Goal: Task Accomplishment & Management: Manage account settings

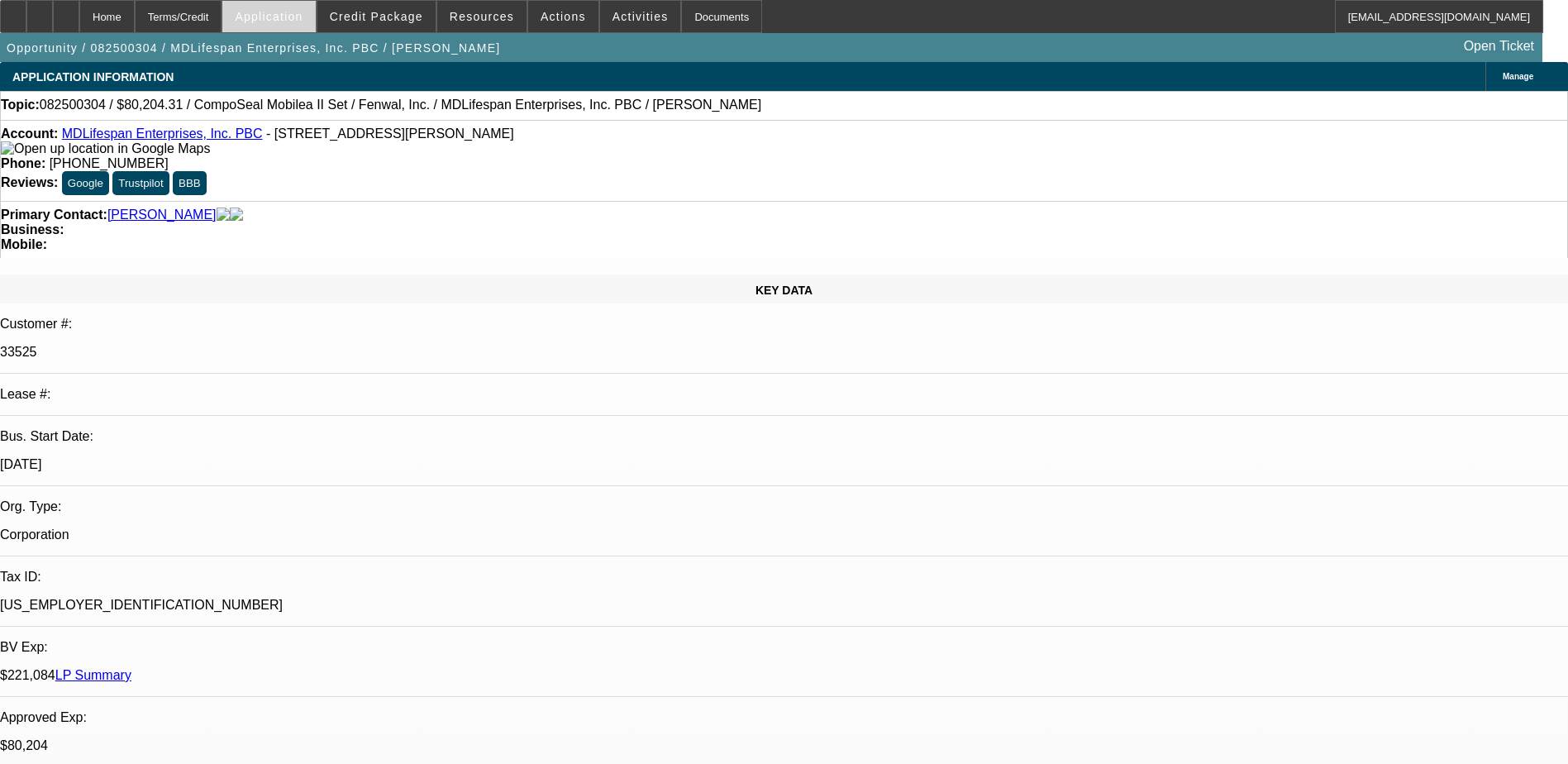
select select "0"
select select "2"
select select "0"
select select "0.2"
select select "2"
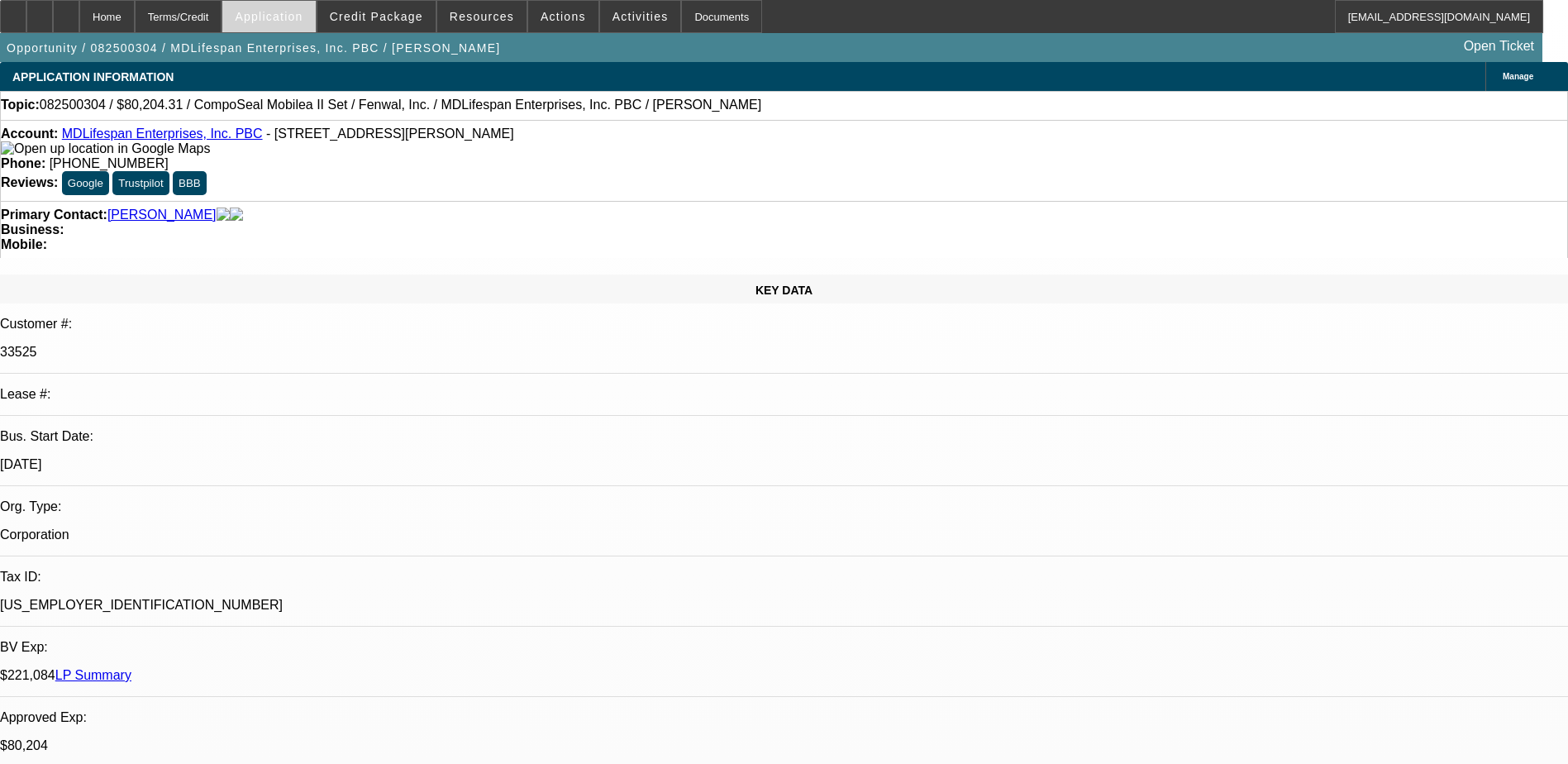
select select "0"
select select "1"
select select "2"
select select "6"
select select "1"
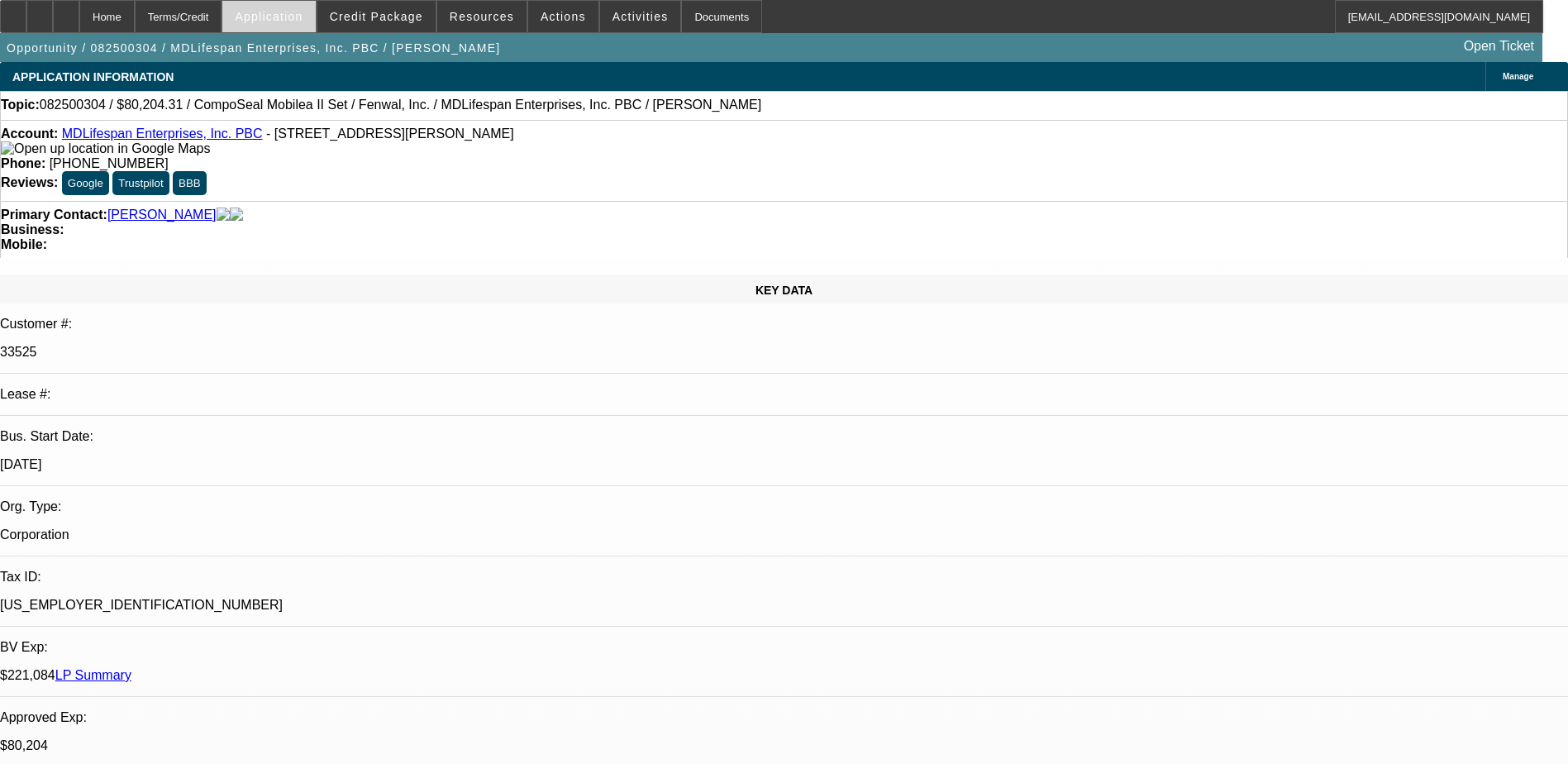
select select "2"
select select "6"
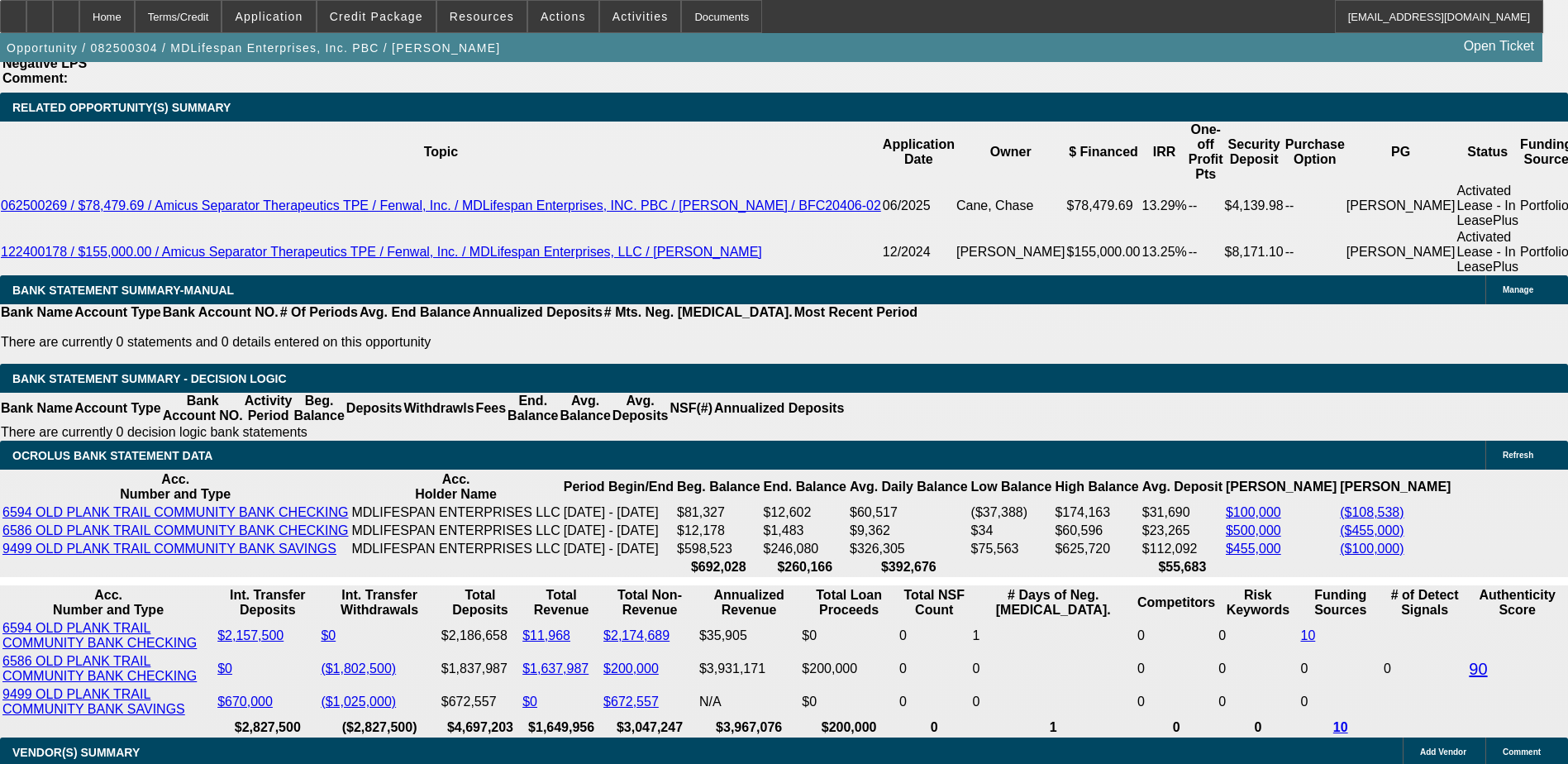
scroll to position [2975, 0]
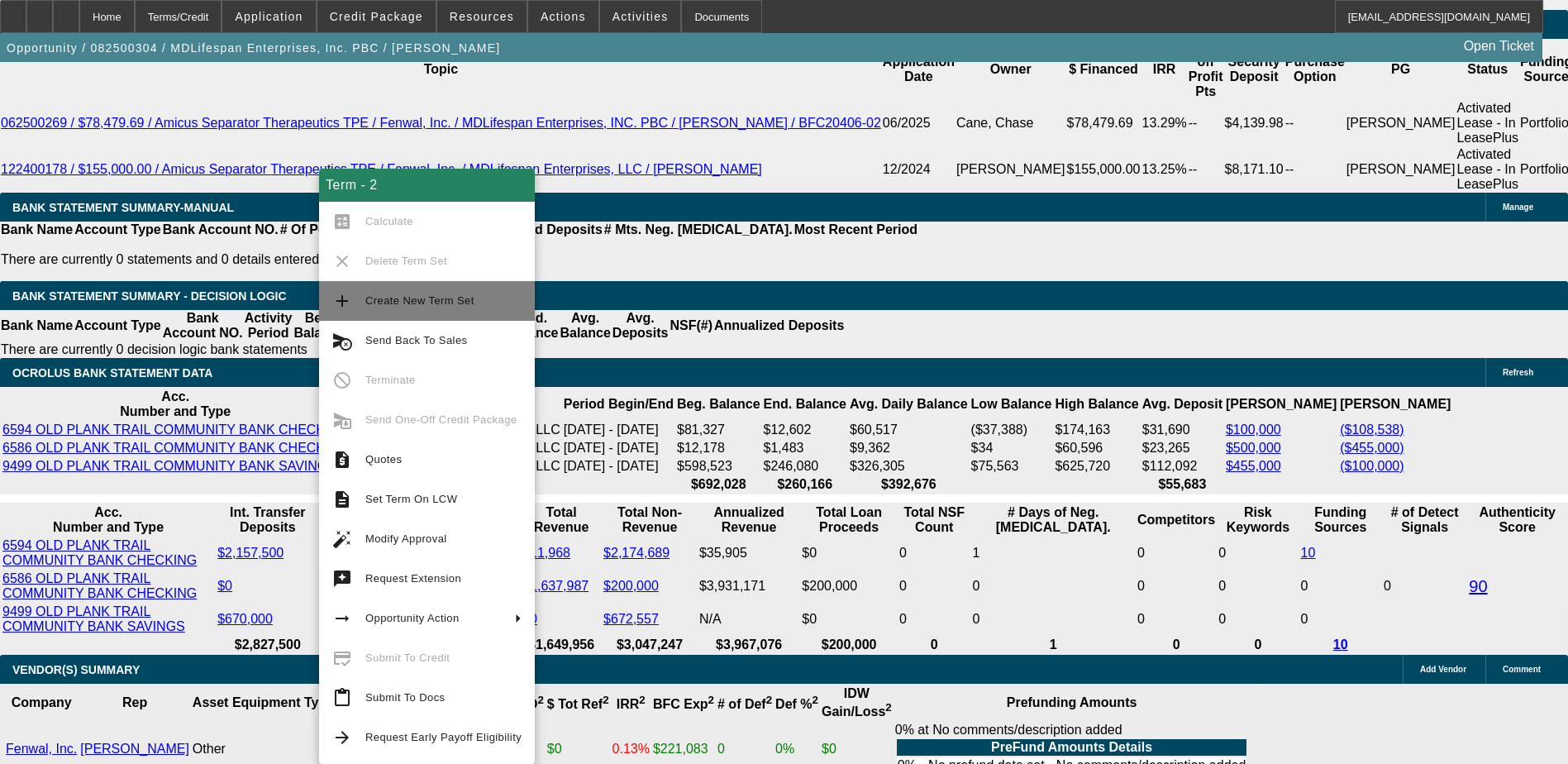
click at [398, 307] on span "Create New Term Set" at bounding box center [444, 301] width 156 height 20
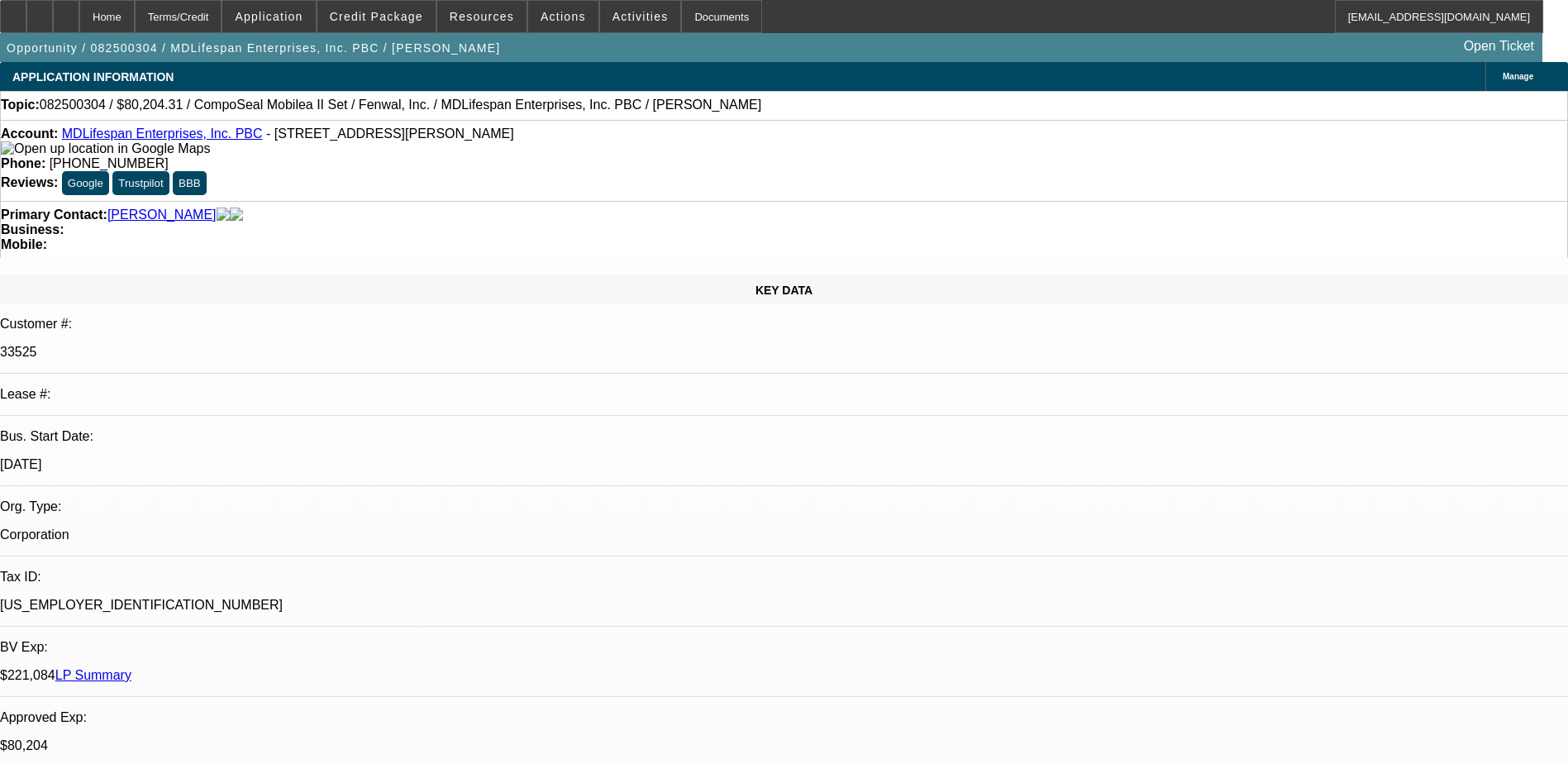
select select "0"
select select "2"
select select "0"
select select "2"
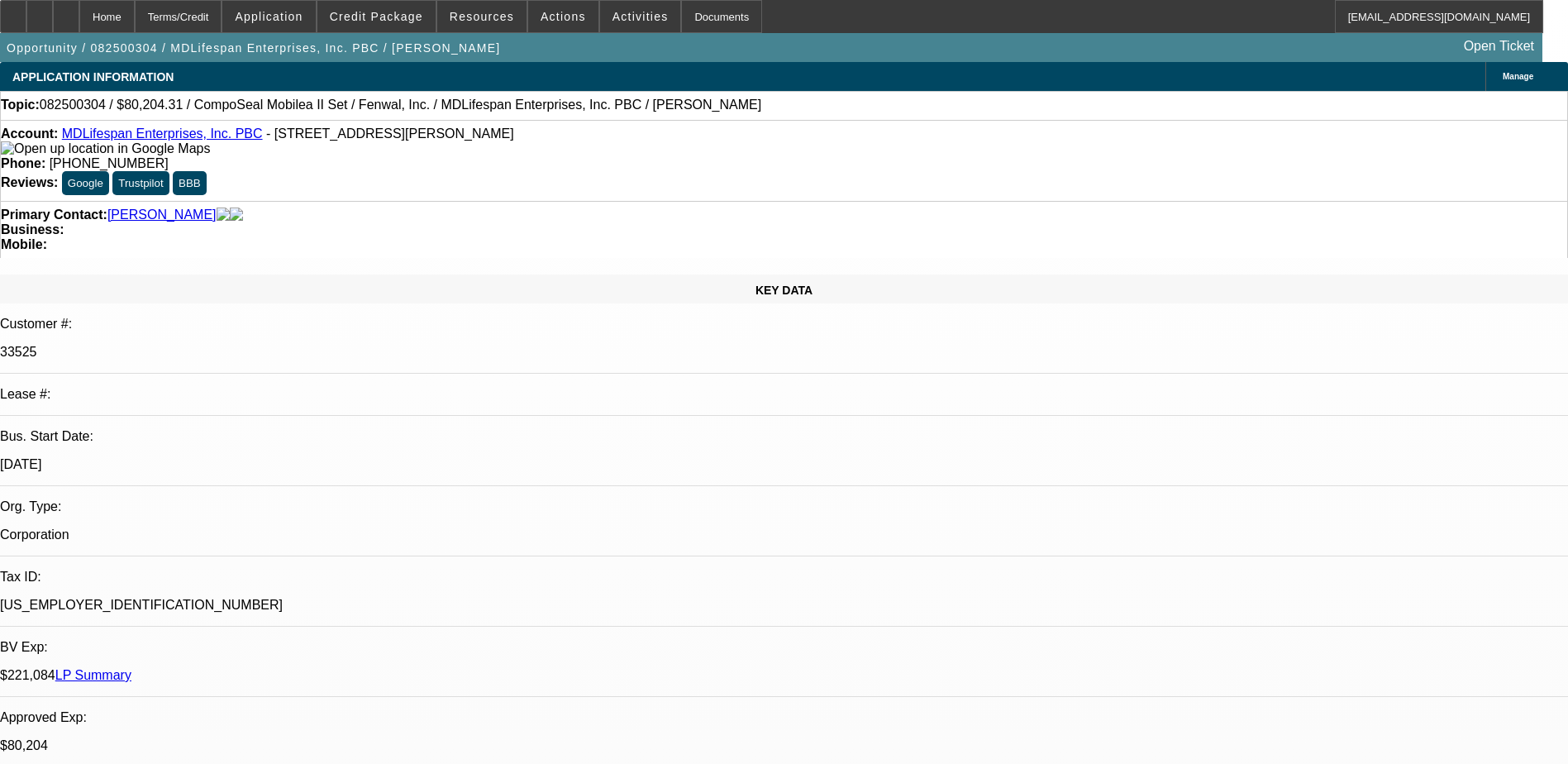
select select "0"
select select "0.2"
select select "2"
select select "0"
select select "1"
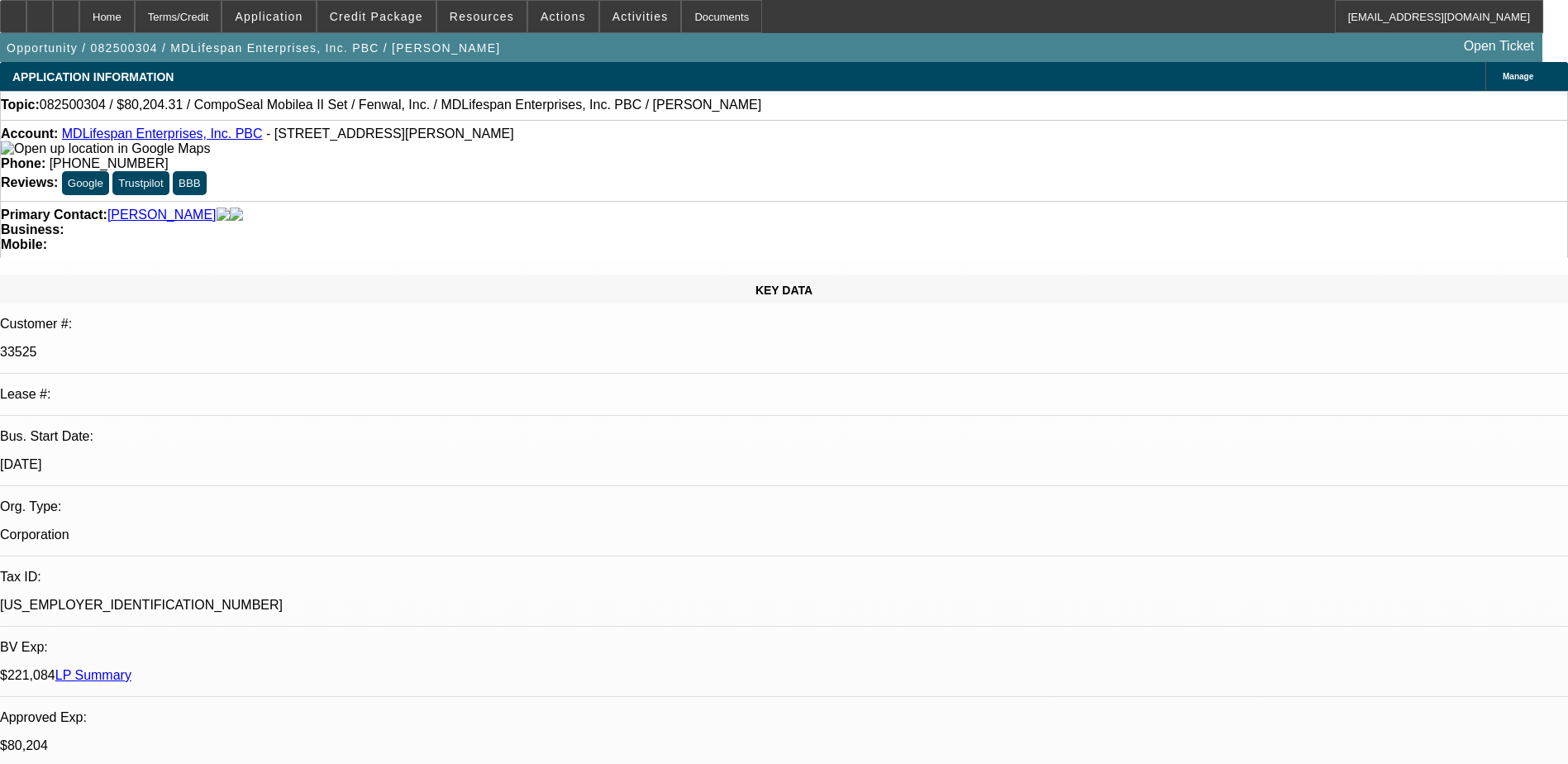
select select "2"
select select "6"
select select "1"
select select "2"
select select "6"
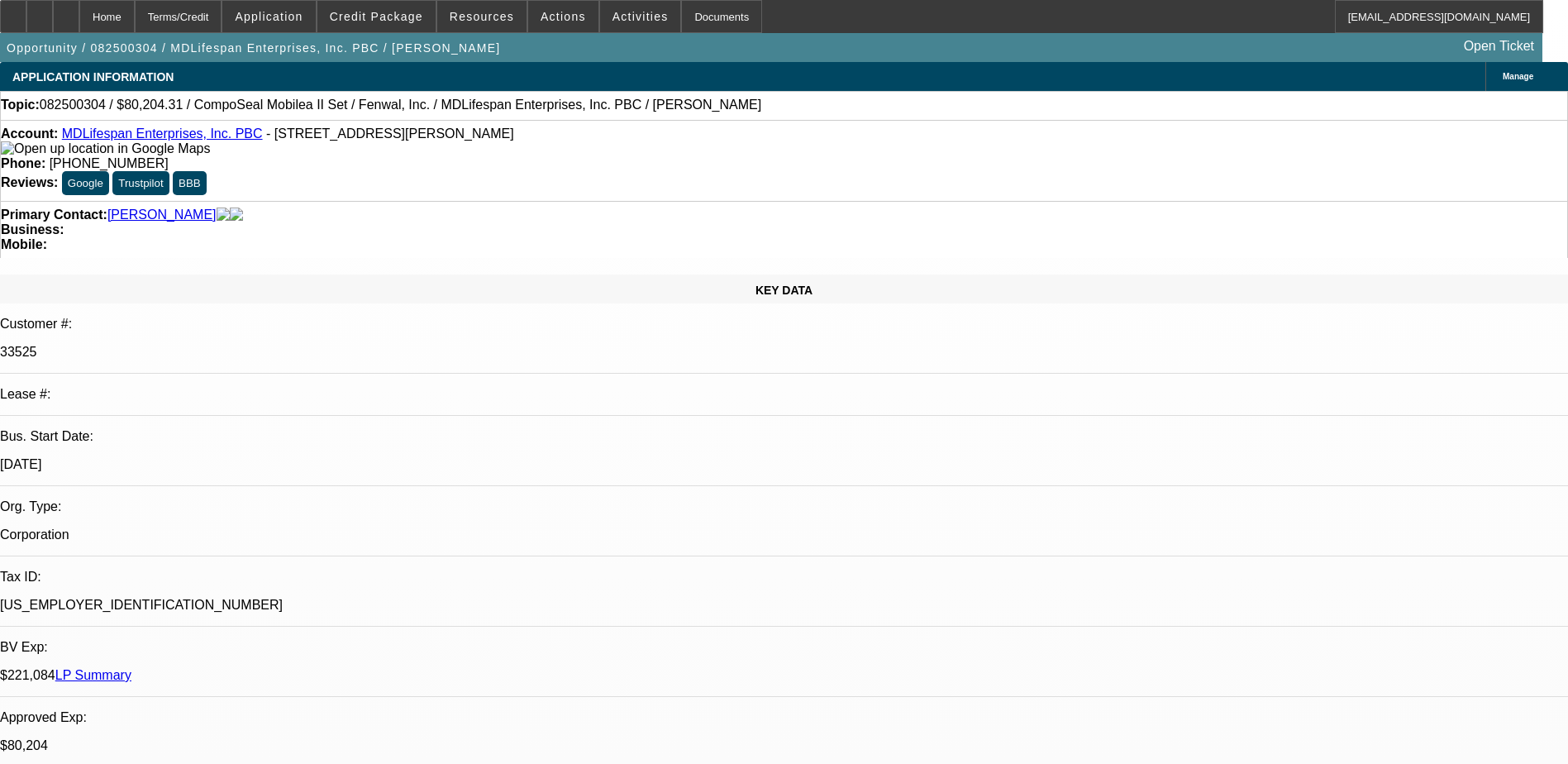
select select "1"
select select "2"
select select "6"
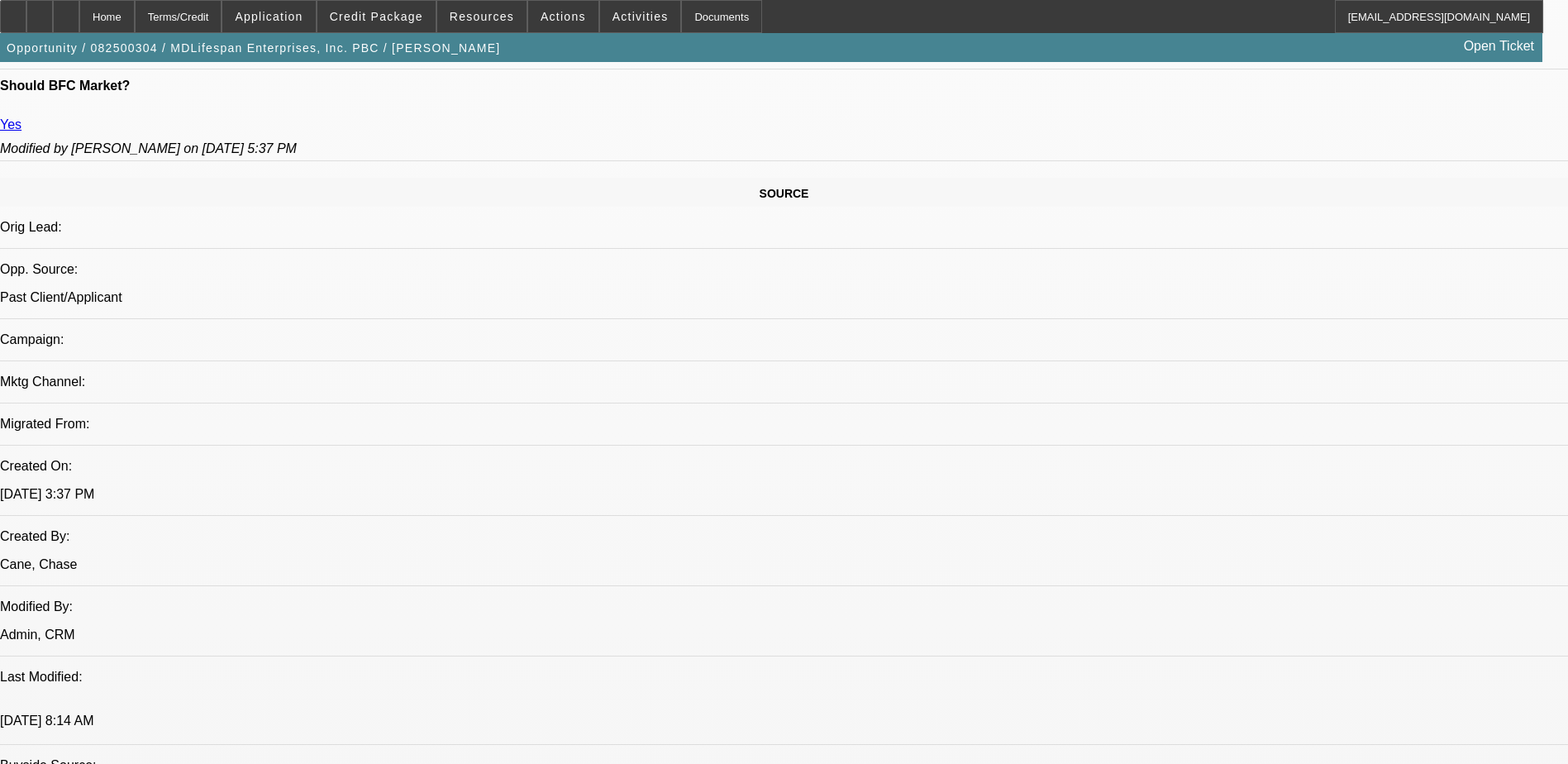
scroll to position [331, 0]
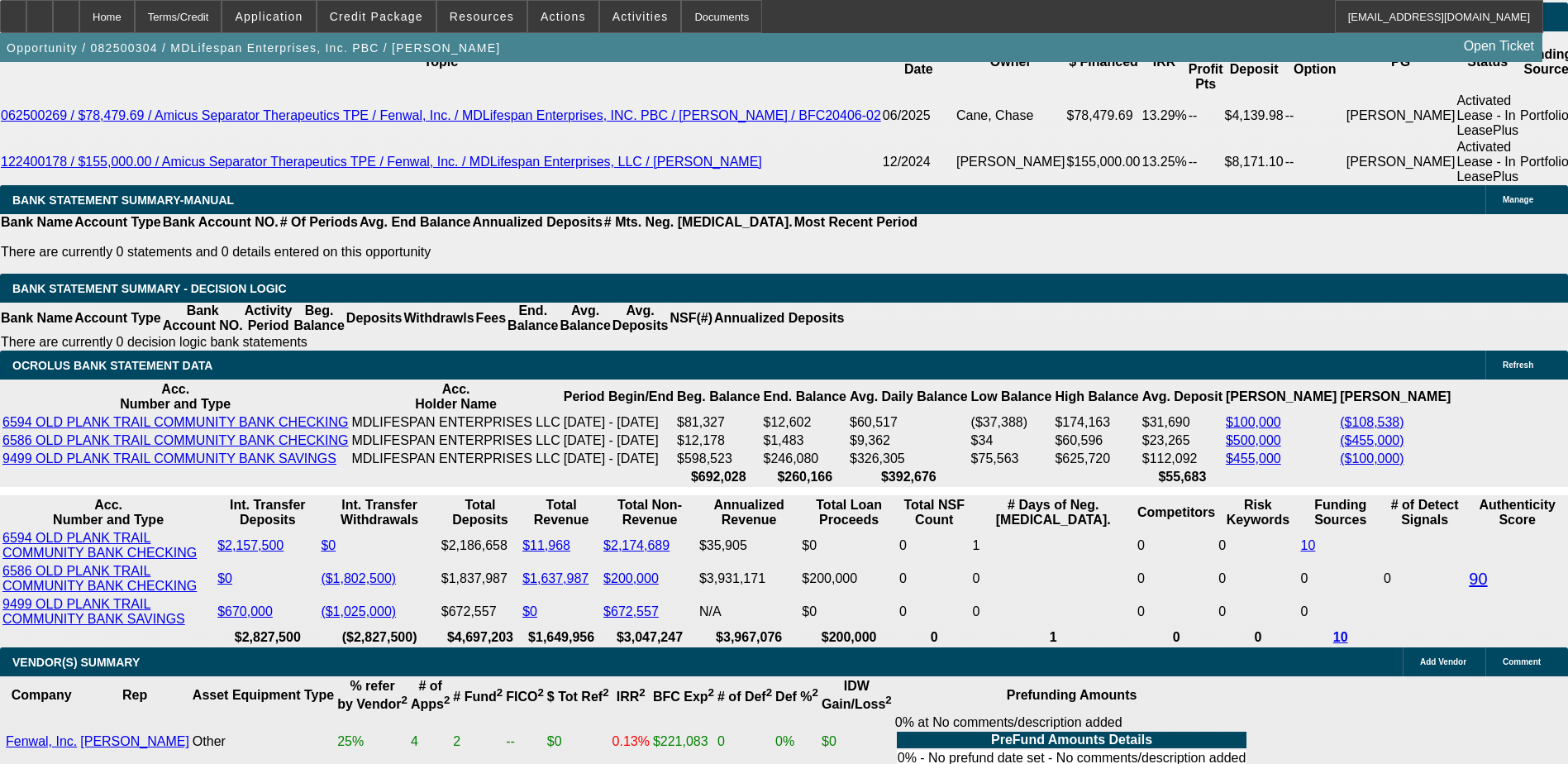
scroll to position [2975, 0]
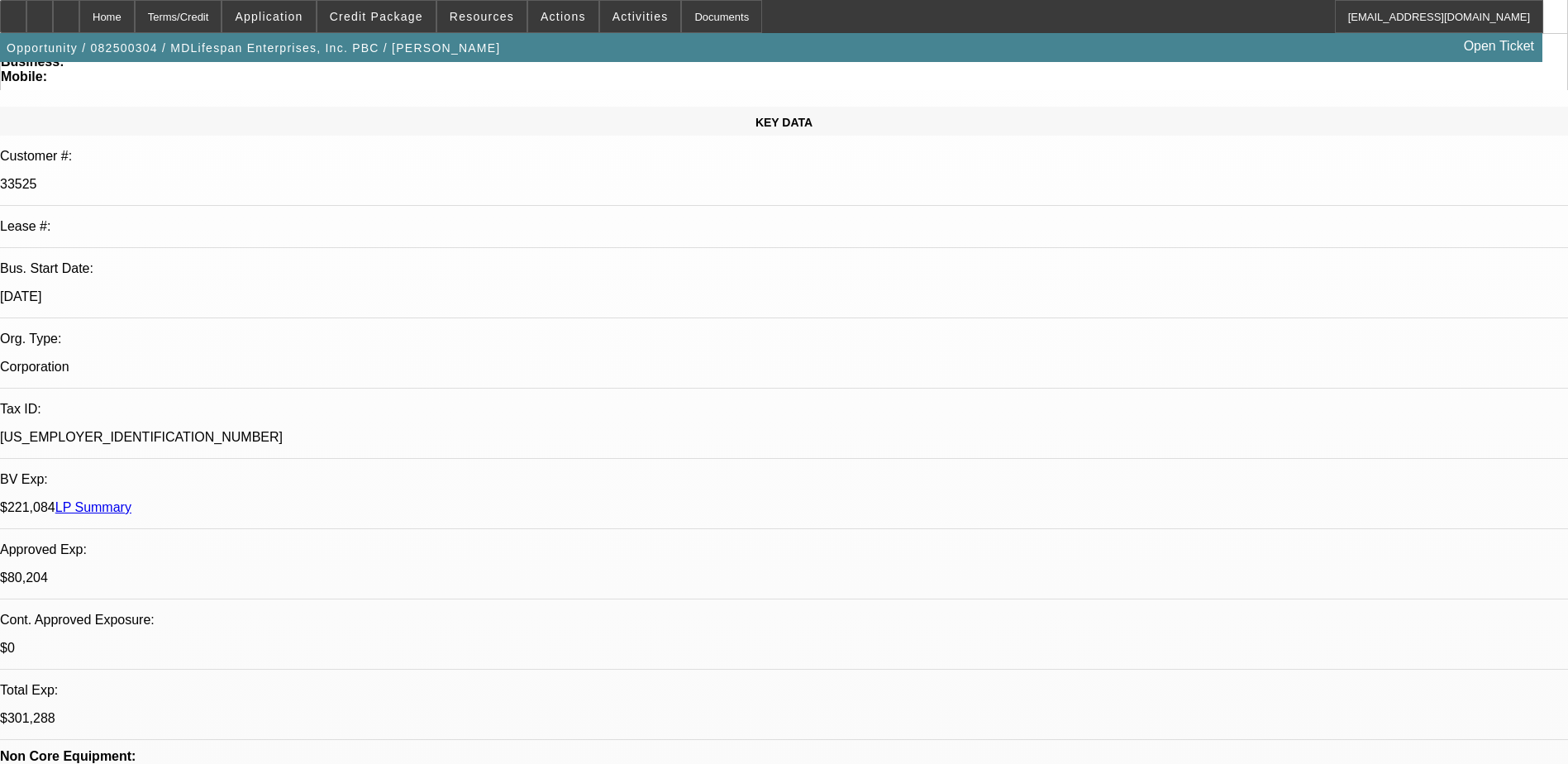
scroll to position [0, 0]
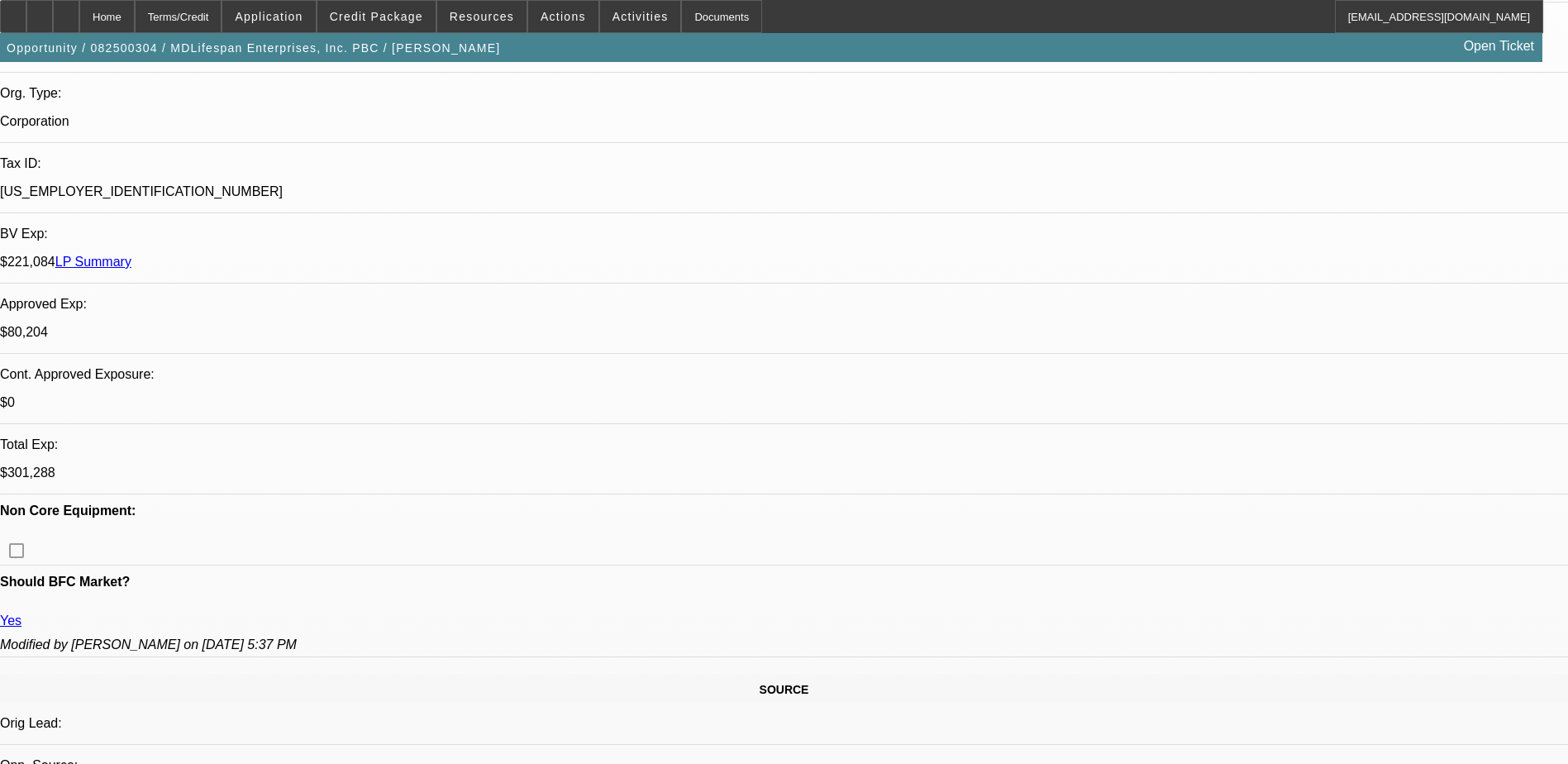
scroll to position [496, 0]
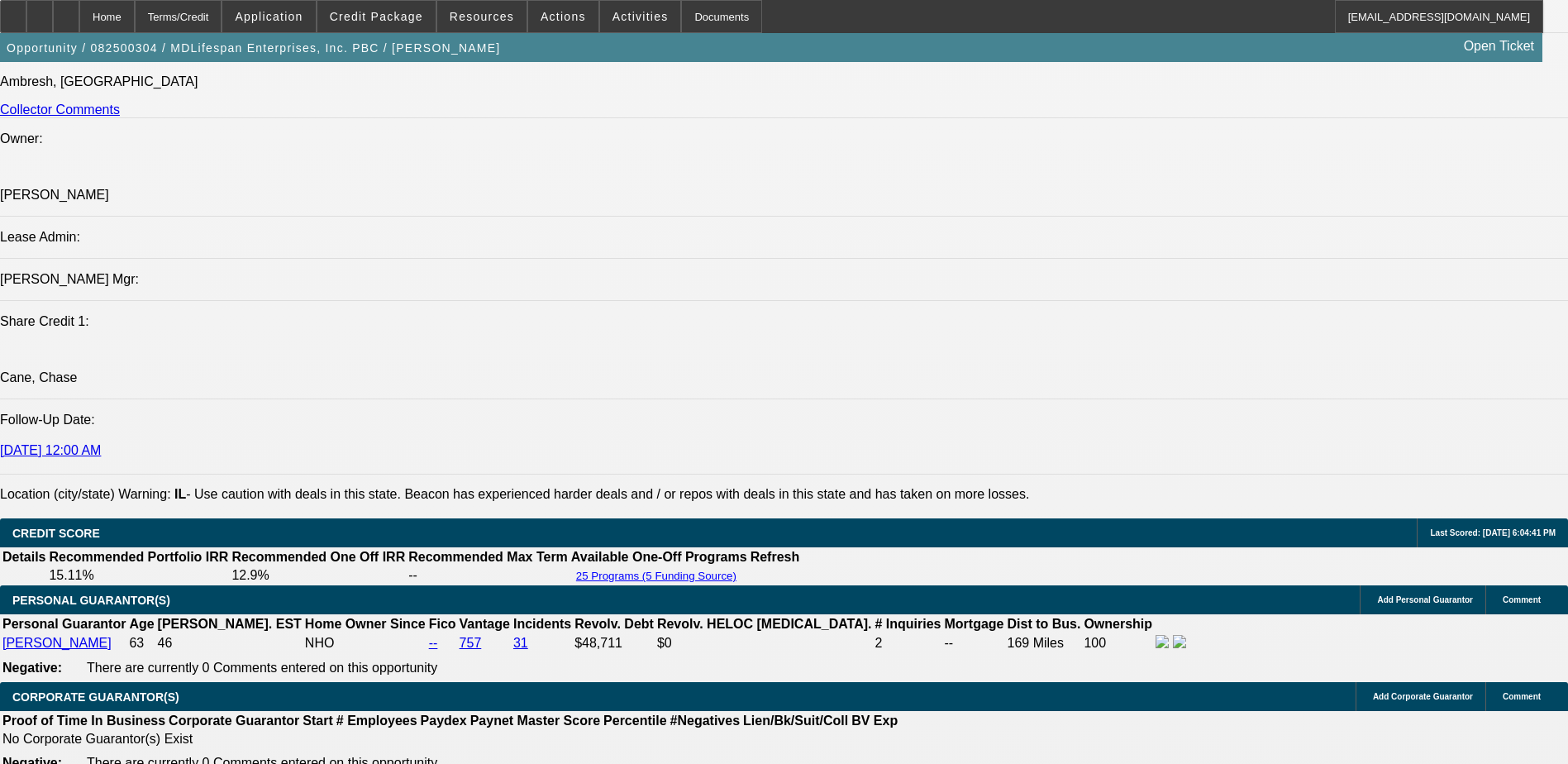
scroll to position [165, 0]
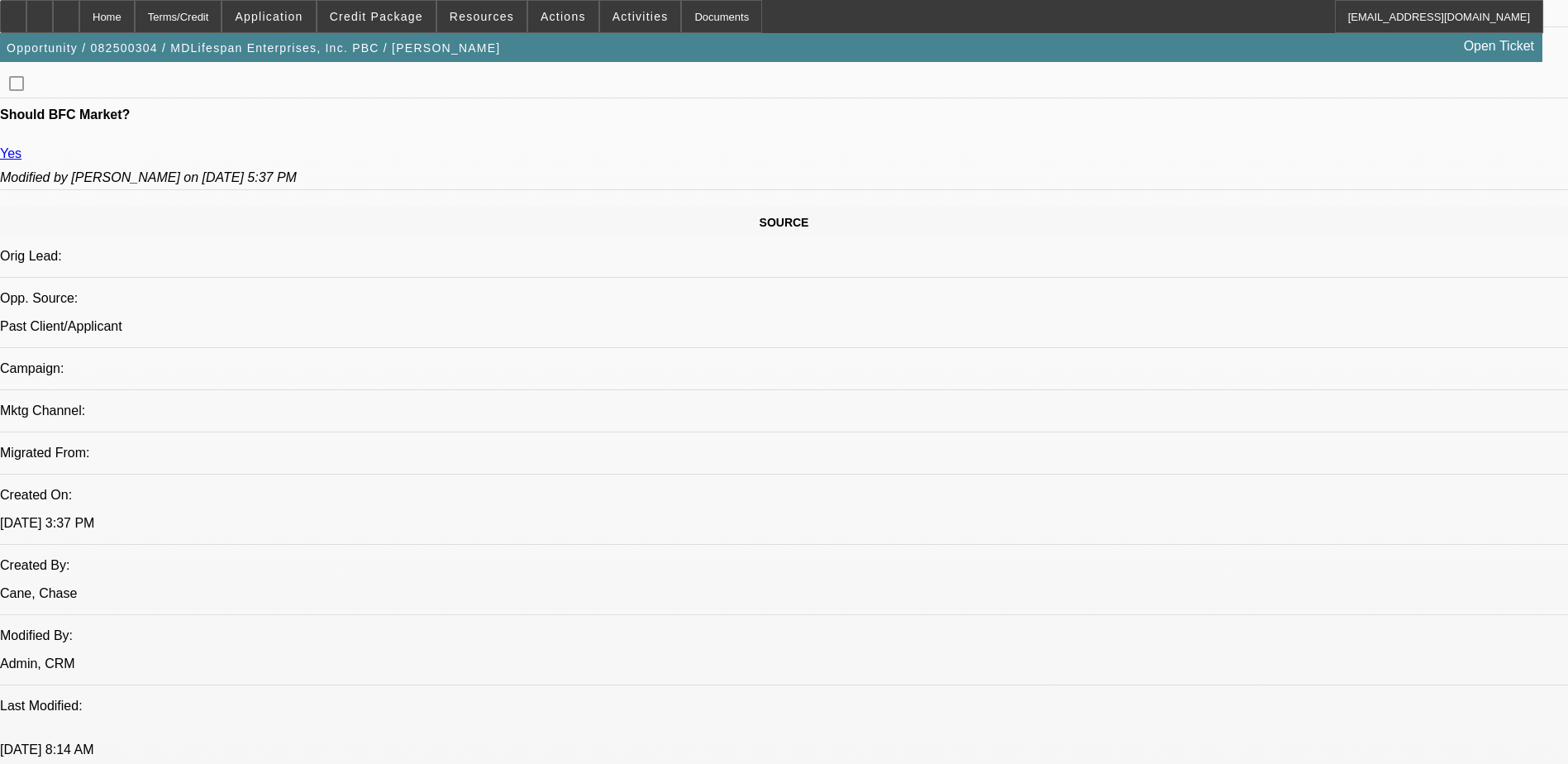
scroll to position [910, 0]
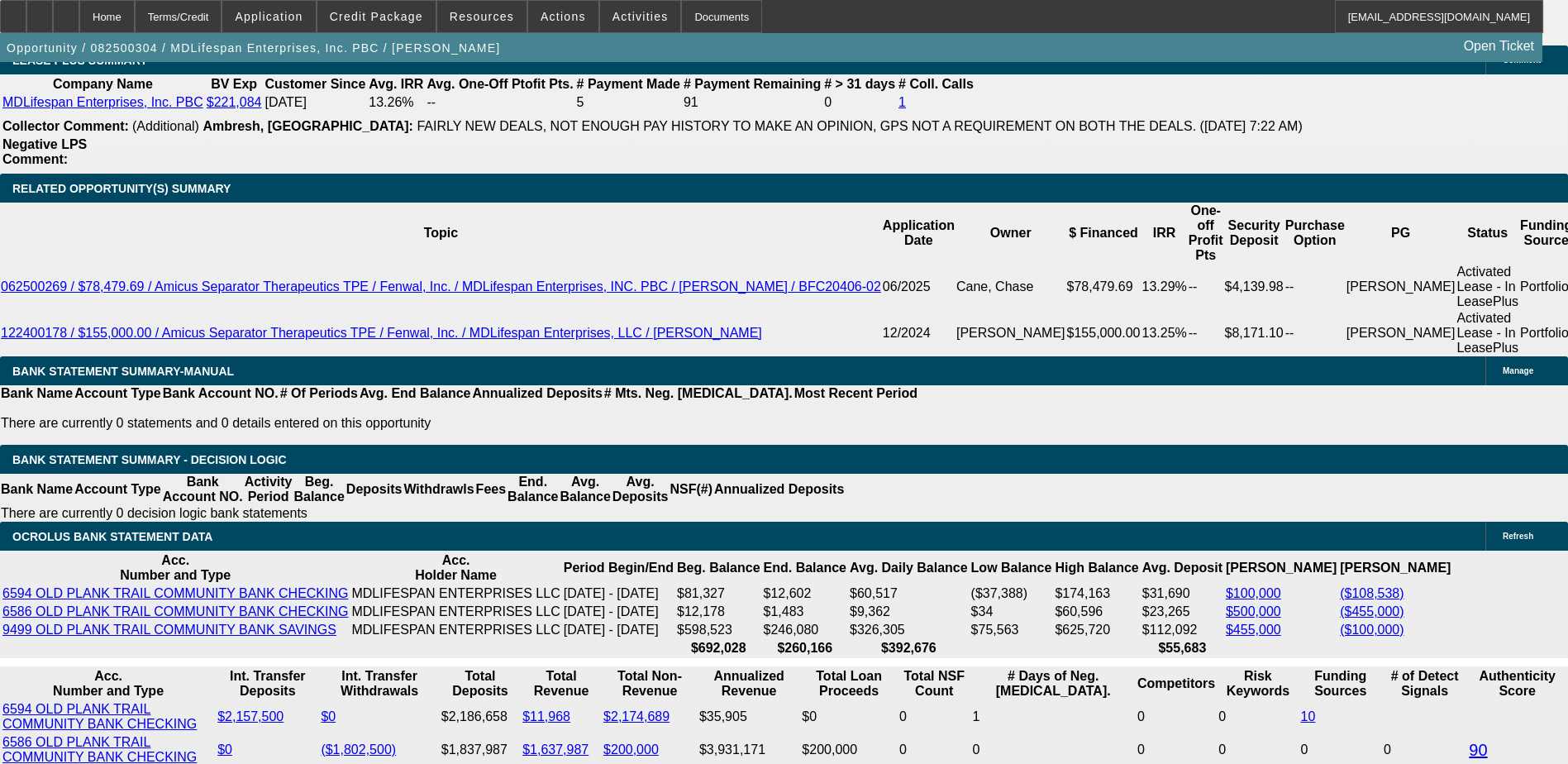
scroll to position [2893, 0]
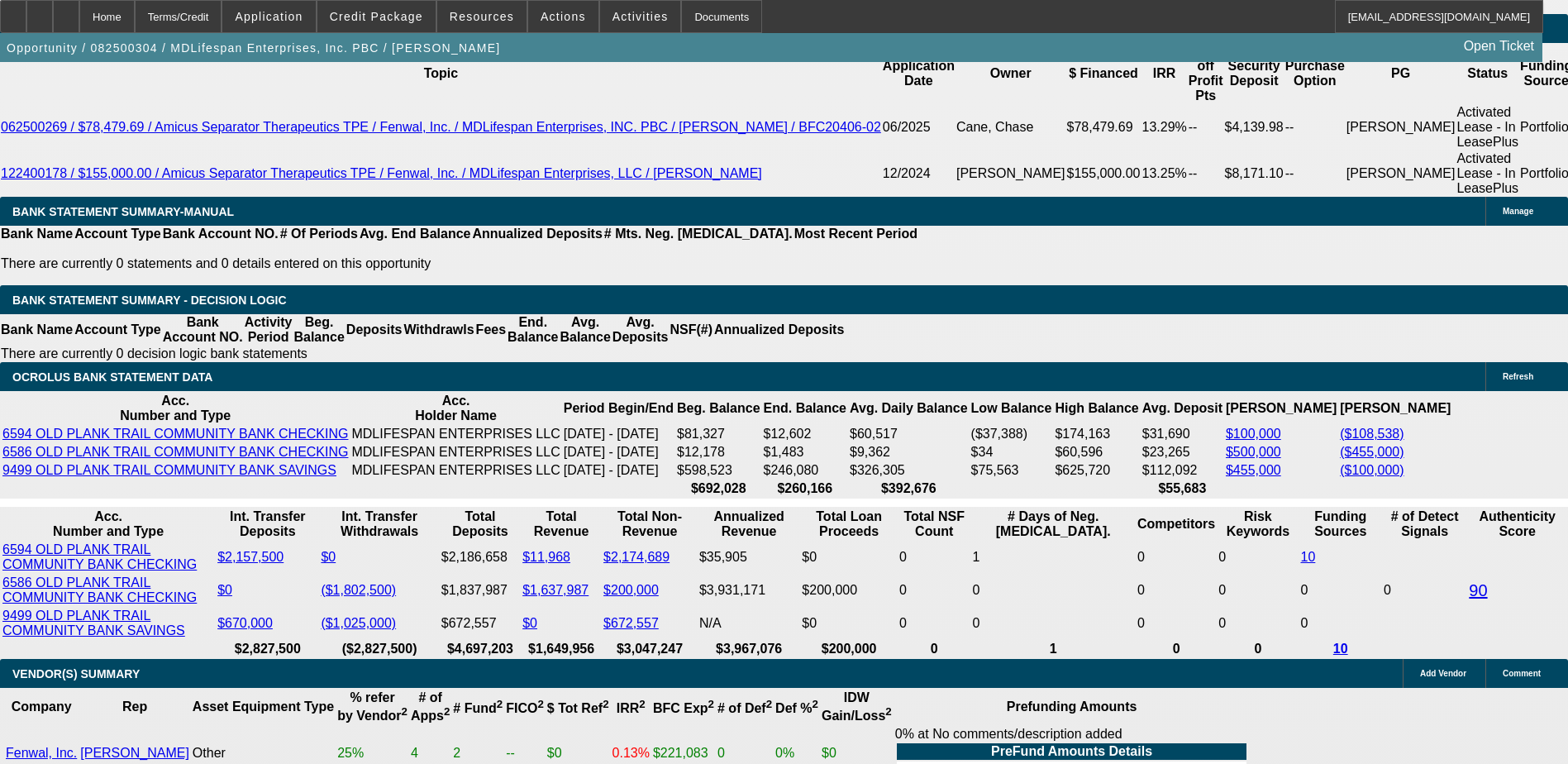
scroll to position [2975, 0]
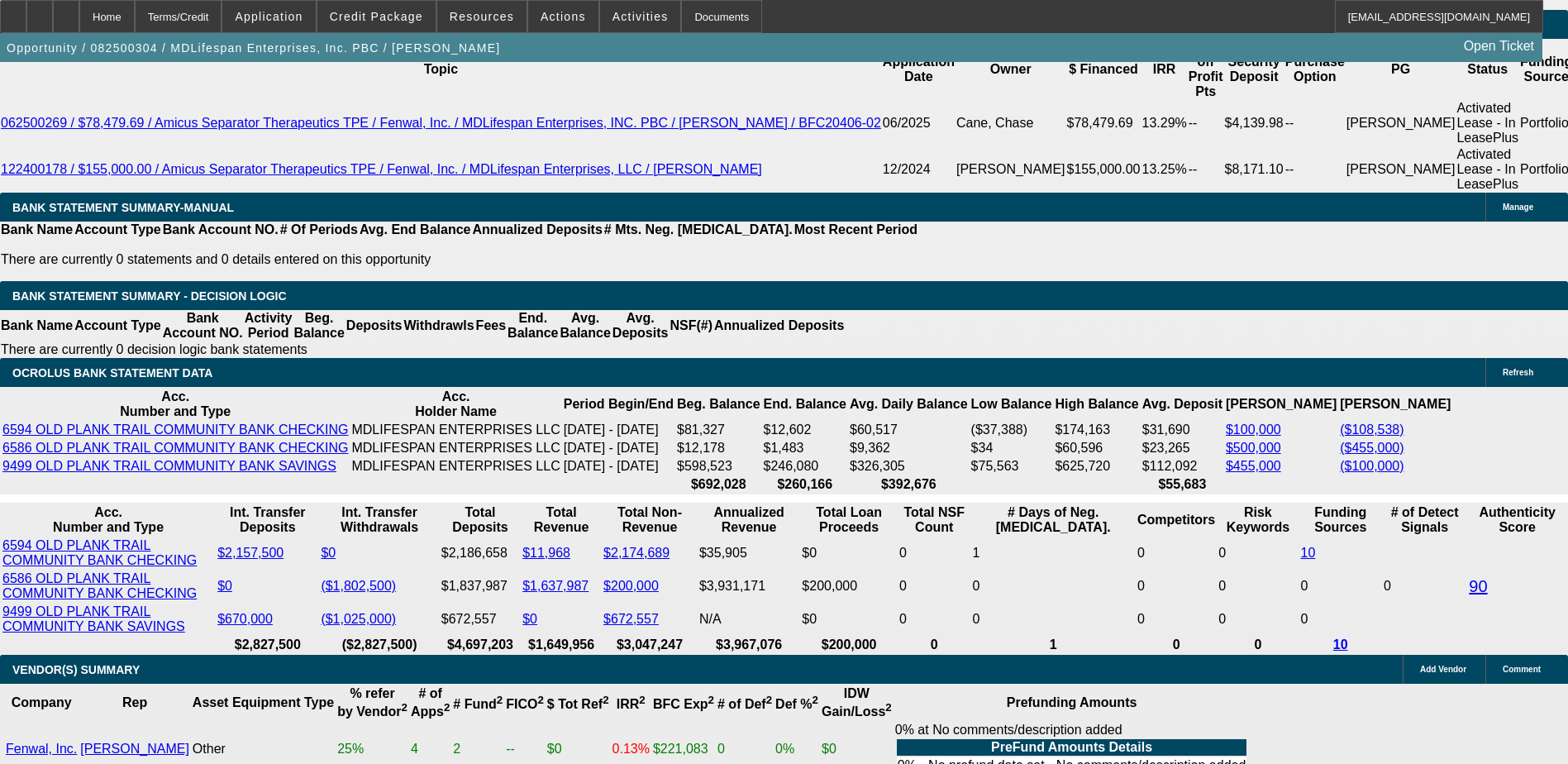
drag, startPoint x: 911, startPoint y: 686, endPoint x: 911, endPoint y: 669, distance: 17.0
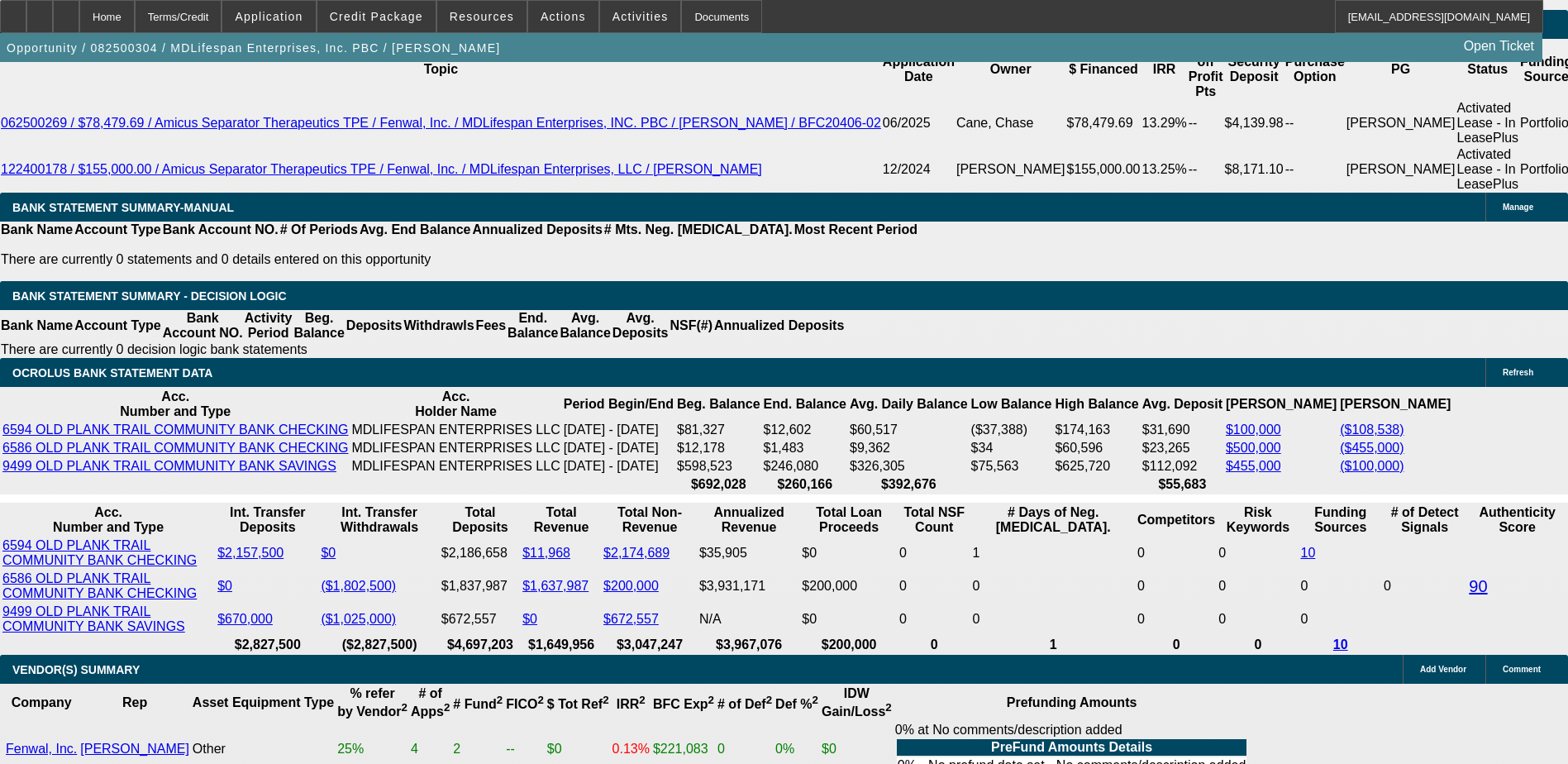
type input "$0.00"
type input "UNKNOWN"
type input "$6,045.22"
type input "$3,022.61"
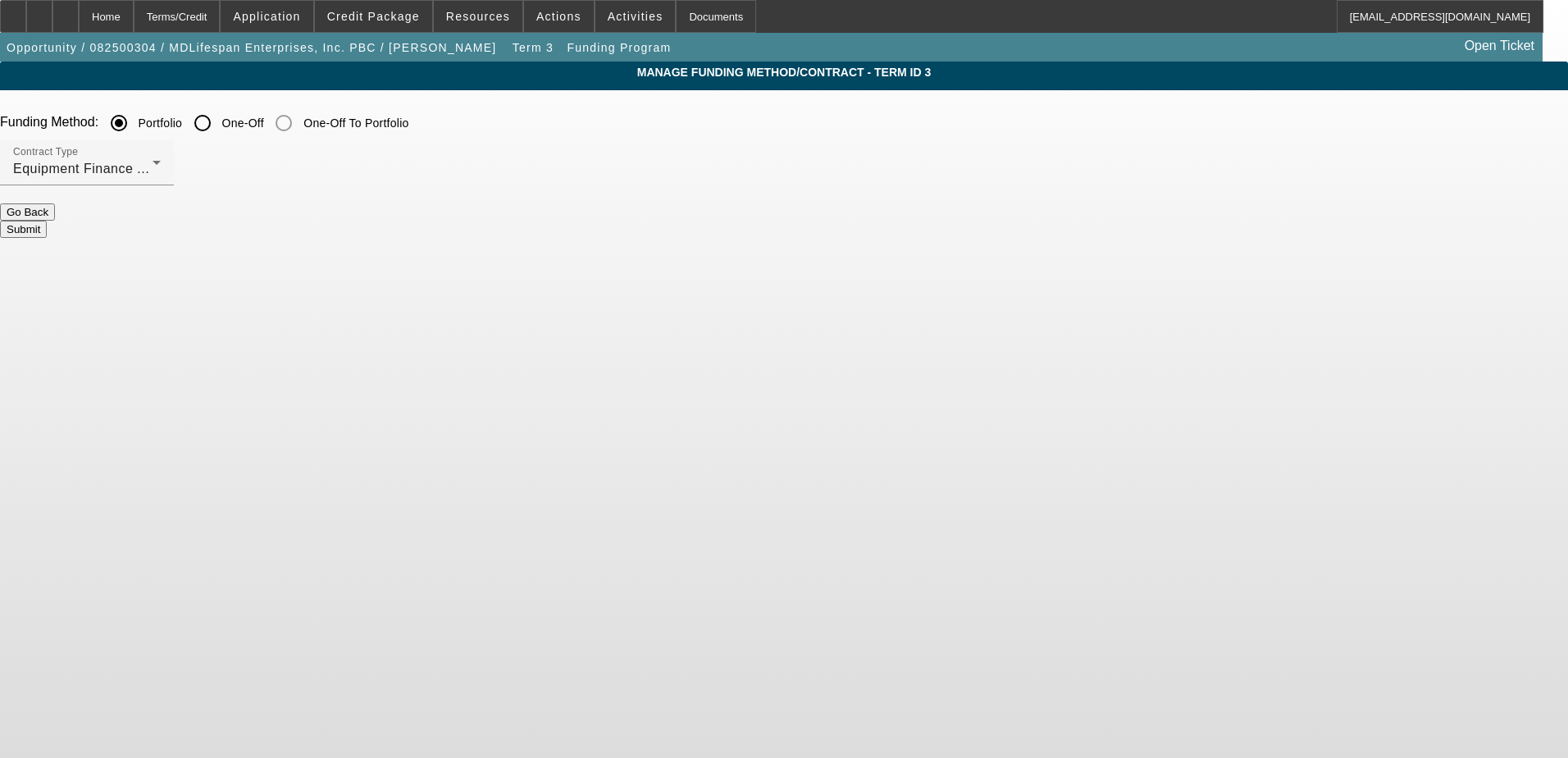
click at [219, 119] on input "One-Off" at bounding box center [202, 122] width 33 height 33
radio input "true"
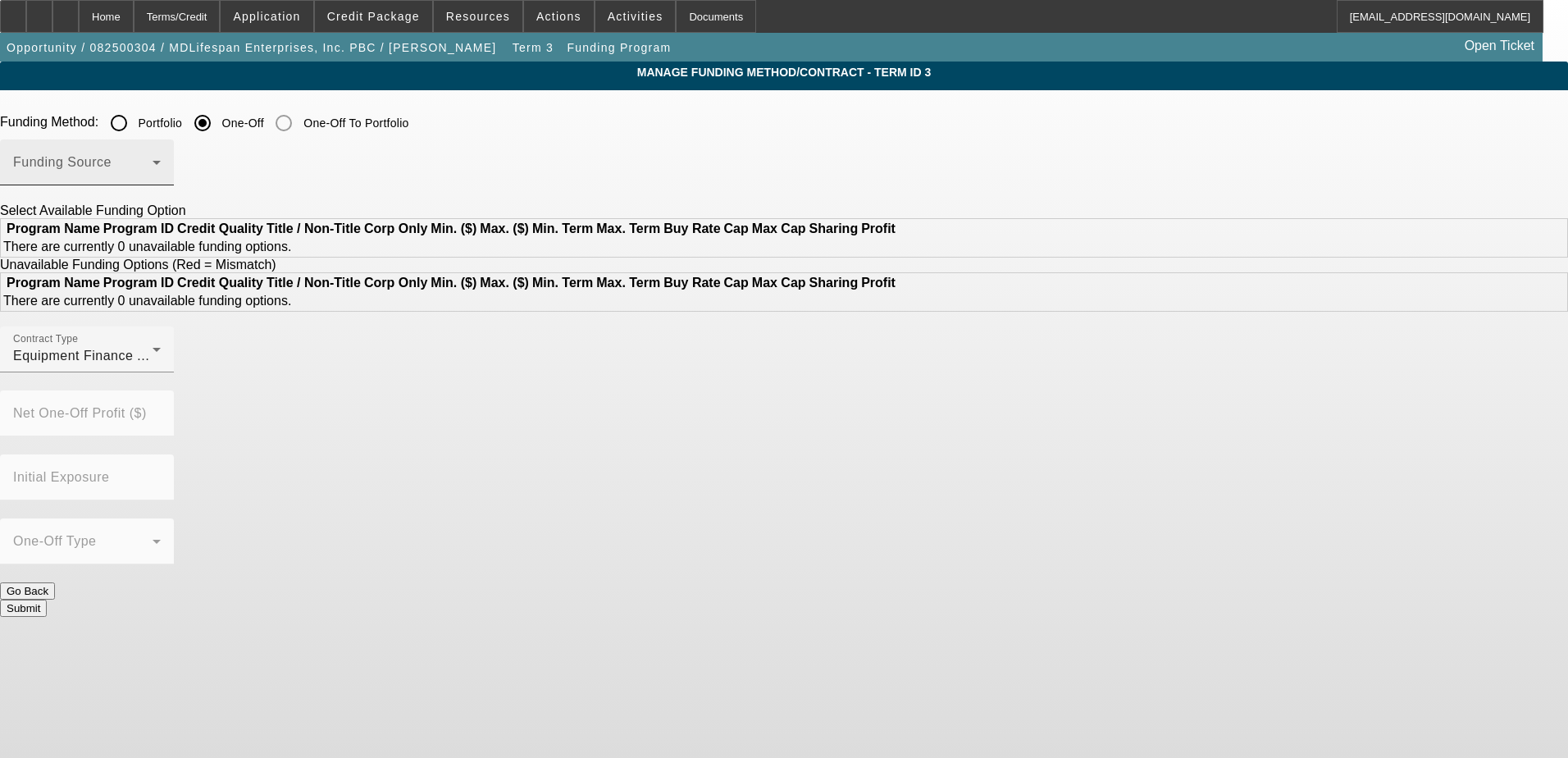
click at [152, 166] on span at bounding box center [83, 169] width 139 height 19
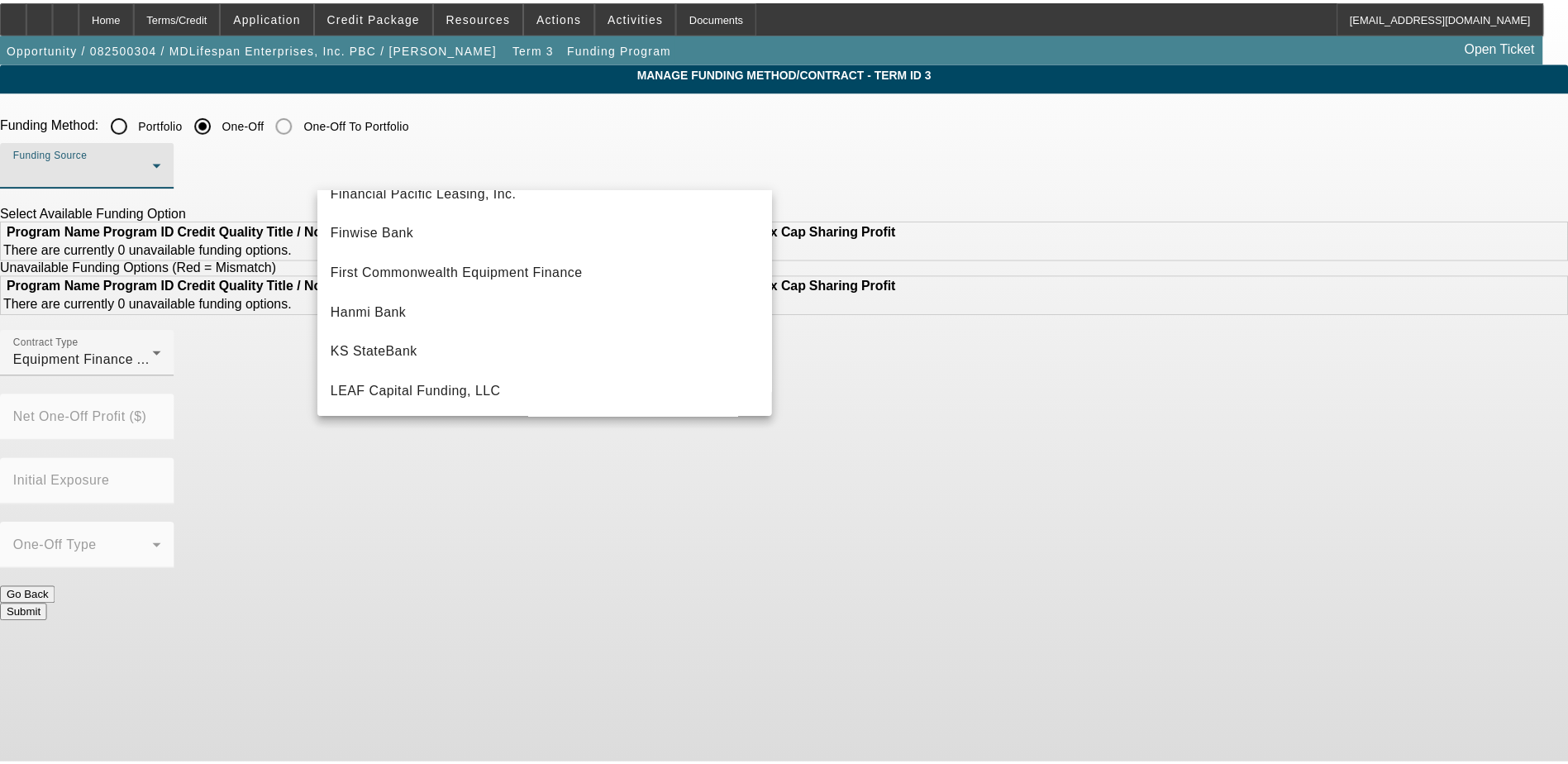
scroll to position [138, 0]
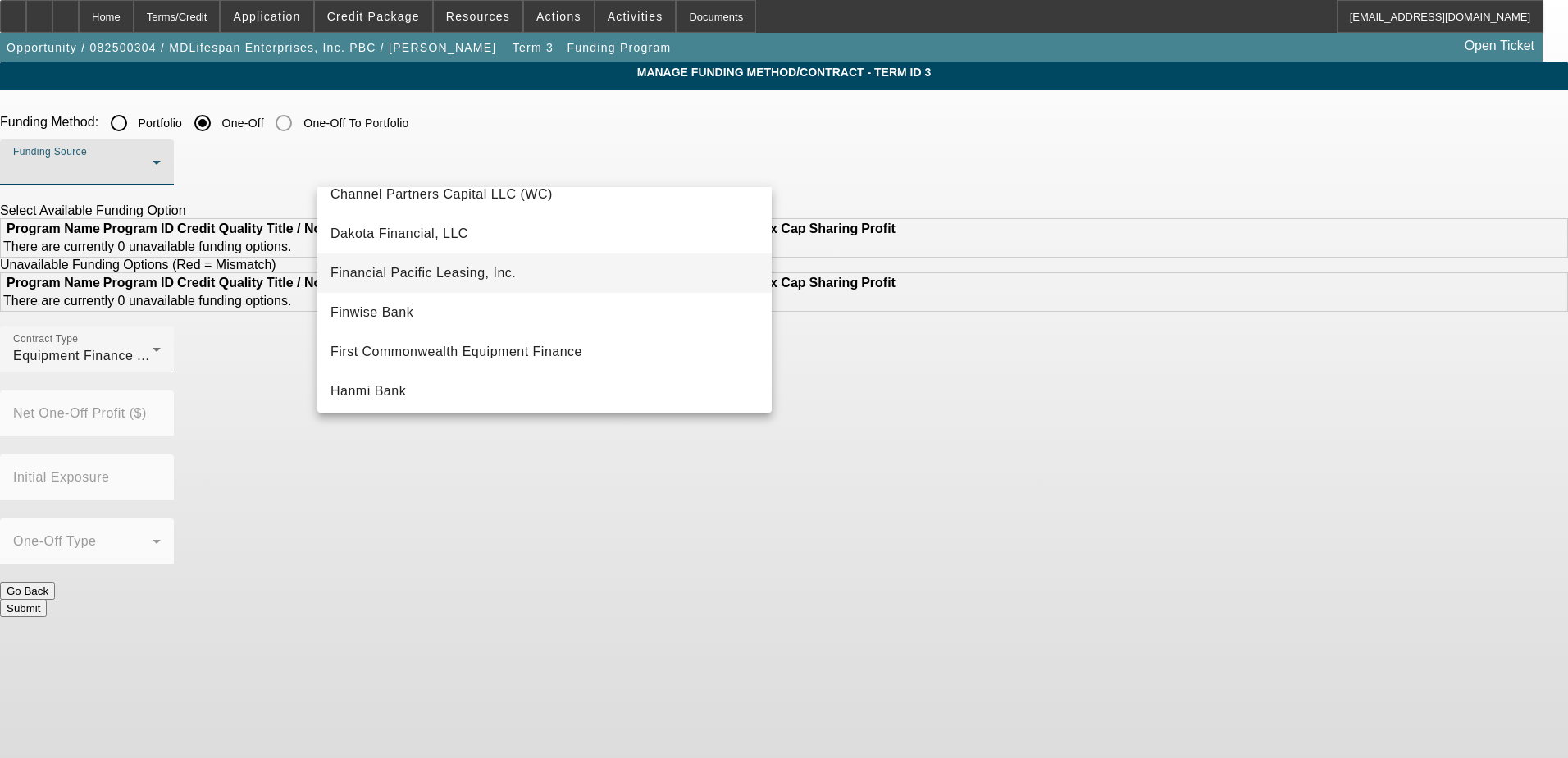
click at [512, 264] on span "Financial Pacific Leasing, Inc." at bounding box center [423, 273] width 186 height 19
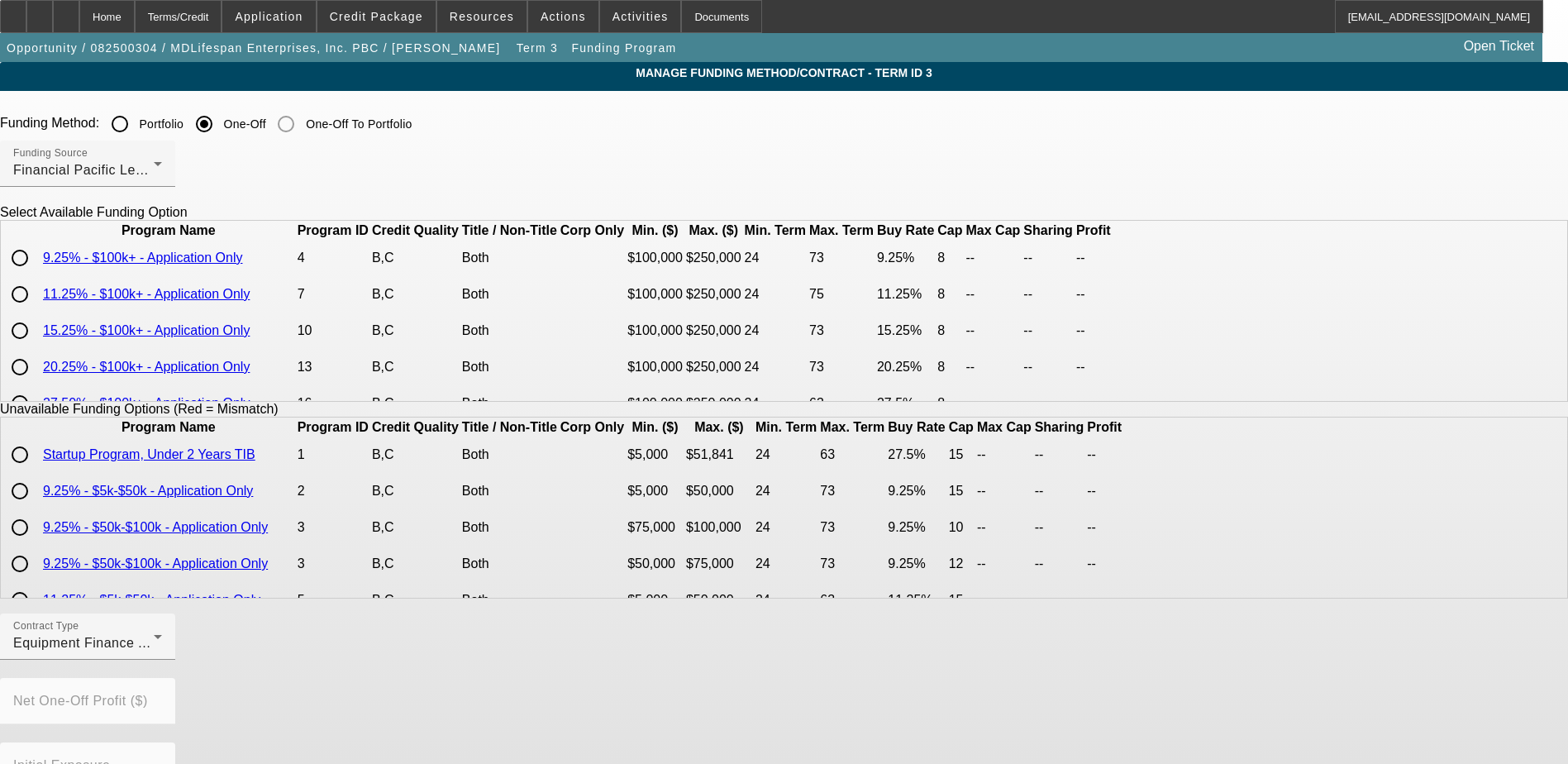
click at [1479, 620] on app-term-manage-funding "Manage Funding Method/Contract - Term ID 3 Funding Method: Portfolio One-Off On…" at bounding box center [784, 492] width 1568 height 859
drag, startPoint x: 336, startPoint y: 323, endPoint x: 377, endPoint y: 326, distance: 41.1
click at [36, 311] on input "radio" at bounding box center [20, 294] width 33 height 33
radio input "true"
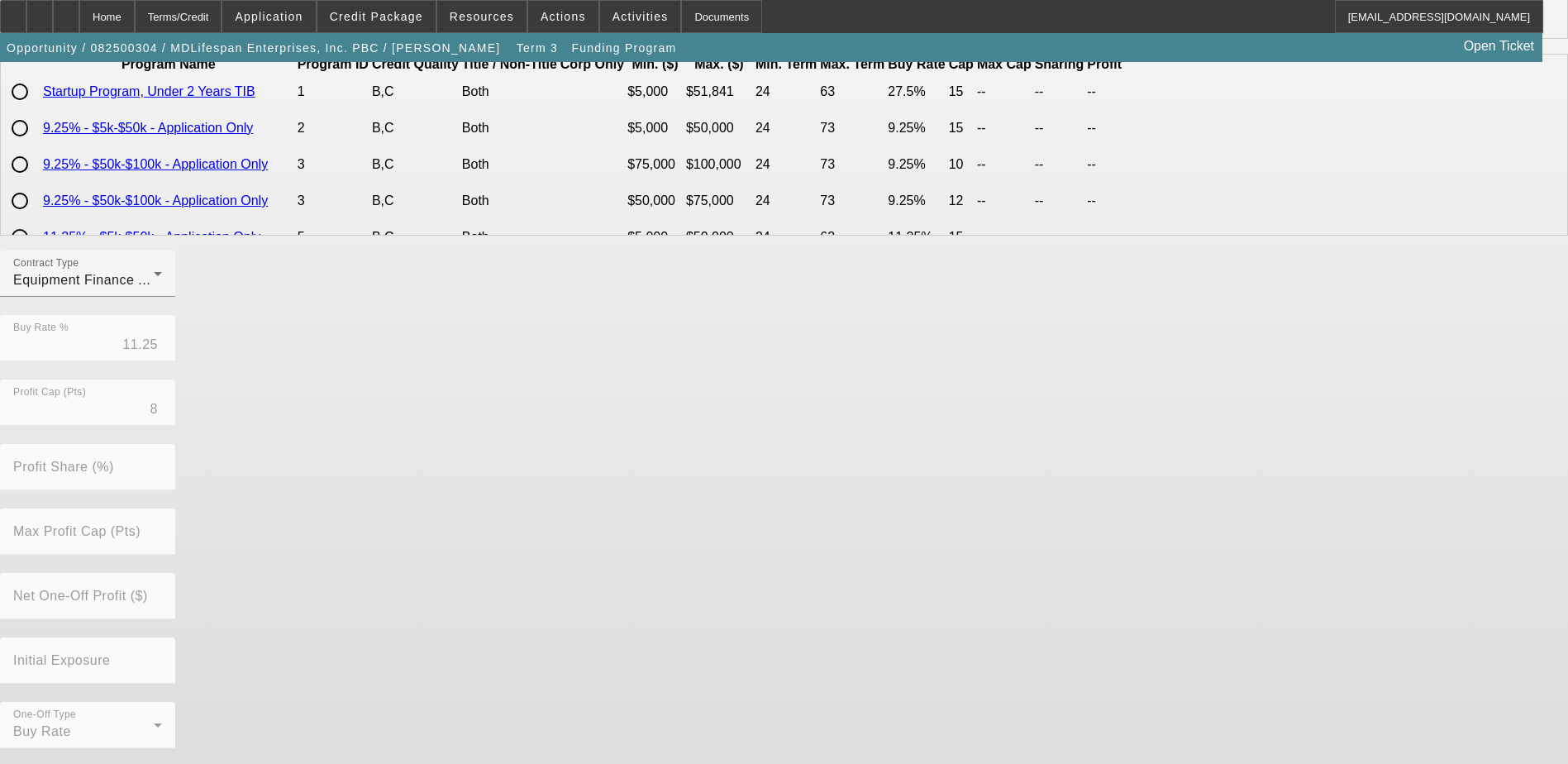
scroll to position [365, 0]
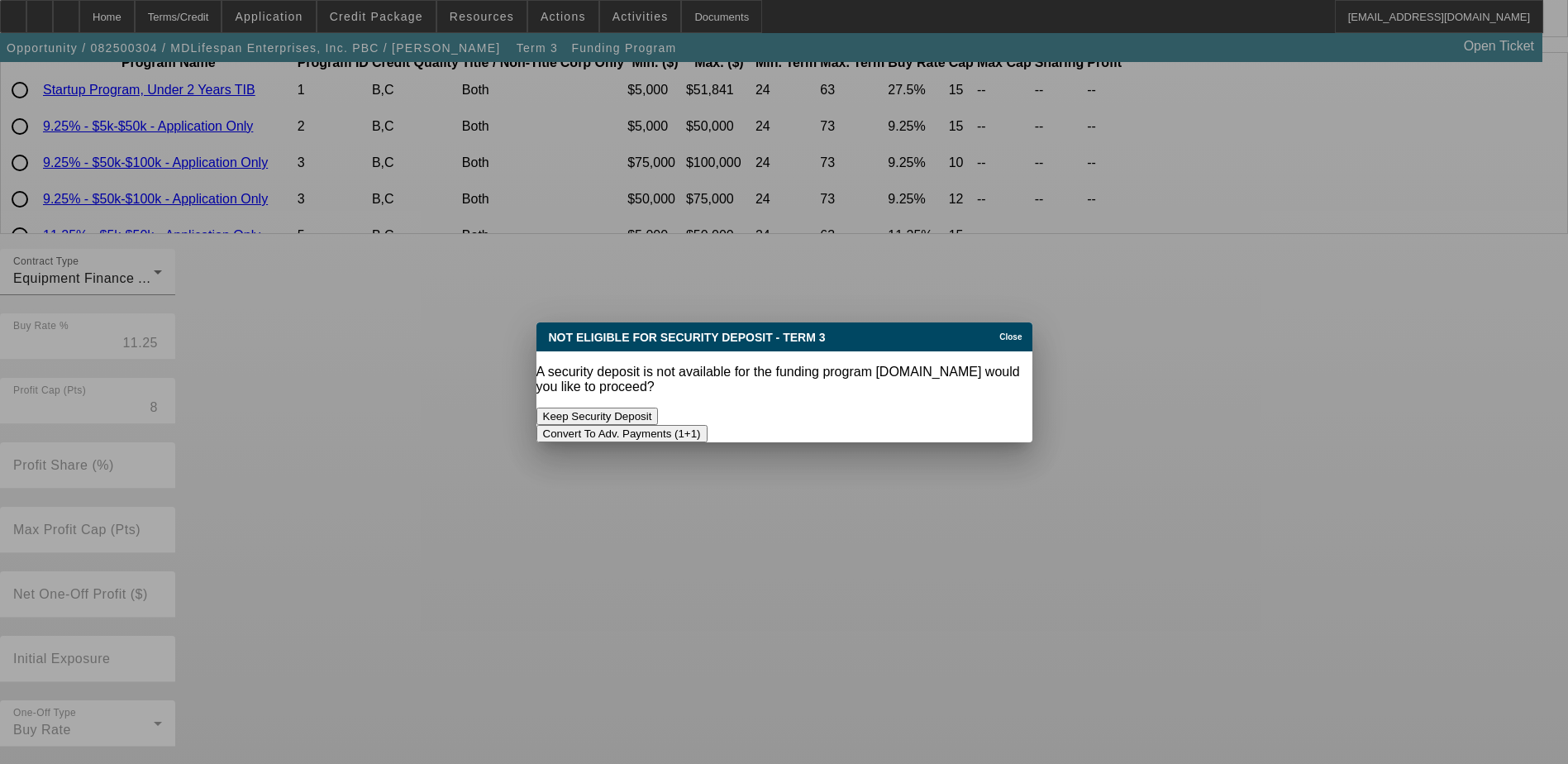
click at [707, 425] on button "Convert To Adv. Payments (1+1)" at bounding box center [622, 434] width 171 height 18
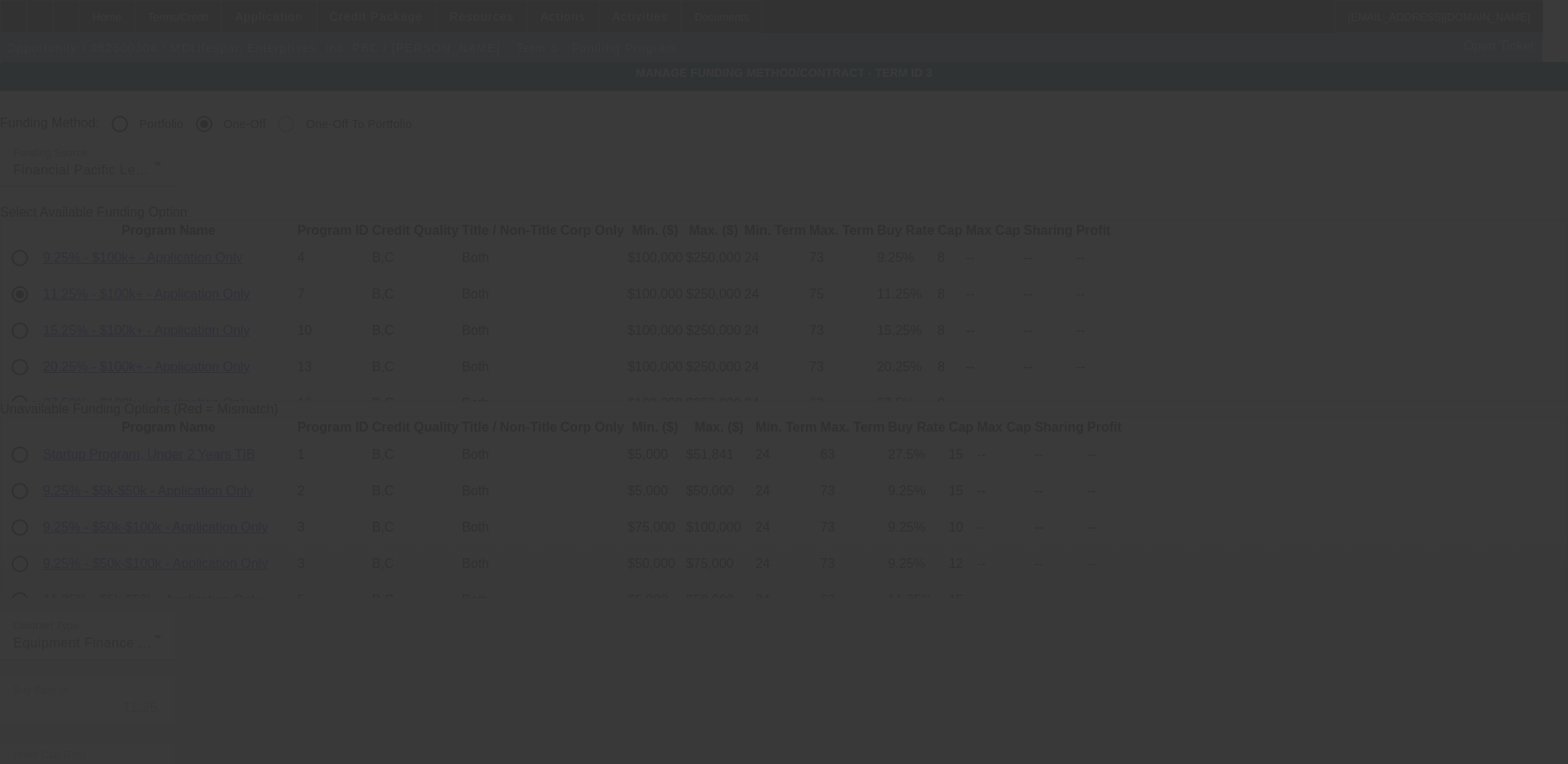
scroll to position [365, 0]
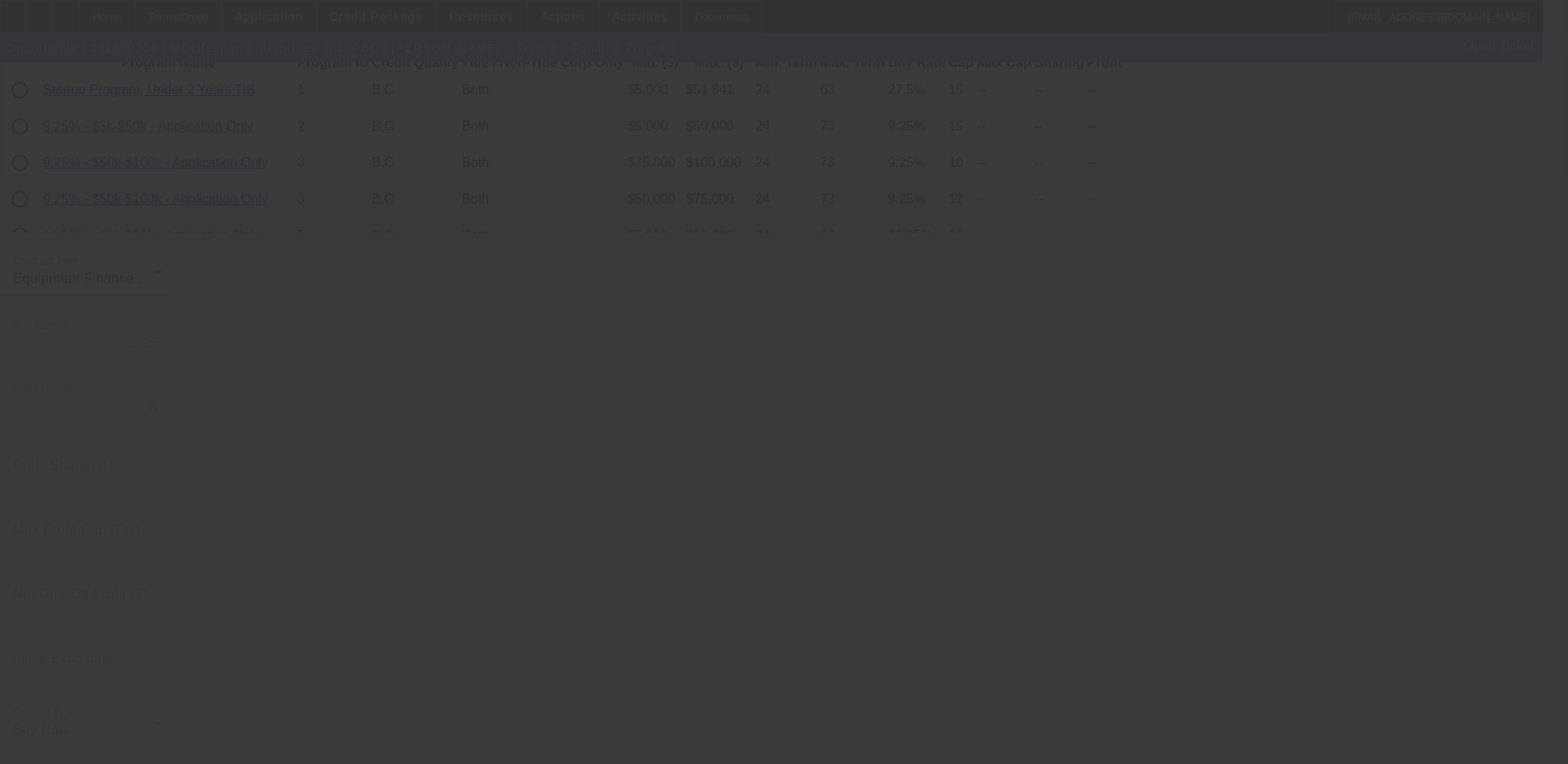
click at [1463, 582] on div at bounding box center [784, 382] width 1568 height 764
radio input "true"
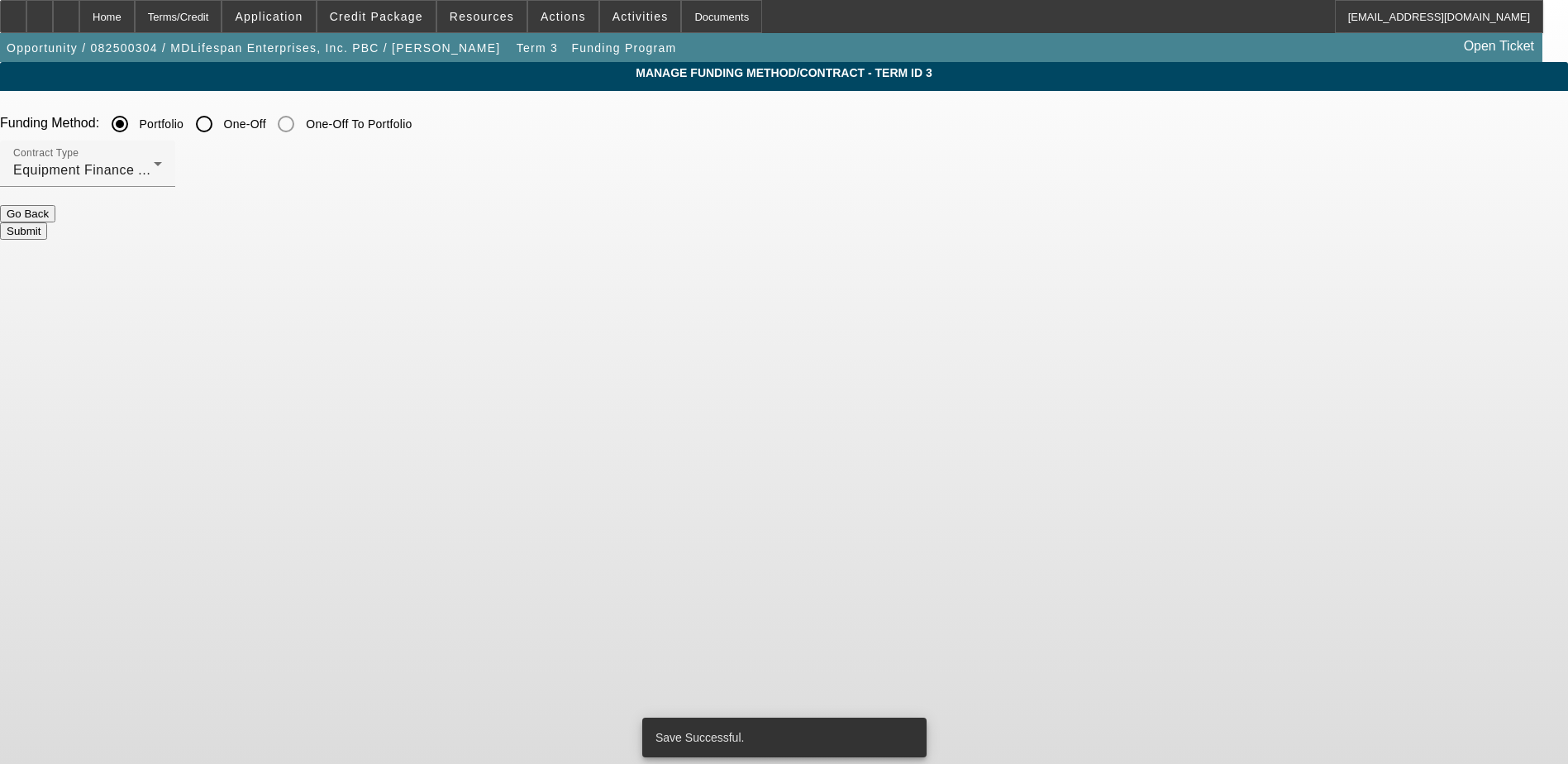
scroll to position [0, 0]
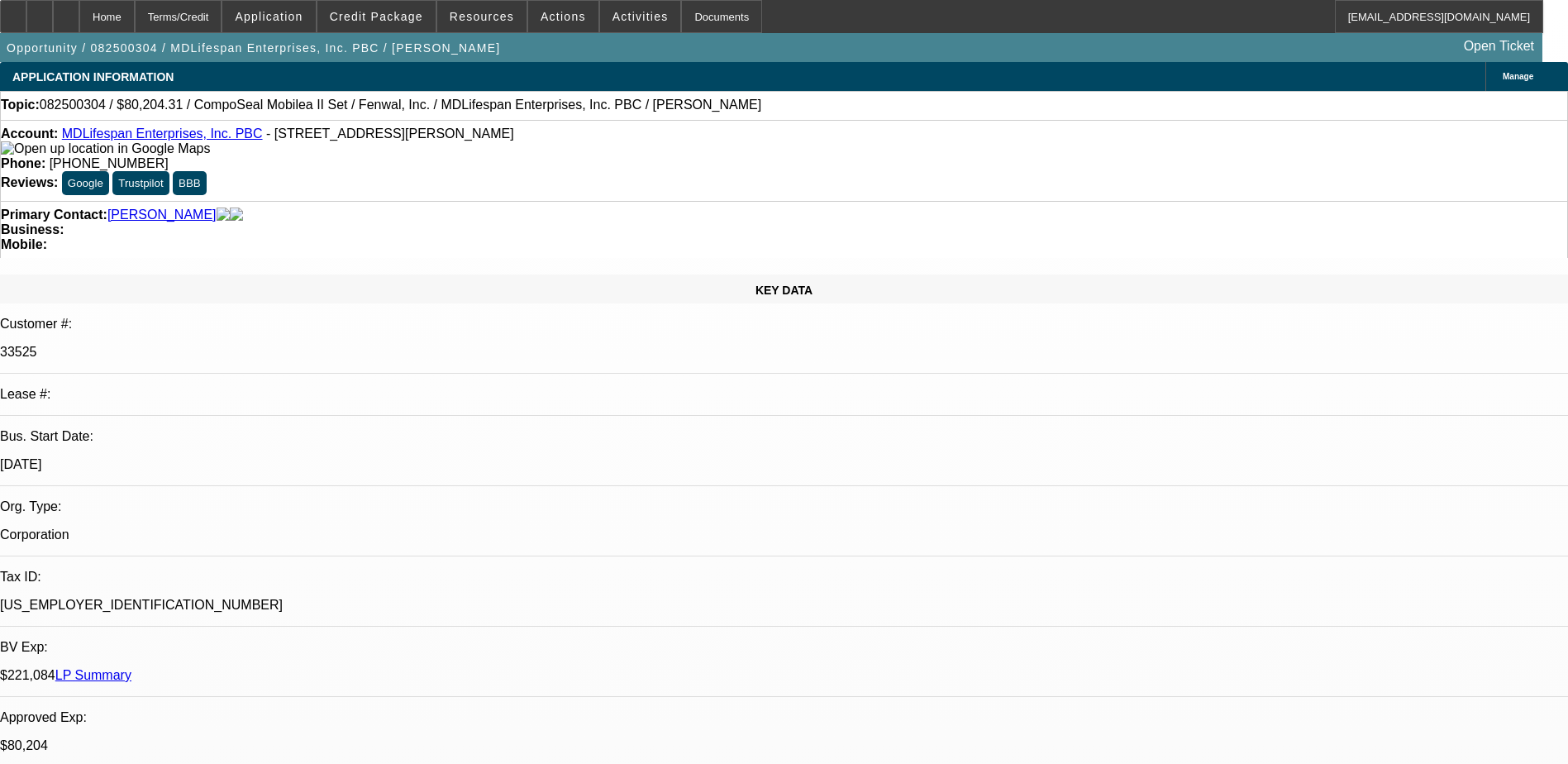
select select "0"
select select "6"
select select "0"
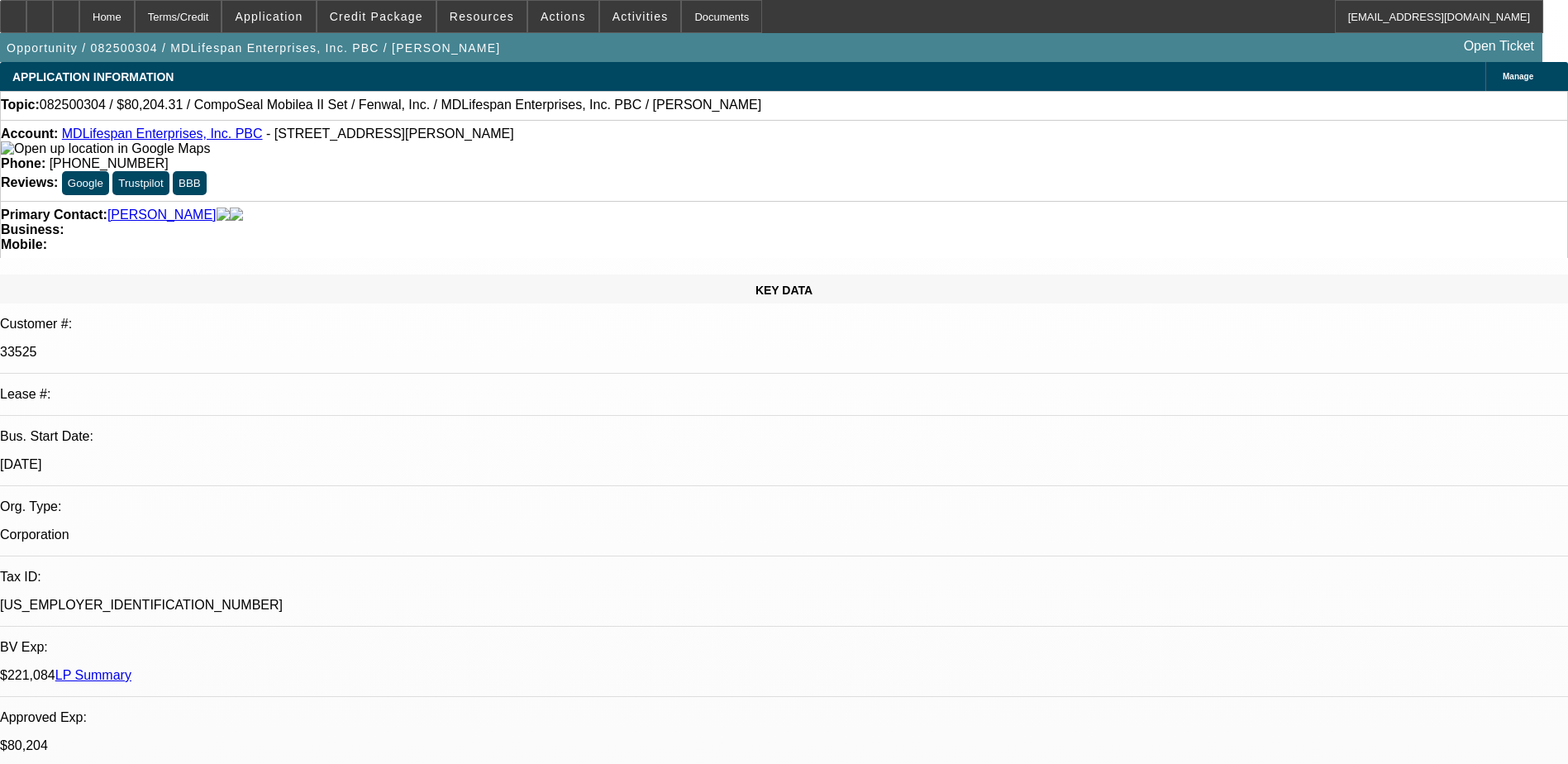
select select "2"
select select "0"
select select "6"
select select "0.2"
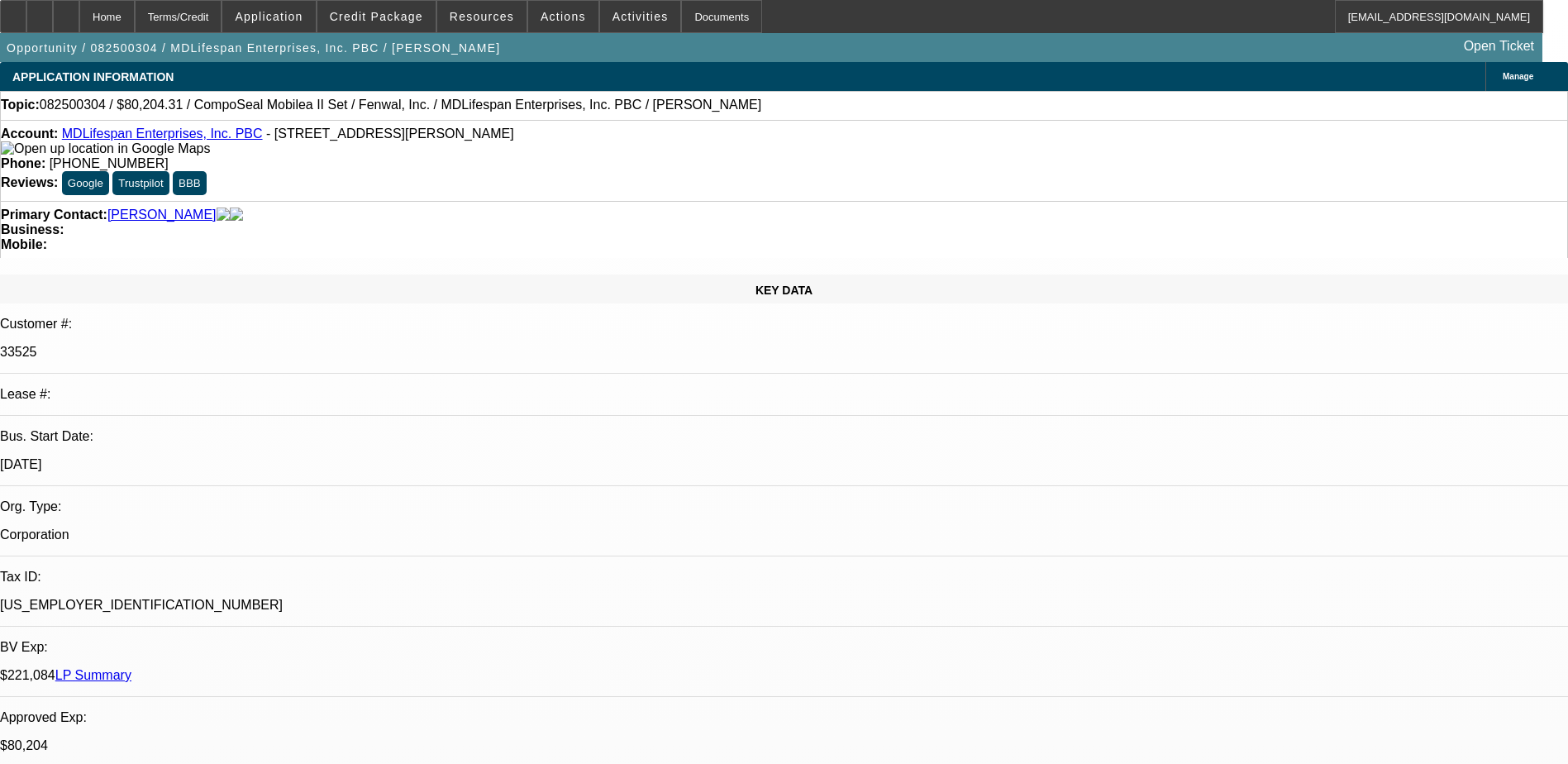
select select "2"
select select "0"
select select "6"
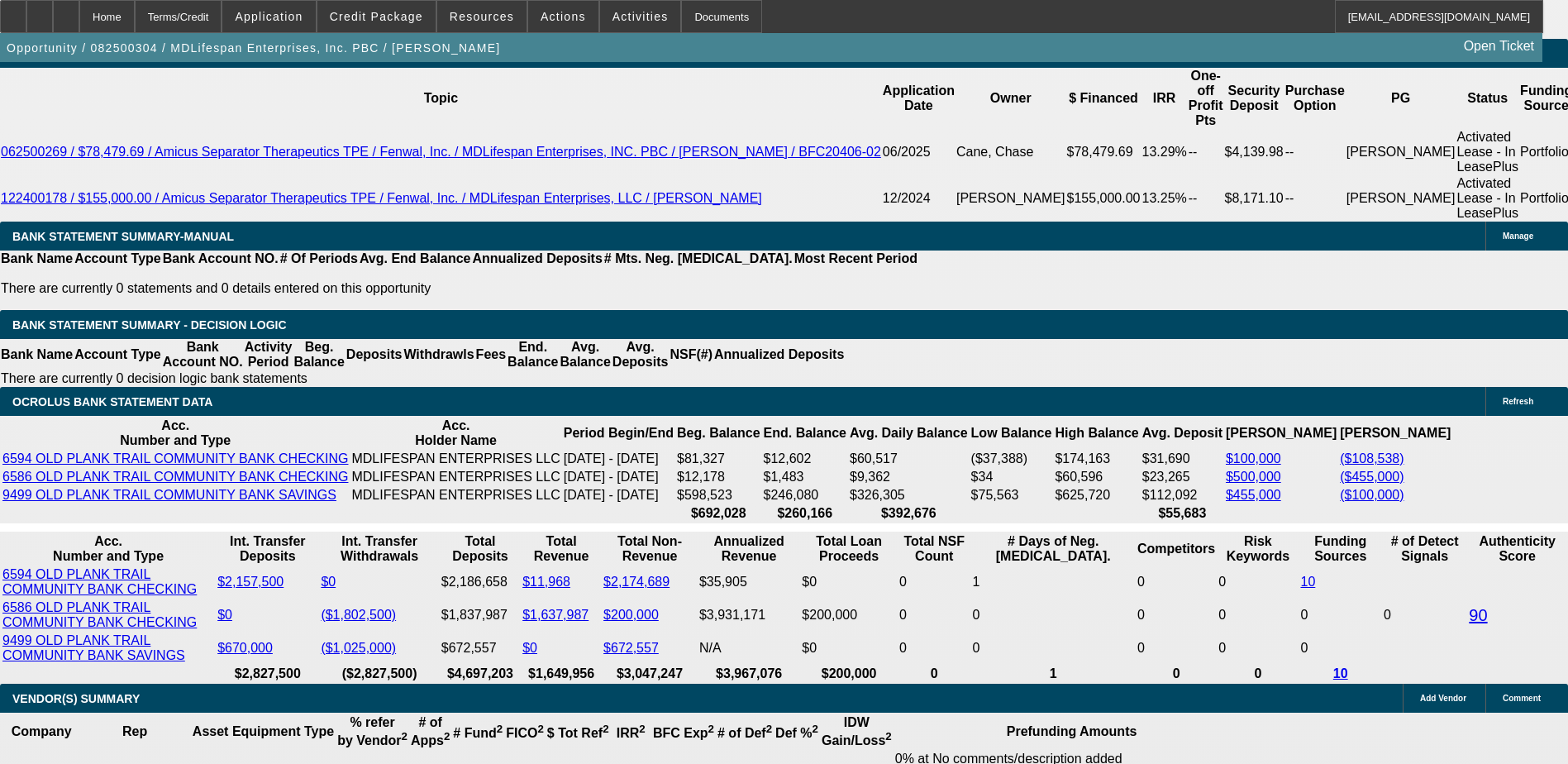
scroll to position [2975, 0]
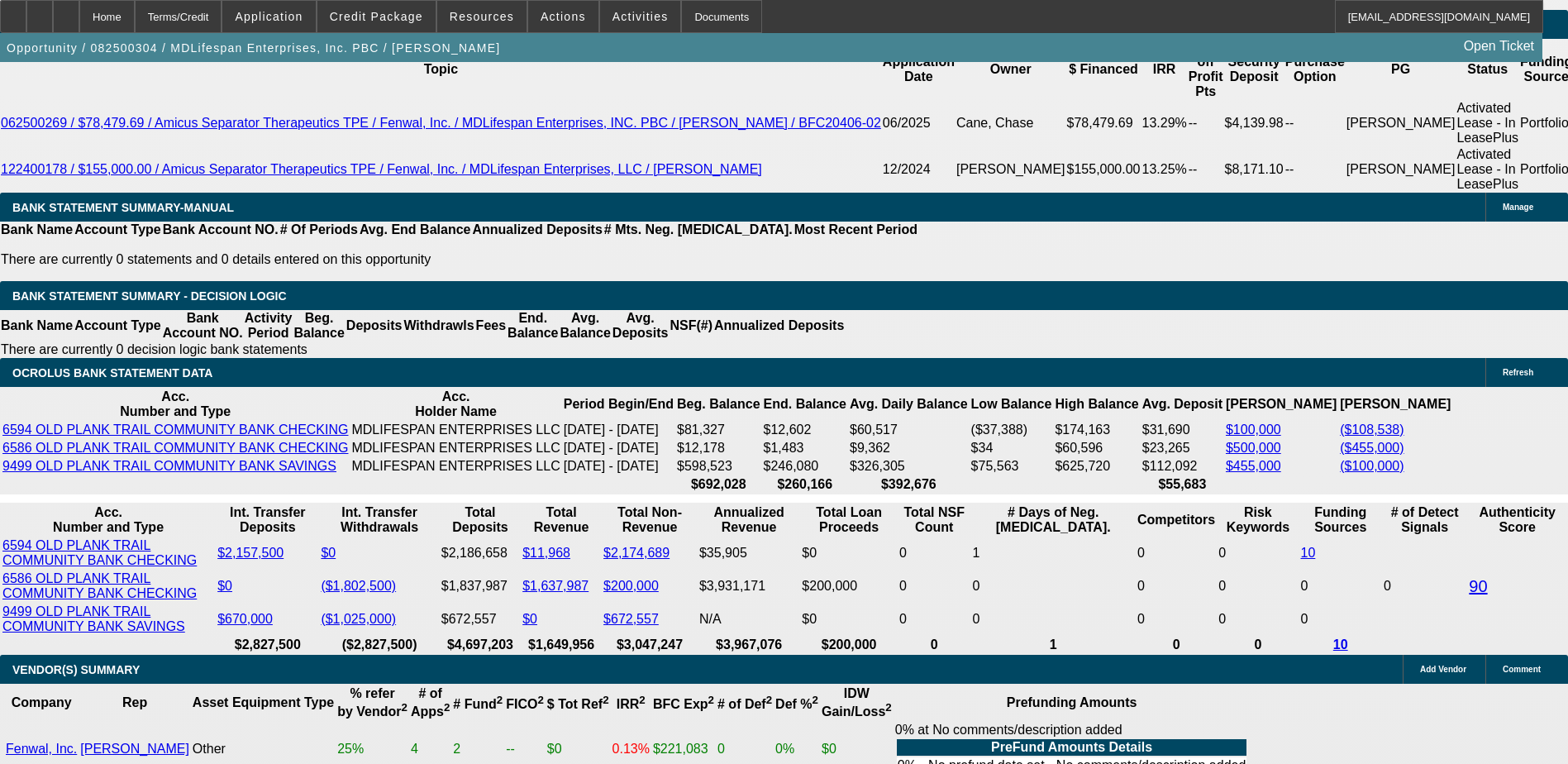
select select "3"
type input "UNKNOWN"
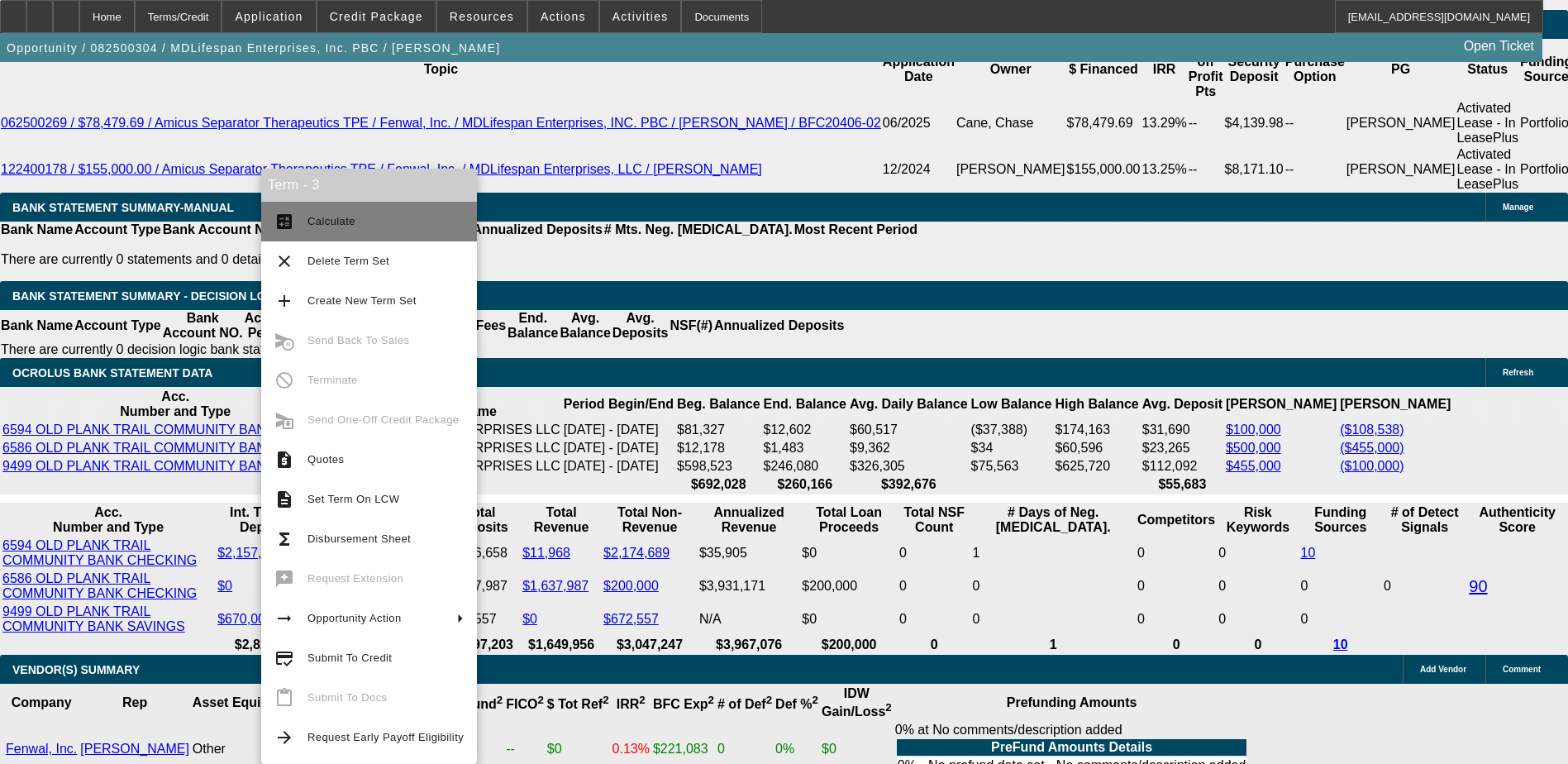
click at [331, 210] on button "calculate Calculate" at bounding box center [368, 221] width 216 height 40
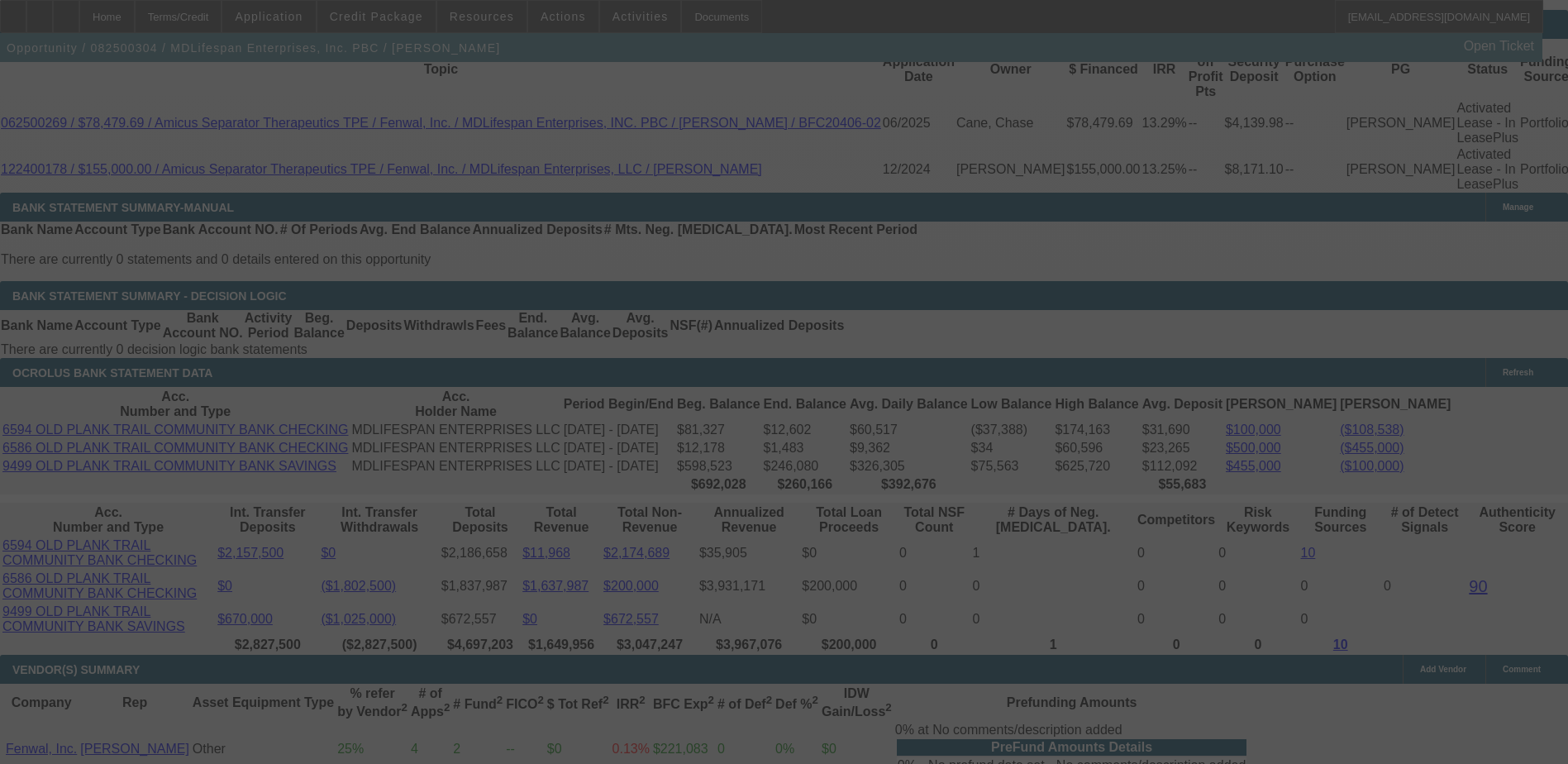
select select "0"
select select "3"
select select "0"
select select "6"
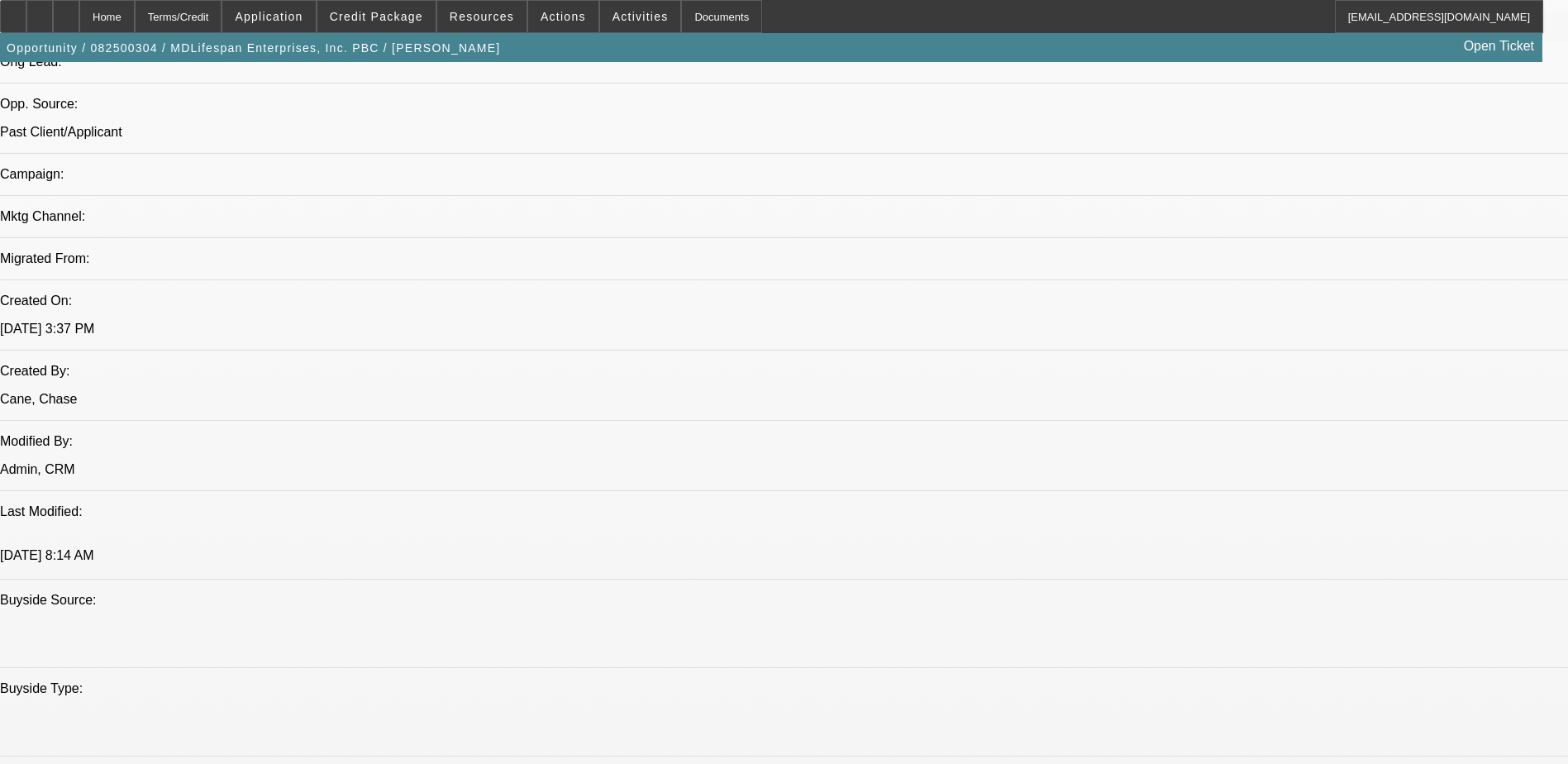
scroll to position [744, 0]
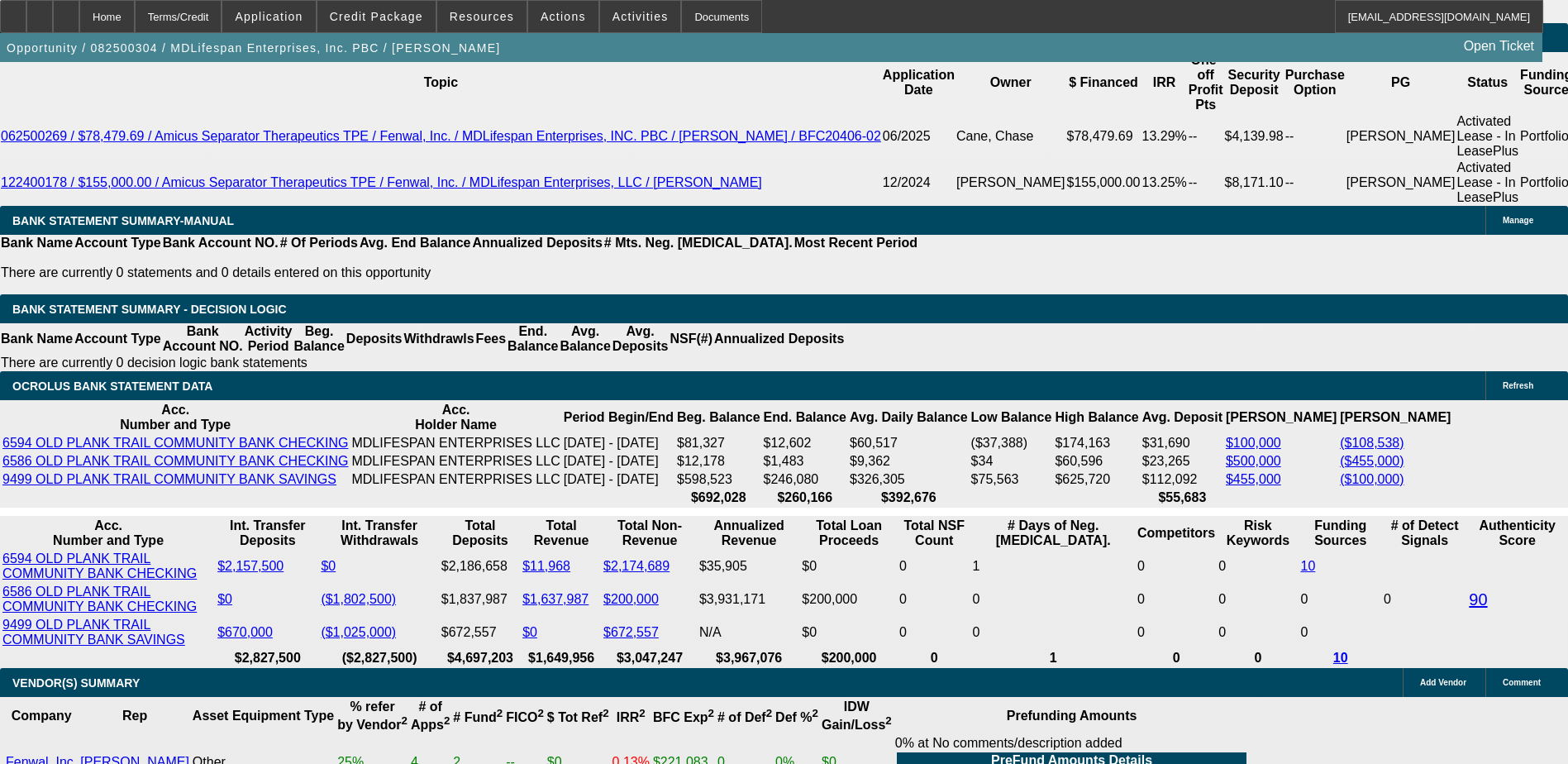
scroll to position [3059, 0]
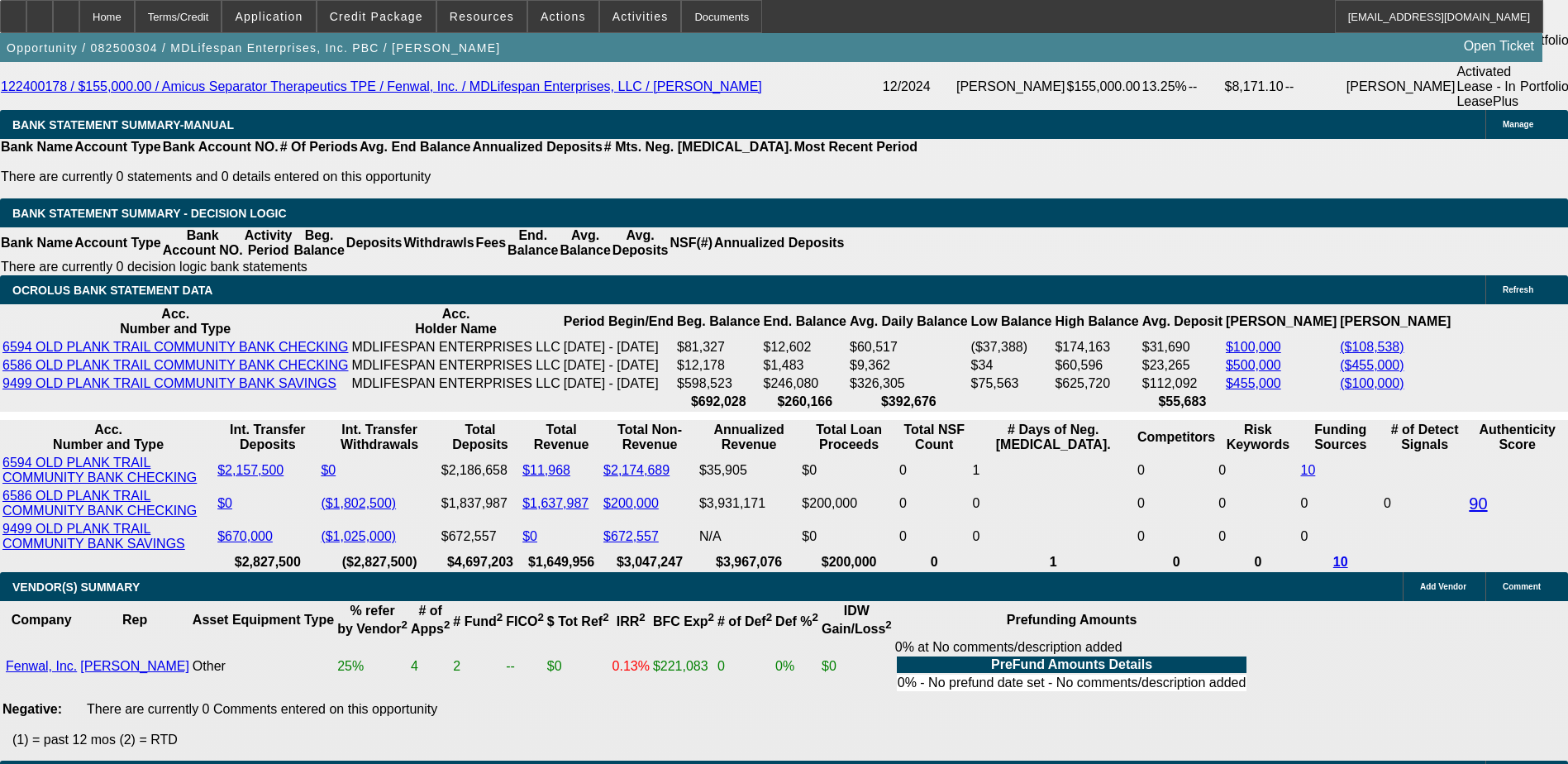
type input "30"
type input "UNKNOWN"
type input "3049"
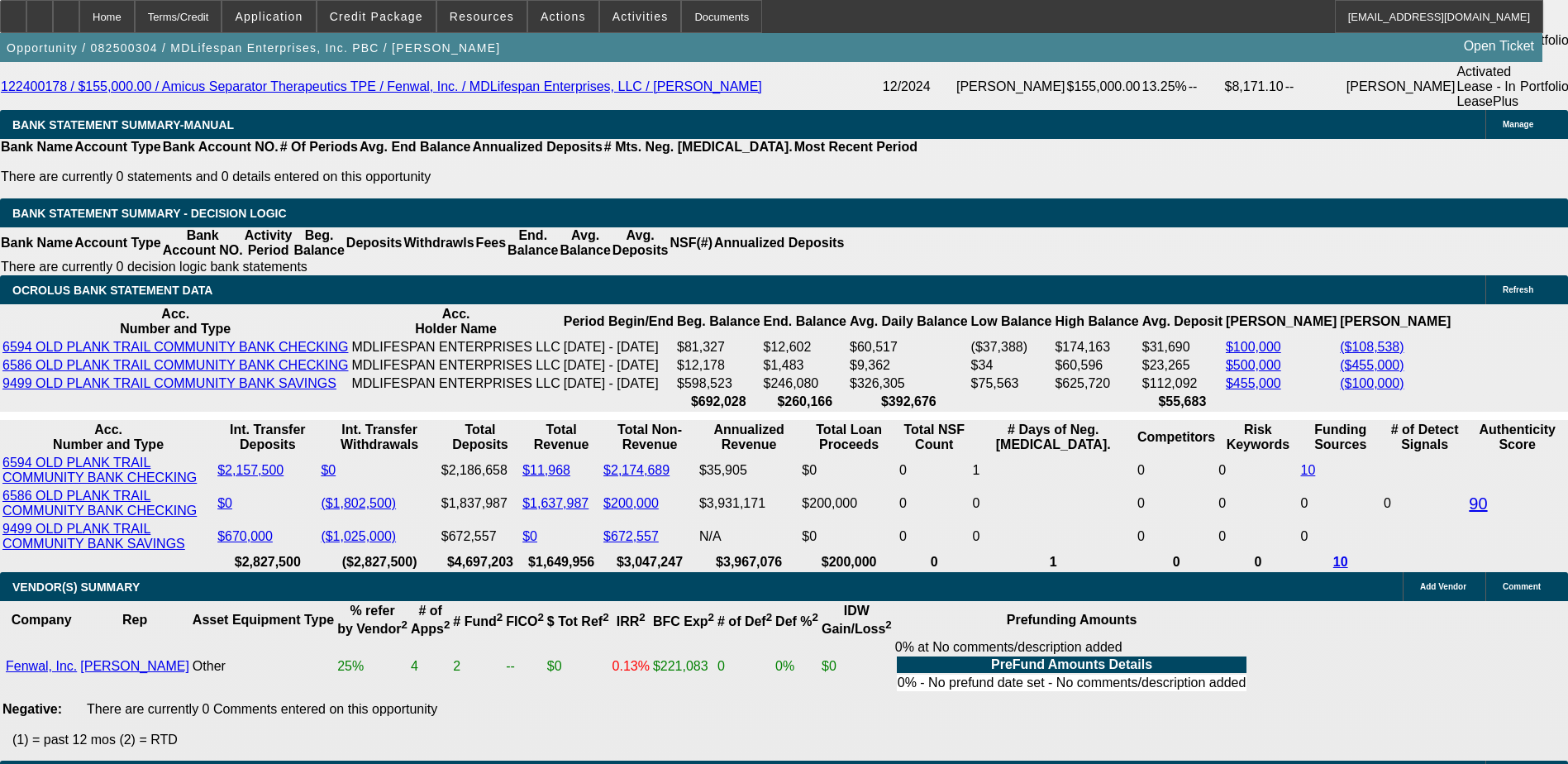
type input "14.2"
type input "$3,049.00"
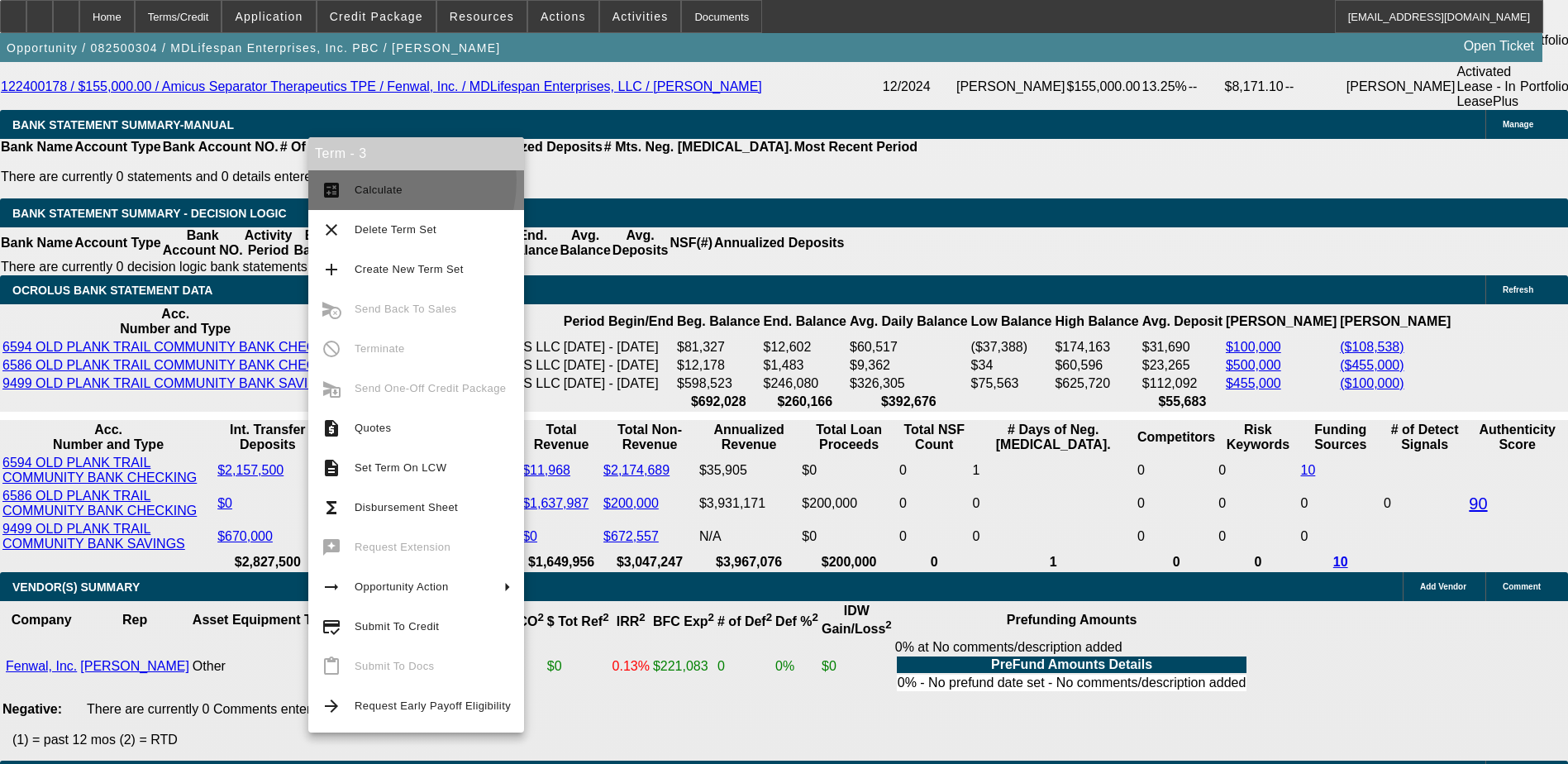
click at [376, 180] on span "Calculate" at bounding box center [433, 190] width 156 height 20
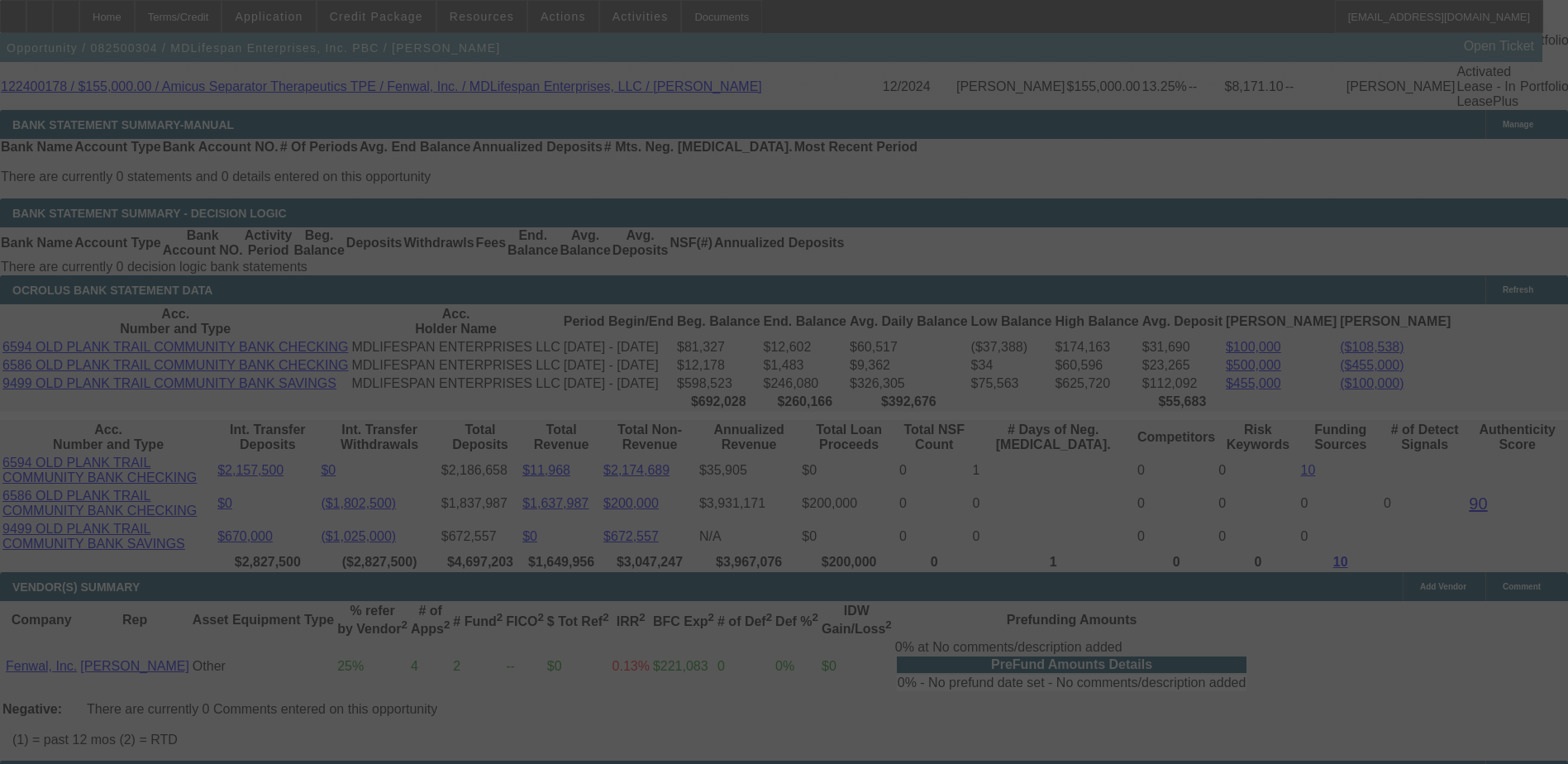
select select "0"
select select "3"
select select "0"
select select "6"
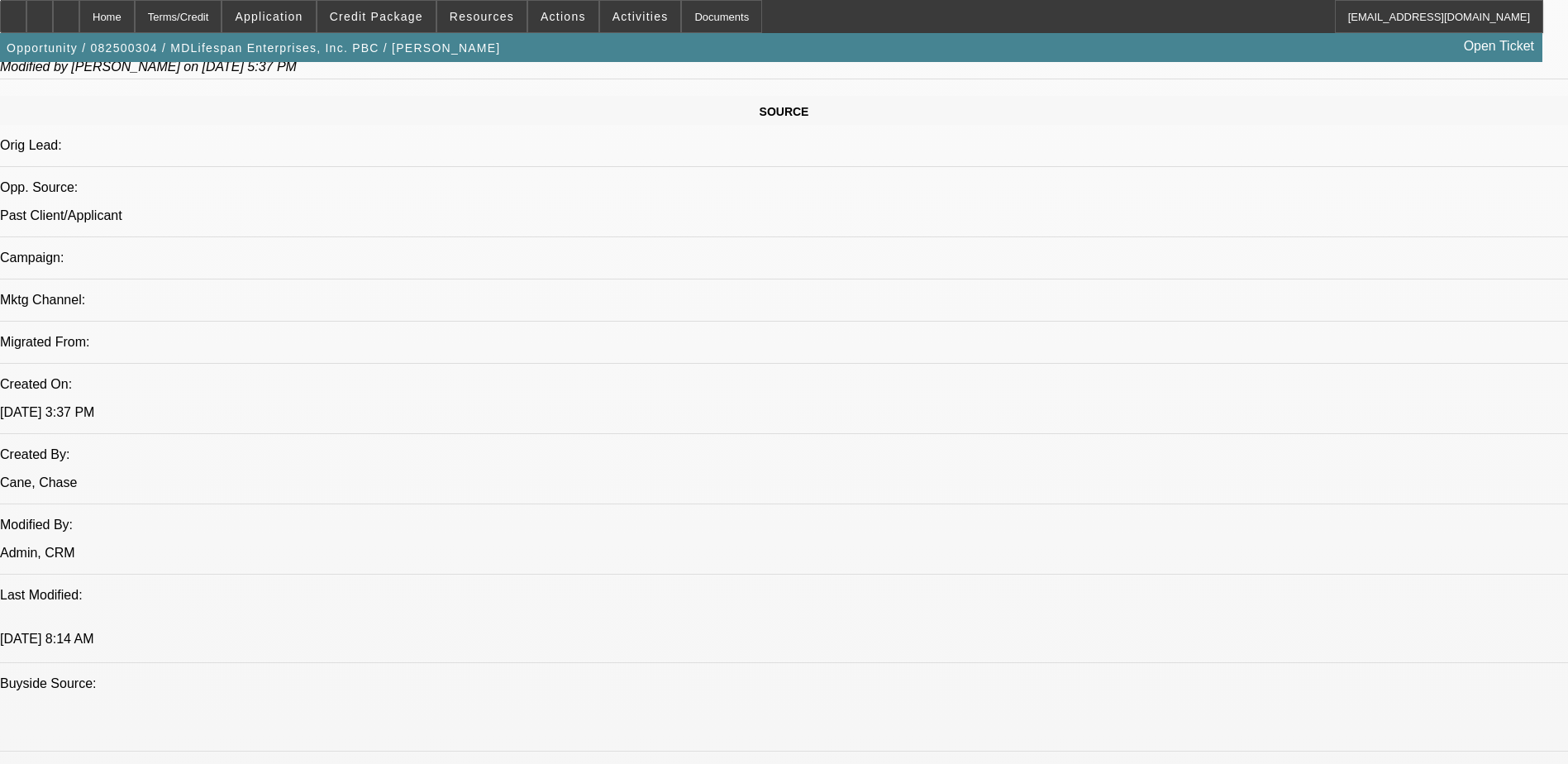
scroll to position [992, 0]
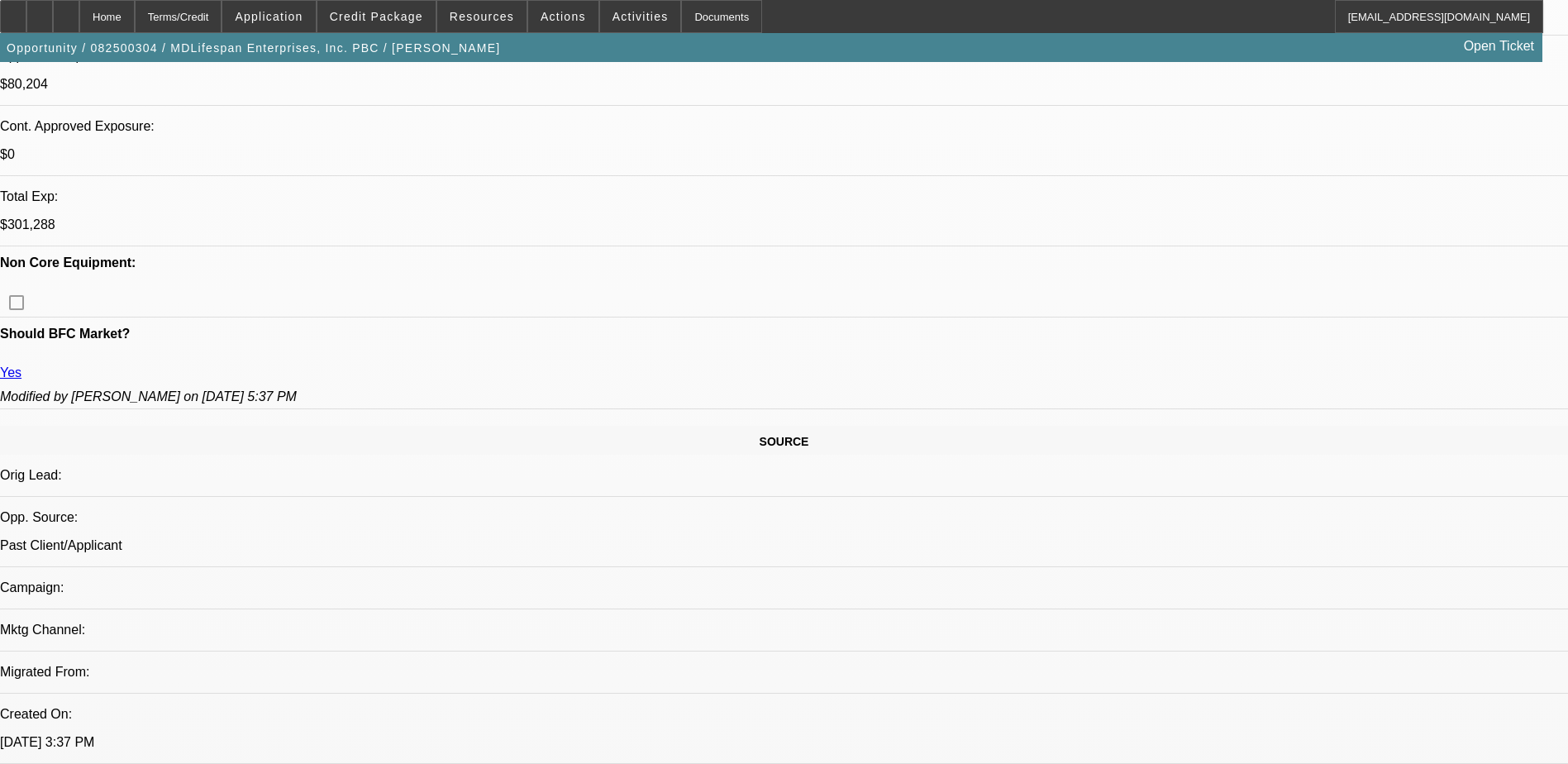
scroll to position [0, 0]
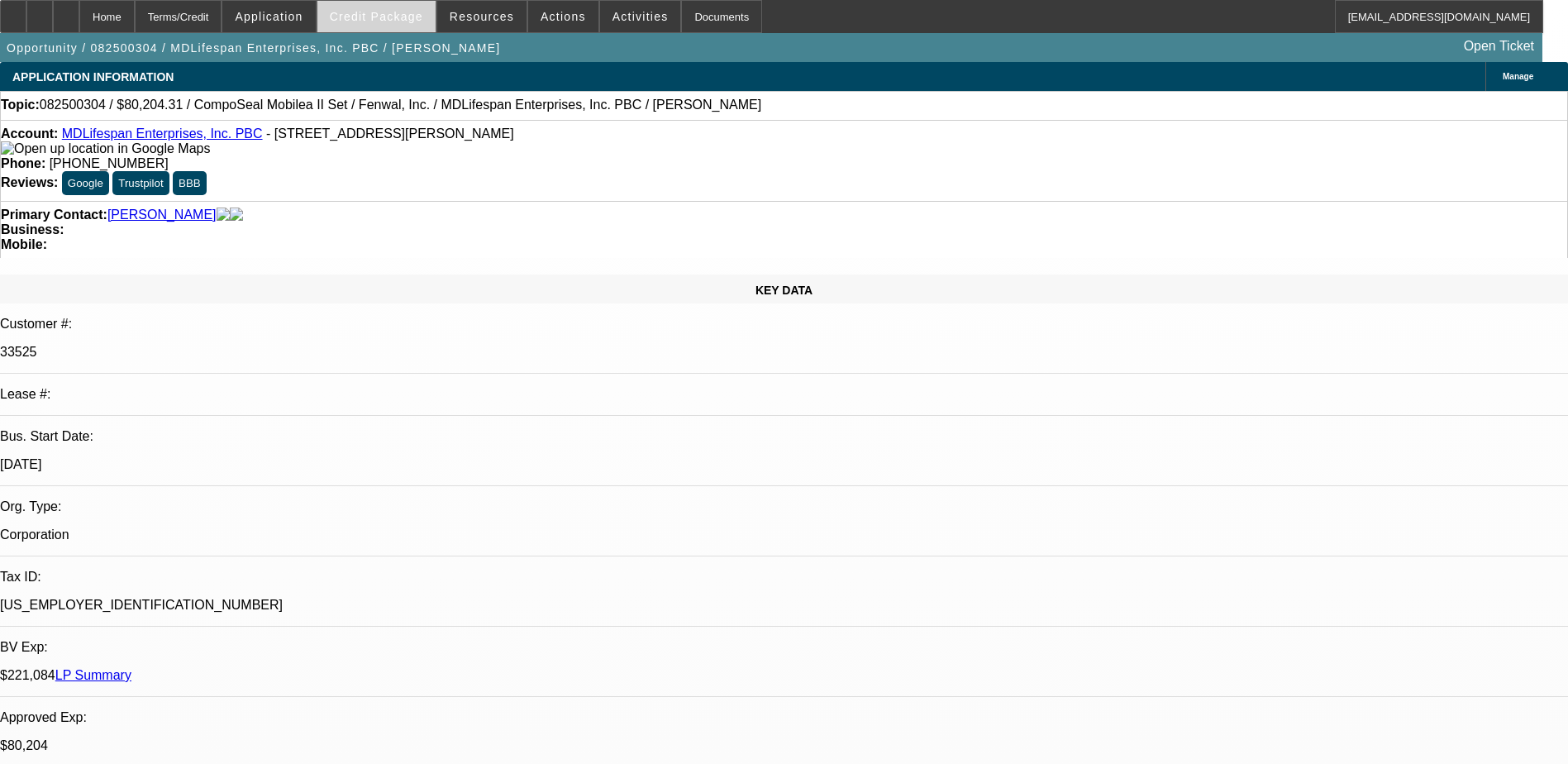
click at [393, 20] on span "Credit Package" at bounding box center [376, 16] width 93 height 13
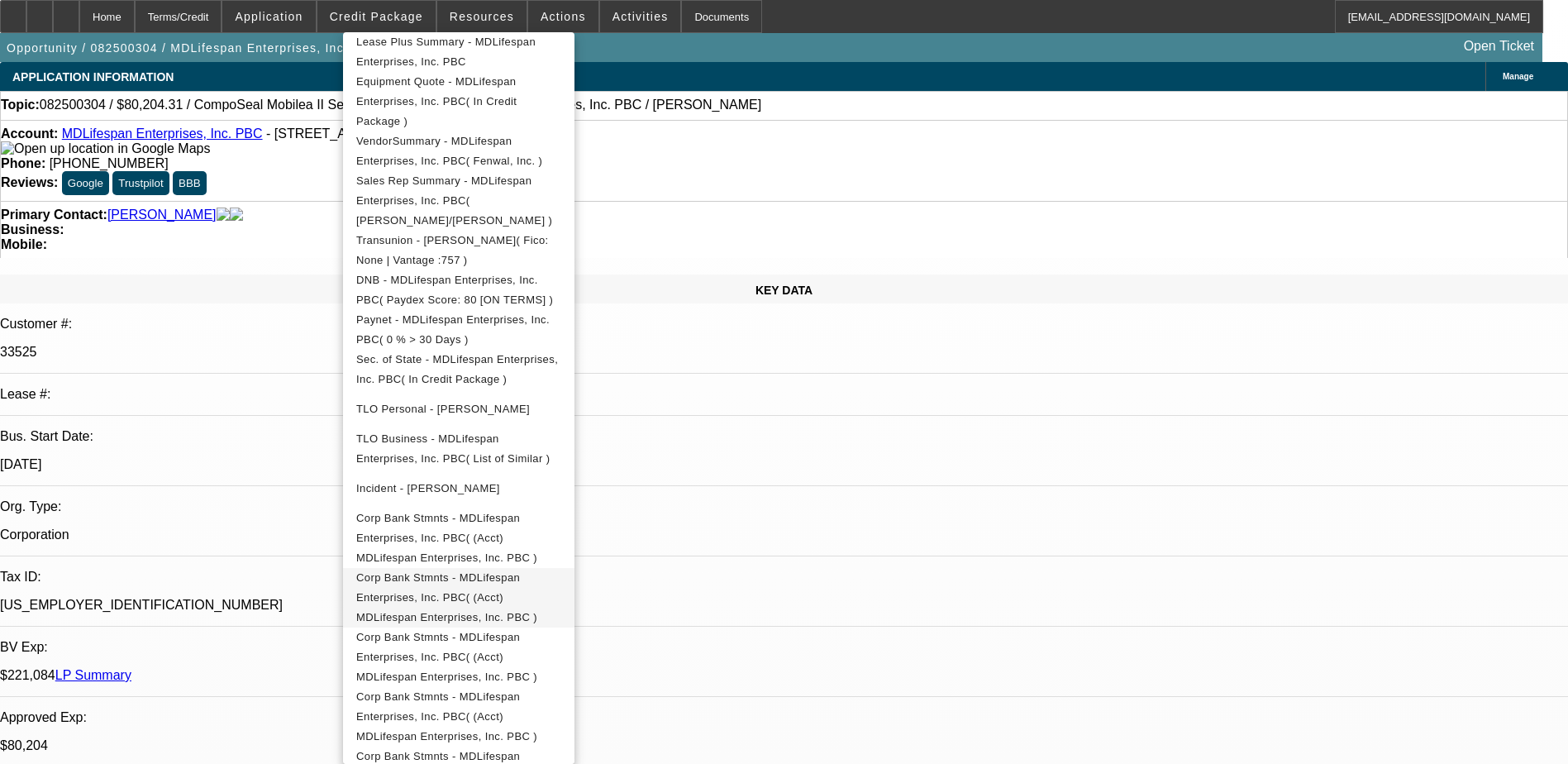
scroll to position [415, 0]
click at [1089, 673] on div at bounding box center [784, 382] width 1568 height 764
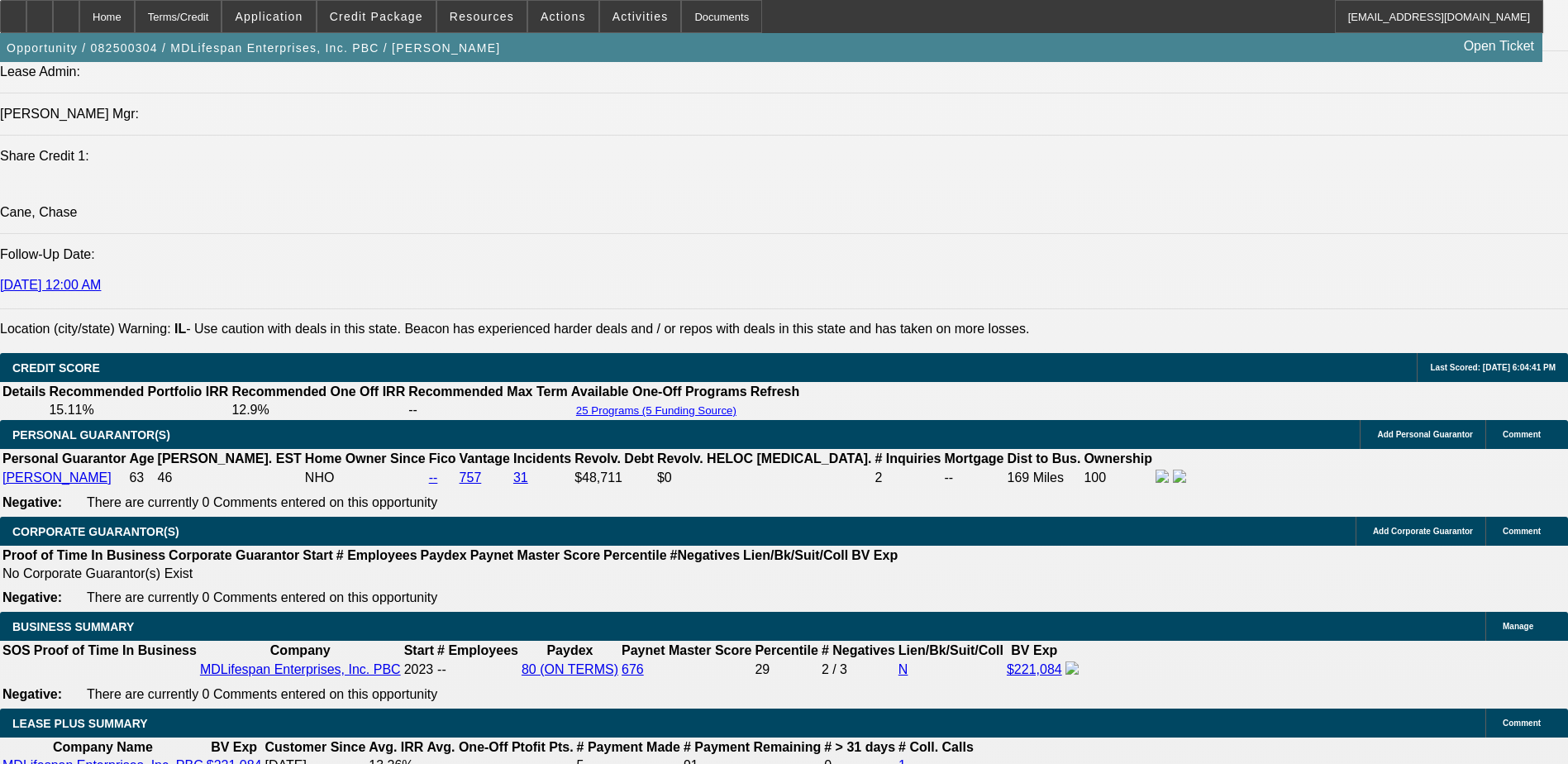
scroll to position [2314, 0]
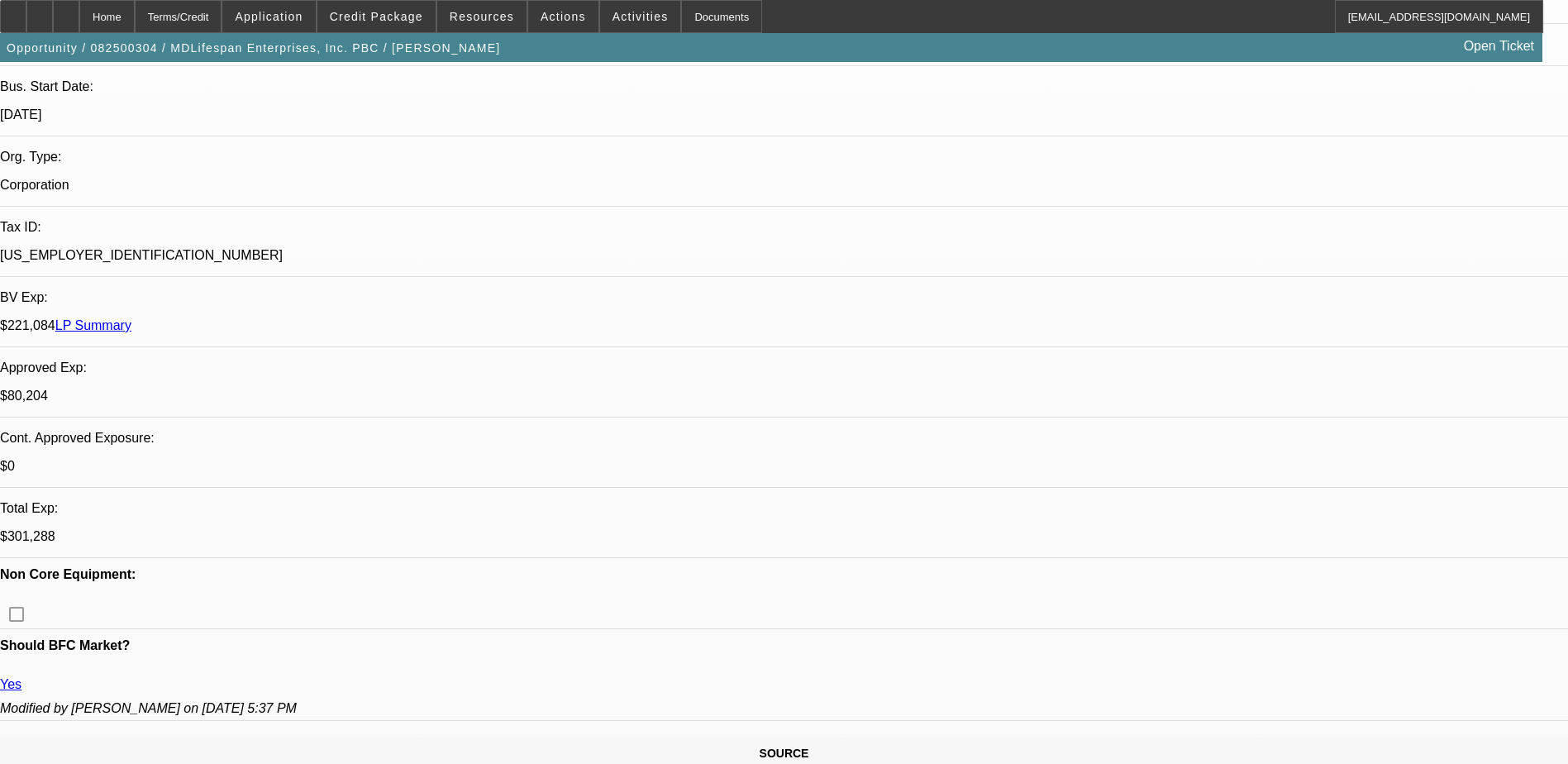
scroll to position [414, 0]
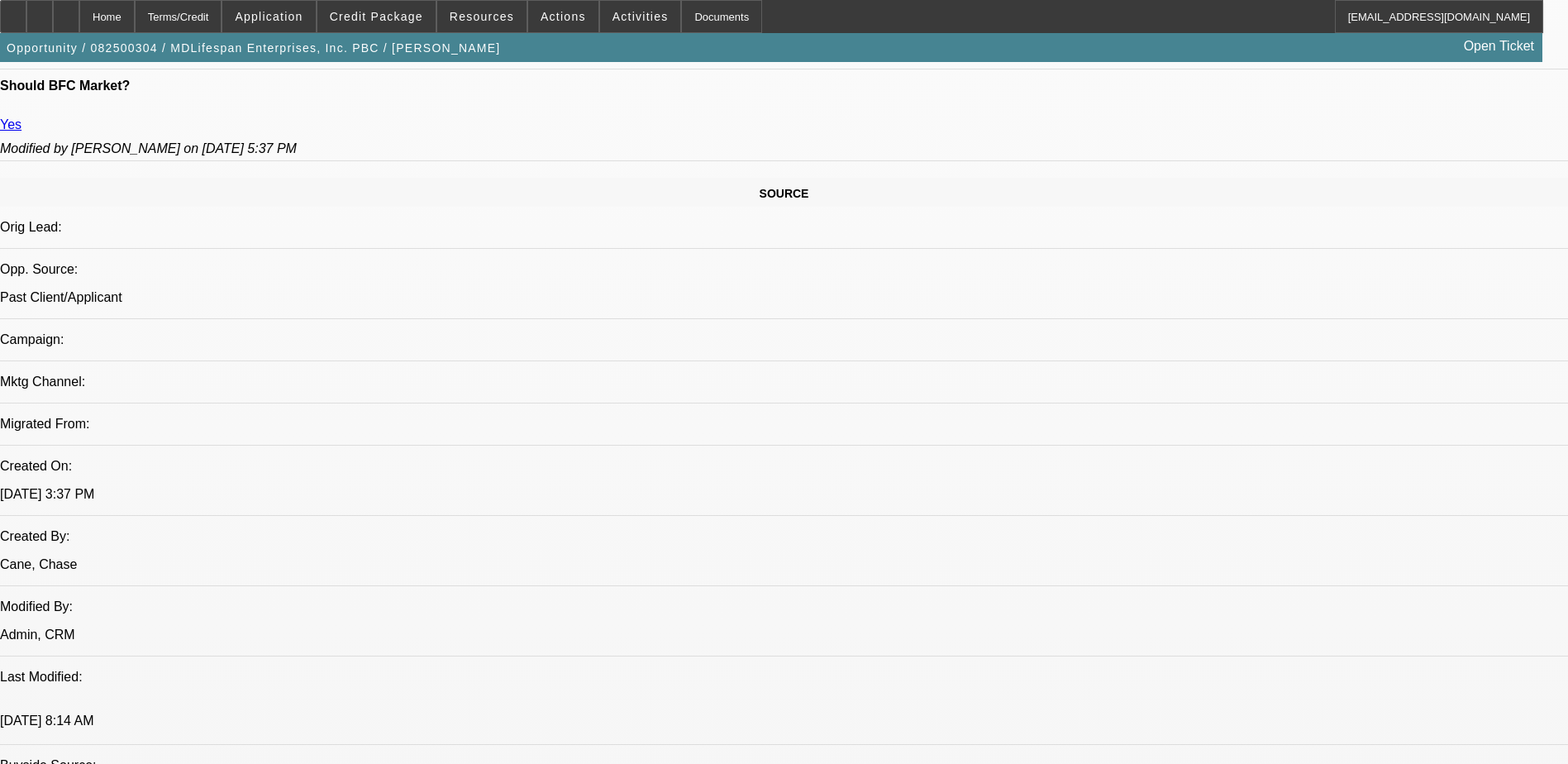
scroll to position [331, 0]
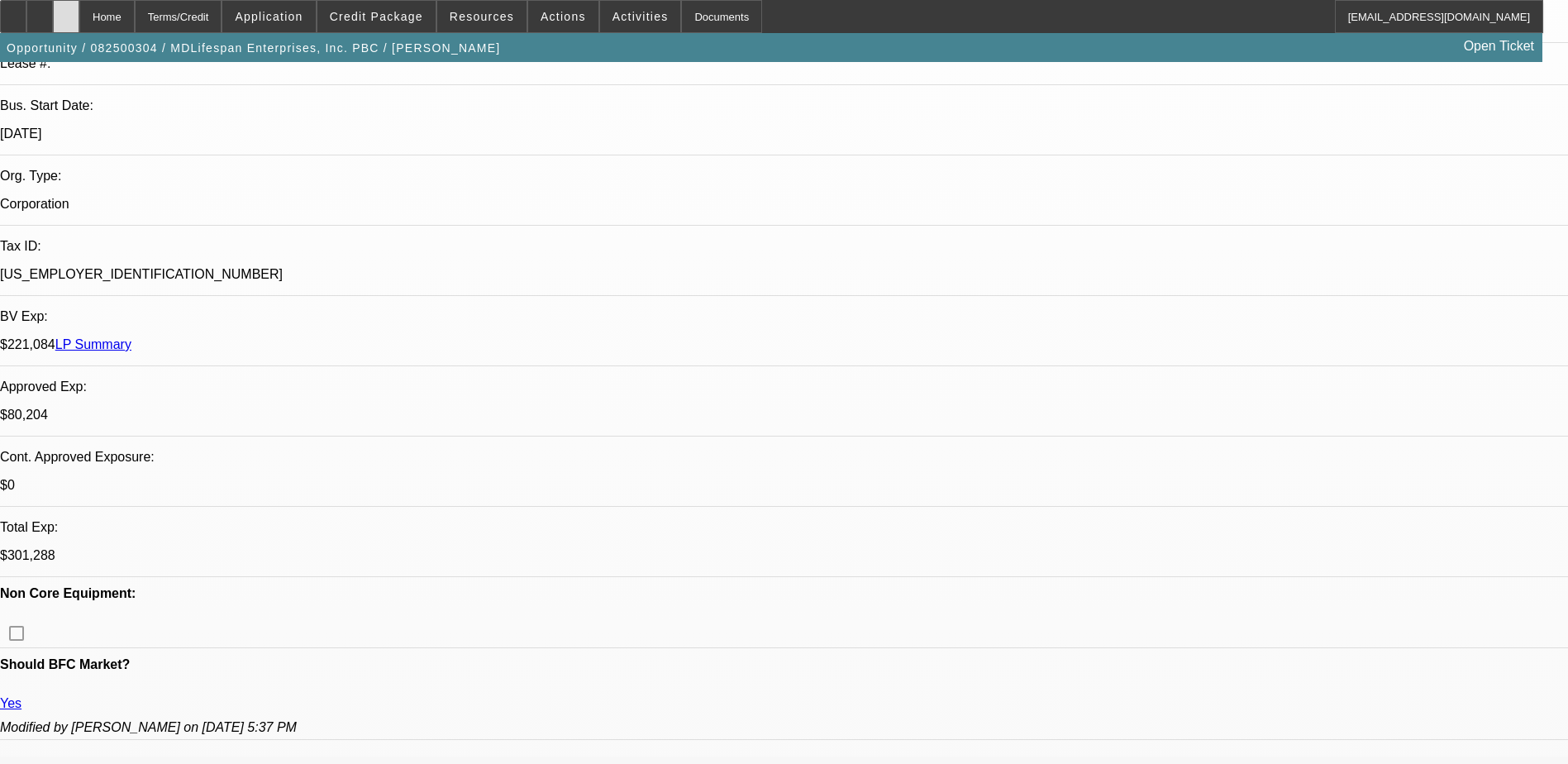
click at [67, 11] on icon at bounding box center [67, 11] width 0 height 0
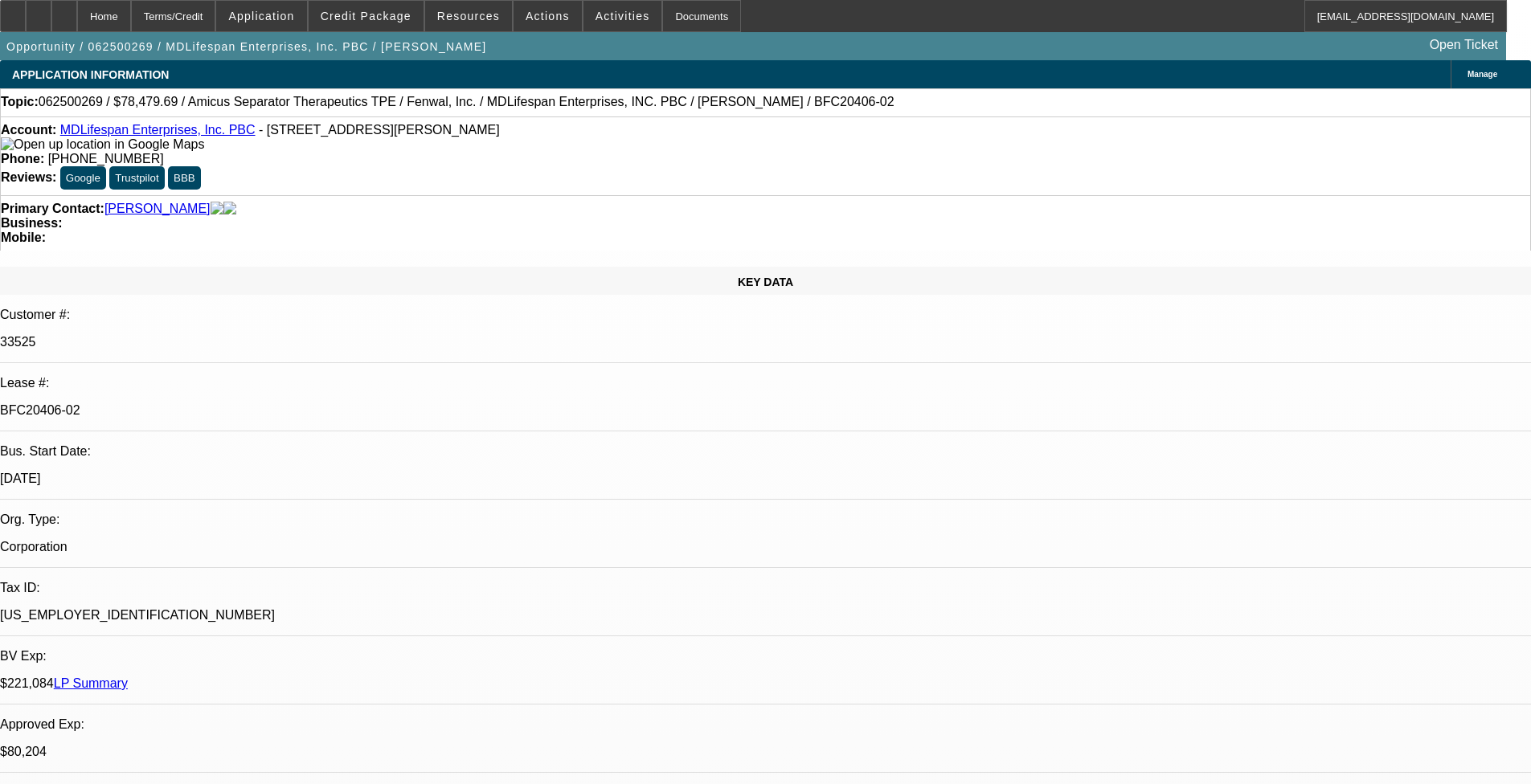
select select "0"
select select "2"
select select "0"
select select "2"
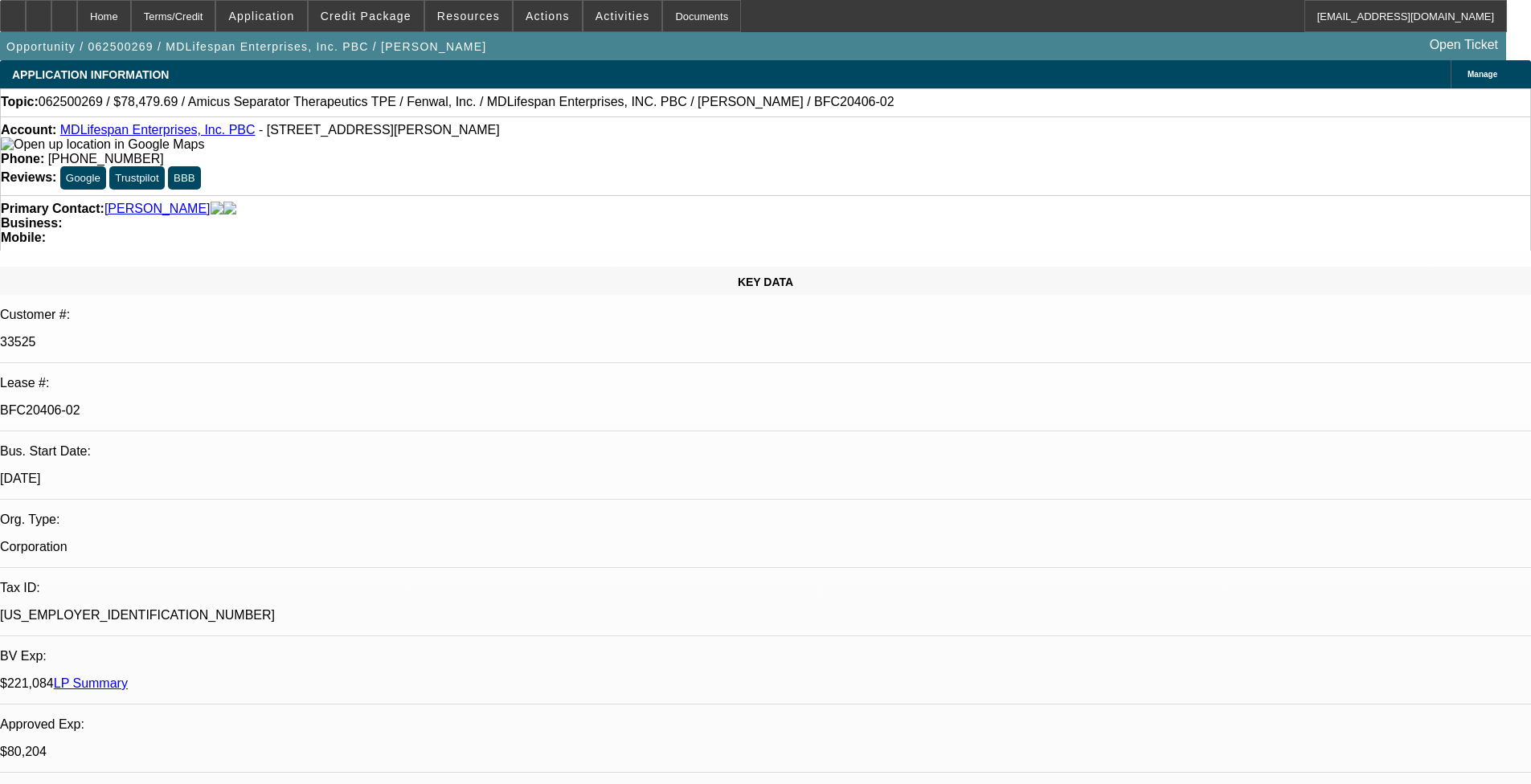
select select "0"
select select "0.1"
select select "2"
select select "0"
select select "1"
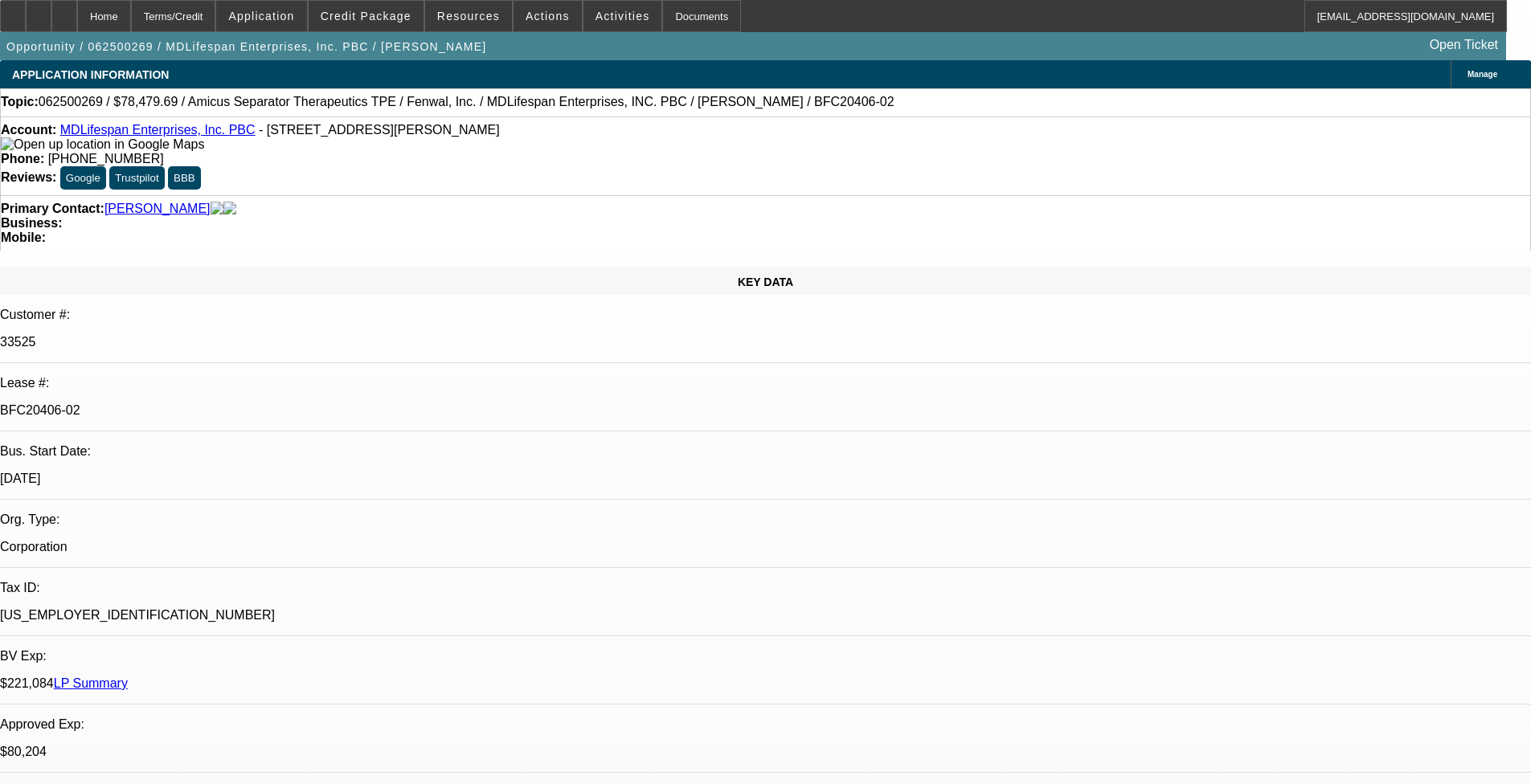
select select "2"
select select "6"
select select "1"
select select "2"
select select "6"
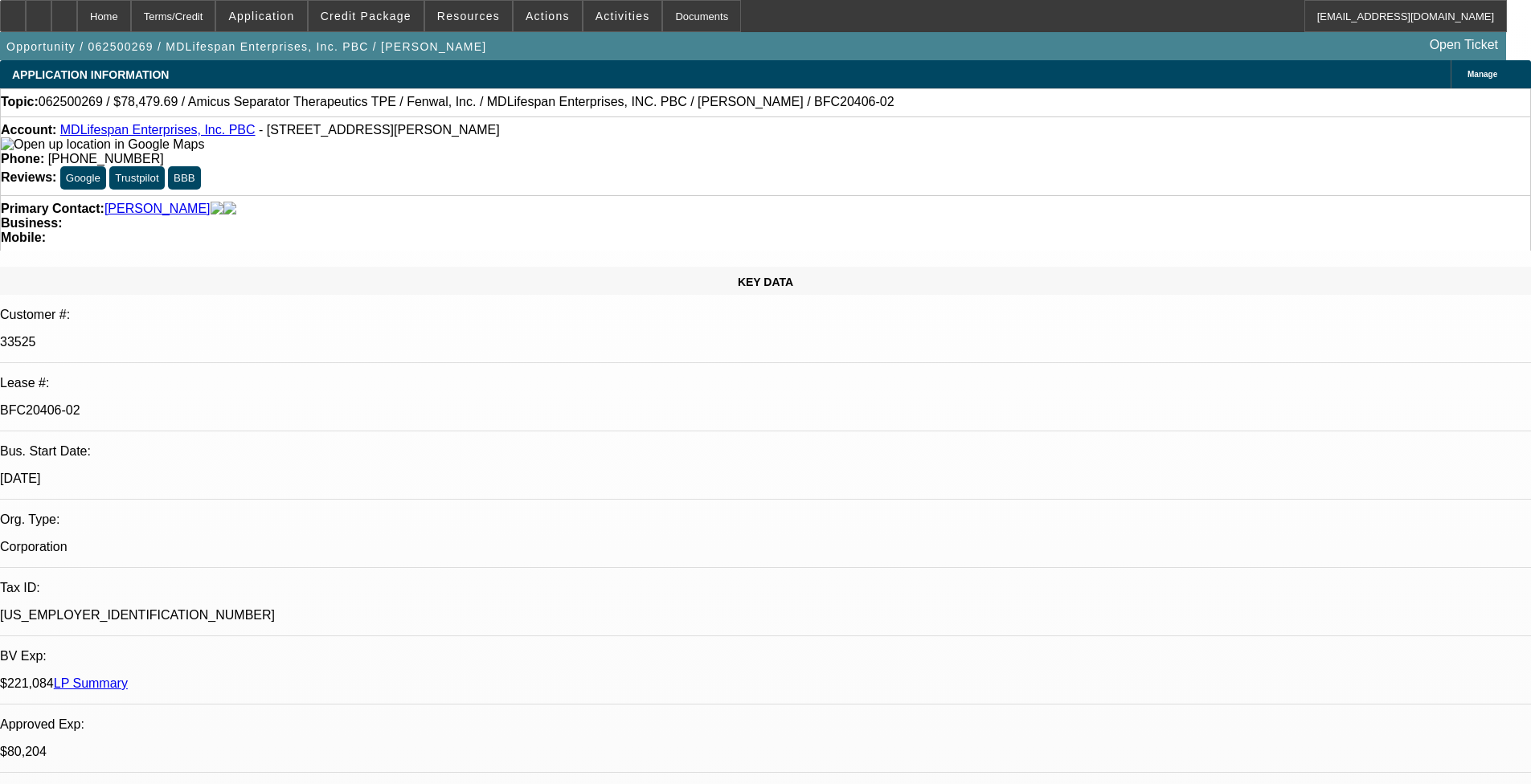
select select "1"
select select "2"
select select "6"
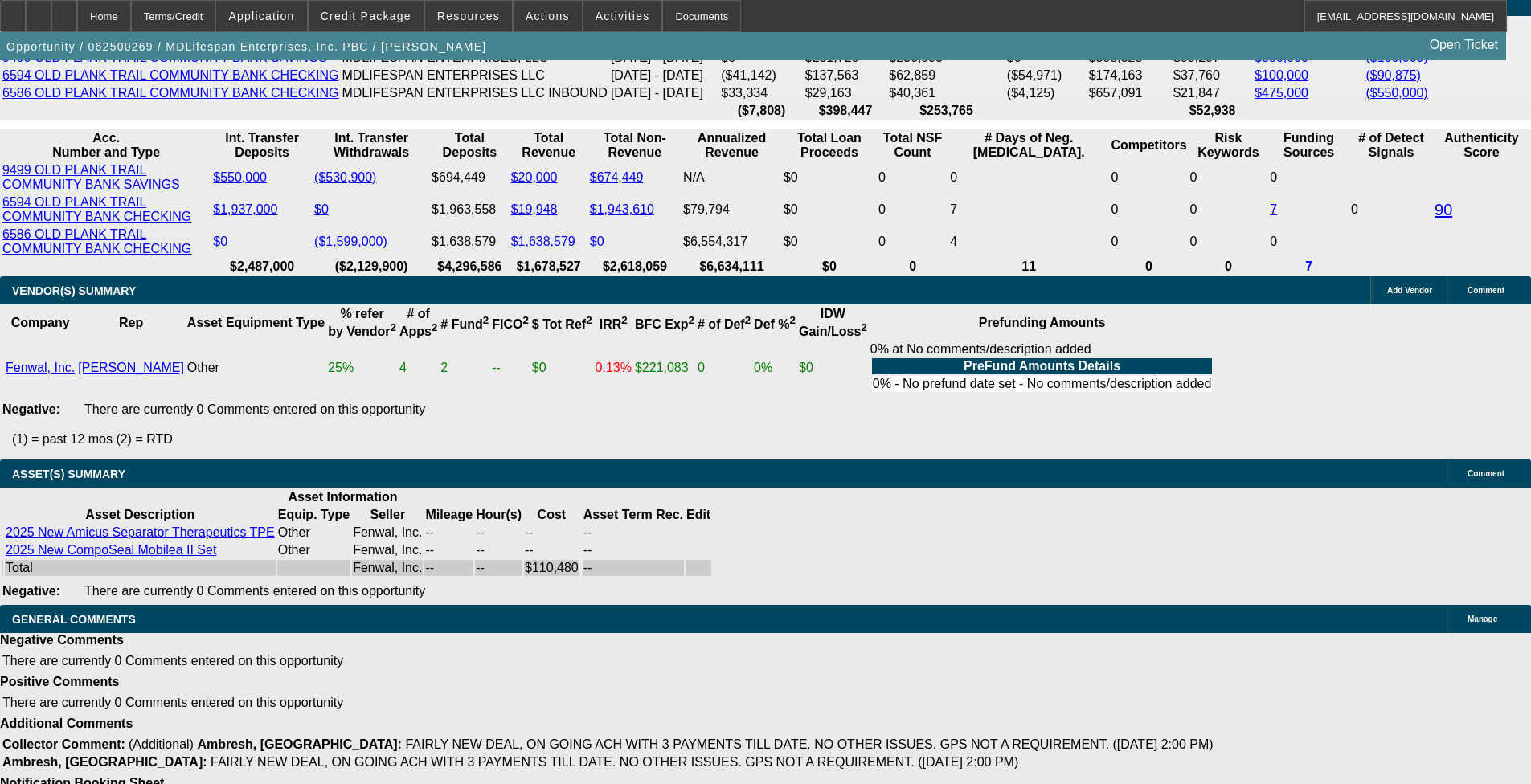
scroll to position [1559, 0]
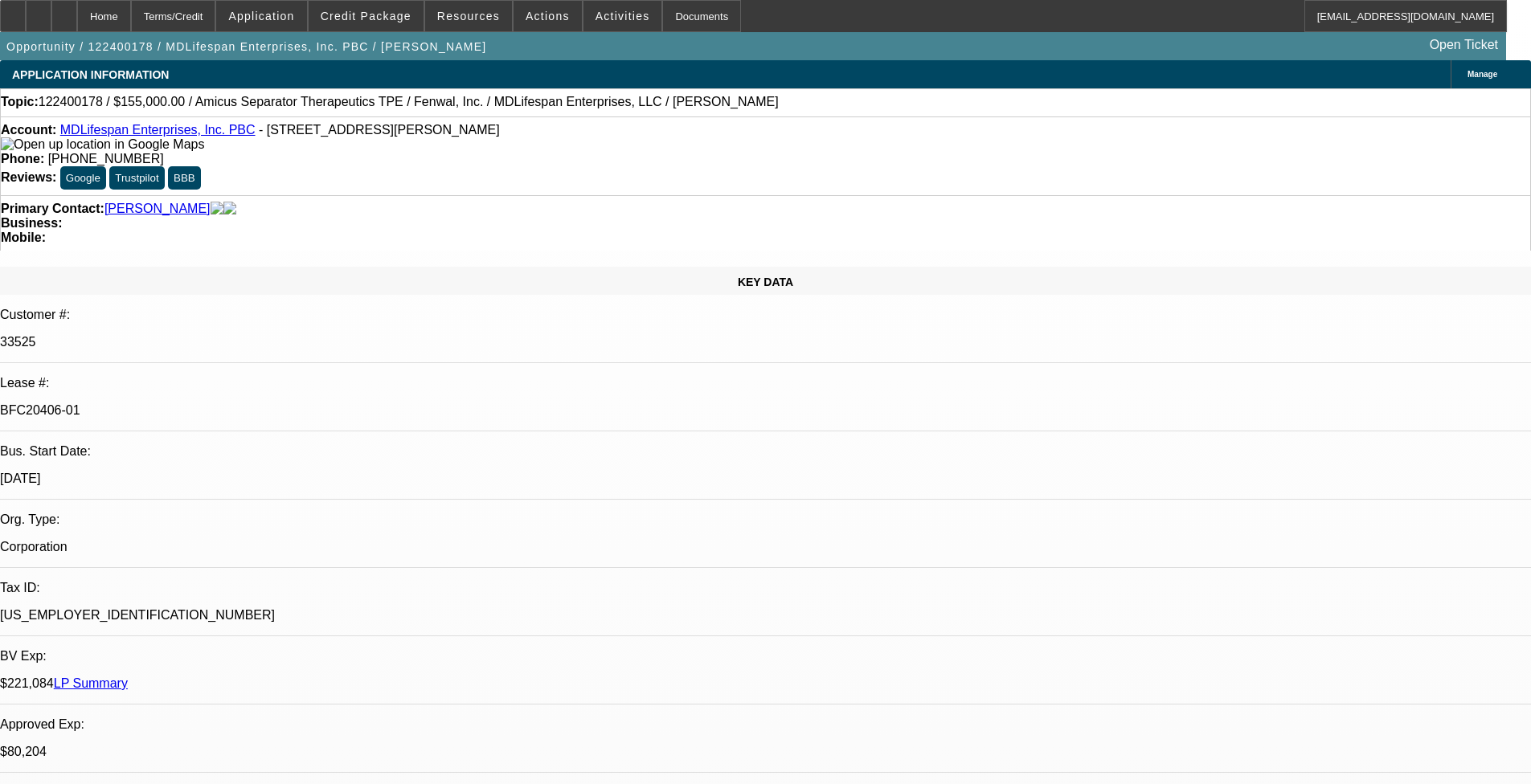
select select "0"
select select "2"
select select "0"
select select "2"
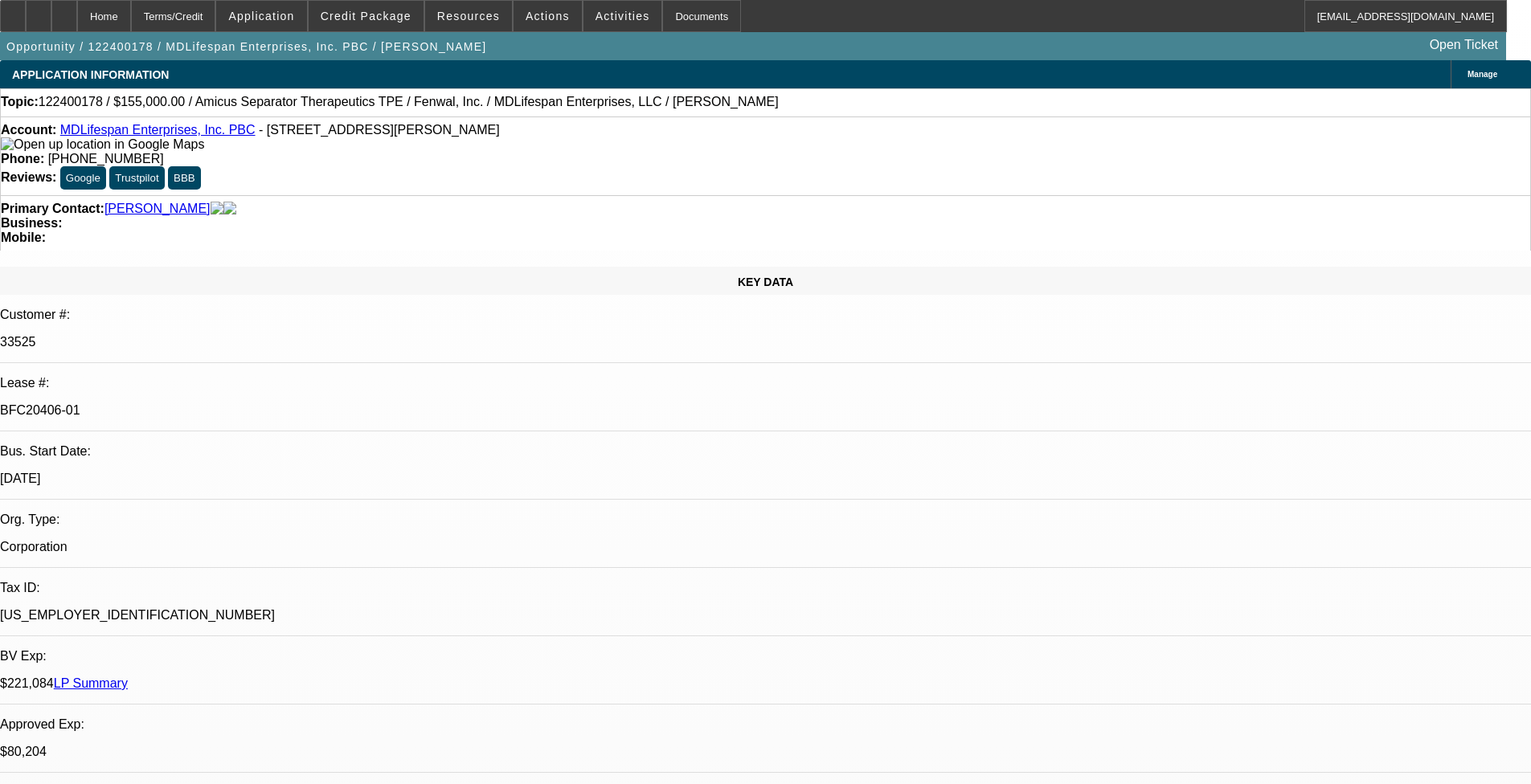
select select "0"
select select "2"
select select "0"
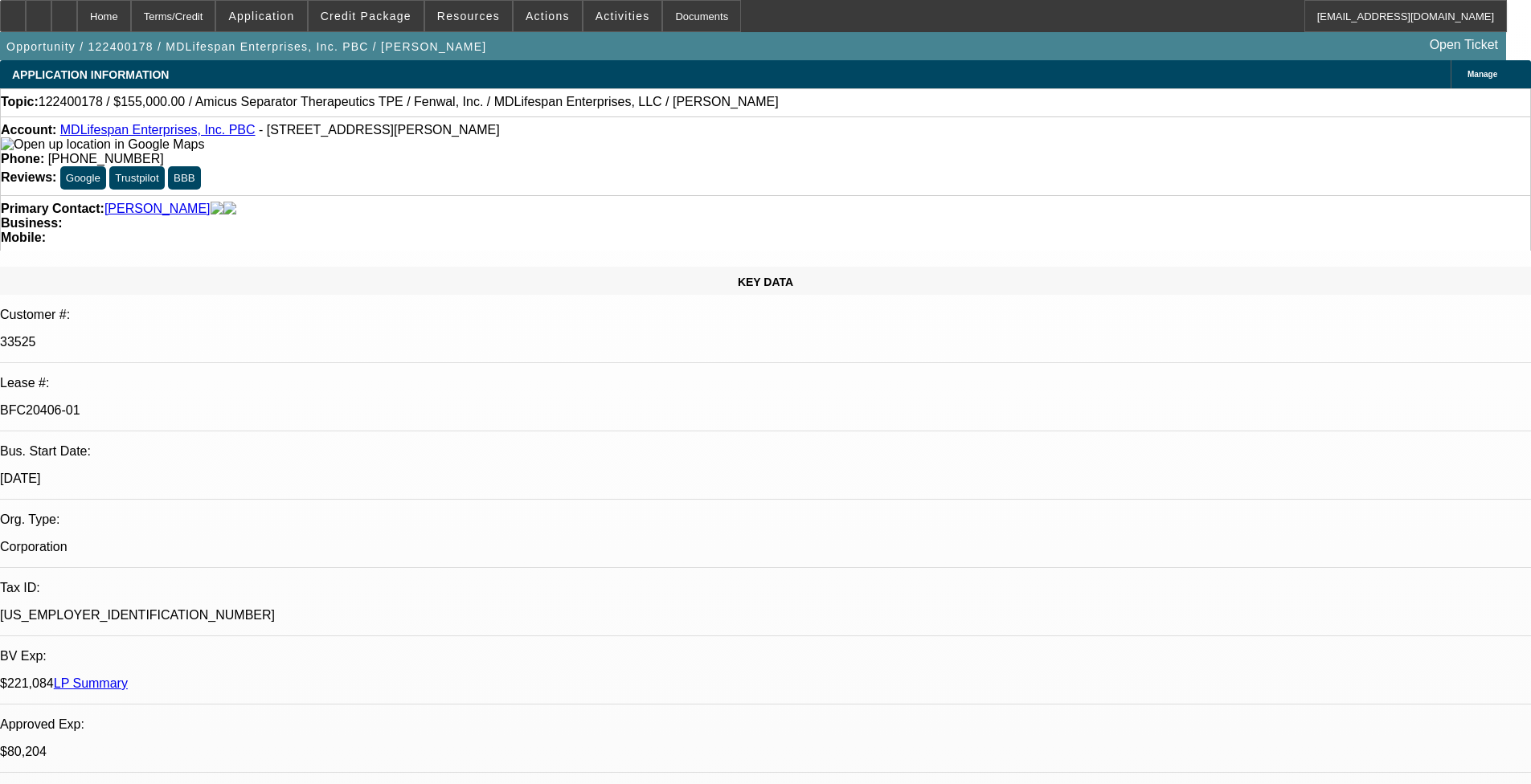
select select "2"
select select "0"
select select "1"
select select "2"
select select "6"
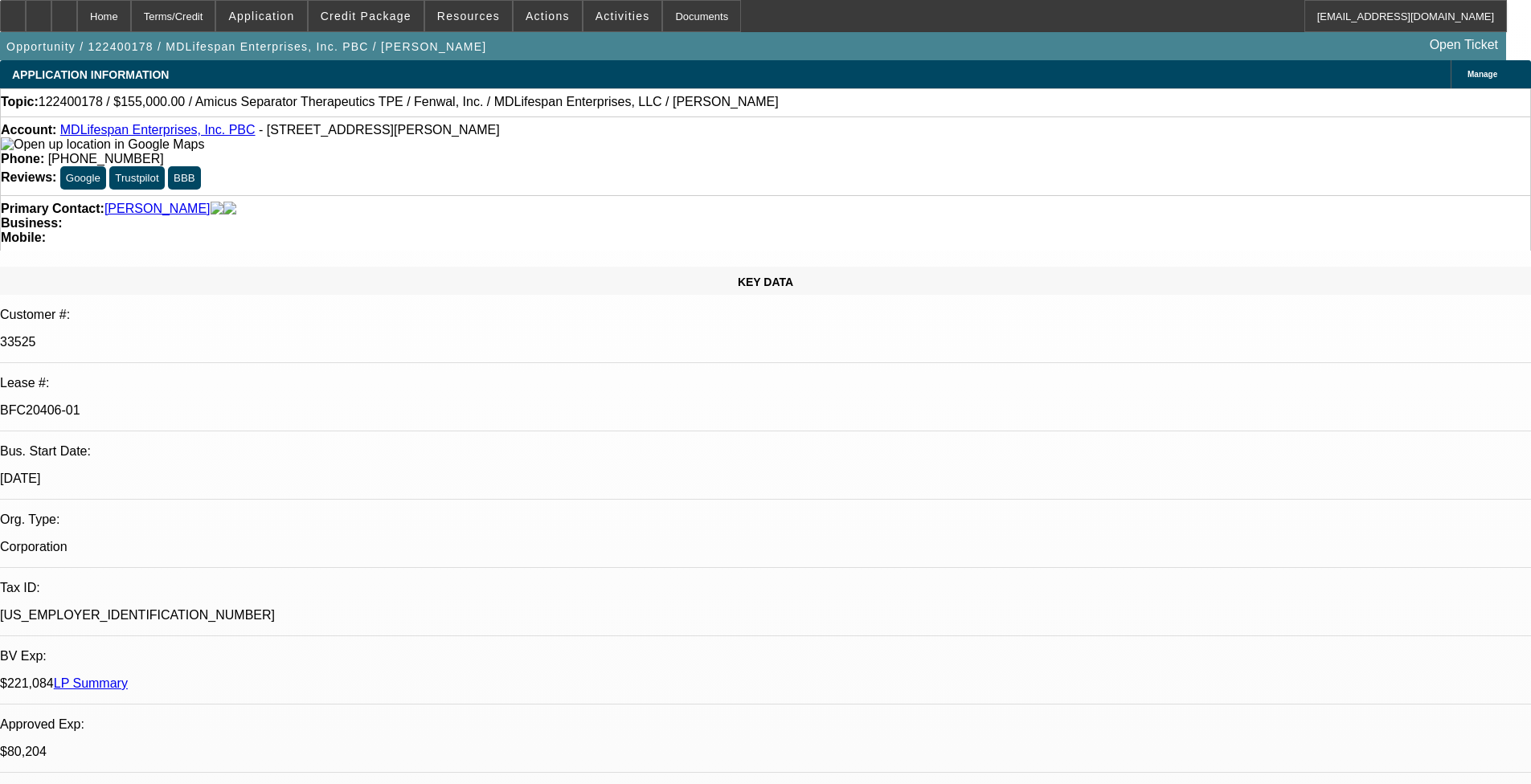
select select "1"
select select "2"
select select "6"
select select "1"
select select "2"
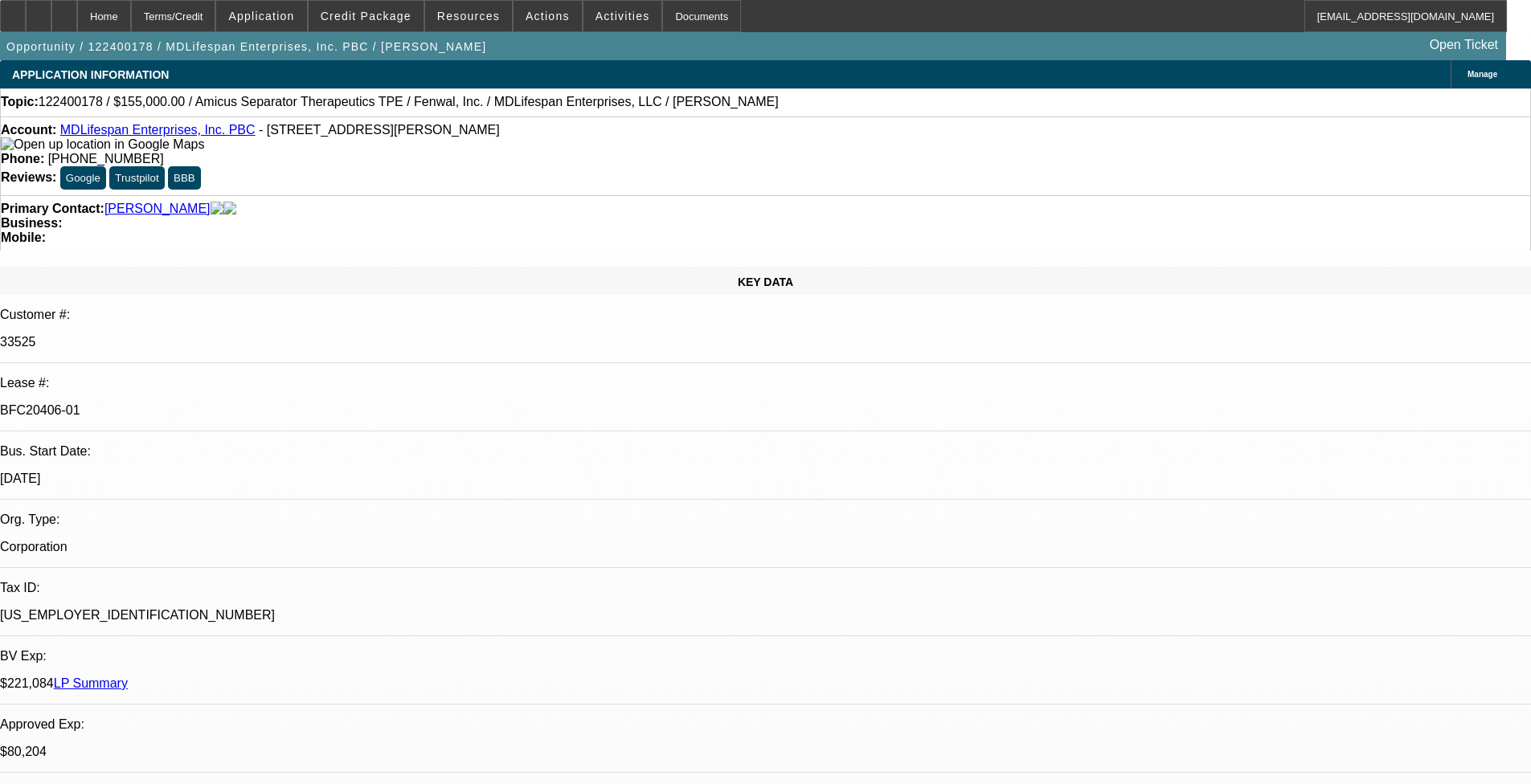
select select "6"
select select "1"
select select "2"
select select "6"
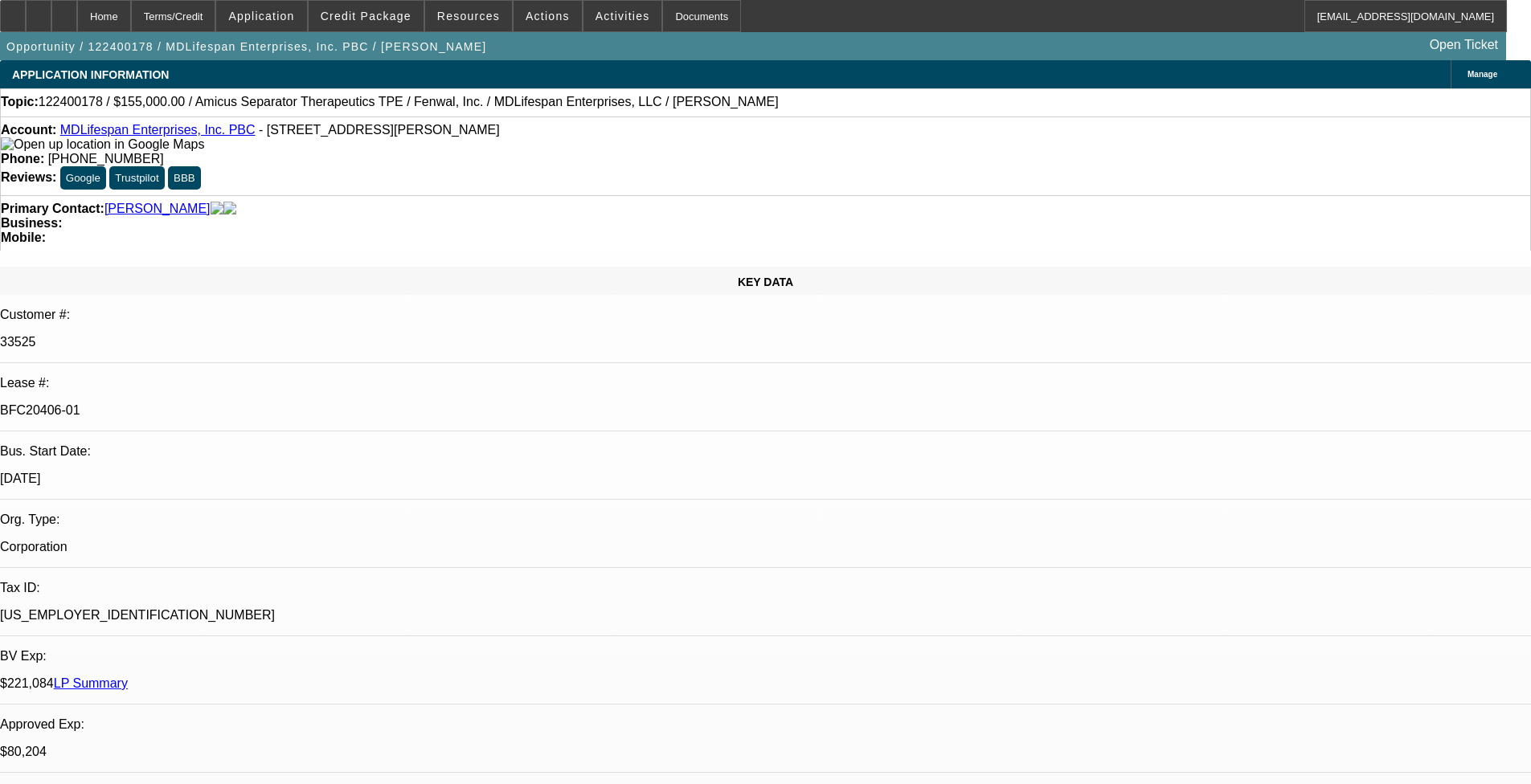
scroll to position [3148, 0]
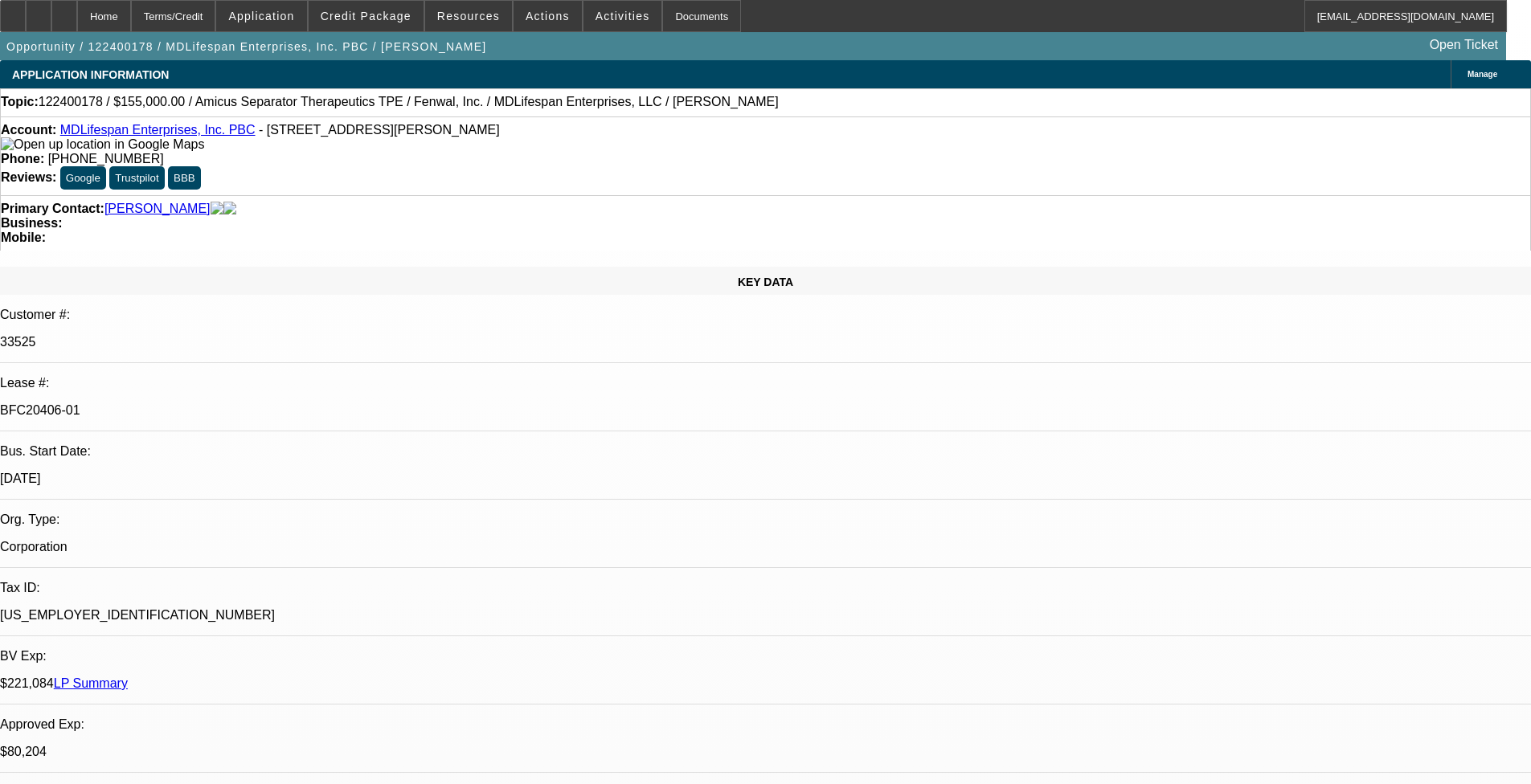
scroll to position [2907, 0]
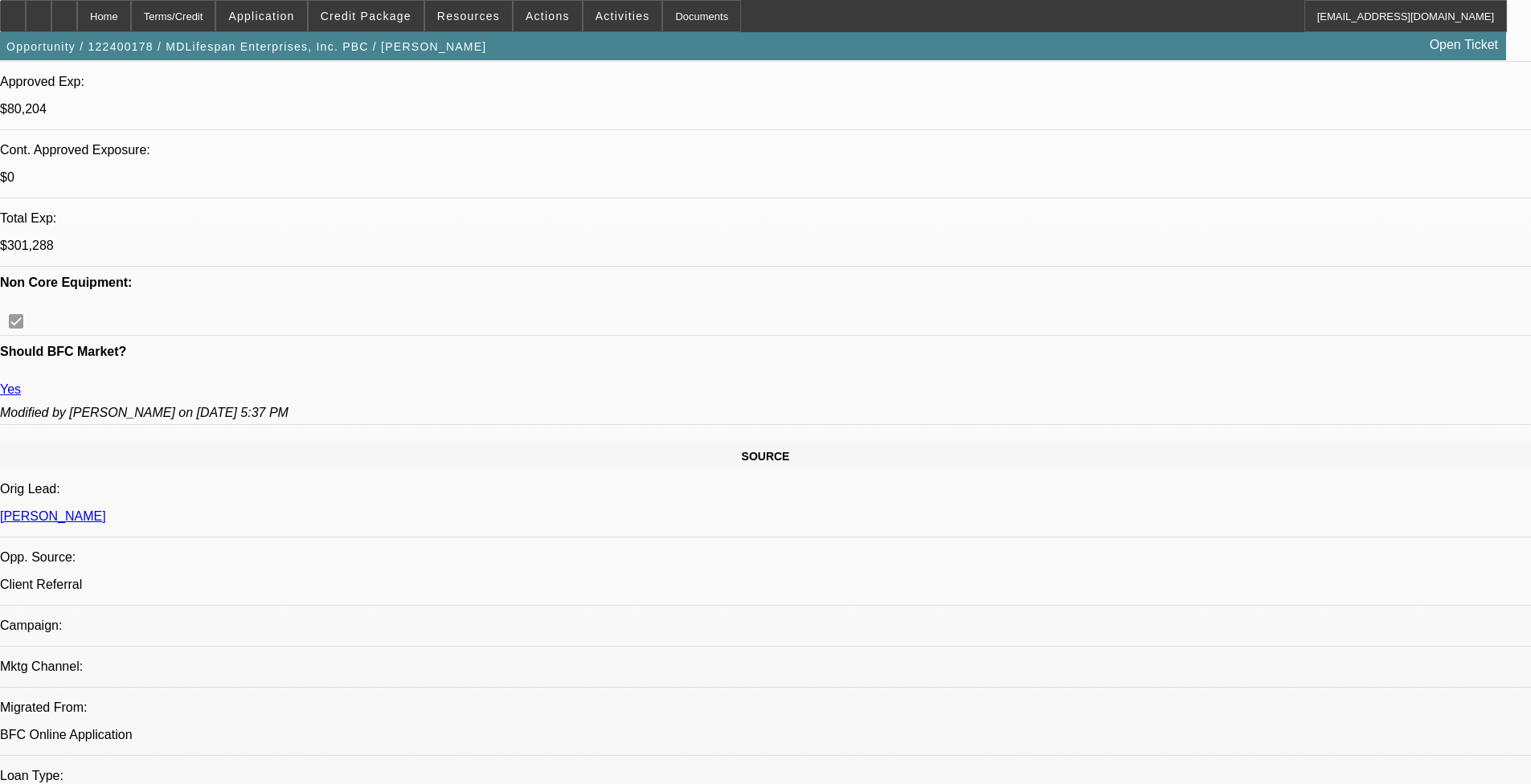
scroll to position [2907, 0]
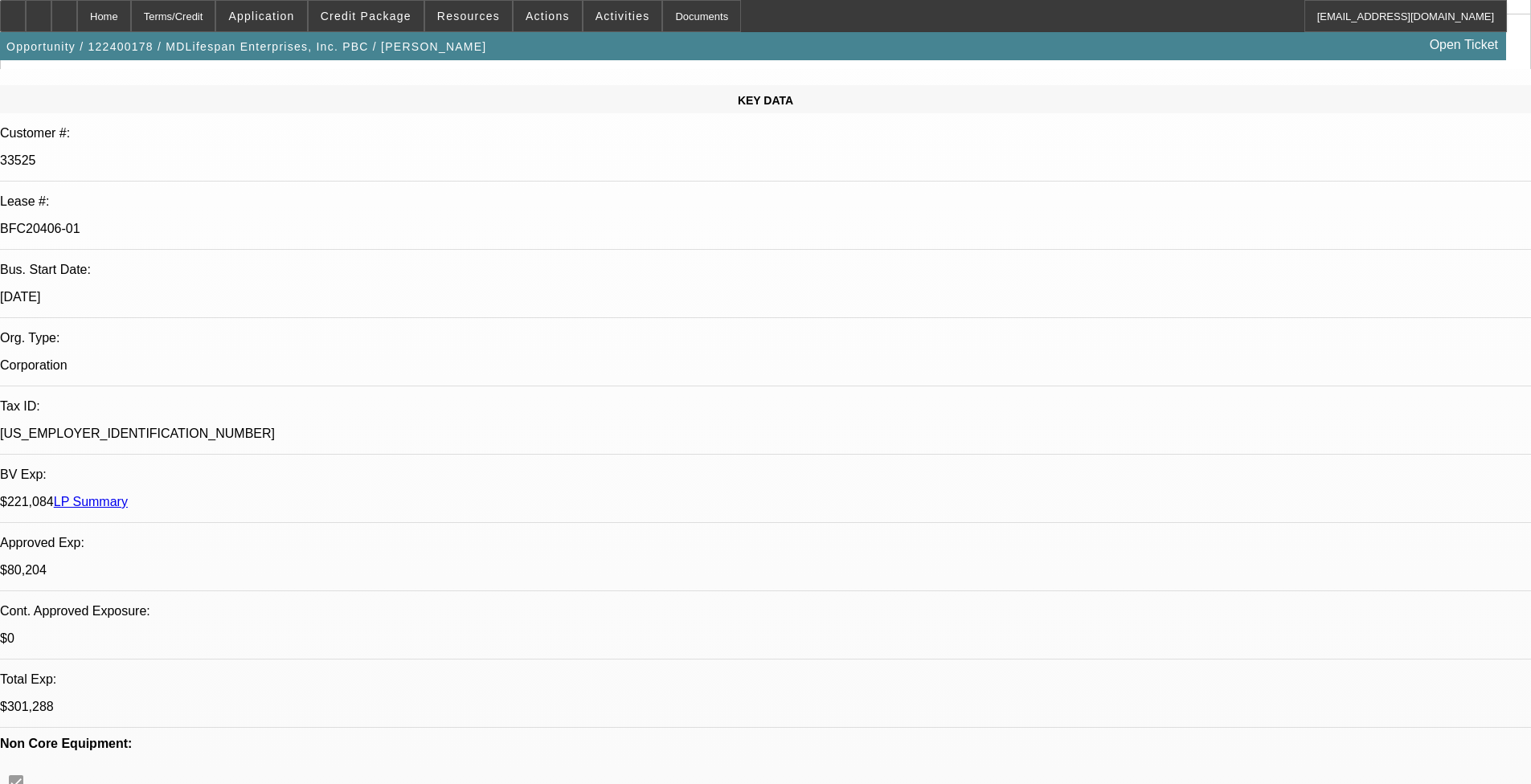
scroll to position [0, 0]
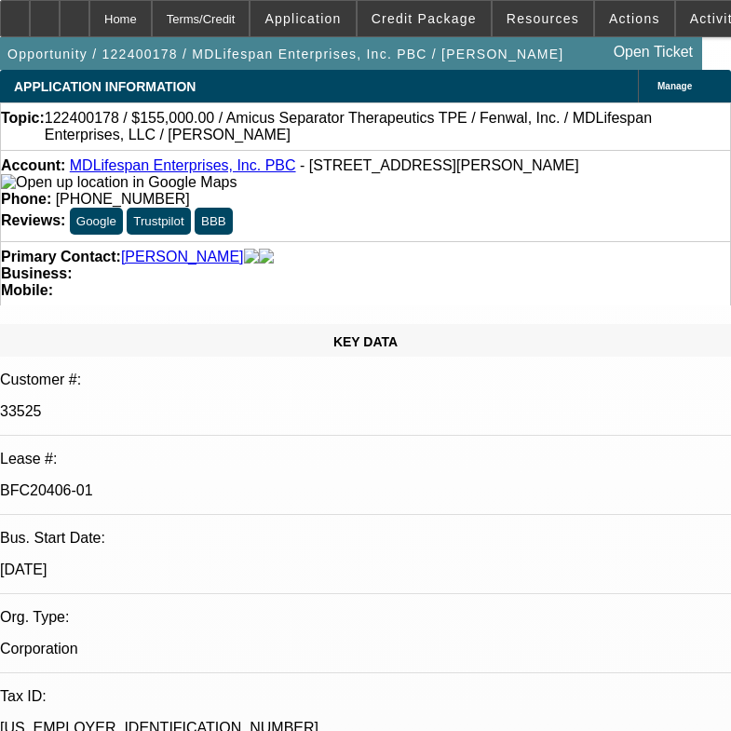
select select "0"
select select "2"
select select "0"
select select "2"
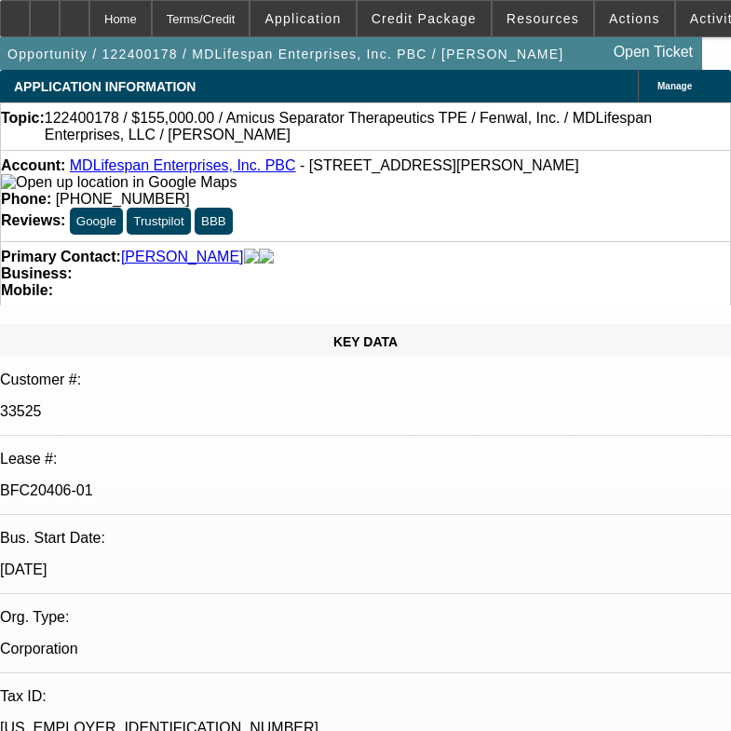
select select "0"
select select "2"
select select "0"
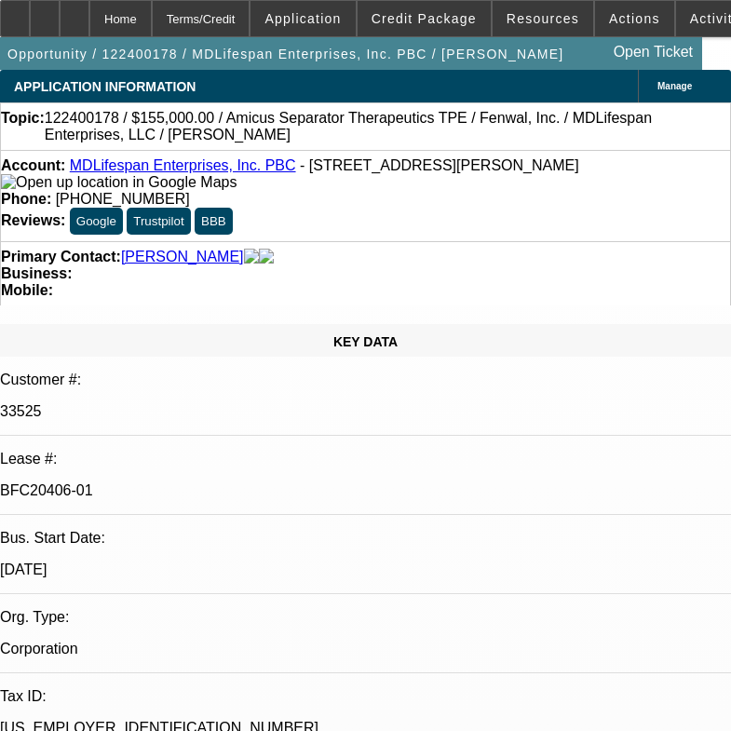
select select "2"
select select "0"
select select "1"
select select "2"
select select "6"
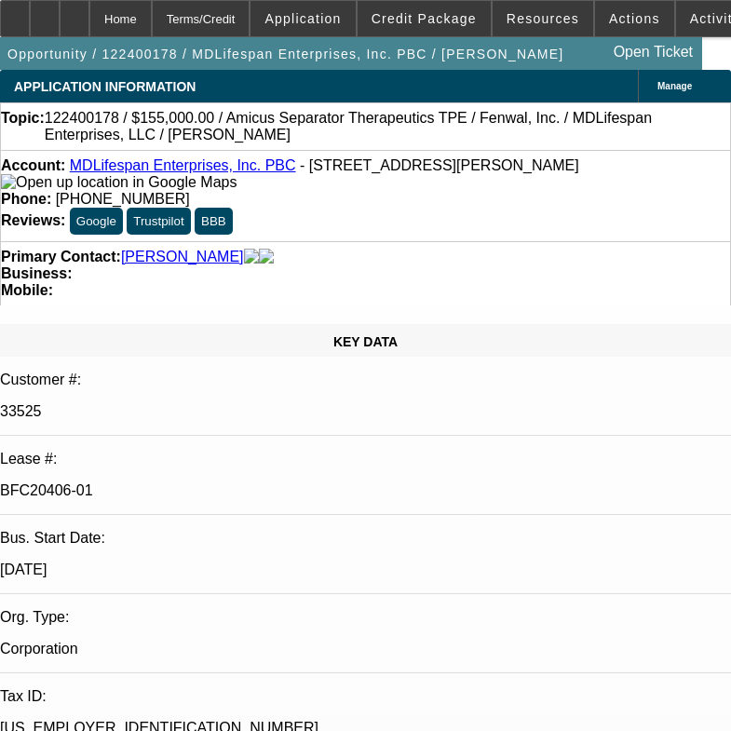
select select "1"
select select "2"
select select "6"
select select "1"
select select "2"
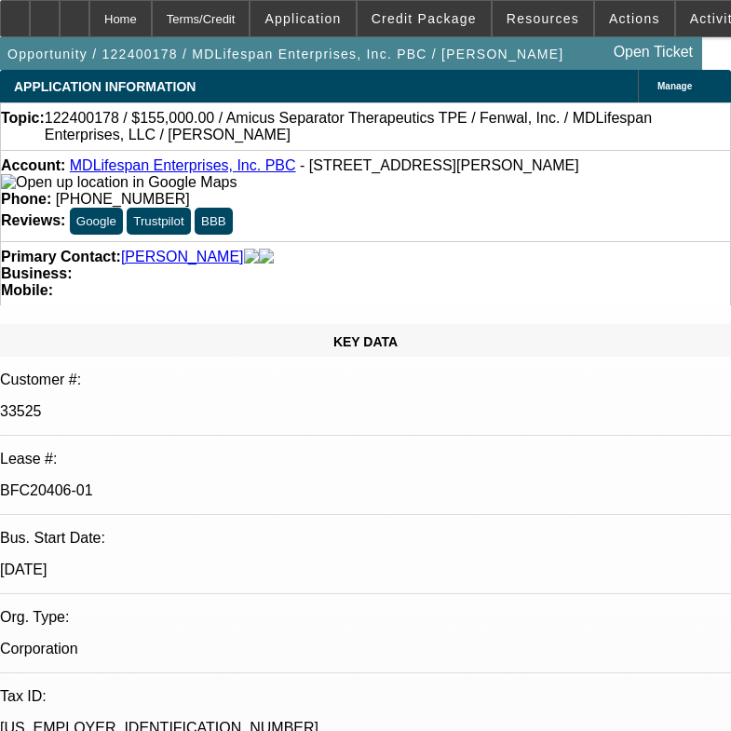
select select "6"
select select "1"
select select "2"
select select "6"
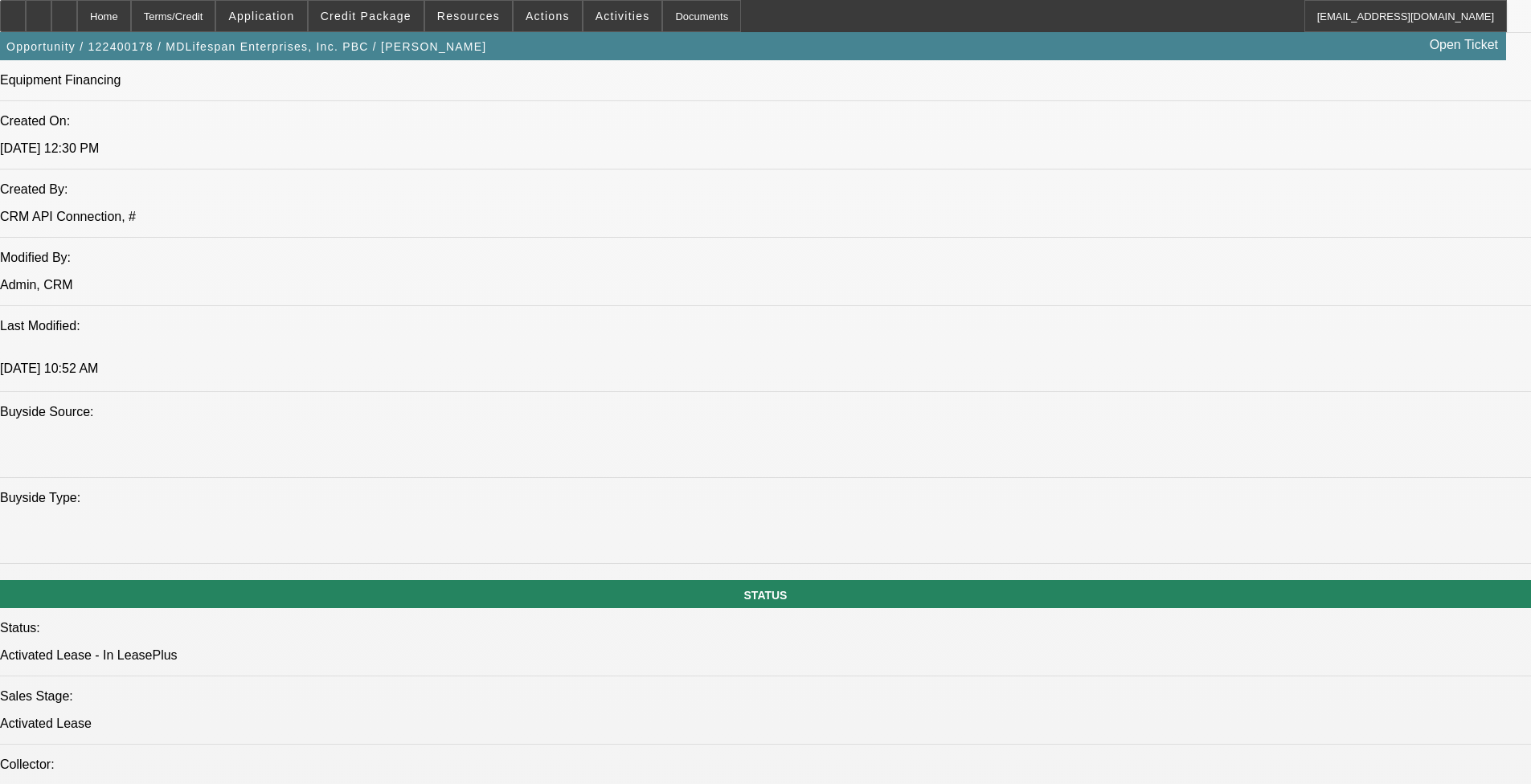
scroll to position [3068, 0]
drag, startPoint x: 1283, startPoint y: 546, endPoint x: 1097, endPoint y: 576, distance: 188.4
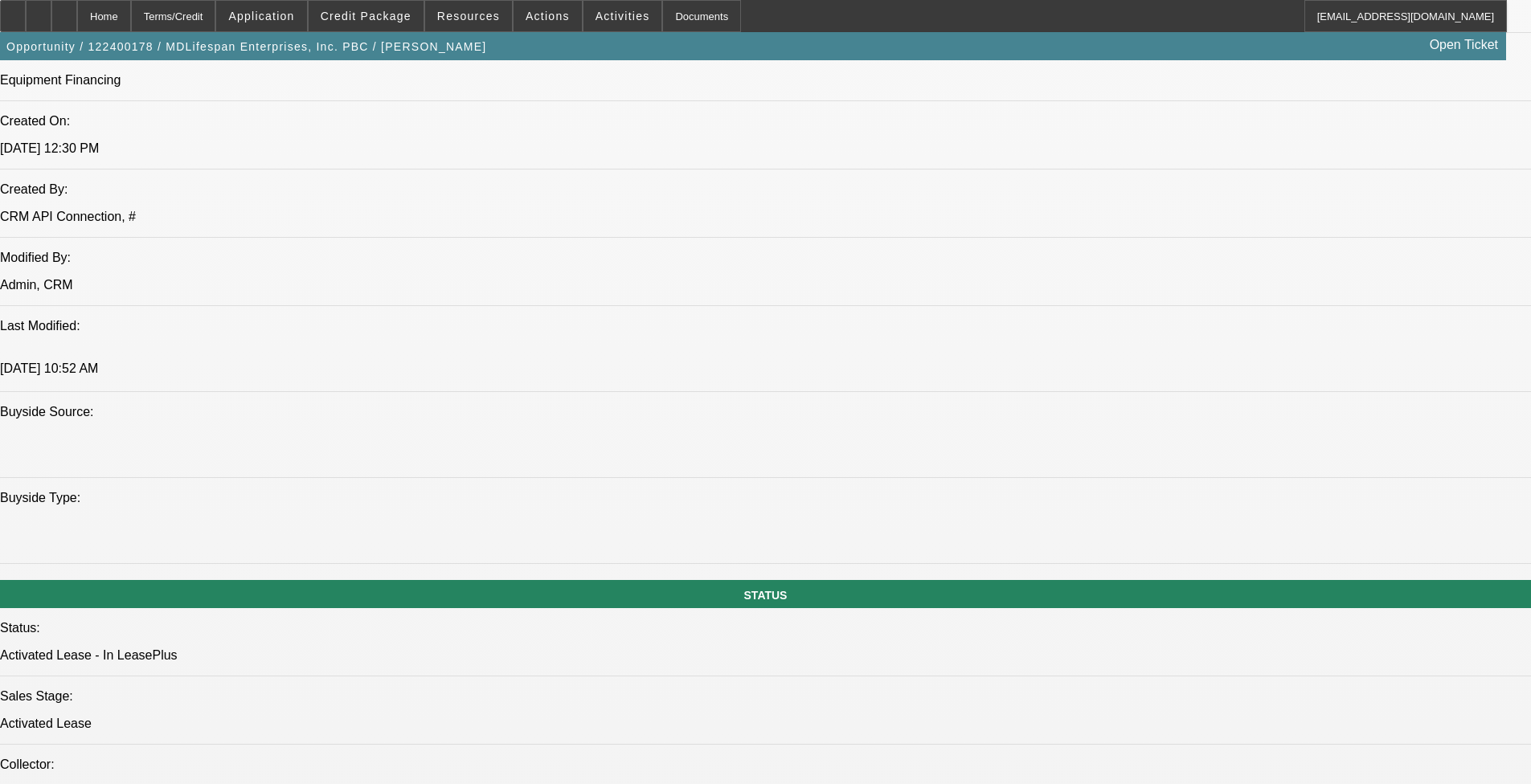
drag, startPoint x: 1277, startPoint y: 549, endPoint x: 1099, endPoint y: 571, distance: 179.4
copy div "TPE machines are used for inflammation in critical organs and even birth defect…"
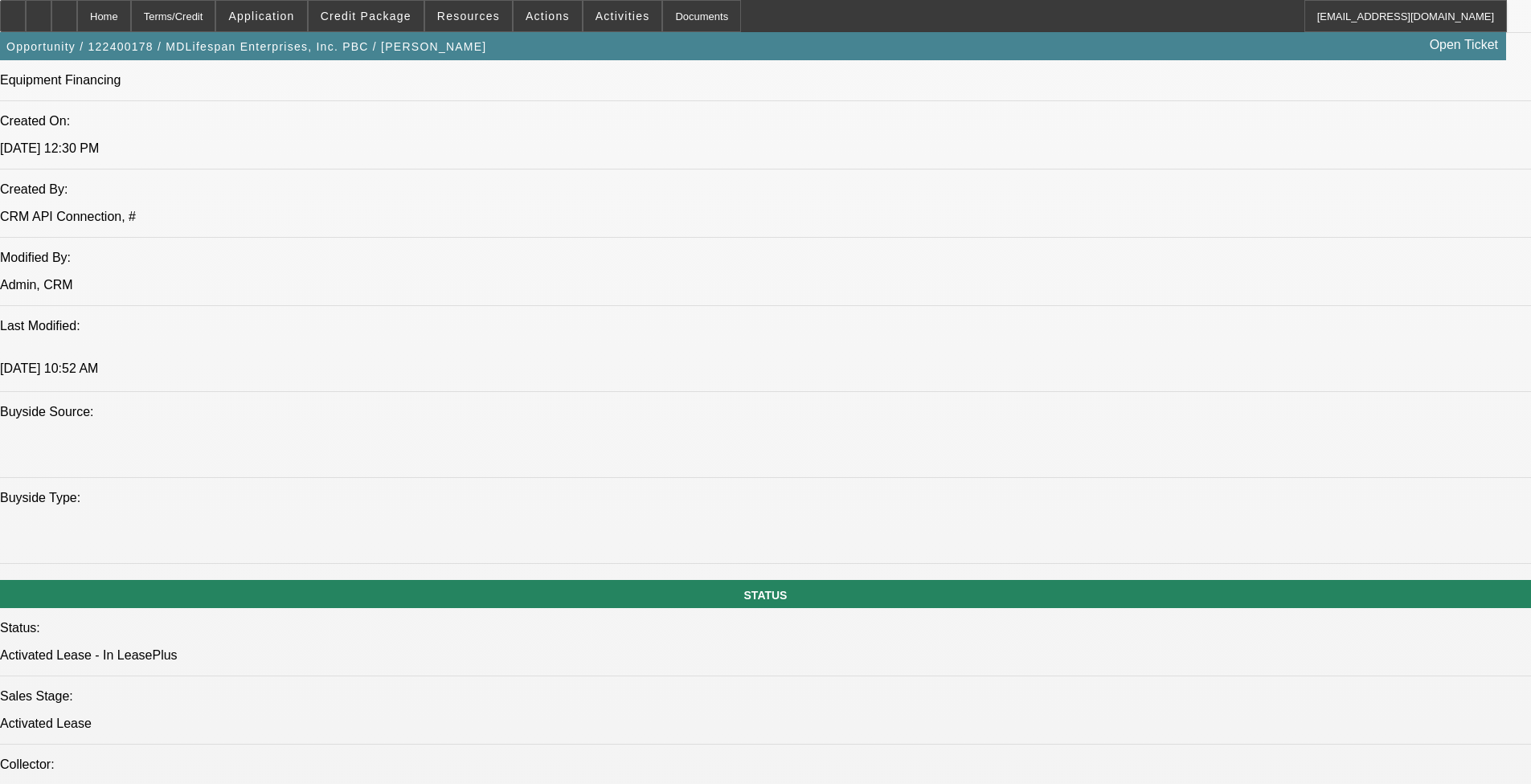
drag, startPoint x: 1230, startPoint y: 338, endPoint x: 1233, endPoint y: 346, distance: 8.5
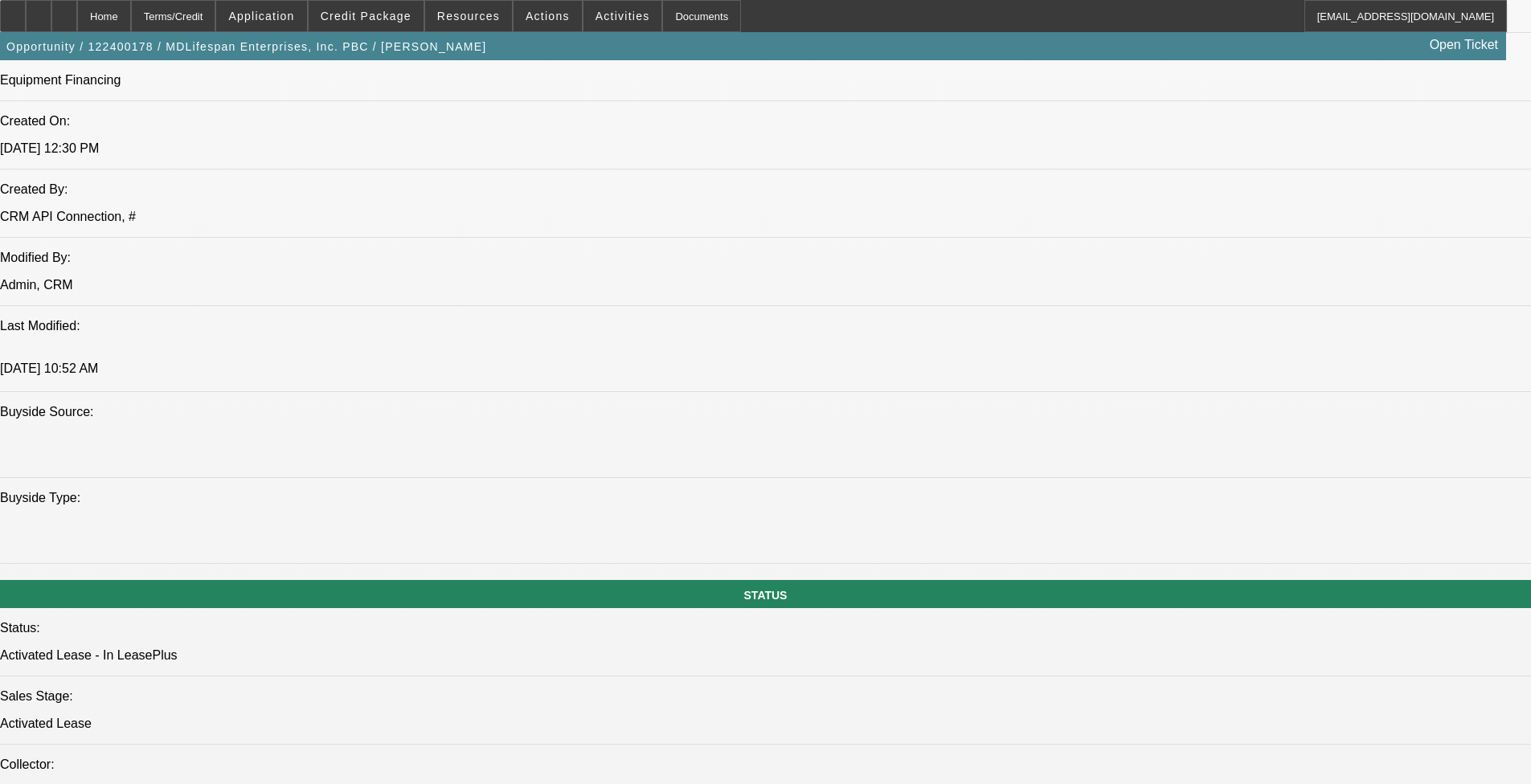
scroll to position [80, 0]
drag, startPoint x: 1302, startPoint y: 754, endPoint x: 1446, endPoint y: 747, distance: 144.2
drag, startPoint x: 1446, startPoint y: 747, endPoint x: 1259, endPoint y: 641, distance: 215.0
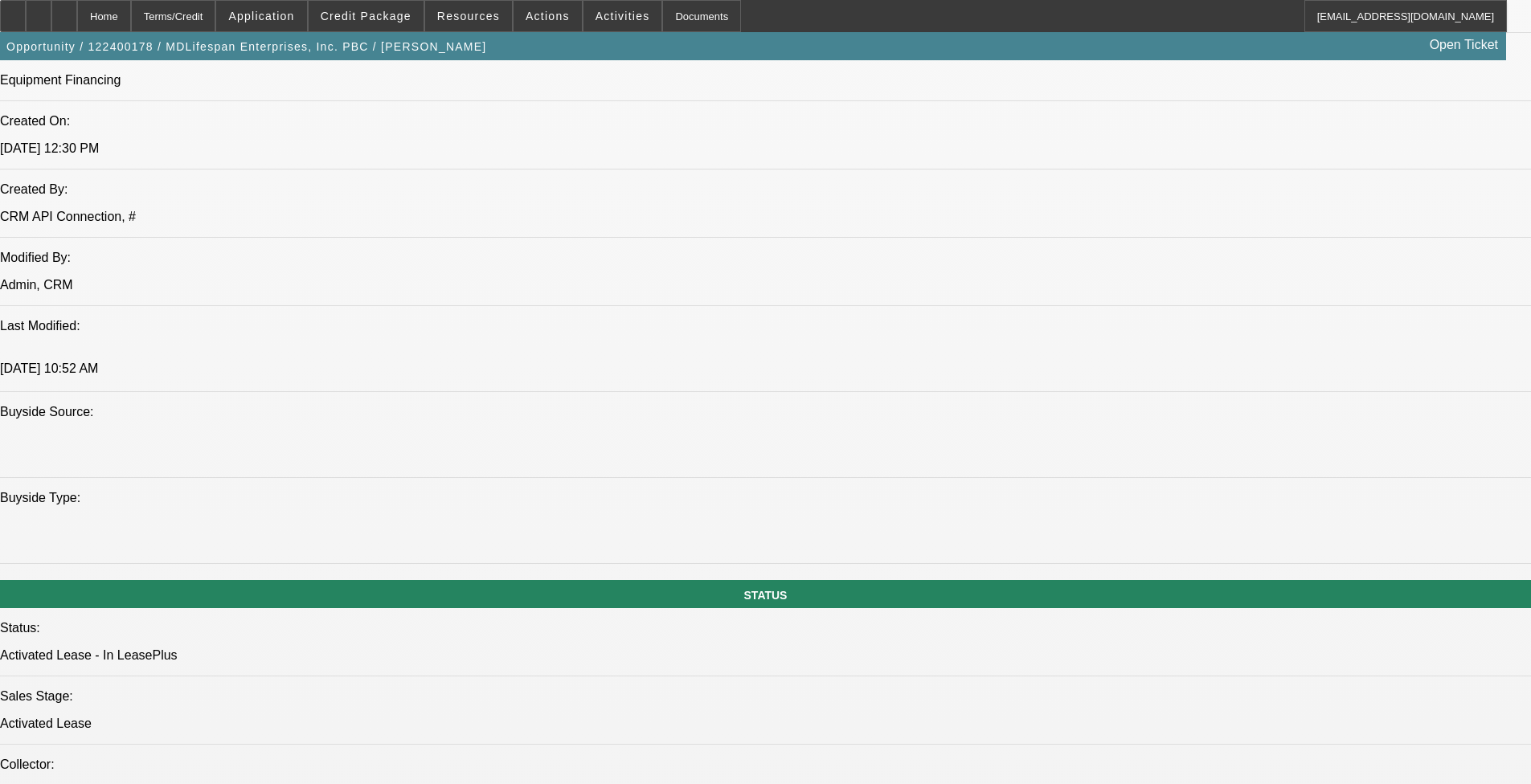
scroll to position [108, 12]
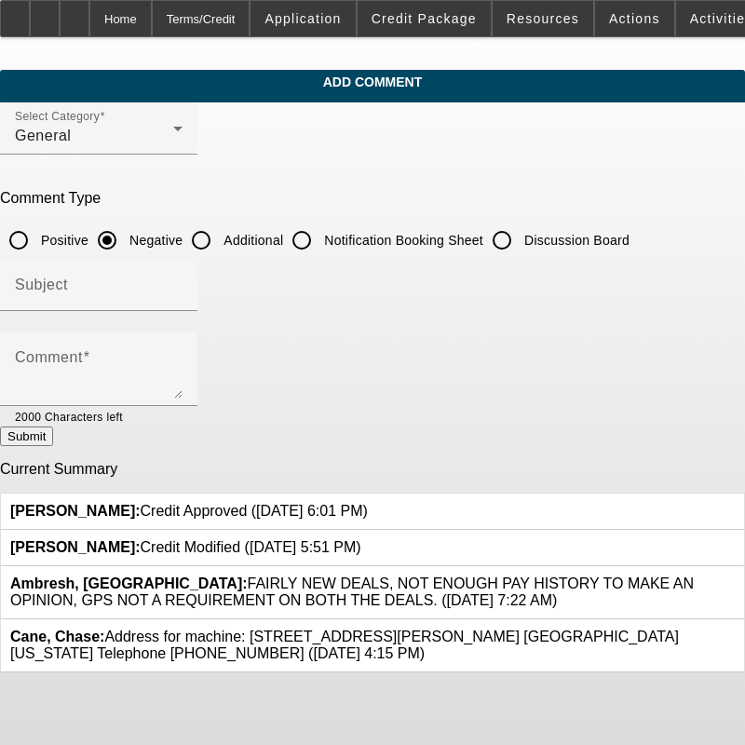
drag, startPoint x: 218, startPoint y: 249, endPoint x: 227, endPoint y: 248, distance: 9.4
click at [218, 249] on div at bounding box center [201, 240] width 45 height 45
radio input "false"
radio input "true"
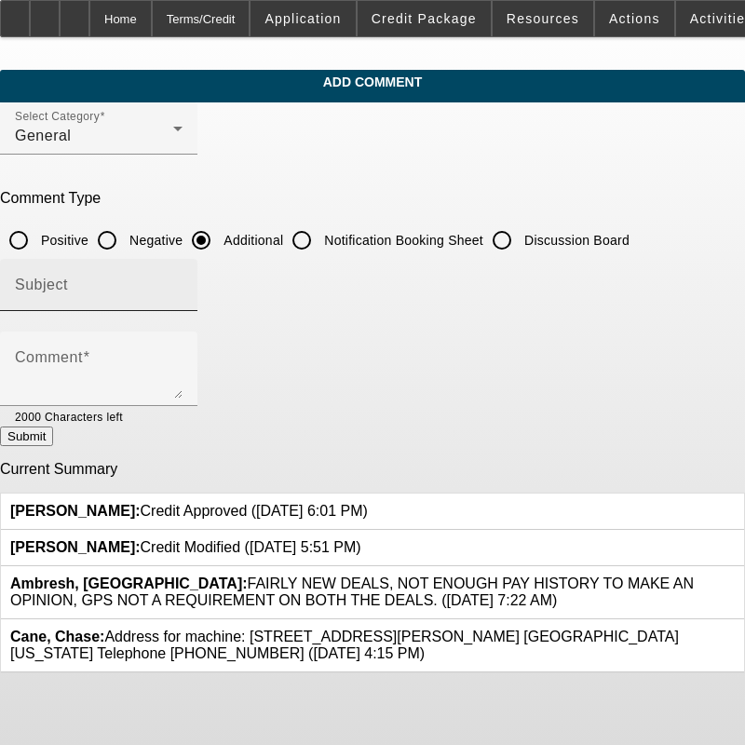
click at [183, 279] on div "Subject" at bounding box center [99, 285] width 168 height 52
type input "Write Up"
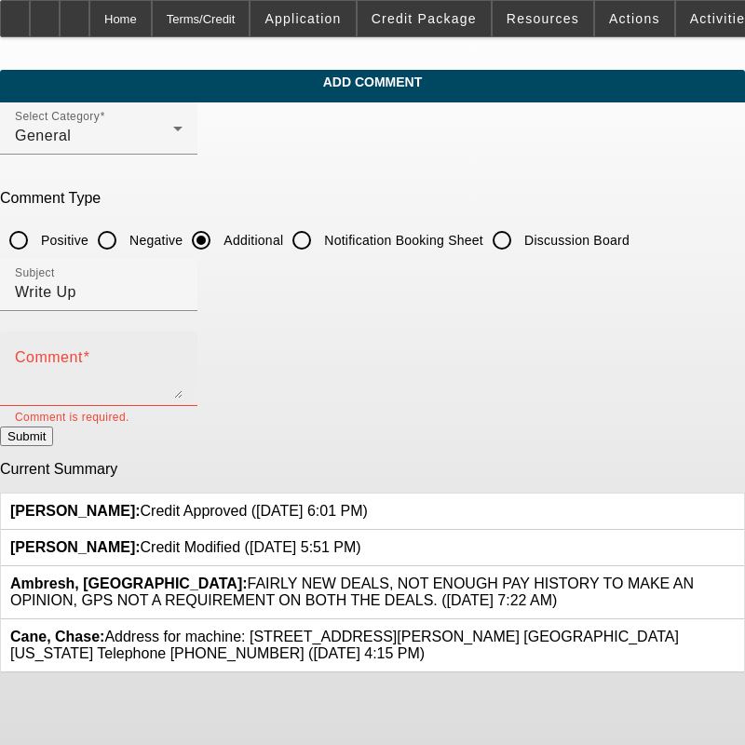
click at [183, 349] on div "Comment" at bounding box center [99, 369] width 168 height 75
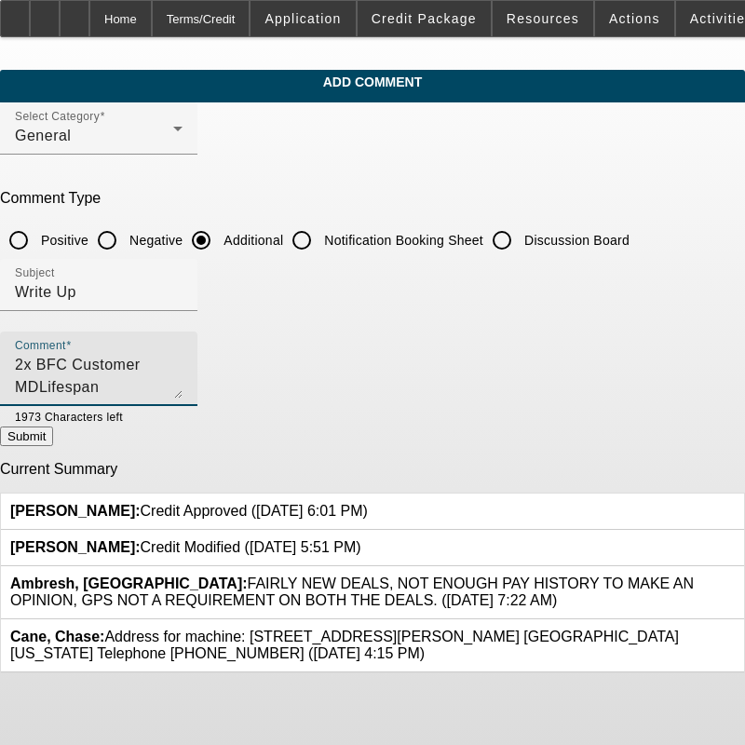
click at [183, 359] on textarea "2x BFC Customer MDLifespan" at bounding box center [99, 376] width 168 height 45
click at [183, 362] on textarea "2x BFC Customer MDLifespan is a medical company that specializes in Plasma Exch…" at bounding box center [99, 376] width 168 height 45
click at [183, 359] on textarea "2x BFC Customer MDLifespan is a medical company that specializes in Therapeutic…" at bounding box center [99, 376] width 168 height 45
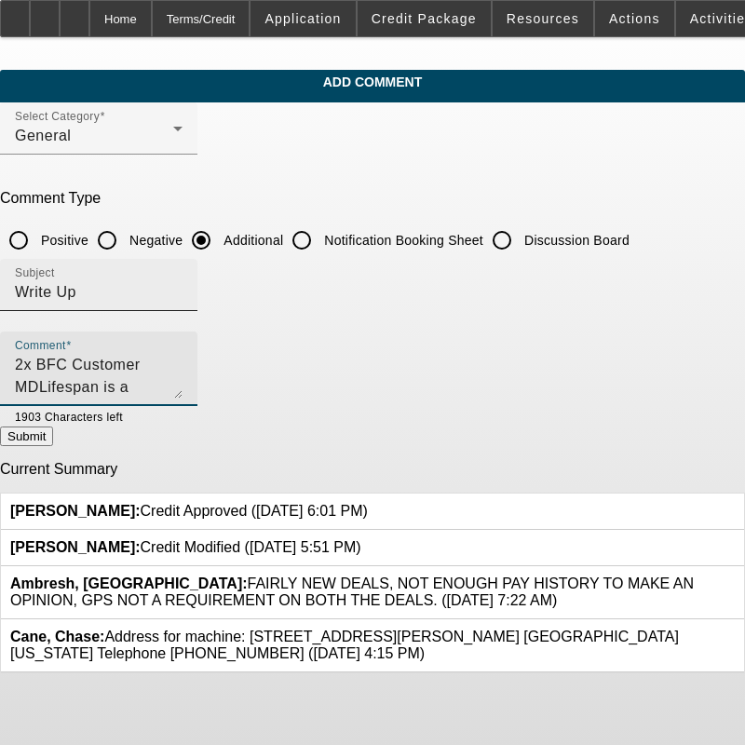
paste textarea "TPE machines are used for inflammation in critical organs and even birth defect…"
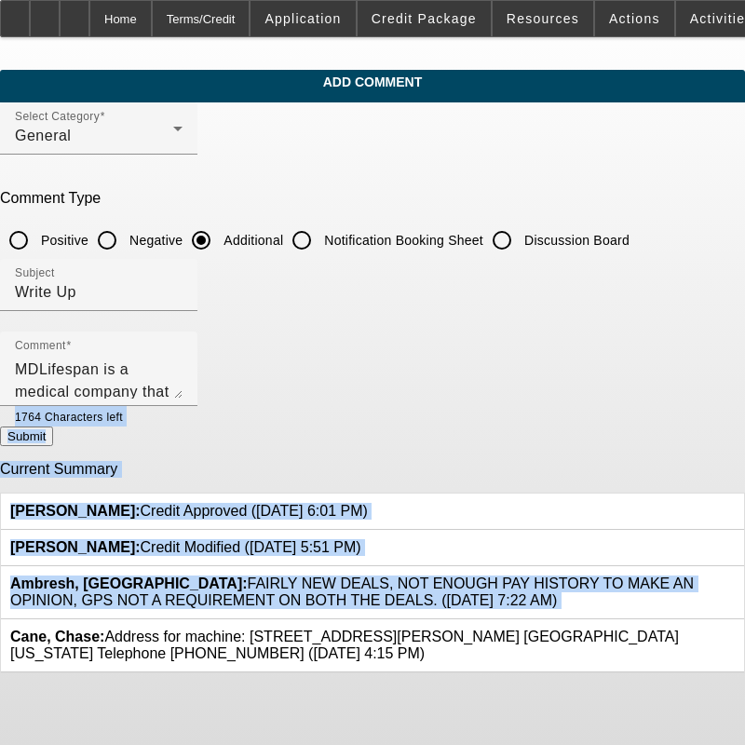
drag, startPoint x: 681, startPoint y: 397, endPoint x: 688, endPoint y: 567, distance: 170.6
click at [688, 567] on form "Select Category General Comment Type Positive Negative Additional Notification …" at bounding box center [372, 387] width 745 height 571
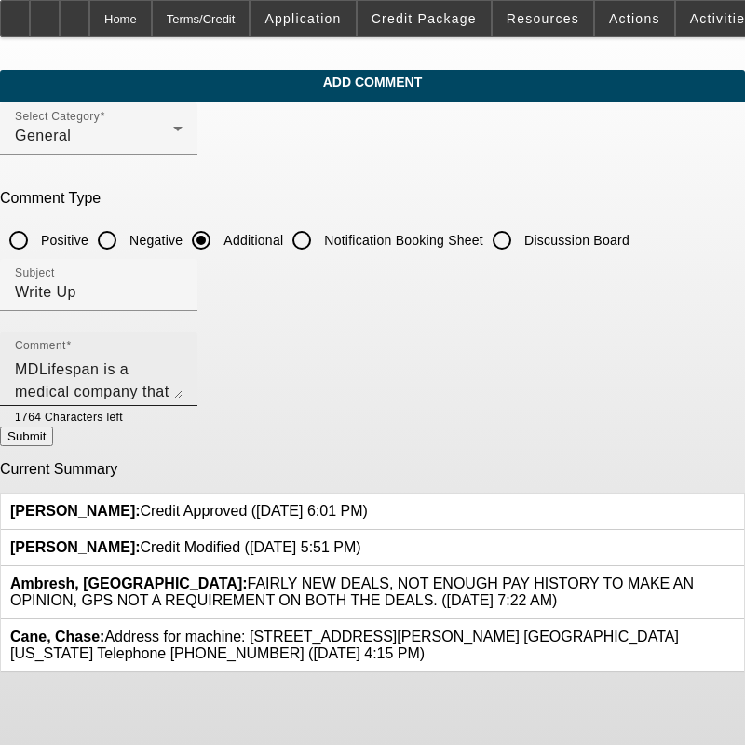
click at [183, 388] on textarea "2x BFC Customer MDLifespan is a medical company that specializes in Therapeutic…" at bounding box center [99, 376] width 168 height 45
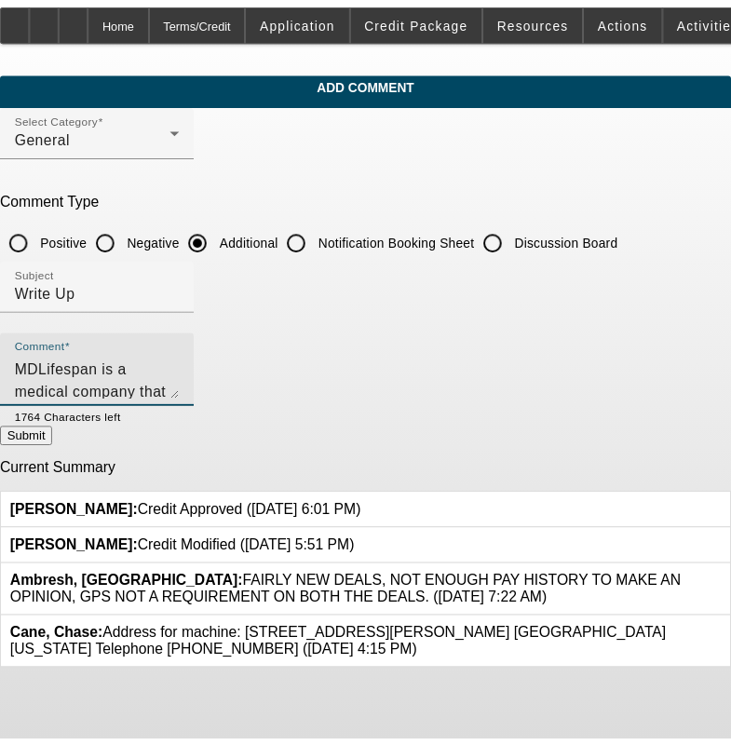
scroll to position [0, 0]
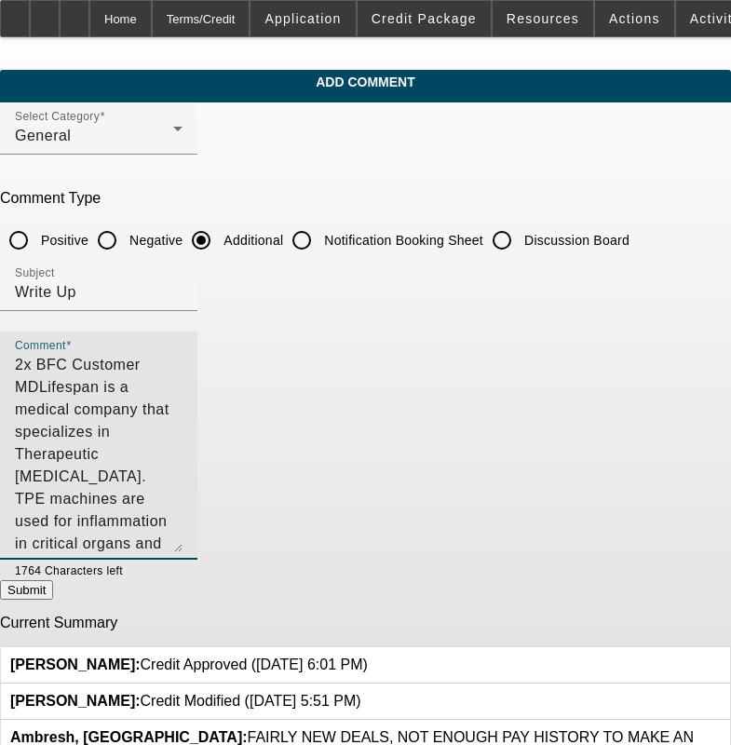
drag, startPoint x: 689, startPoint y: 392, endPoint x: 688, endPoint y: 548, distance: 155.6
click at [197, 548] on div "Comment 2x BFC Customer MDLifespan is a medical company that specializes in The…" at bounding box center [98, 446] width 197 height 228
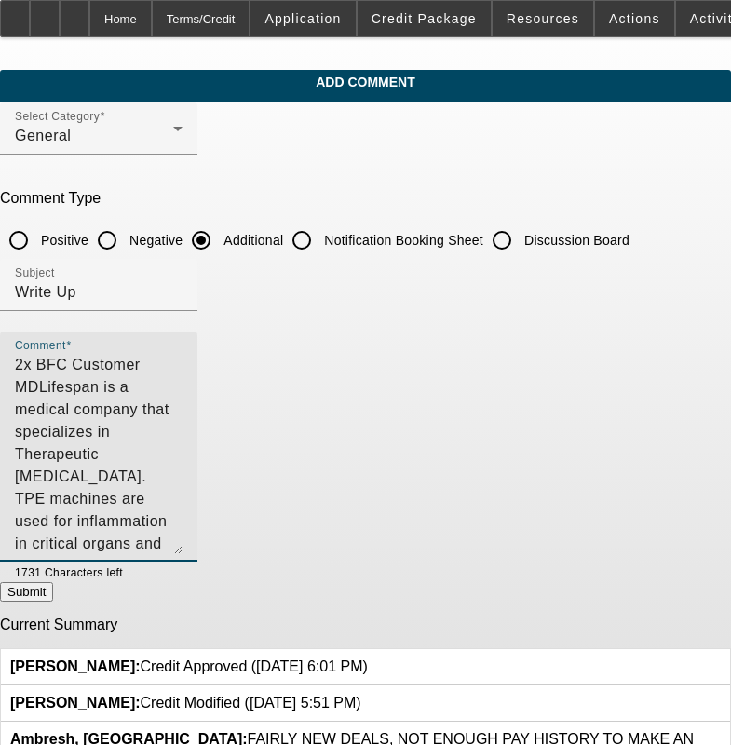
drag, startPoint x: 325, startPoint y: 410, endPoint x: 140, endPoint y: 408, distance: 185.4
click at [140, 408] on textarea "2x BFC Customer MDLifespan is a medical company that specializes in Therapeutic…" at bounding box center [99, 454] width 168 height 200
click at [155, 413] on textarea "2x BFC Customer MDLifespan is a medical company that specializes in Therapeutic…" at bounding box center [99, 454] width 168 height 200
click at [183, 438] on textarea "2x BFC Customer MDLifespan is a medical company that specializes in Therapeutic…" at bounding box center [99, 454] width 168 height 200
click at [163, 431] on textarea "2x BFC Customer MDLifespan is a medical company that specializes in Therapeutic…" at bounding box center [99, 454] width 168 height 200
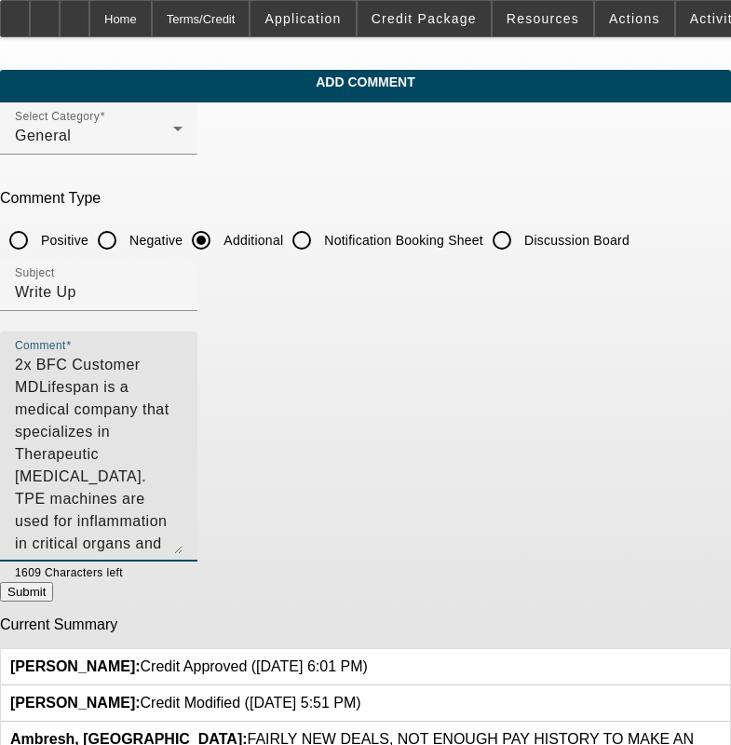
click at [183, 432] on textarea "2x BFC Customer MDLifespan is a medical company that specializes in Therapeutic…" at bounding box center [99, 454] width 168 height 200
type textarea "2x BFC Customer MDLifespan is a medical company that specializes in Therapeutic…"
click at [53, 602] on button "Submit" at bounding box center [26, 592] width 53 height 20
radio input "true"
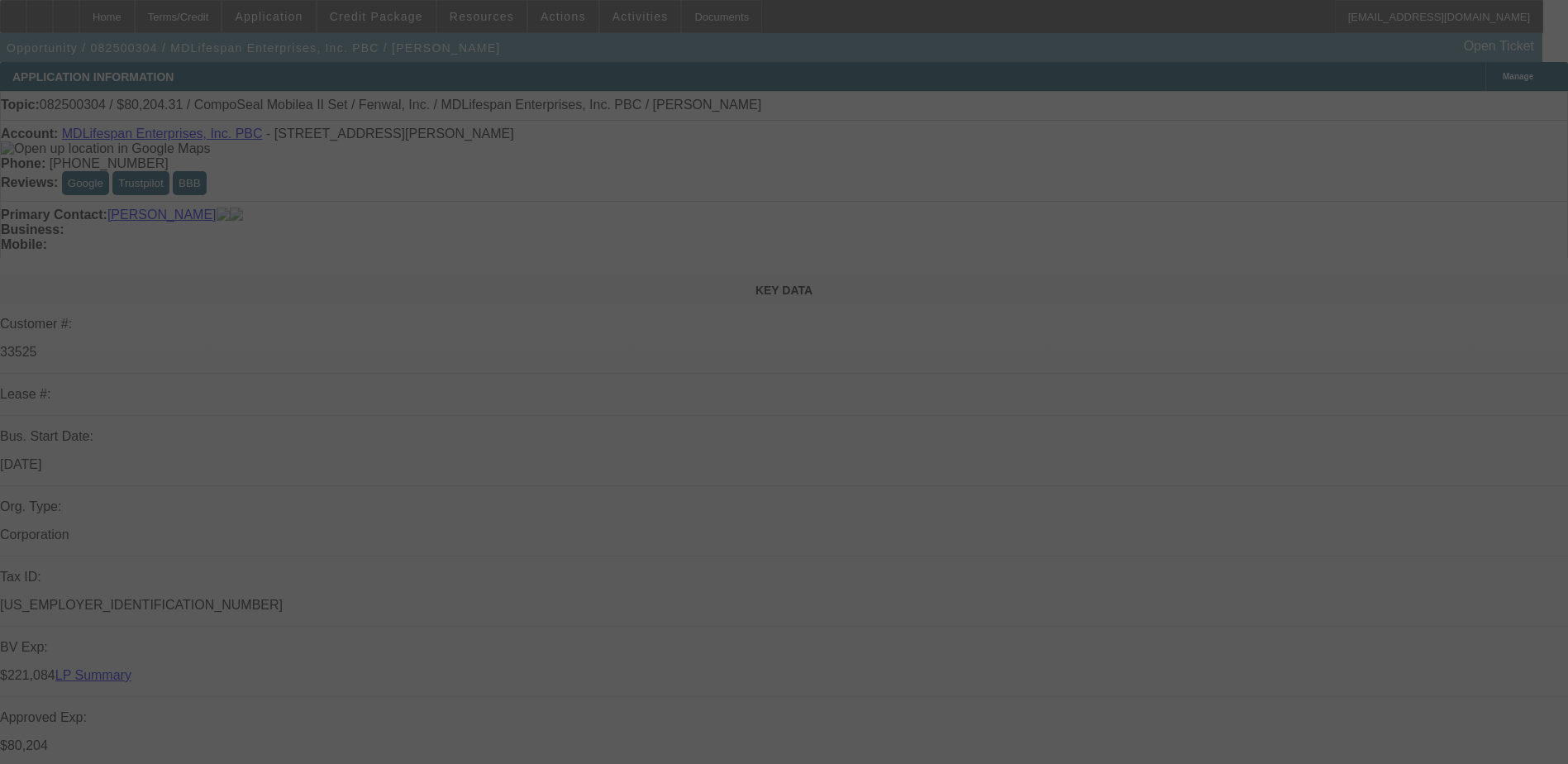
select select "0"
select select "3"
select select "0"
select select "6"
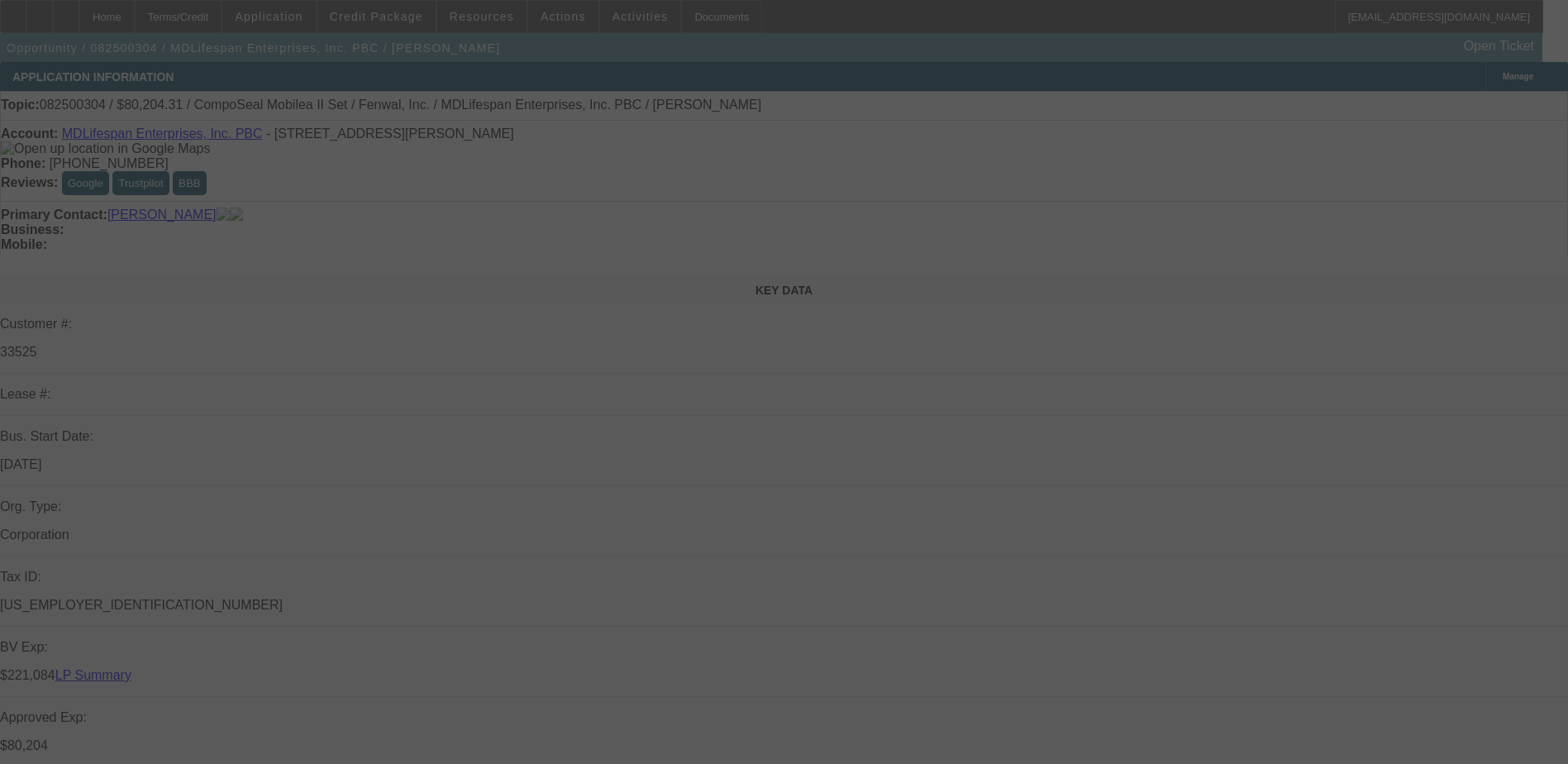
select select "0"
select select "2"
select select "0"
select select "6"
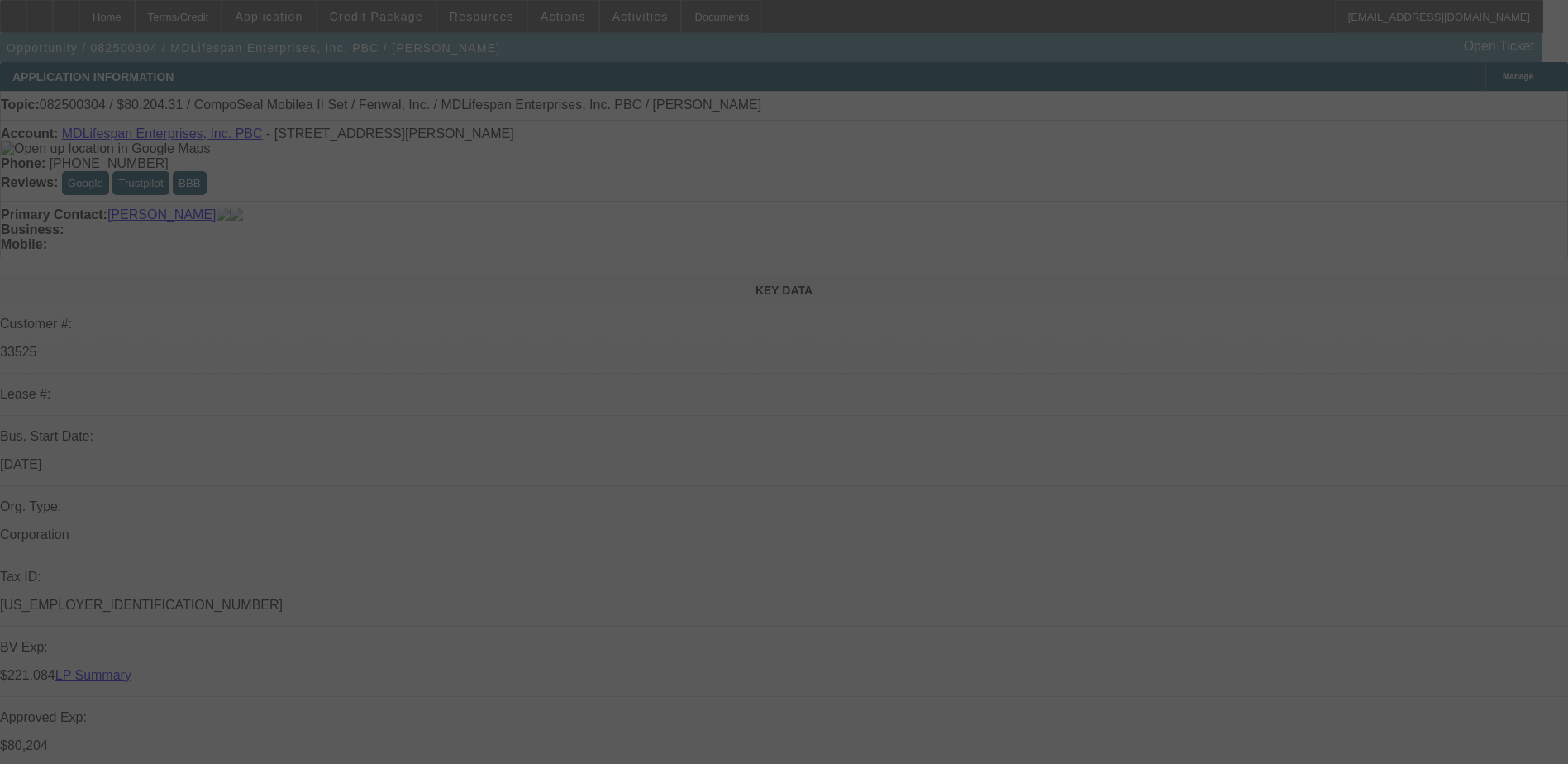
select select "0.2"
select select "2"
select select "0"
select select "6"
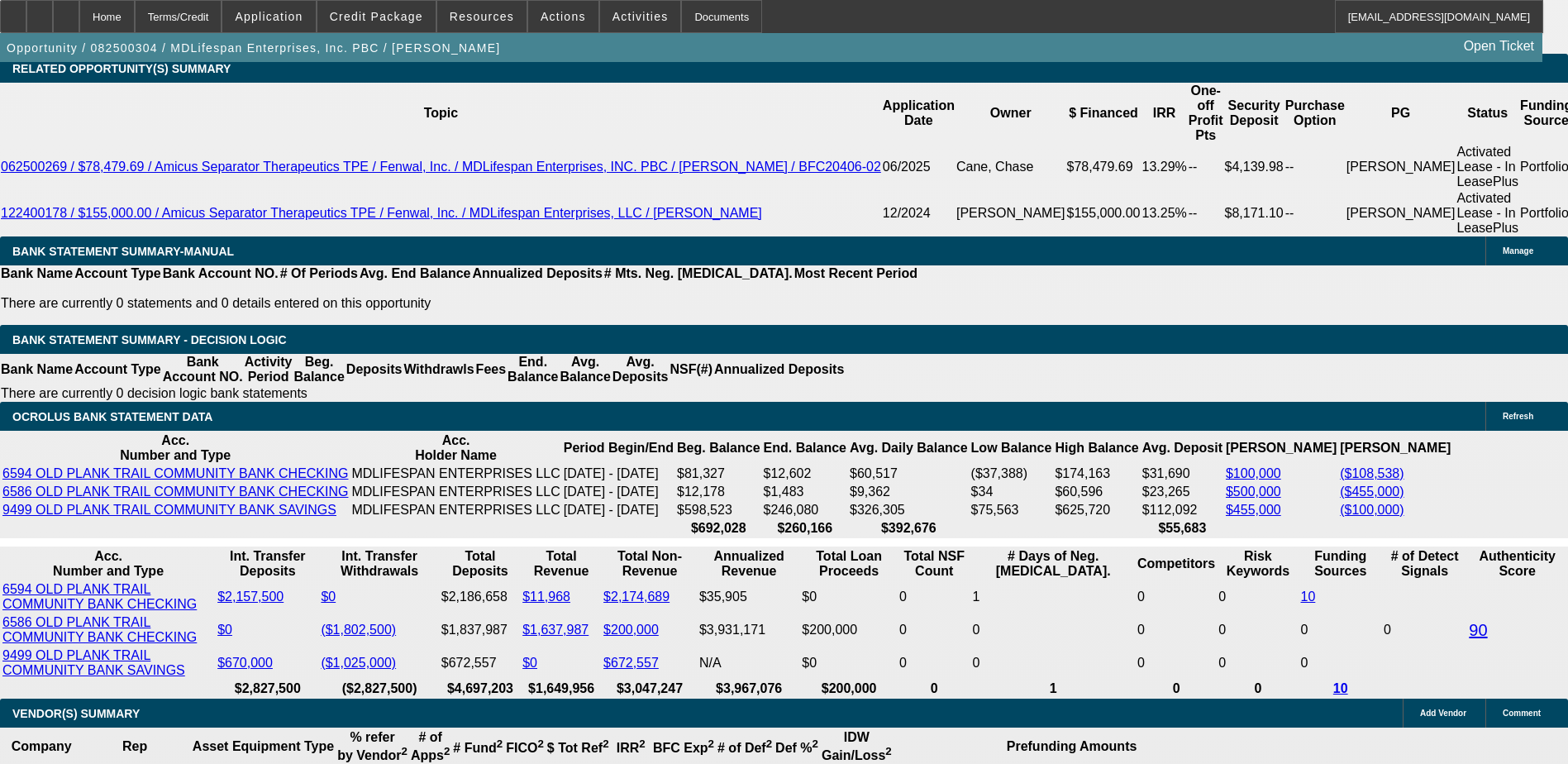
scroll to position [2893, 0]
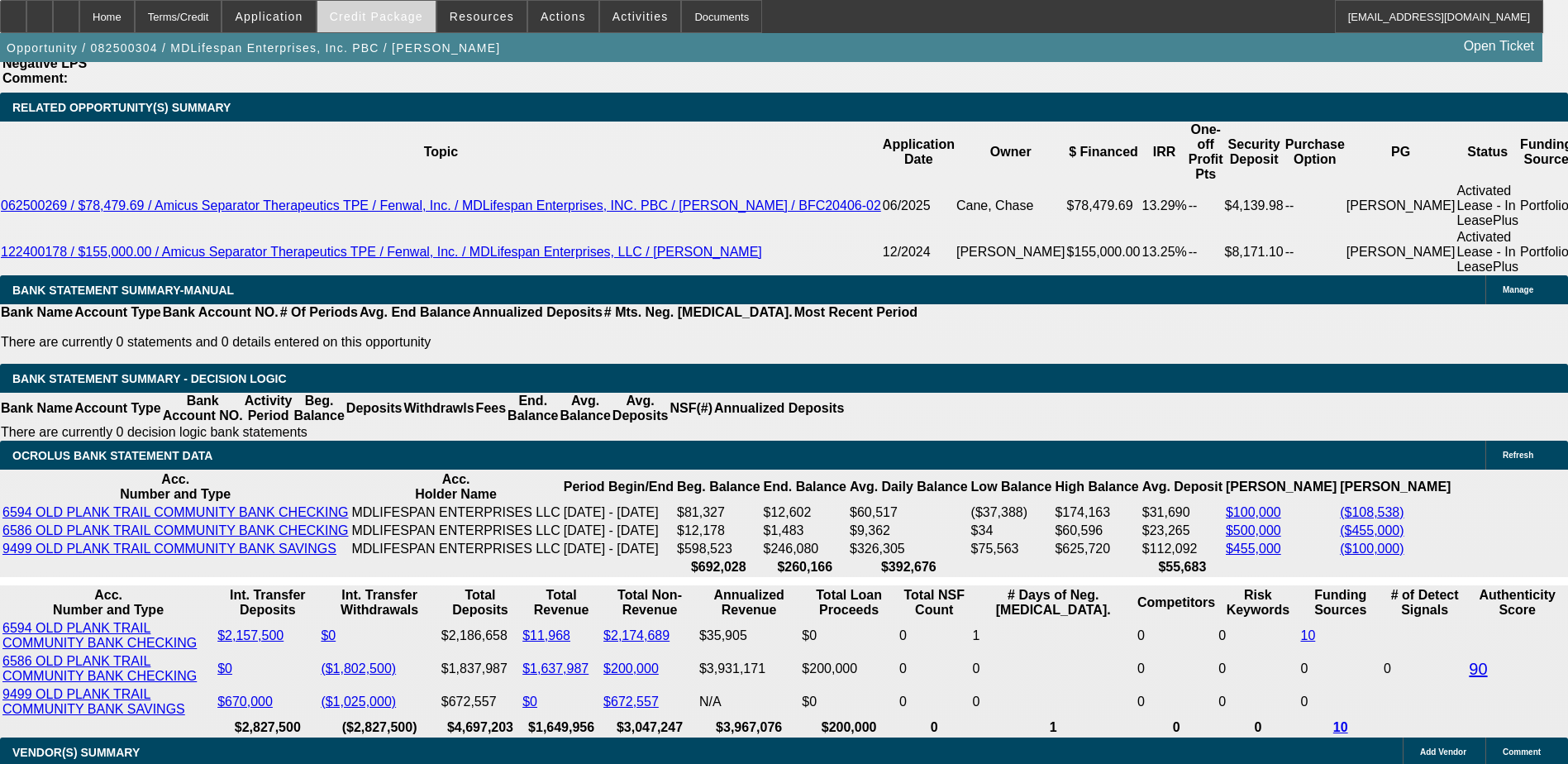
click at [362, 13] on span "Credit Package" at bounding box center [376, 16] width 93 height 13
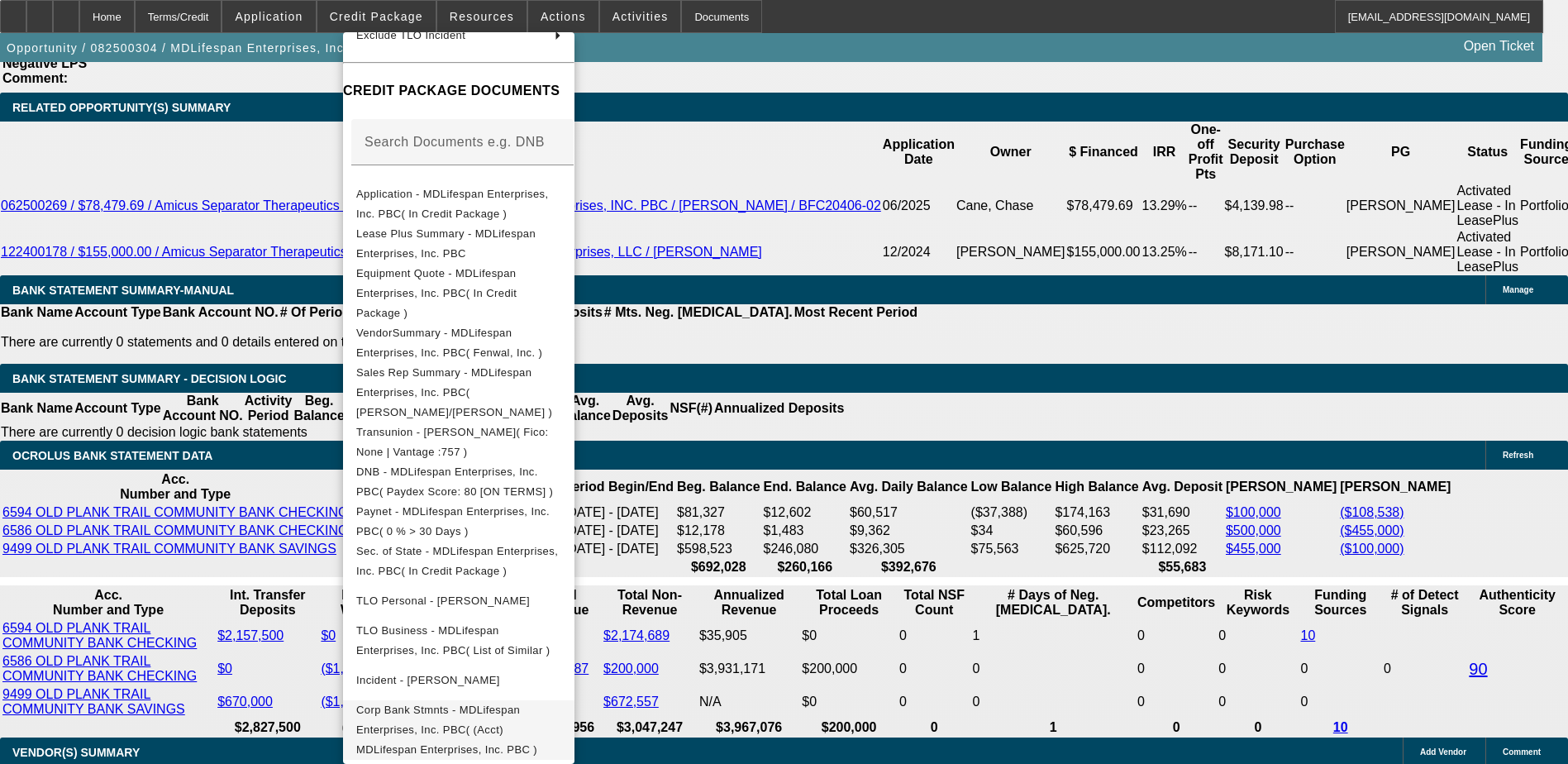
scroll to position [415, 0]
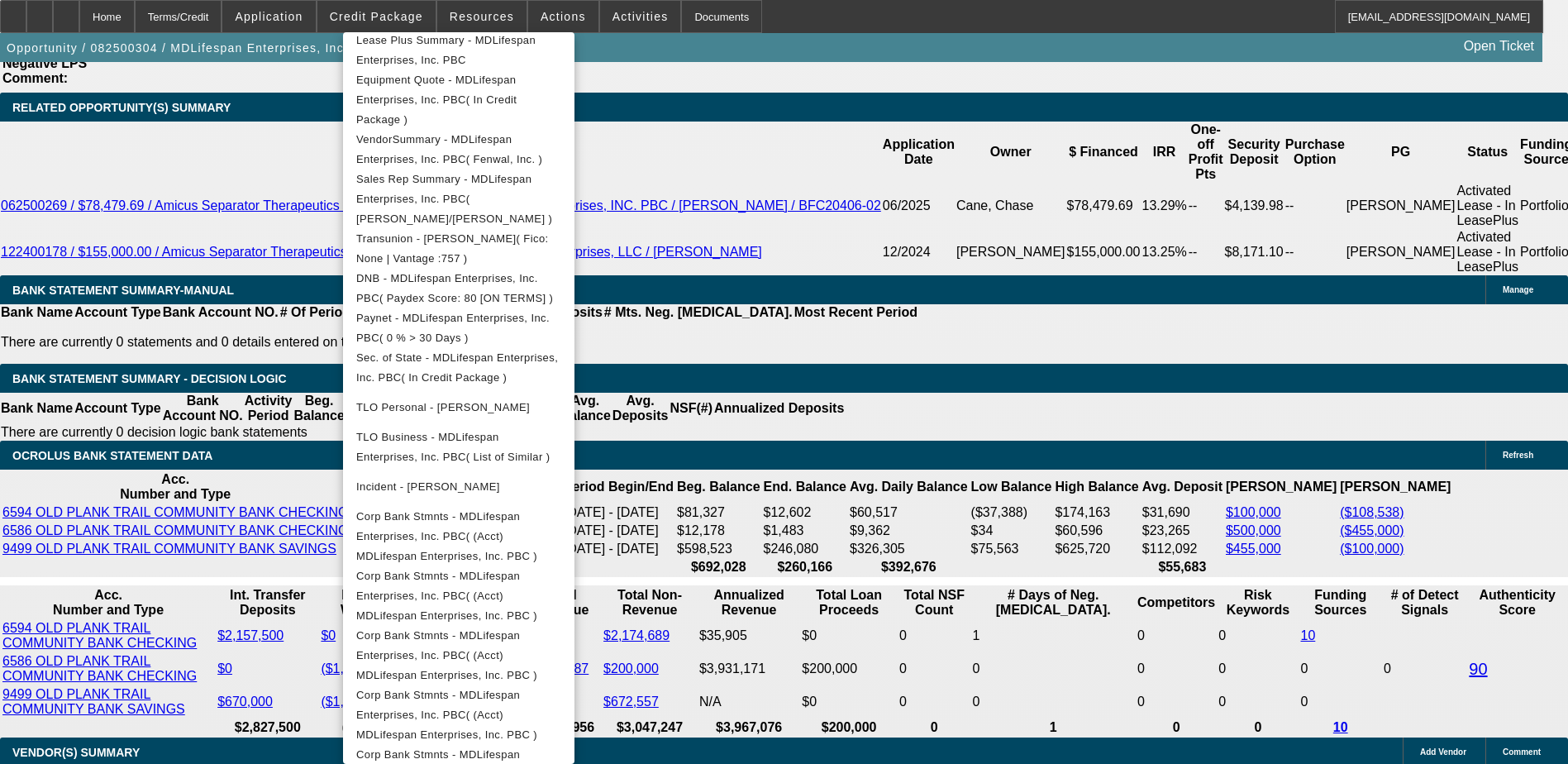
click at [884, 405] on div at bounding box center [784, 382] width 1568 height 764
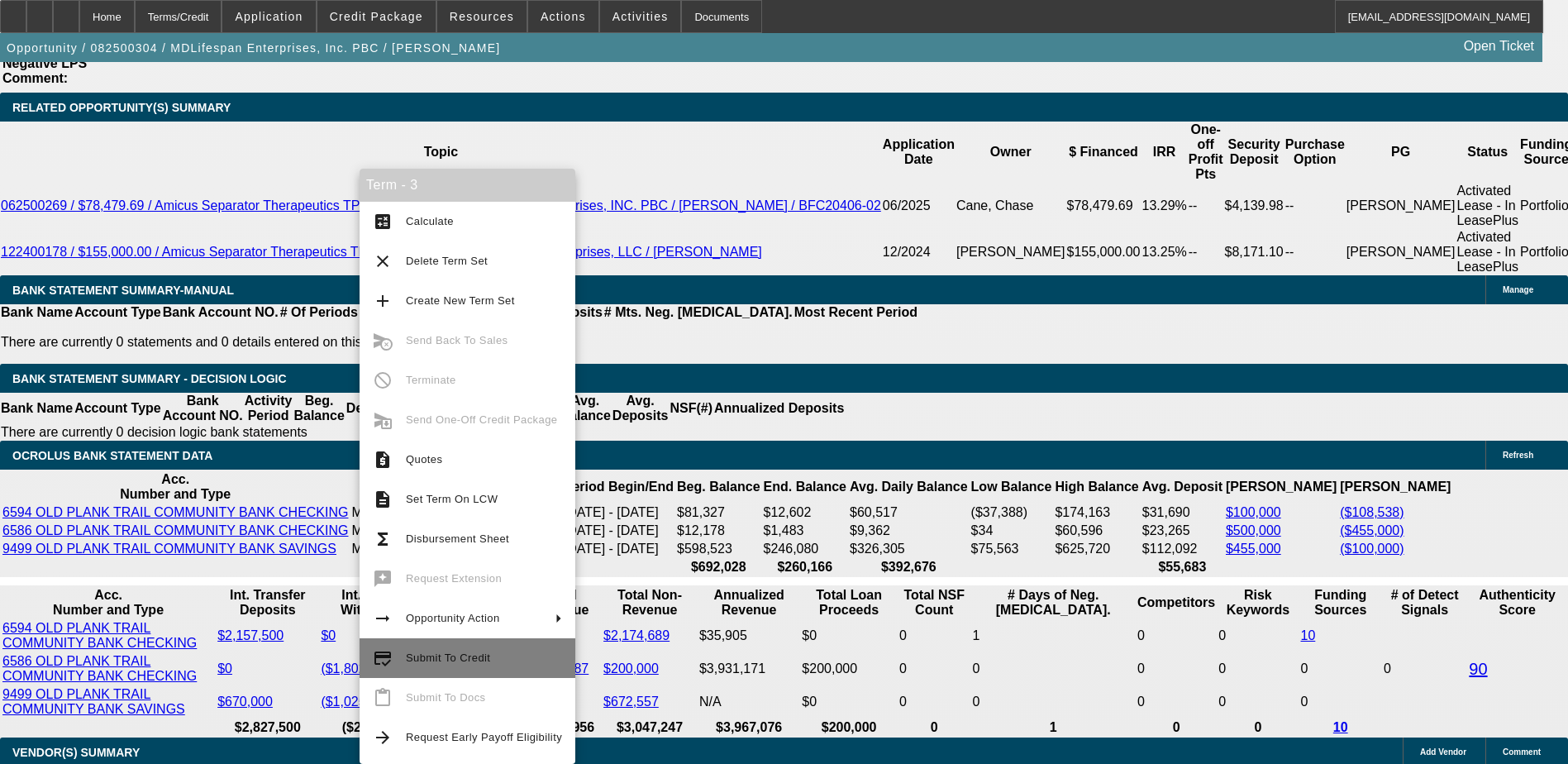
click at [435, 649] on span "Submit To Credit" at bounding box center [484, 658] width 156 height 20
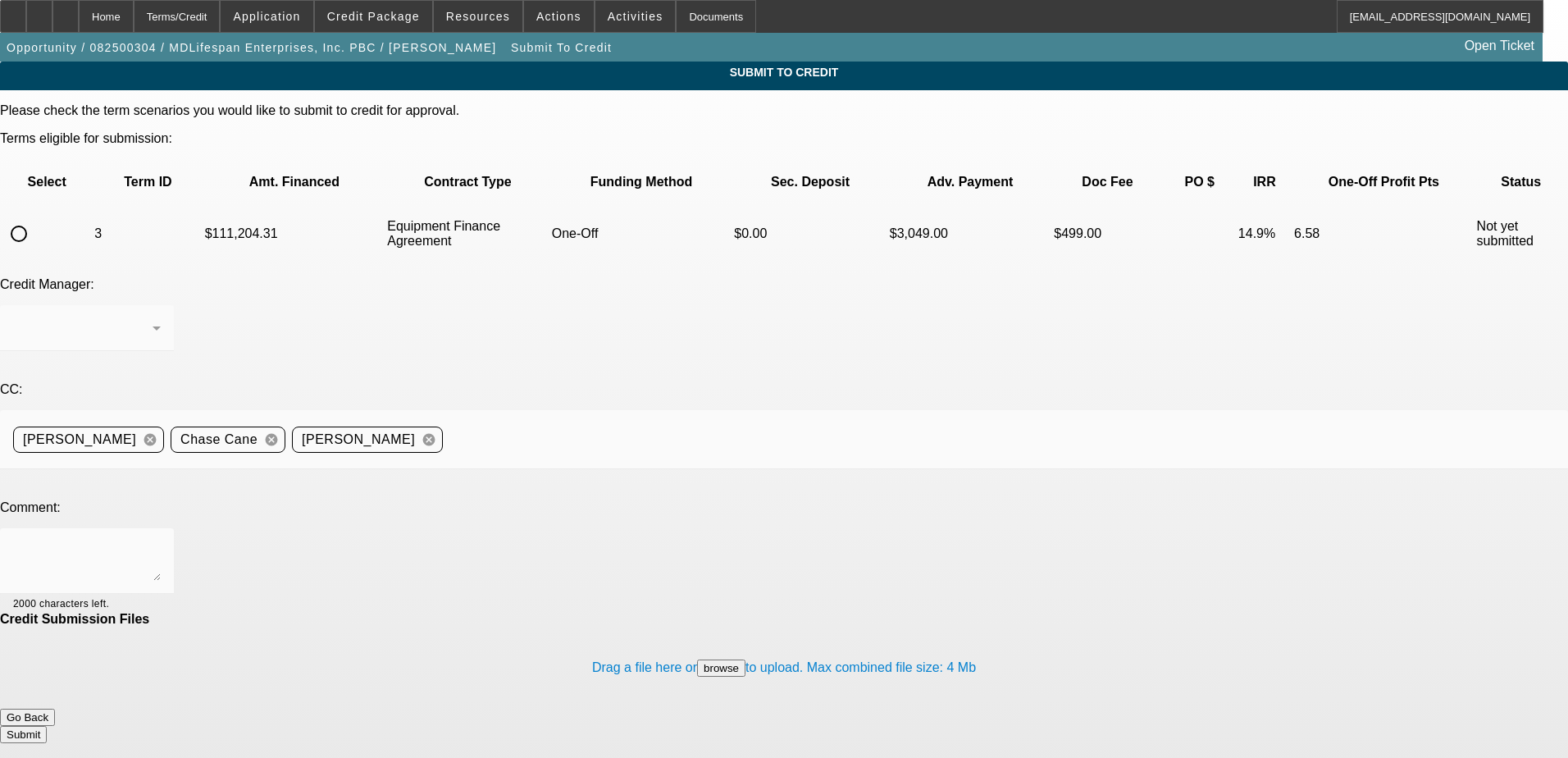
click at [35, 217] on input "radio" at bounding box center [18, 233] width 33 height 33
radio input "true"
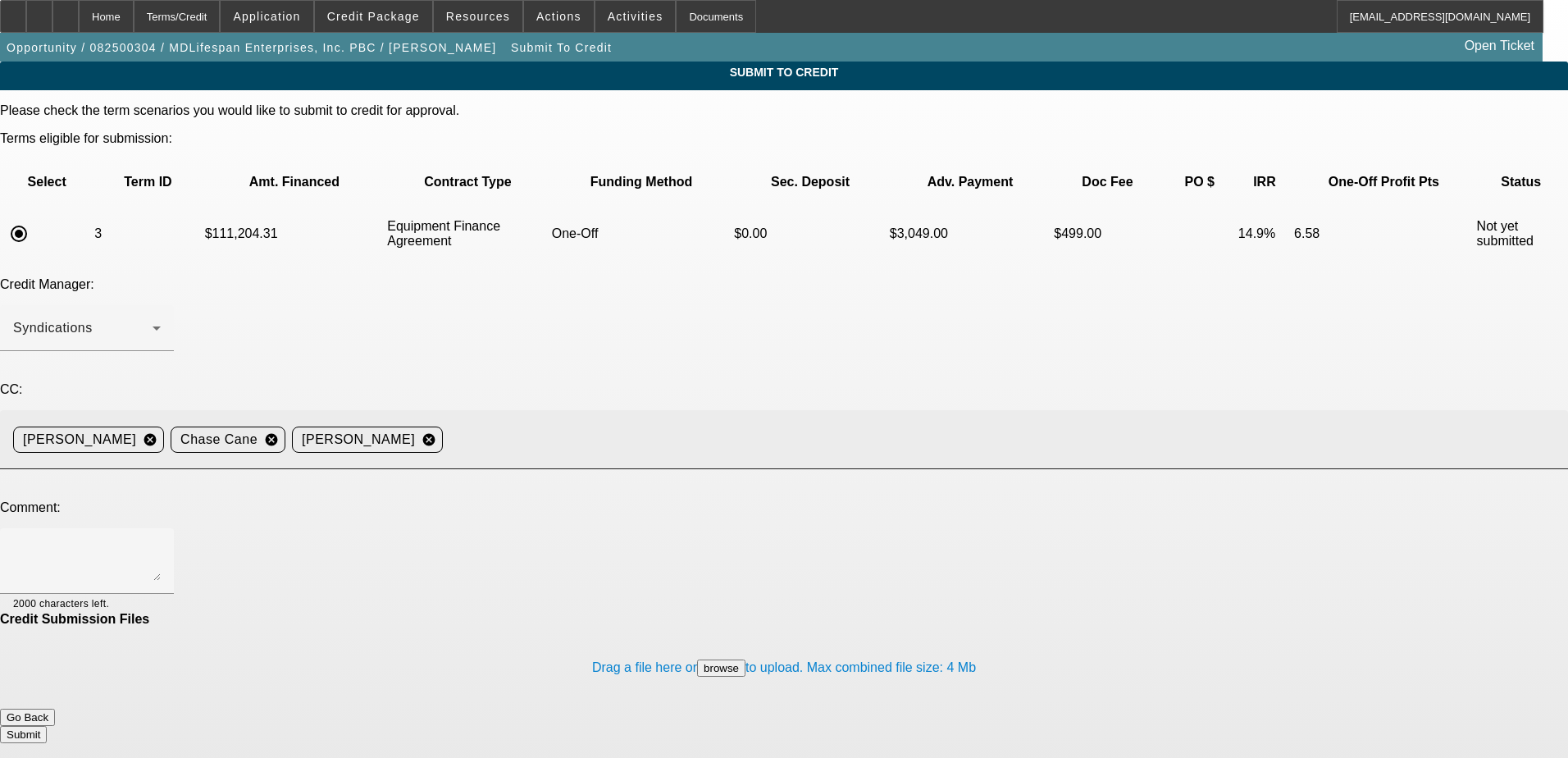
click at [443, 432] on mat-icon "cancel" at bounding box center [429, 439] width 28 height 15
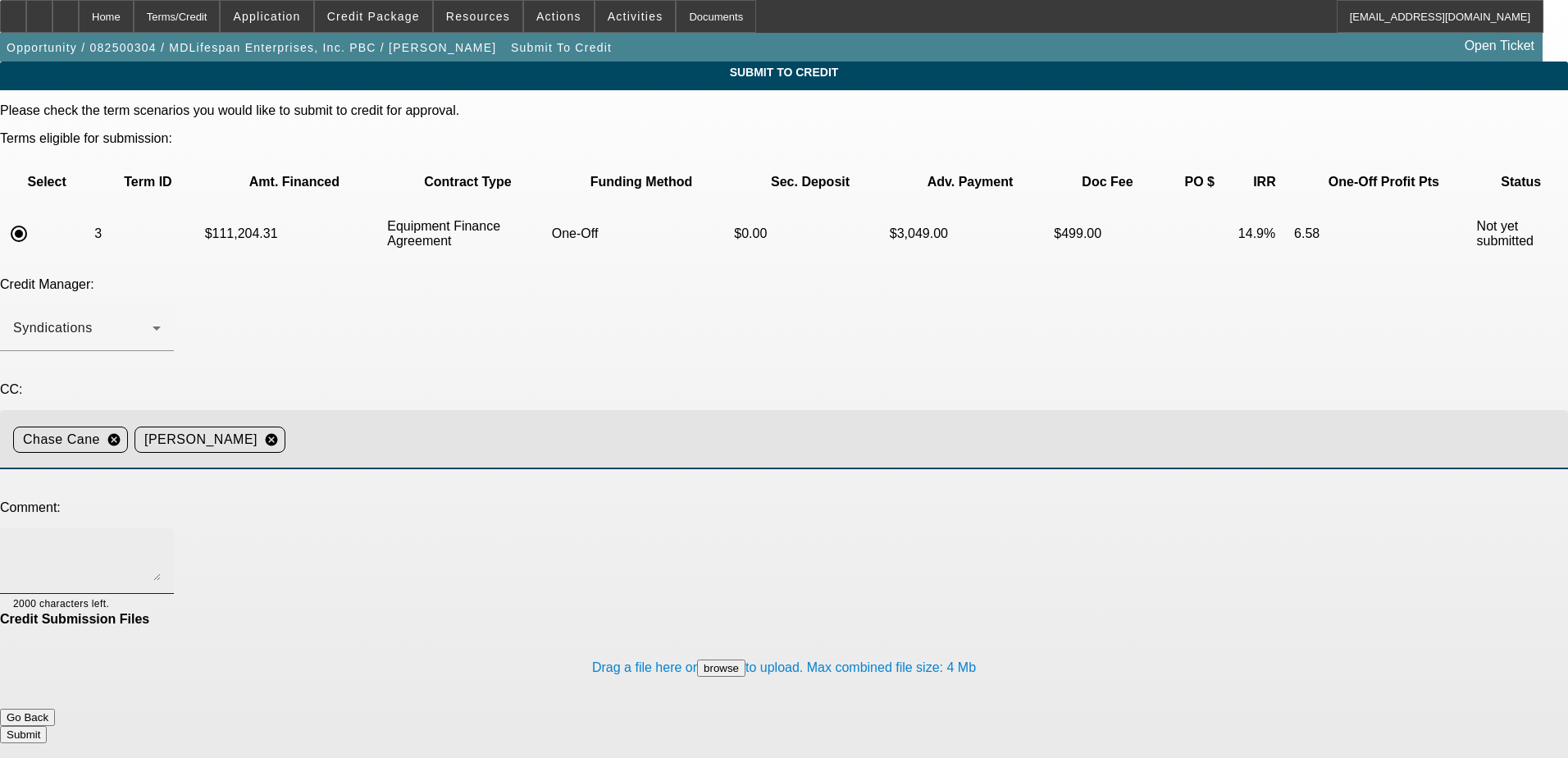
click at [161, 541] on textarea at bounding box center [87, 561] width 148 height 40
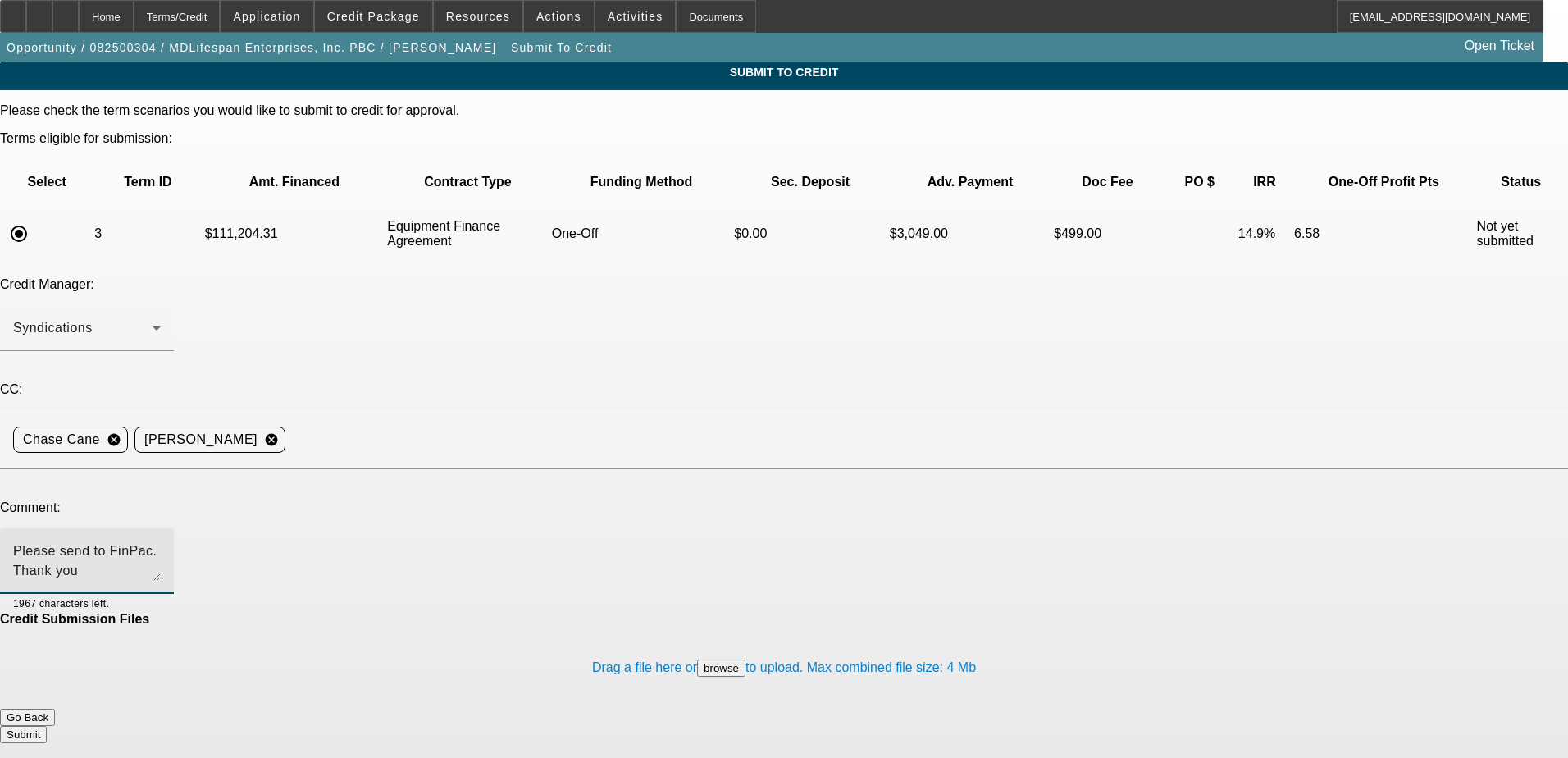
type textarea "Please send to FinPac. Thank you"
click at [47, 725] on button "Submit" at bounding box center [23, 734] width 47 height 18
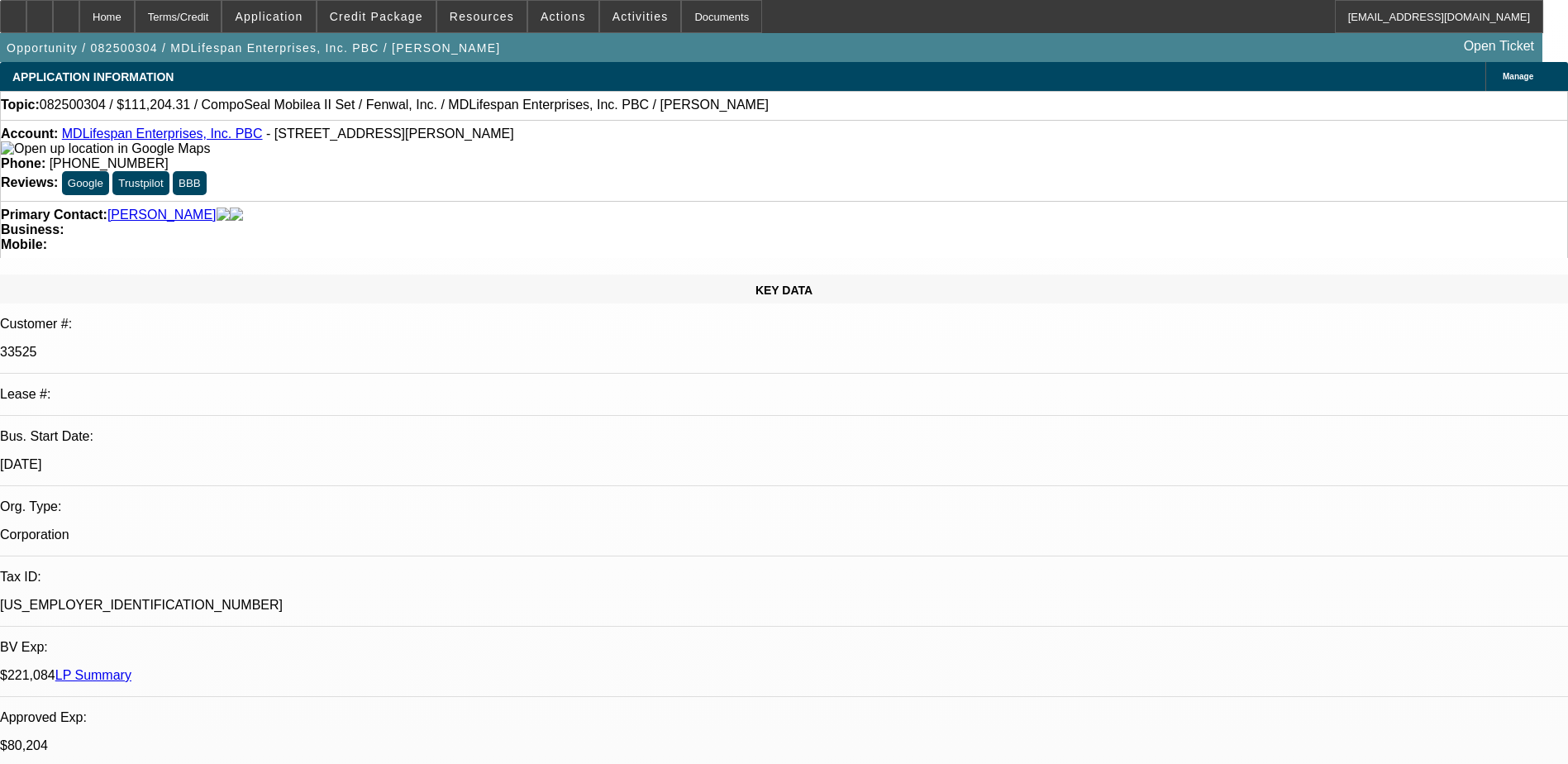
select select "0"
select select "3"
select select "0"
select select "6"
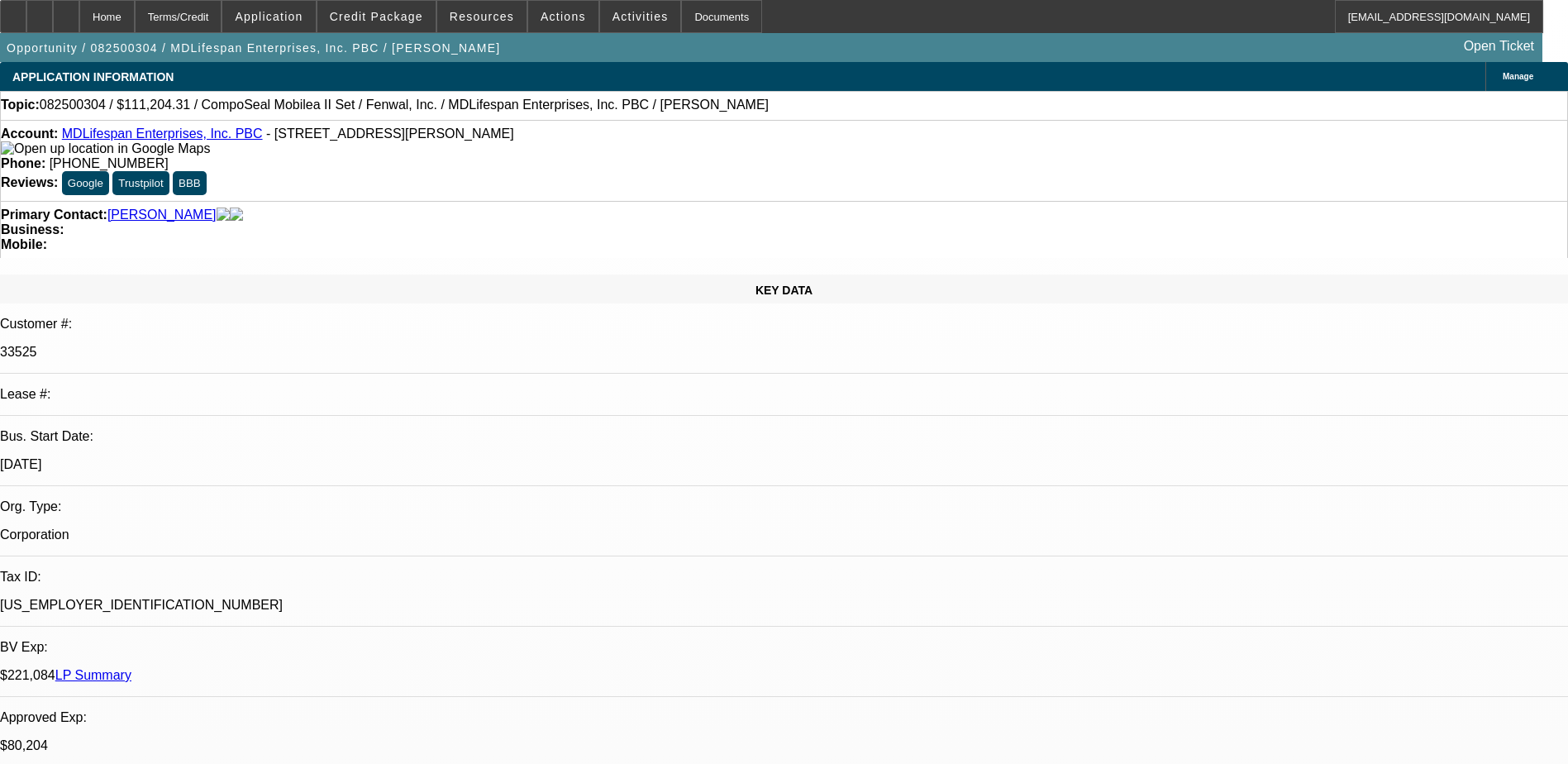
select select "0"
select select "2"
select select "0"
select select "6"
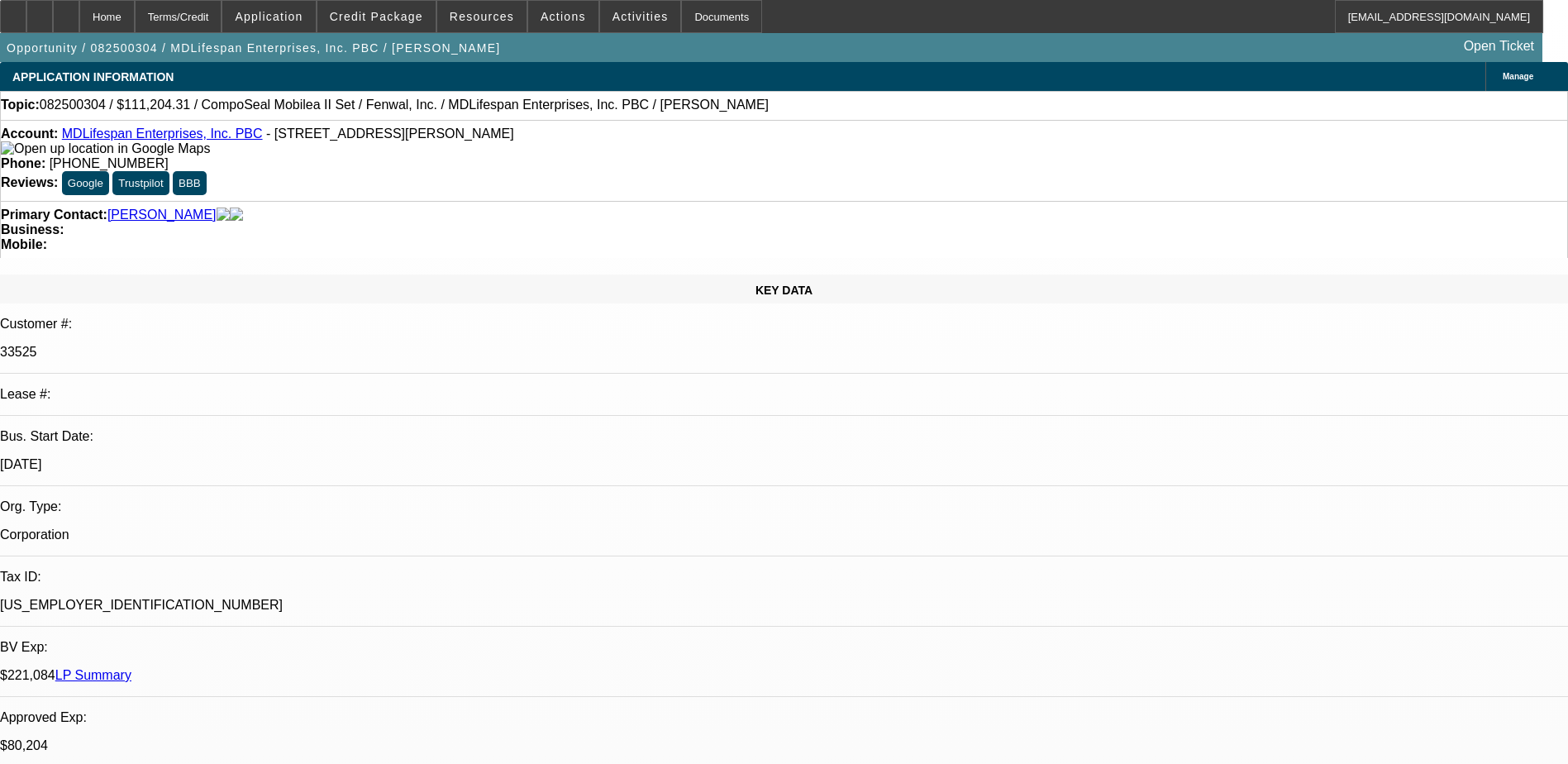
select select "0.2"
select select "2"
select select "0"
select select "6"
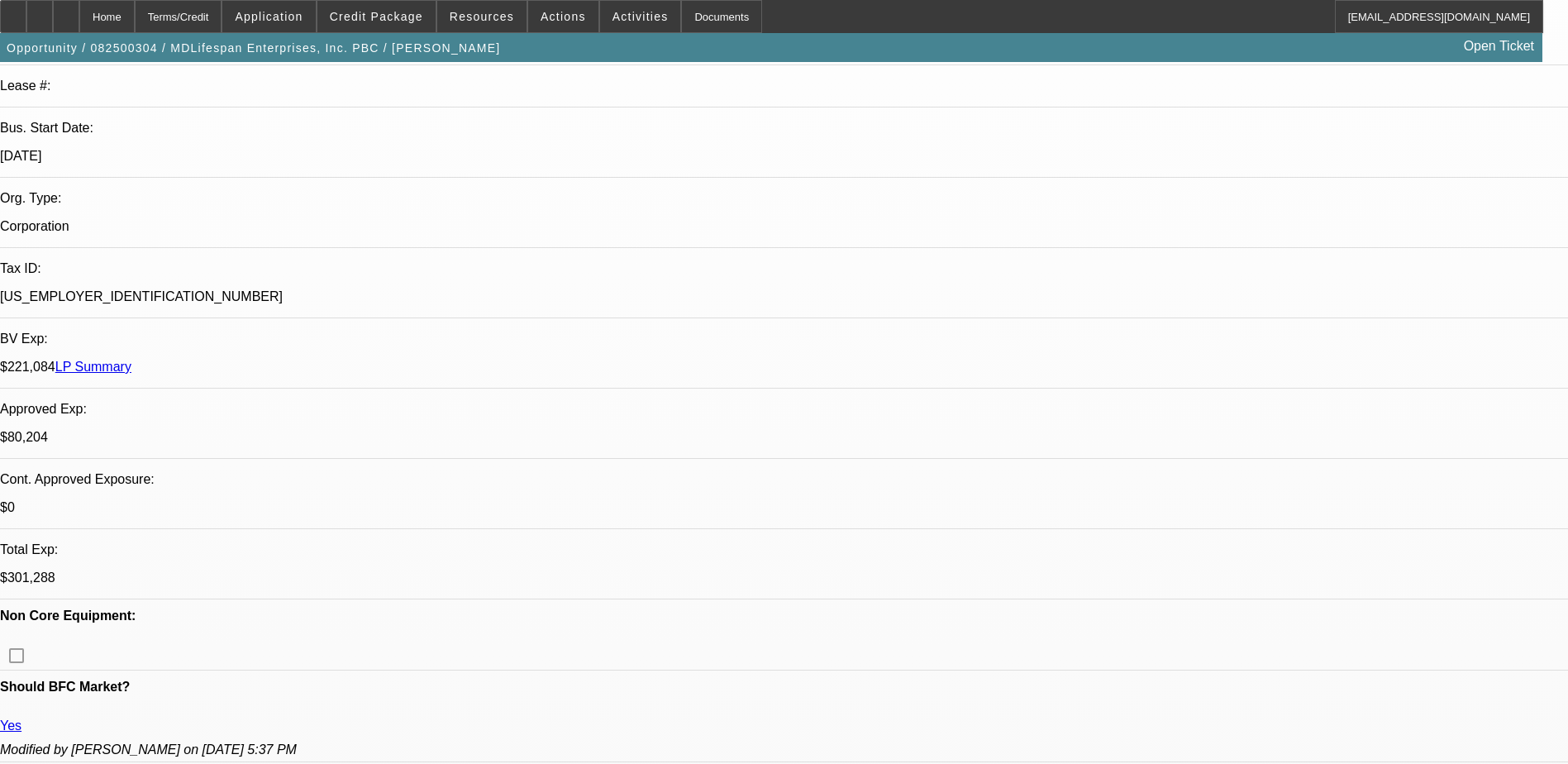
scroll to position [414, 0]
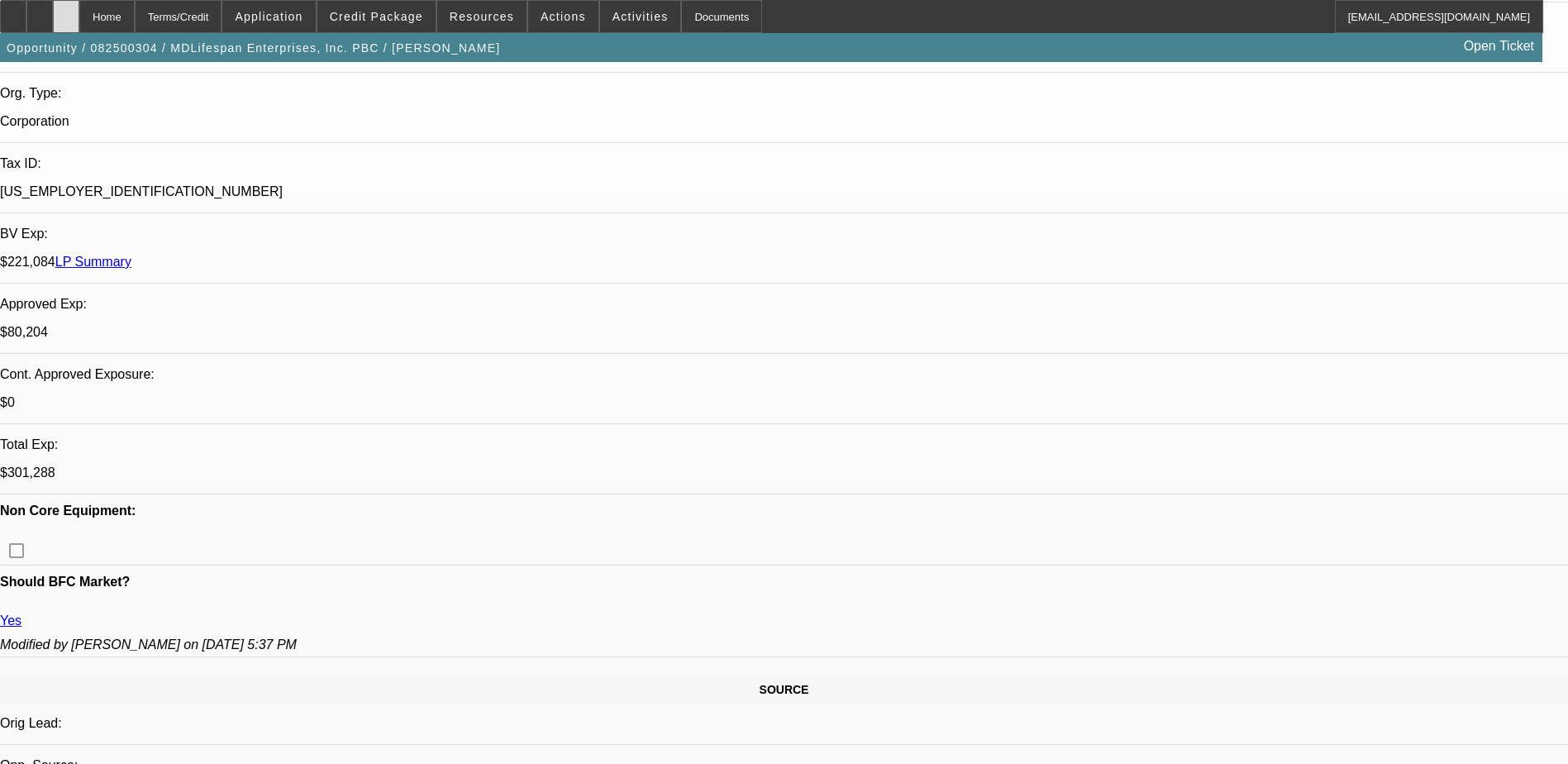
click at [67, 11] on icon at bounding box center [67, 11] width 0 height 0
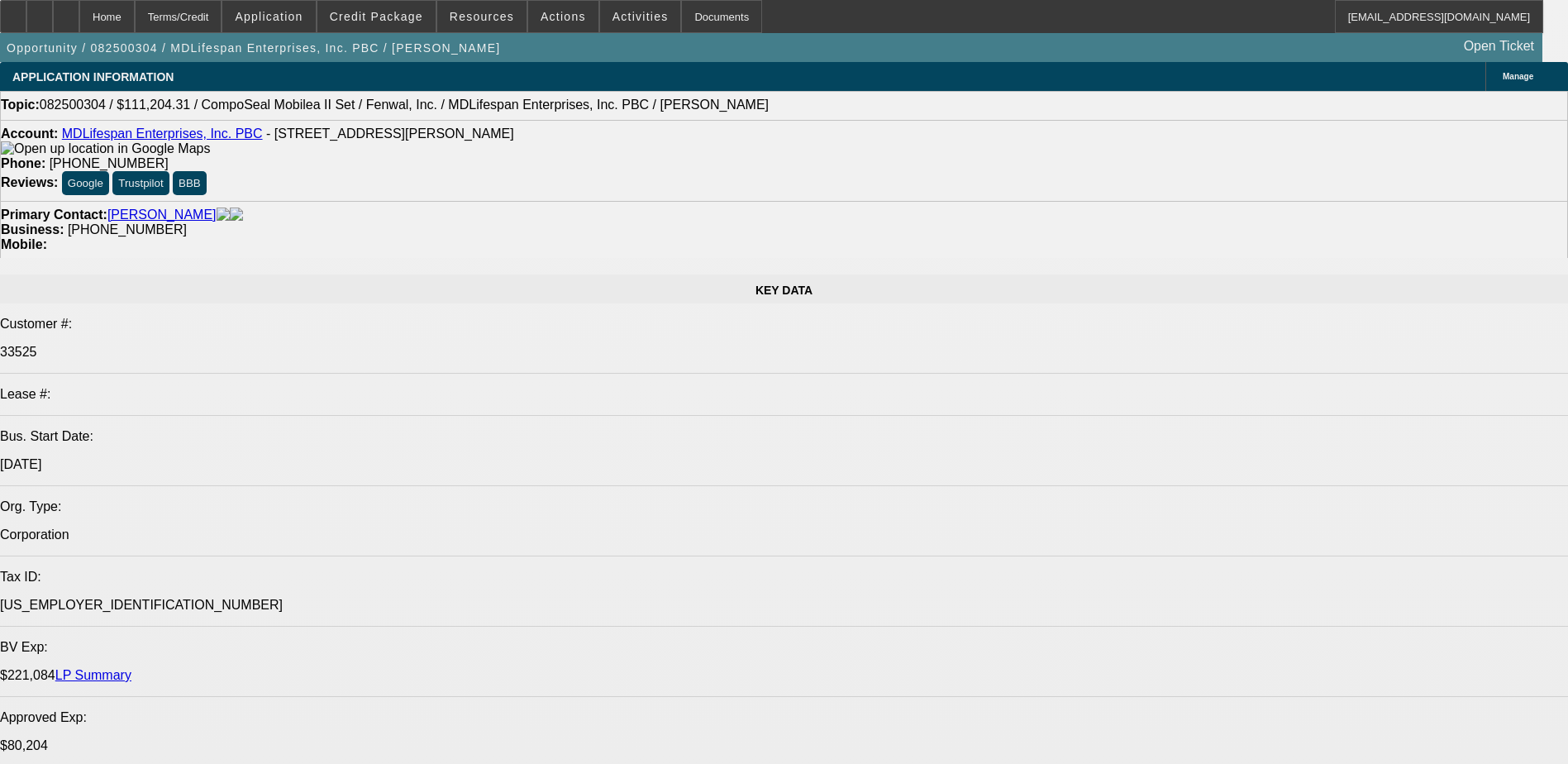
select select "0"
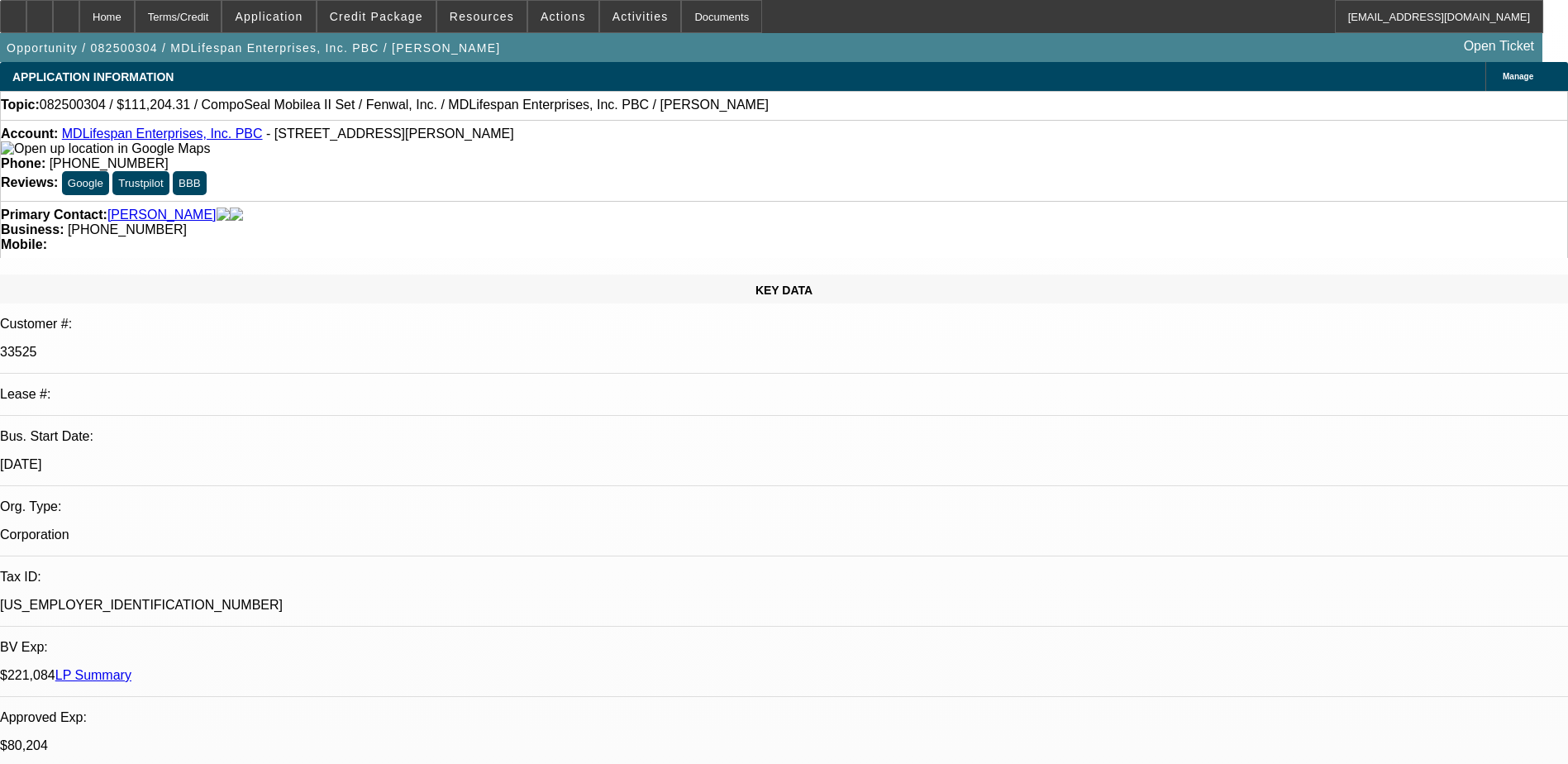
select select "0"
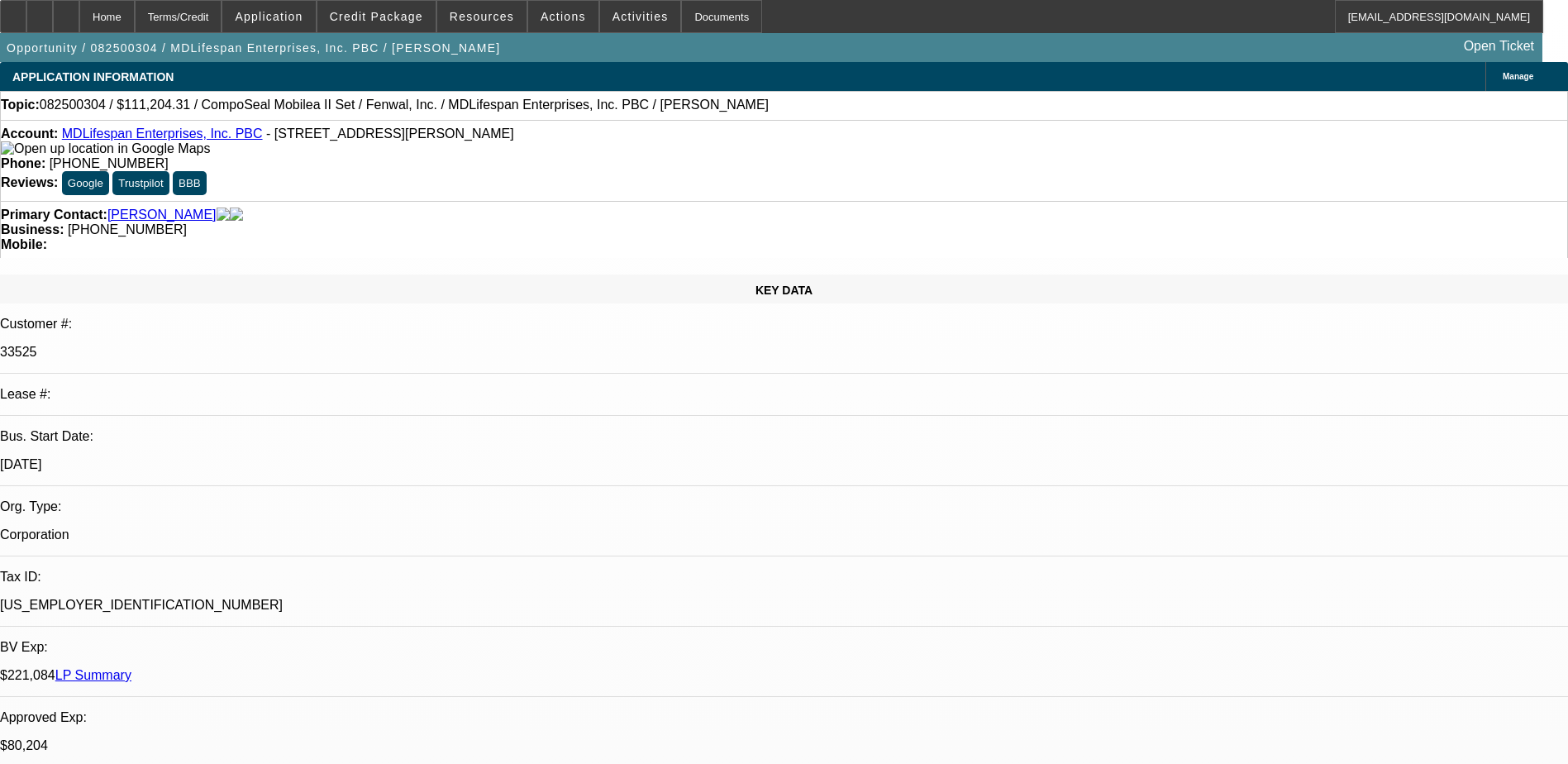
select select "0"
select select "2"
select select "0"
select select "0.2"
select select "2"
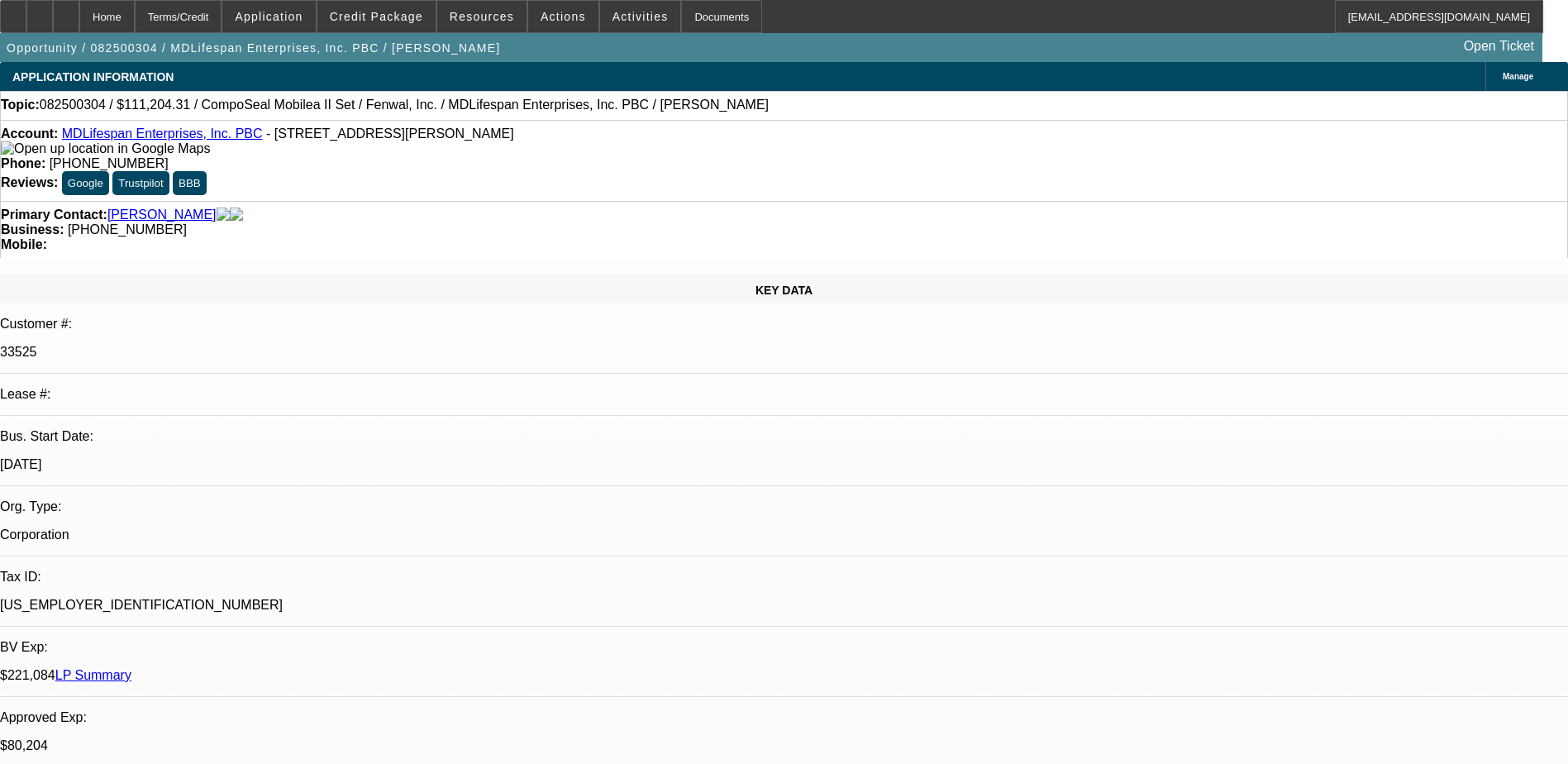
select select "0"
select select "1"
select select "3"
select select "6"
select select "1"
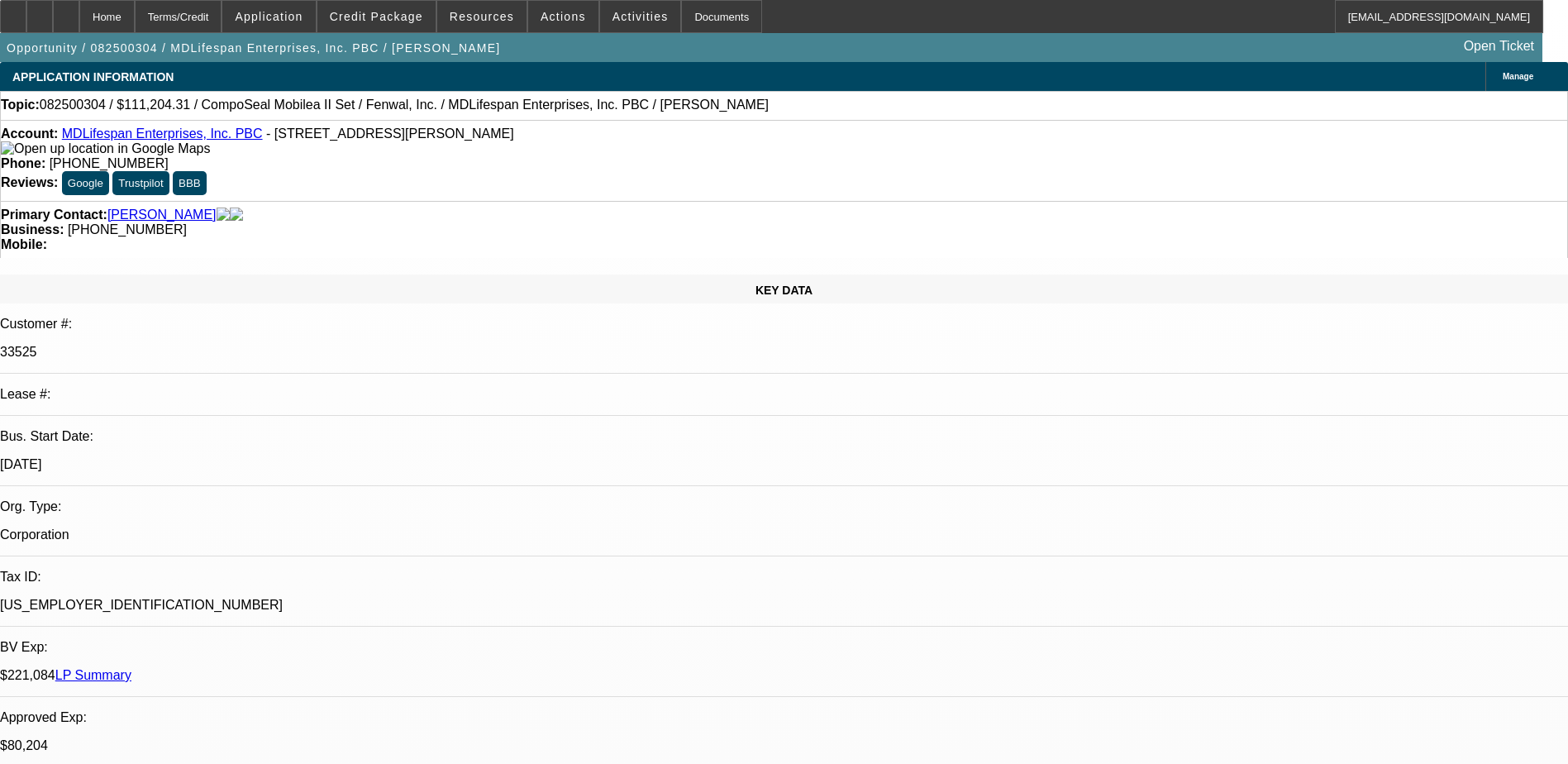
select select "3"
select select "6"
select select "1"
select select "2"
select select "6"
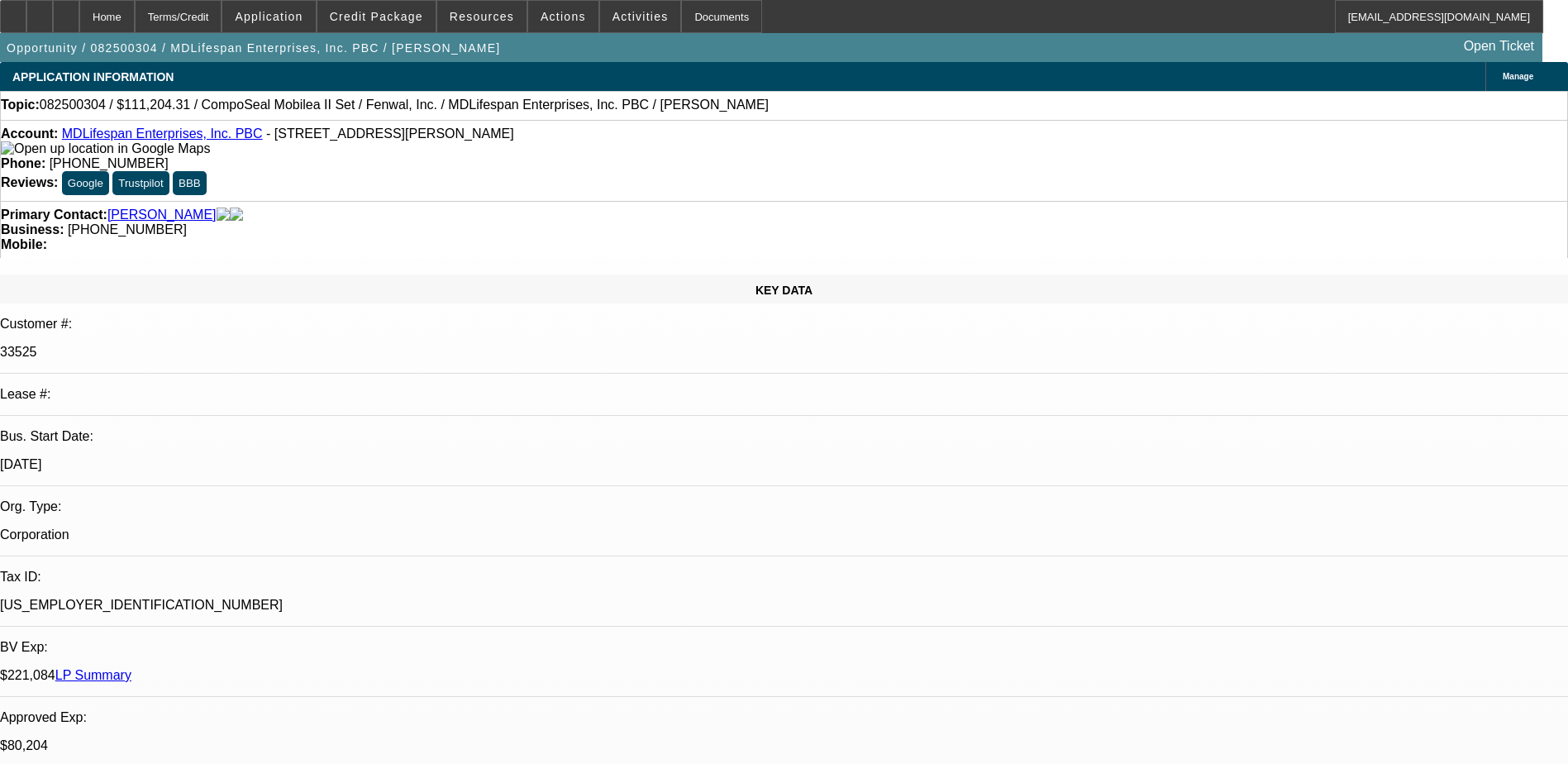
select select "1"
select select "2"
select select "6"
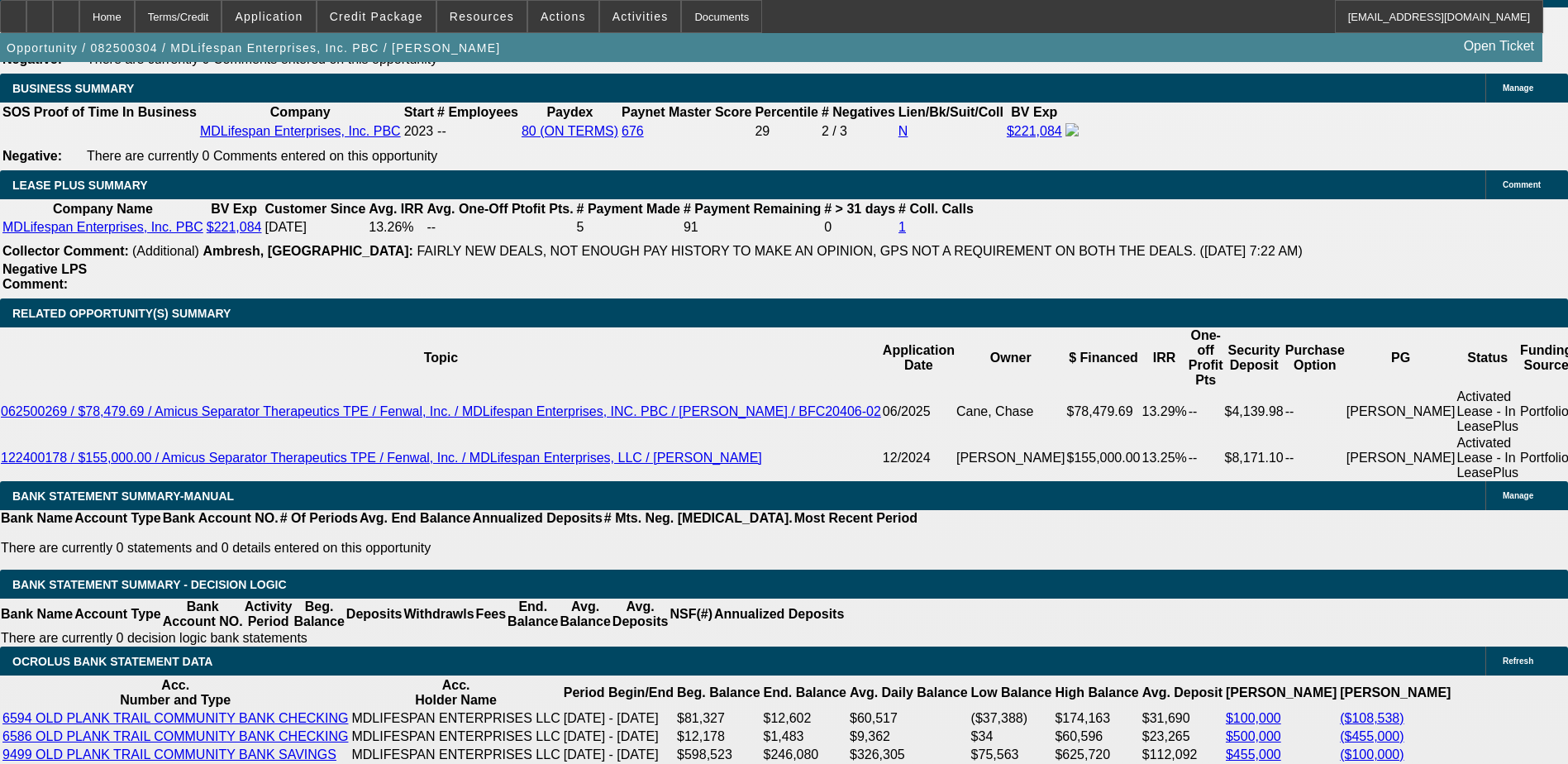
scroll to position [3059, 0]
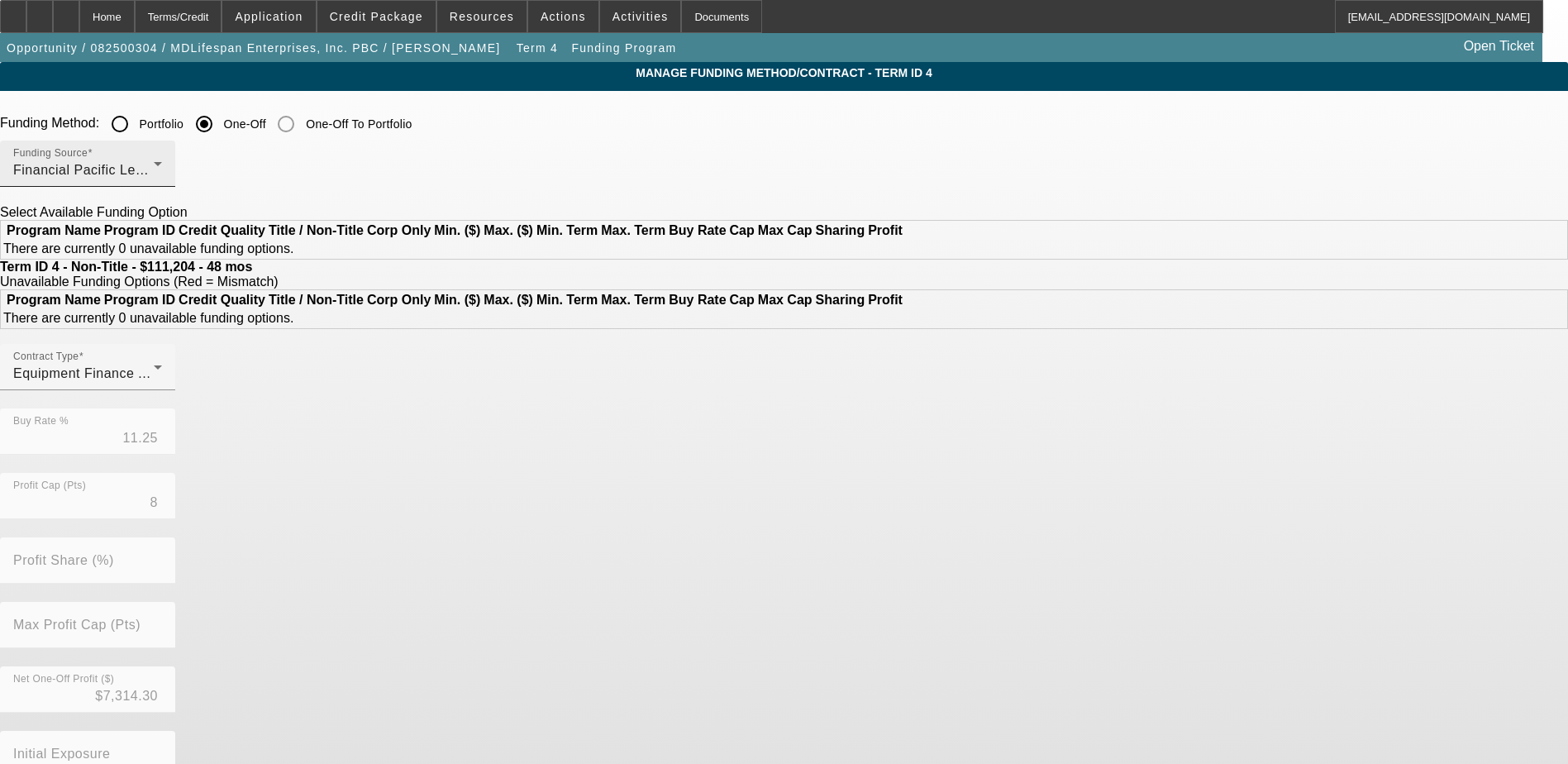
click at [154, 174] on div "Financial Pacific Leasing, Inc." at bounding box center [83, 170] width 140 height 20
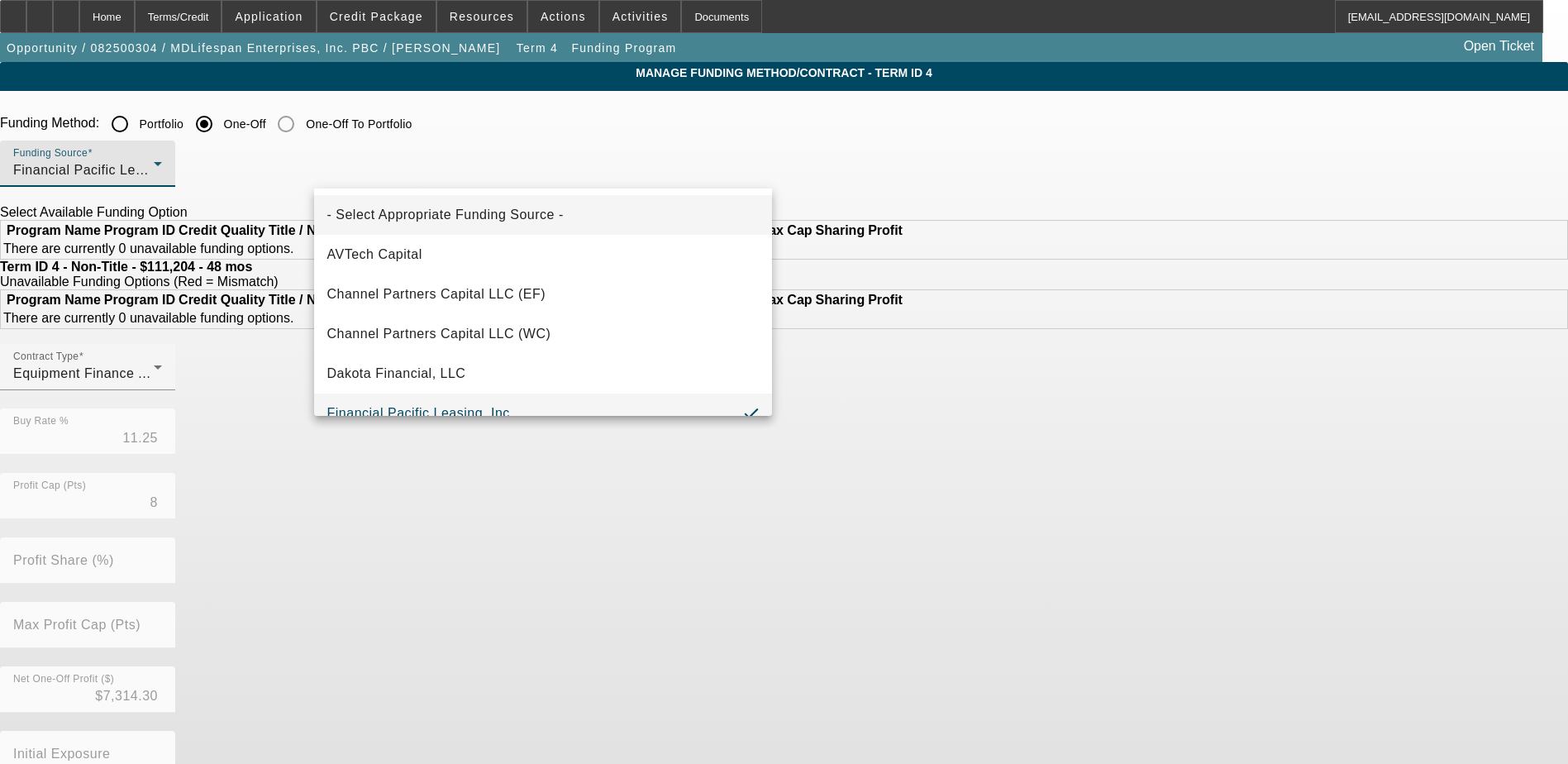
scroll to position [18, 0]
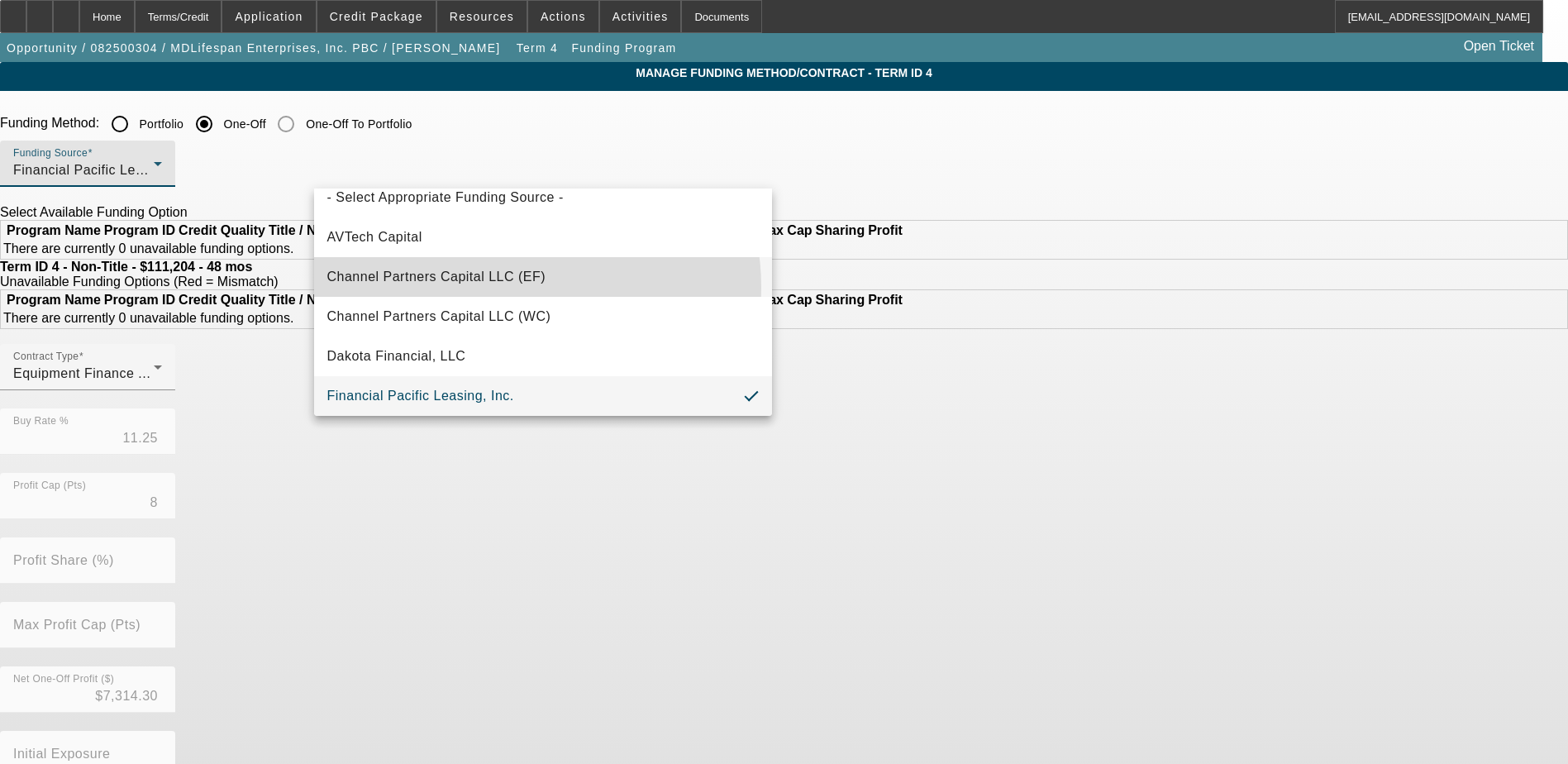
click at [499, 287] on mat-option "Channel Partners Capital LLC (EF)" at bounding box center [543, 277] width 458 height 40
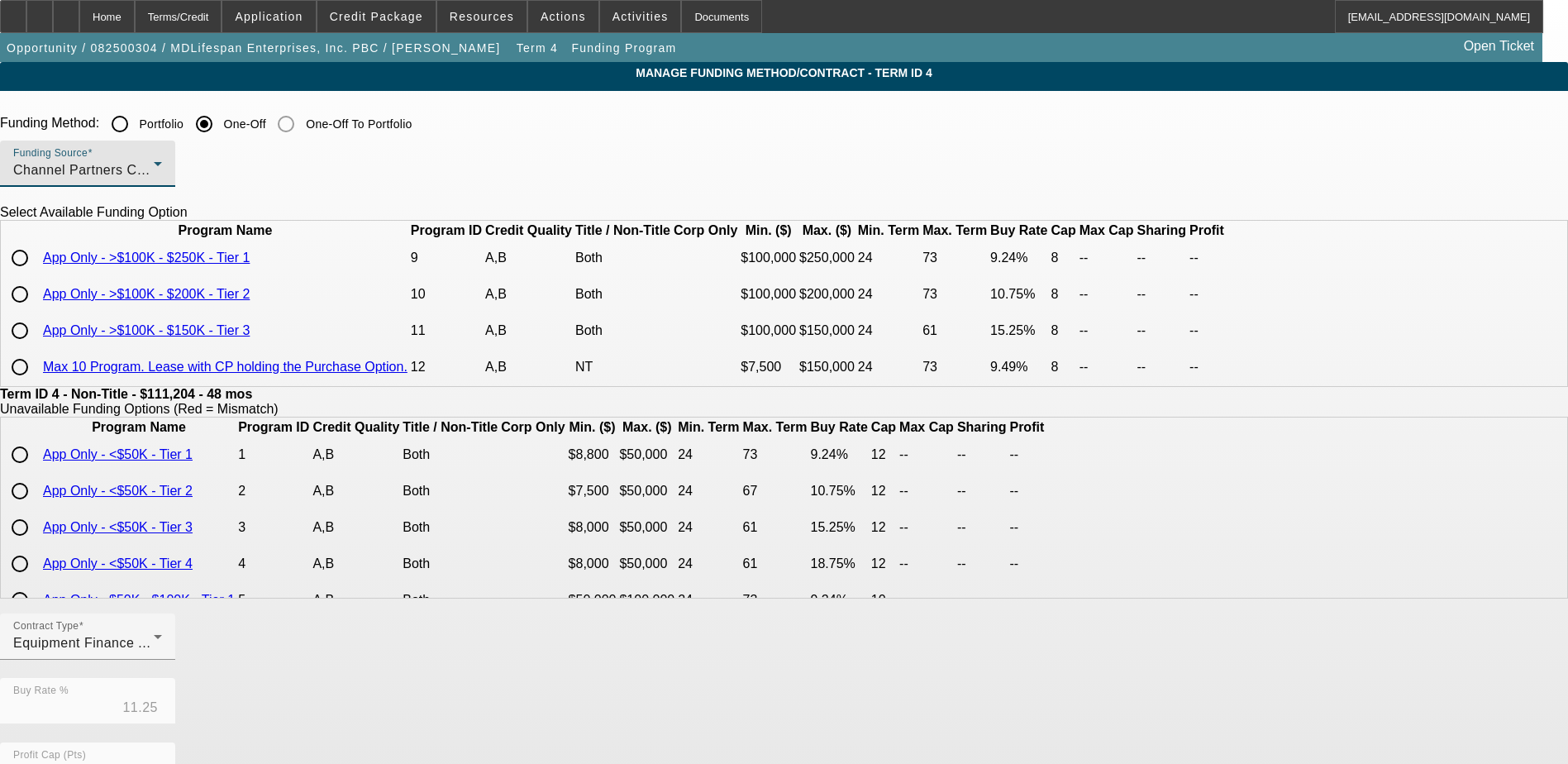
click at [40, 314] on div at bounding box center [20, 294] width 40 height 40
type input "10.75"
radio input "true"
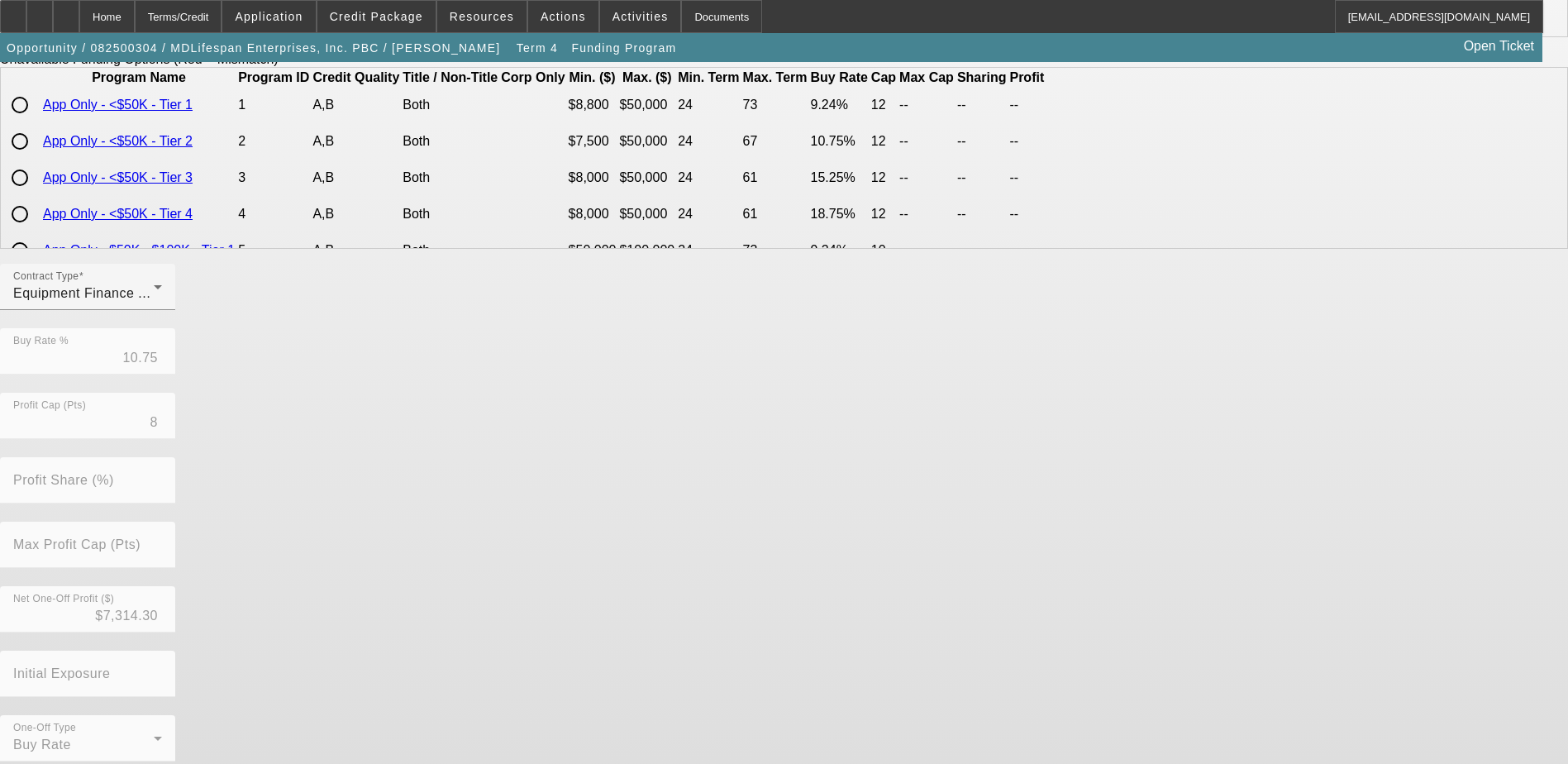
scroll to position [380, 0]
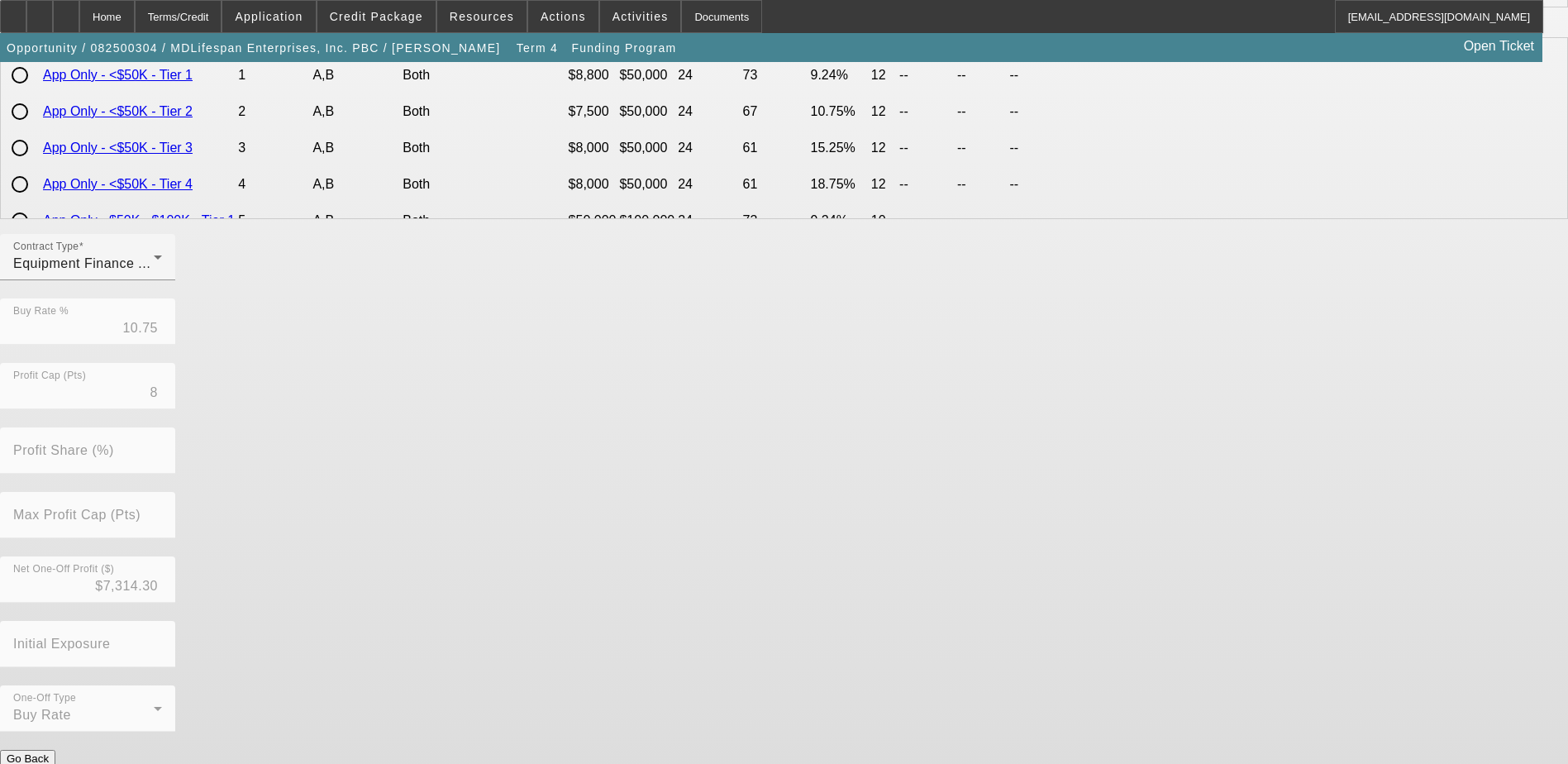
click at [47, 763] on button "Submit" at bounding box center [23, 776] width 47 height 18
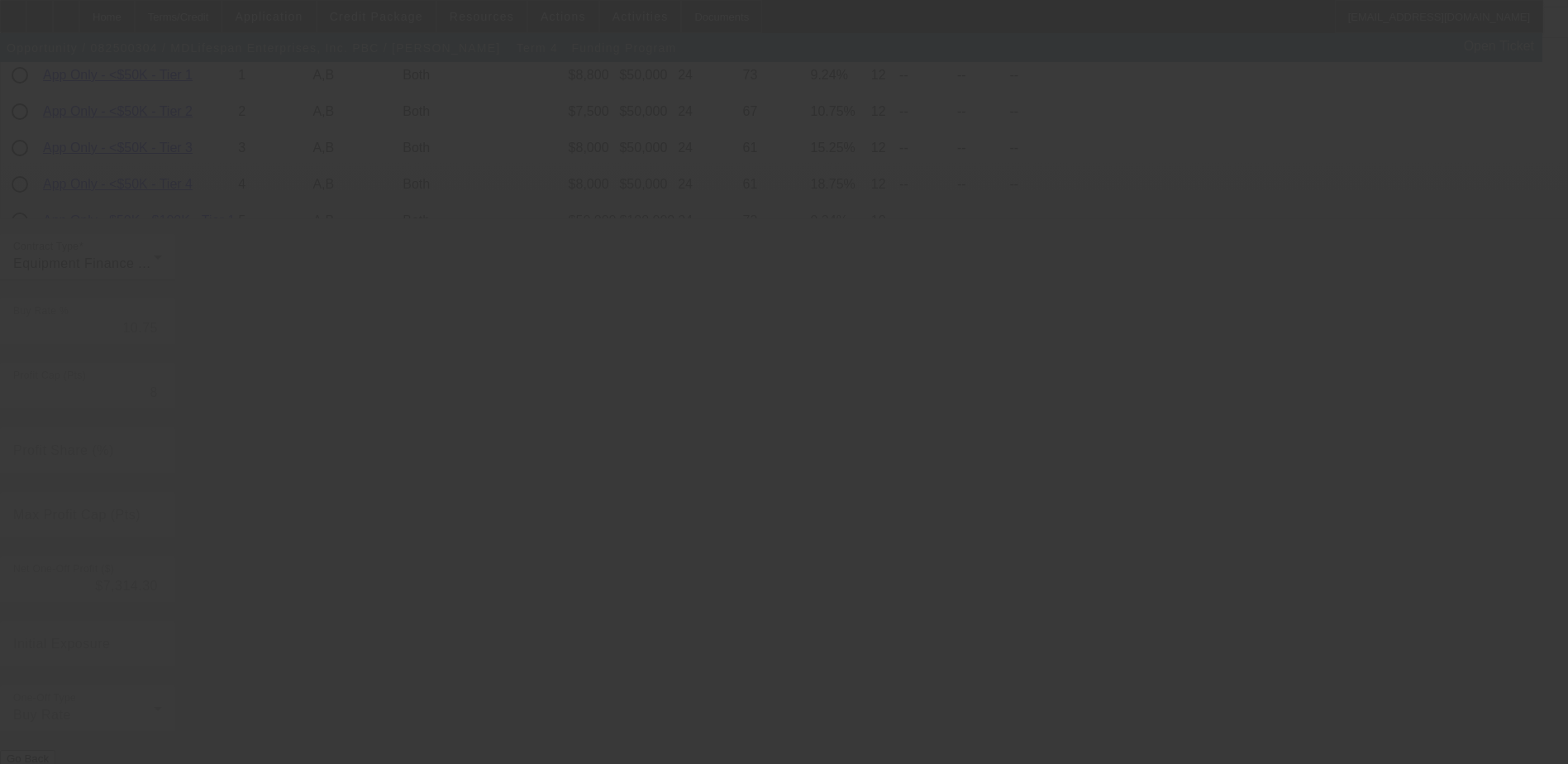
type input "11.25"
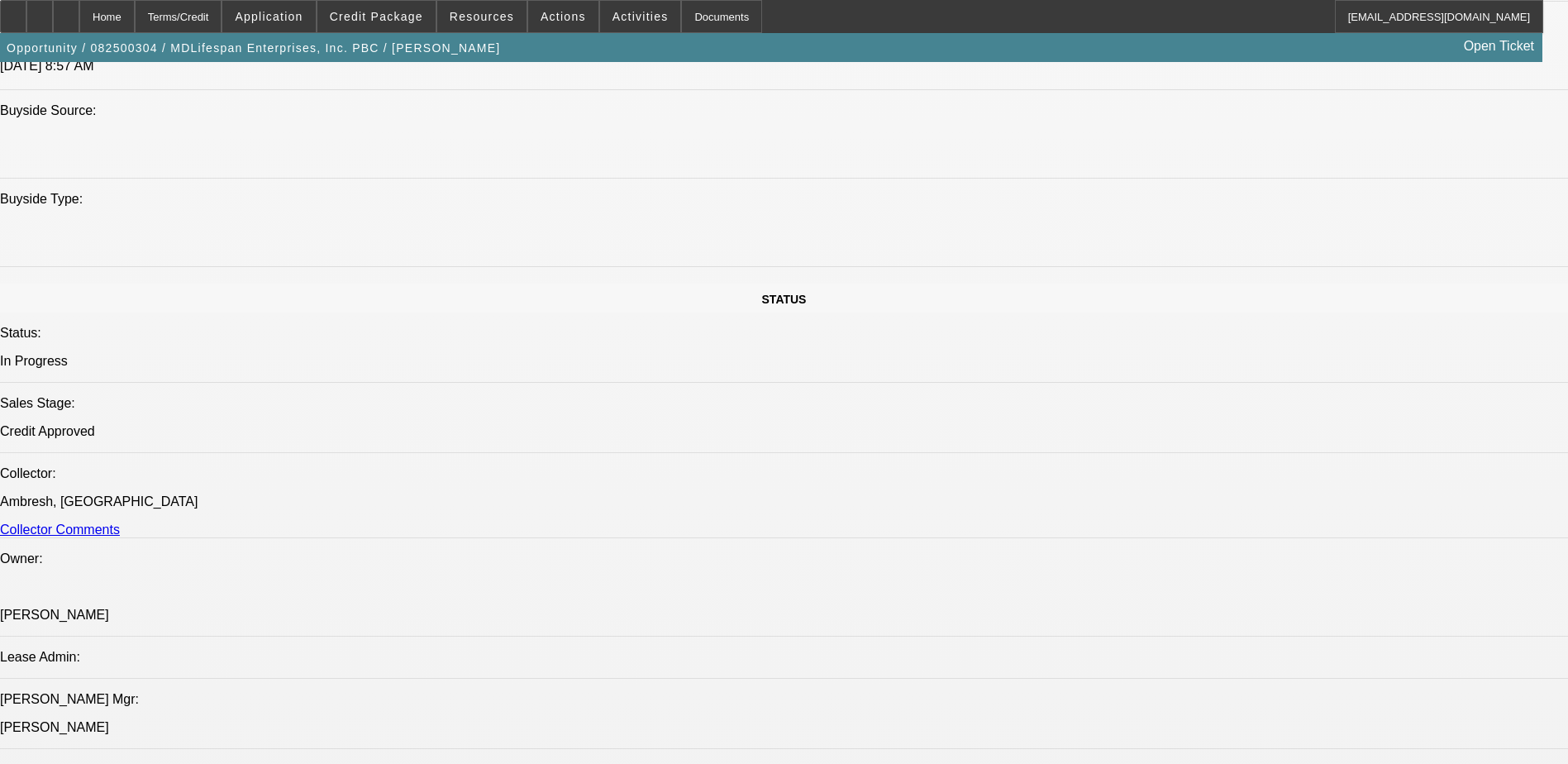
select select "0"
select select "3"
select select "0"
select select "6"
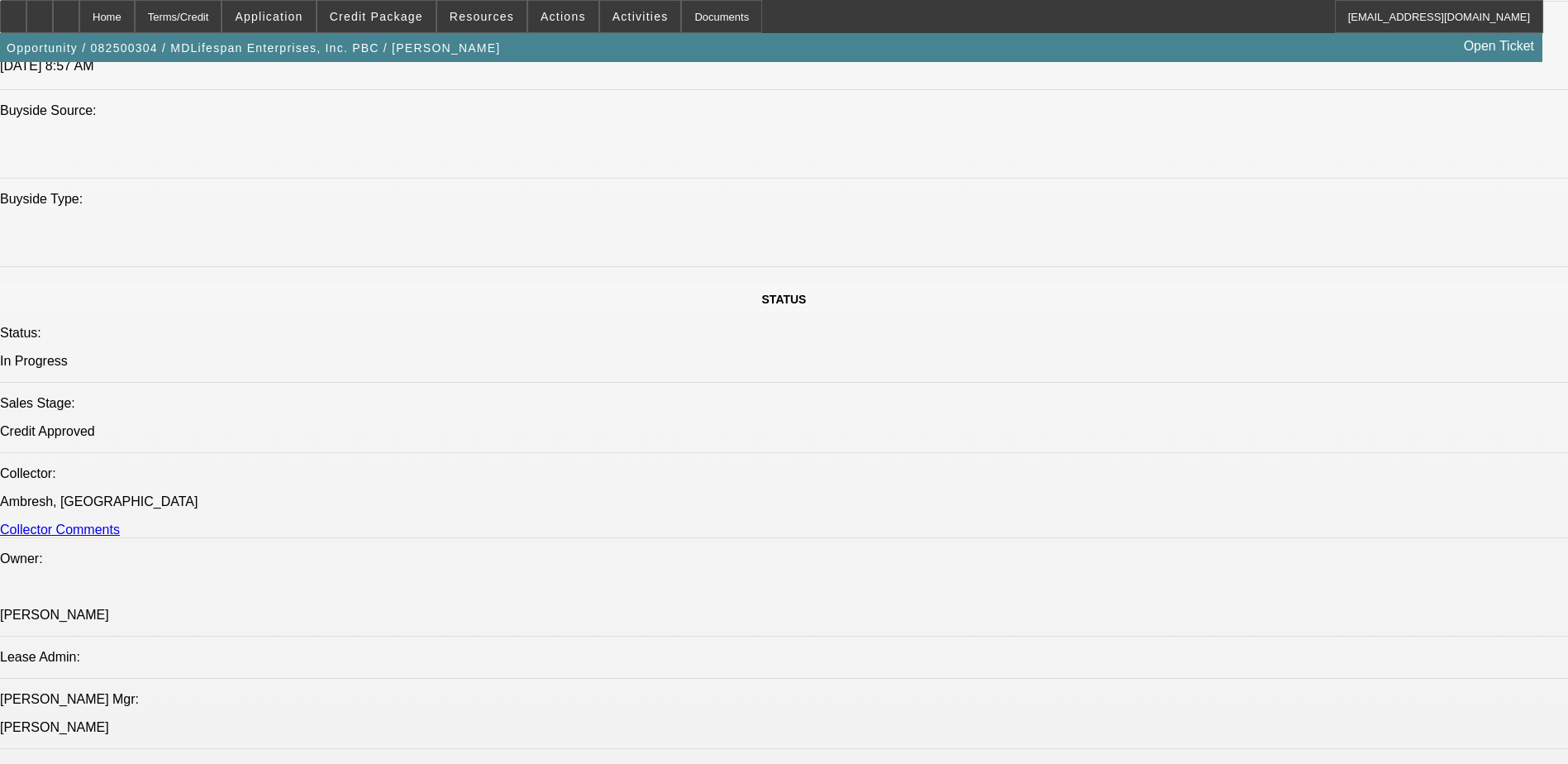
select select "0"
select select "3"
select select "0"
select select "6"
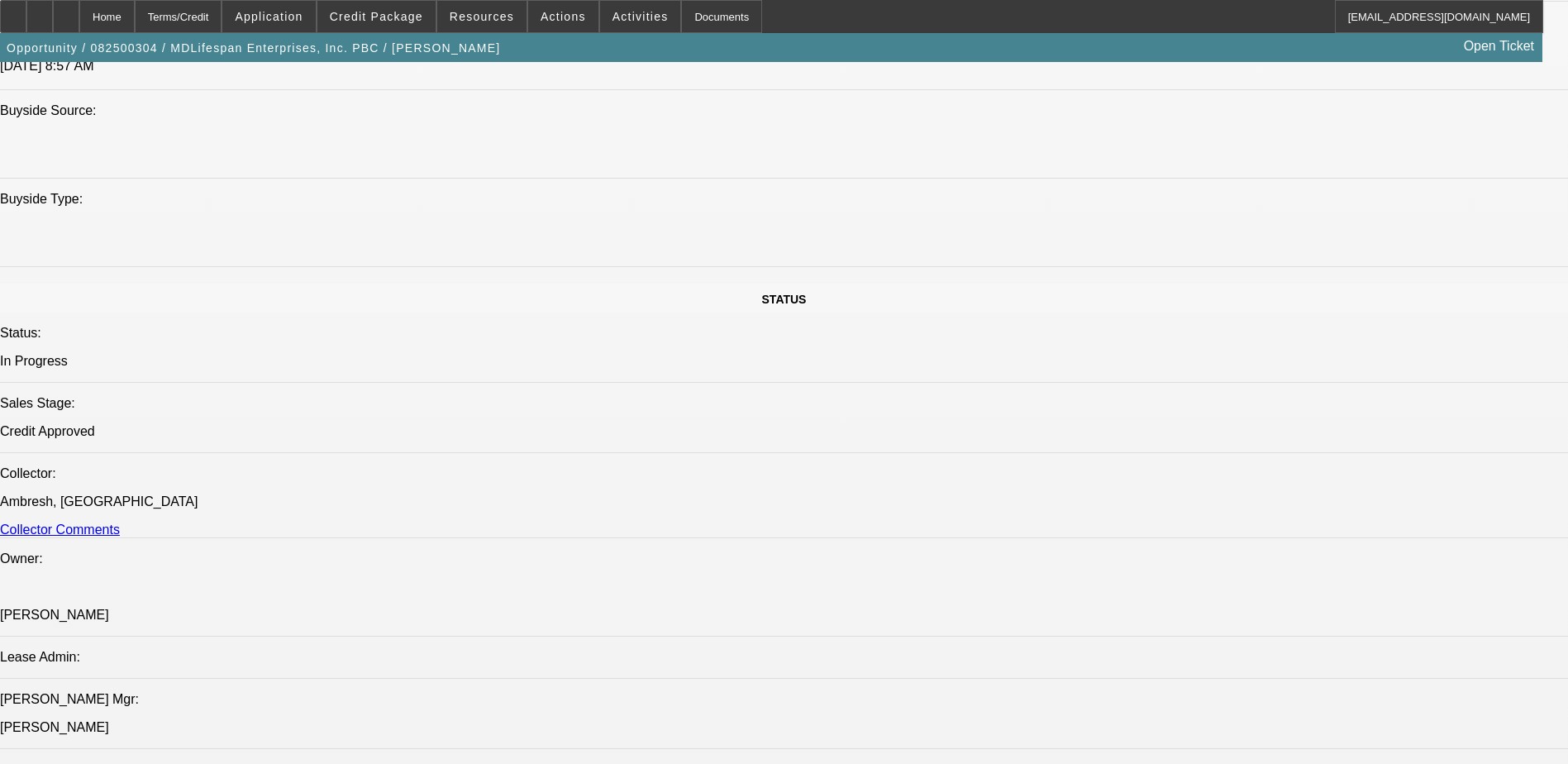
select select "0"
select select "2"
select select "0"
select select "6"
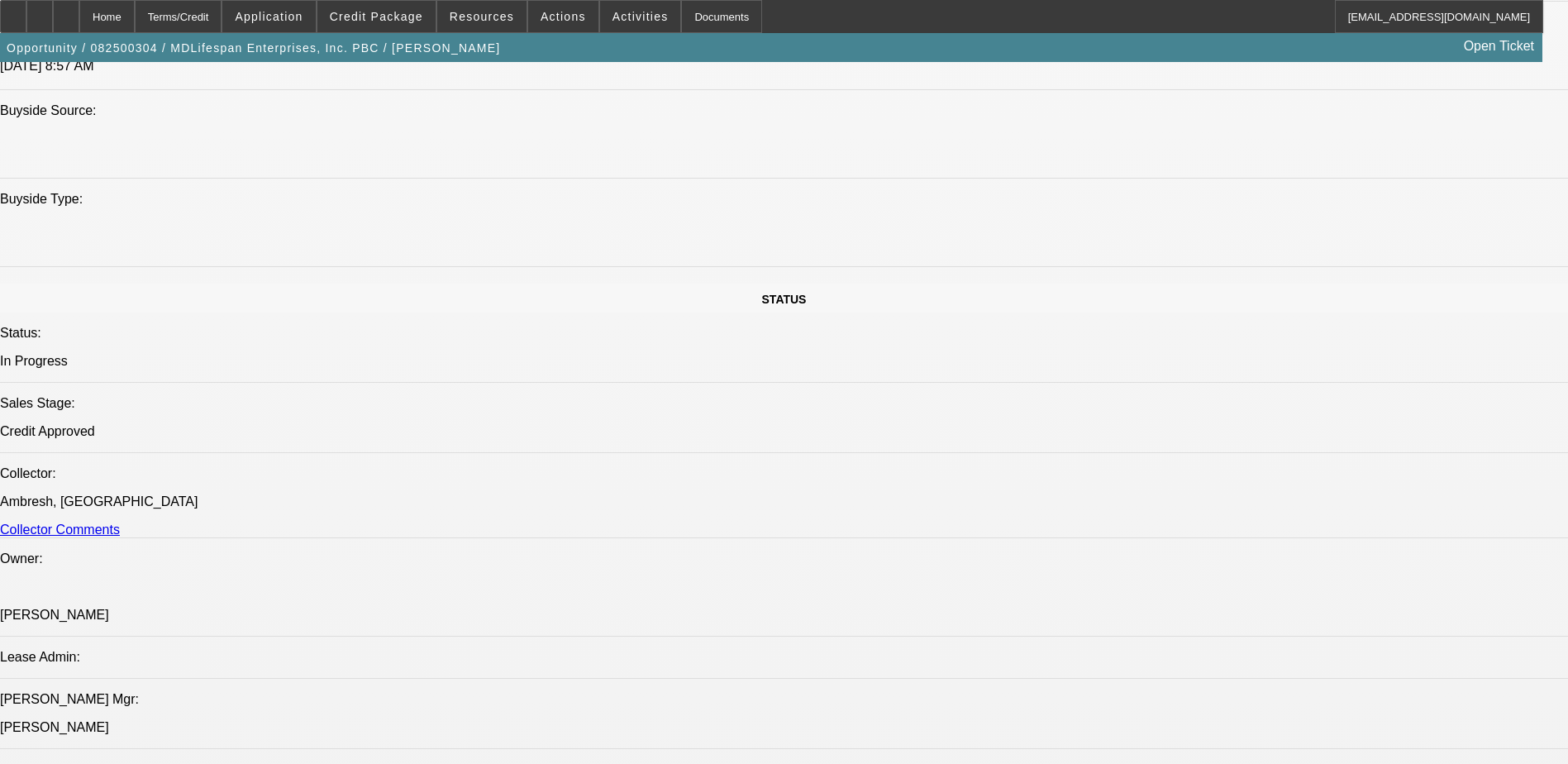
select select "0.2"
select select "2"
select select "0"
select select "6"
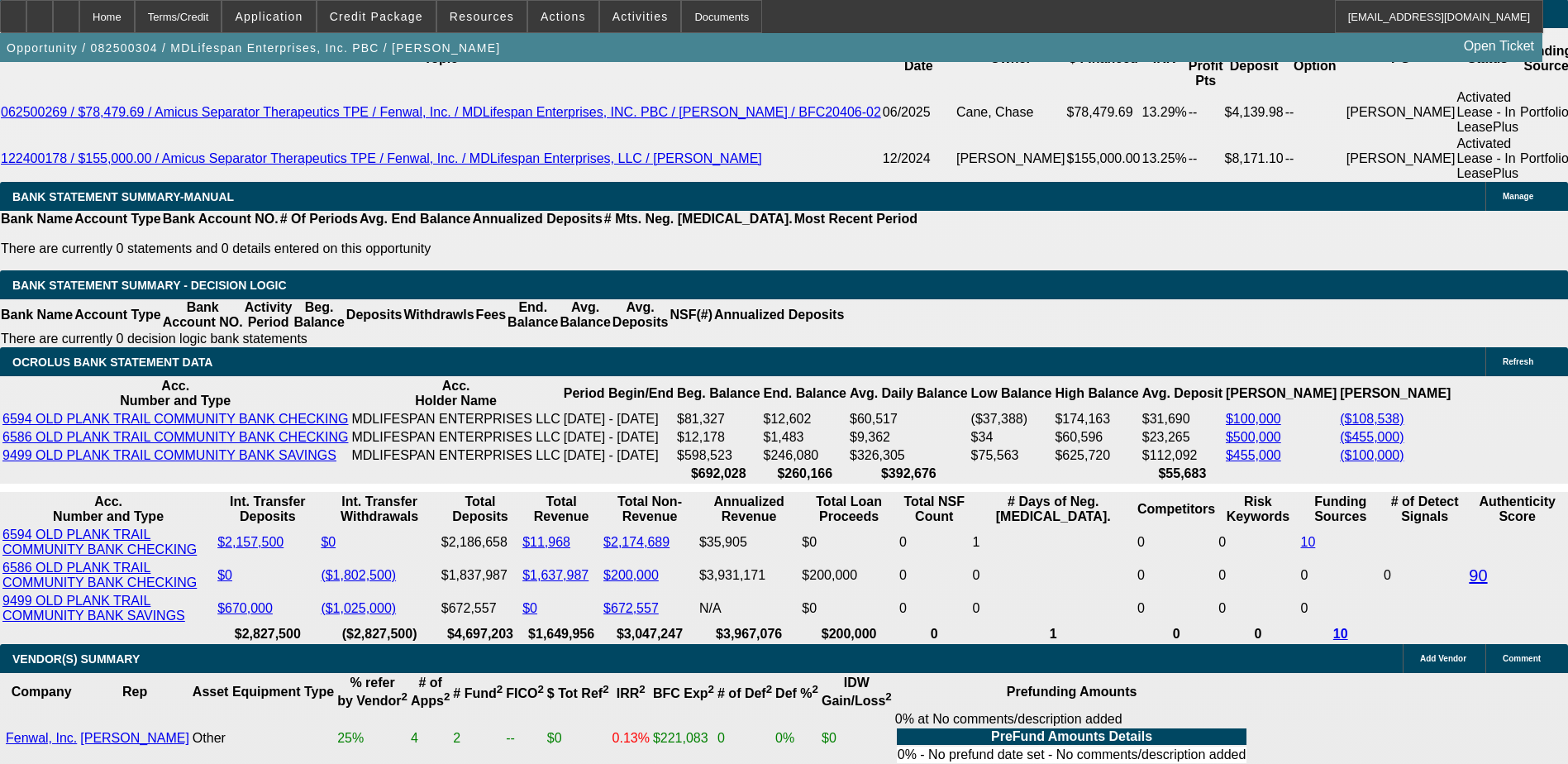
scroll to position [3109, 0]
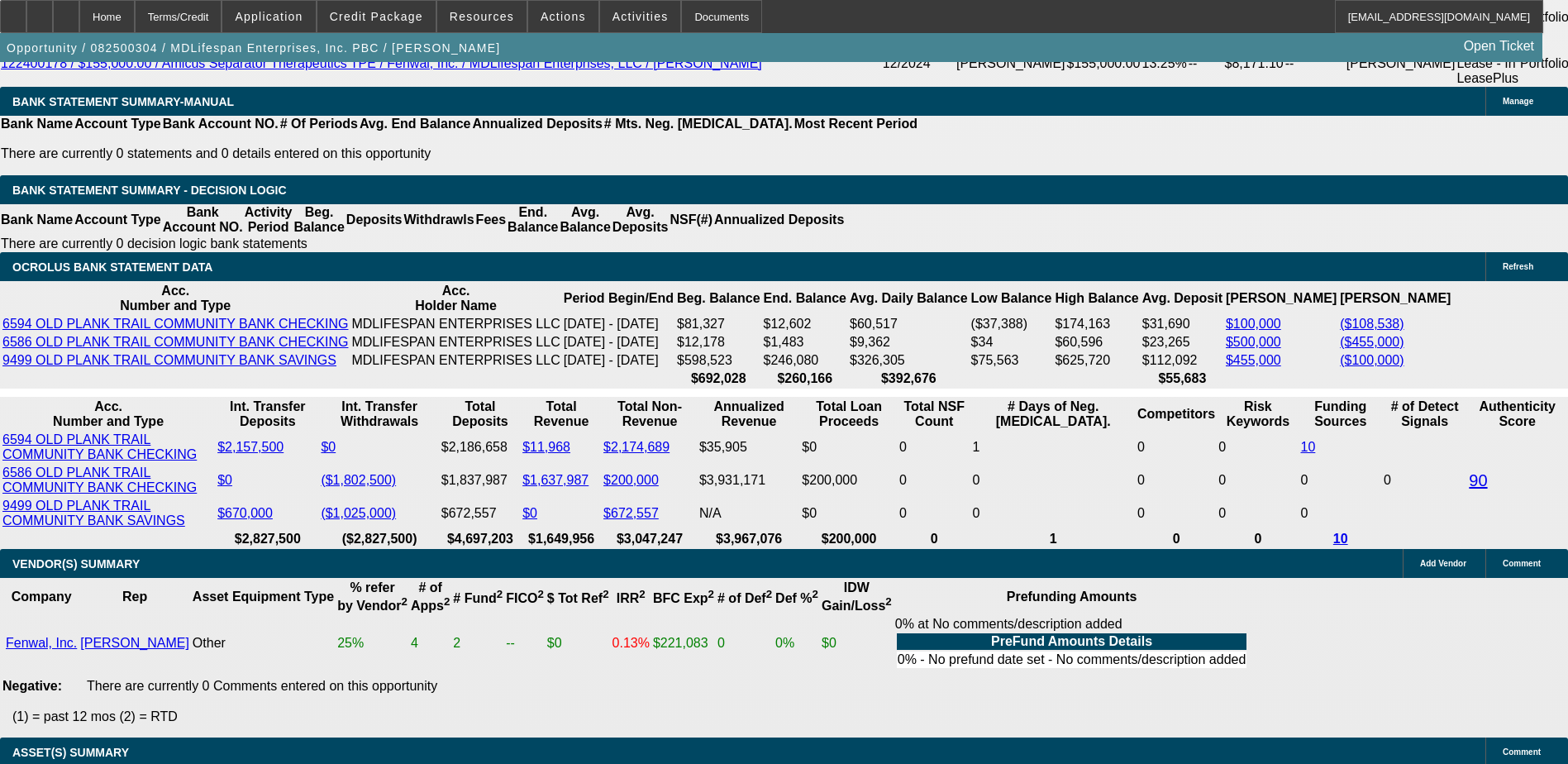
select select "1"
type input "UNKNOWN"
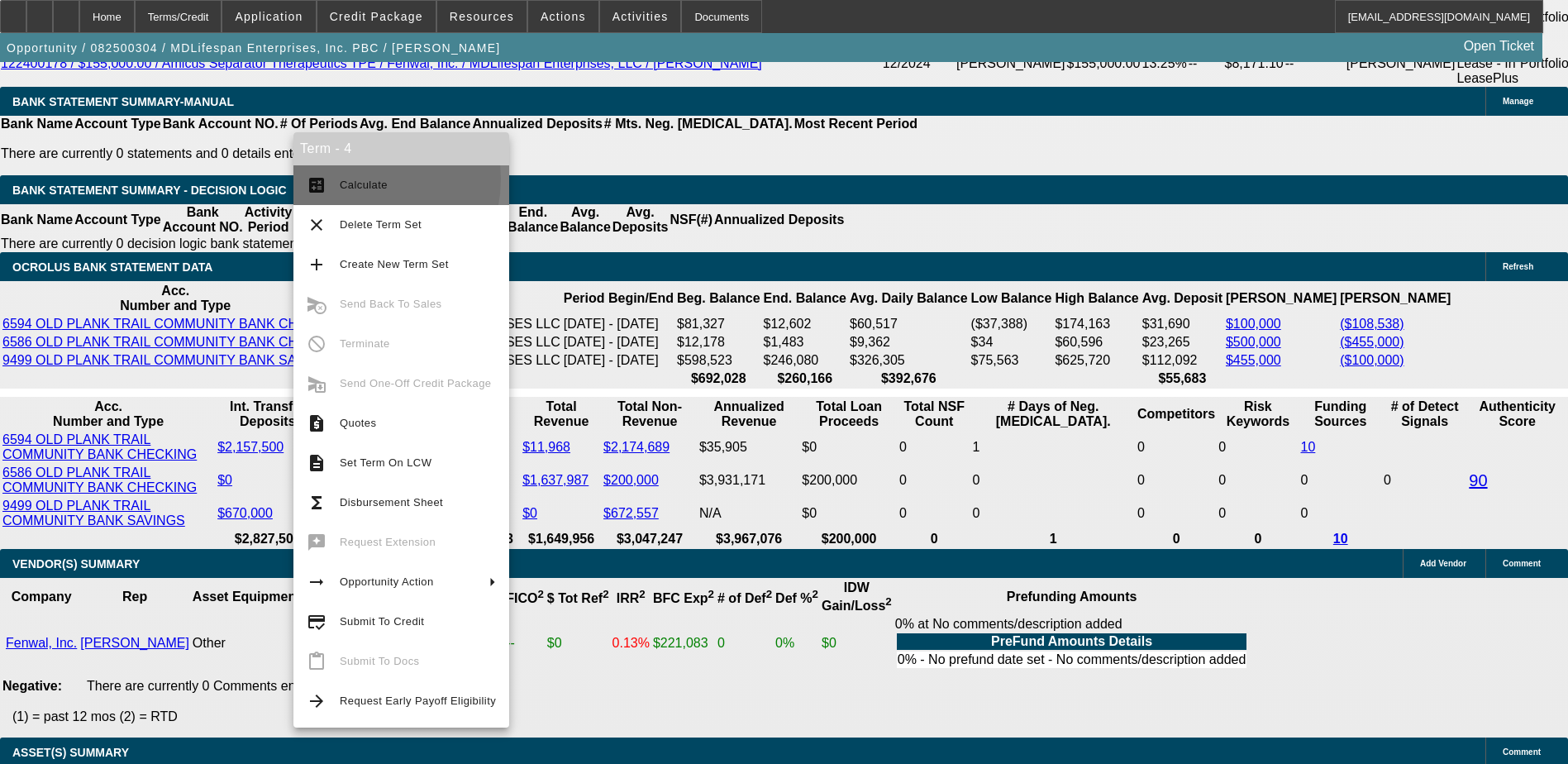
click at [351, 178] on span "Calculate" at bounding box center [364, 185] width 48 height 12
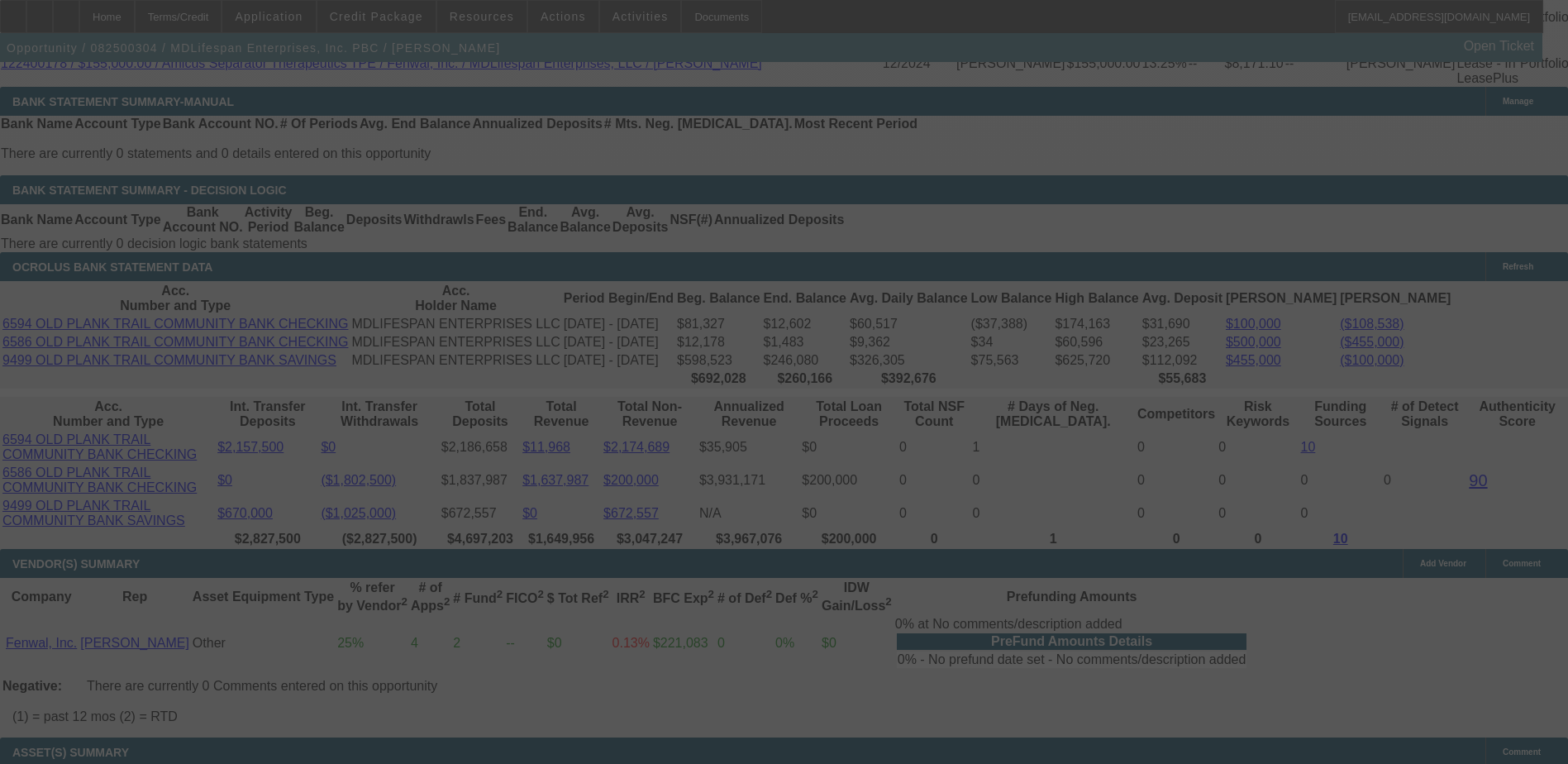
select select "0"
select select "6"
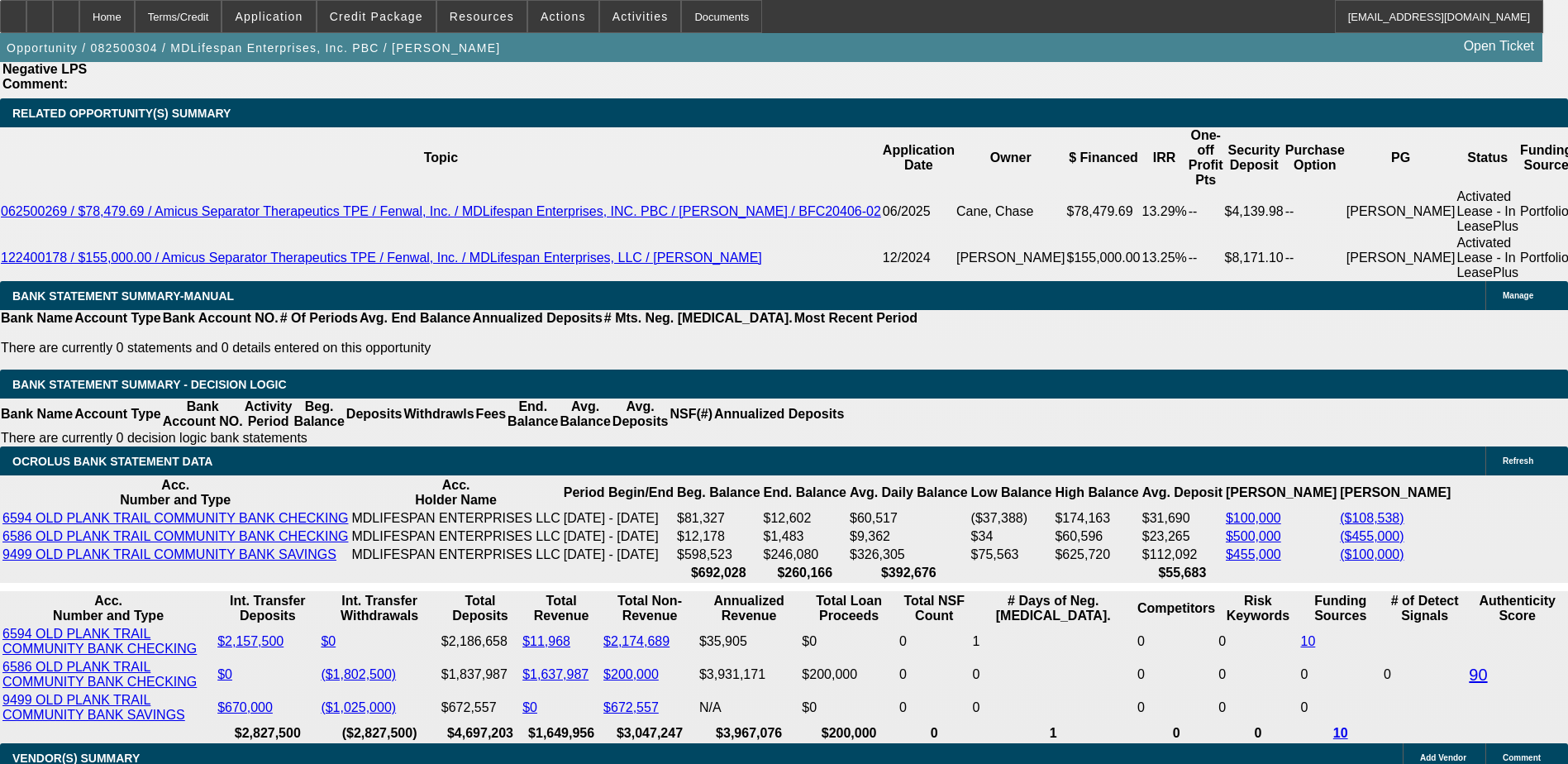
scroll to position [2944, 0]
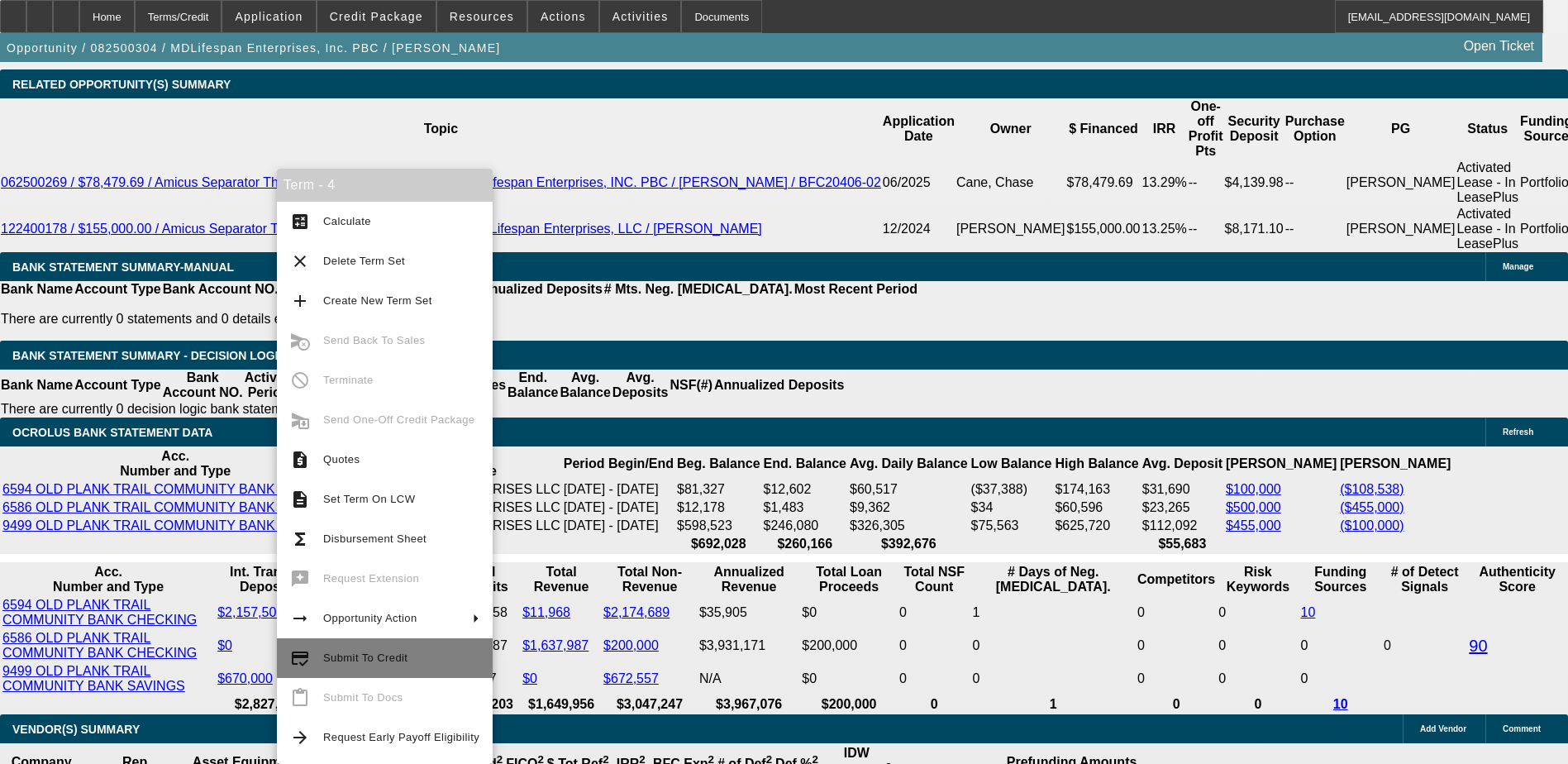
click at [378, 657] on span "Submit To Credit" at bounding box center [365, 658] width 84 height 12
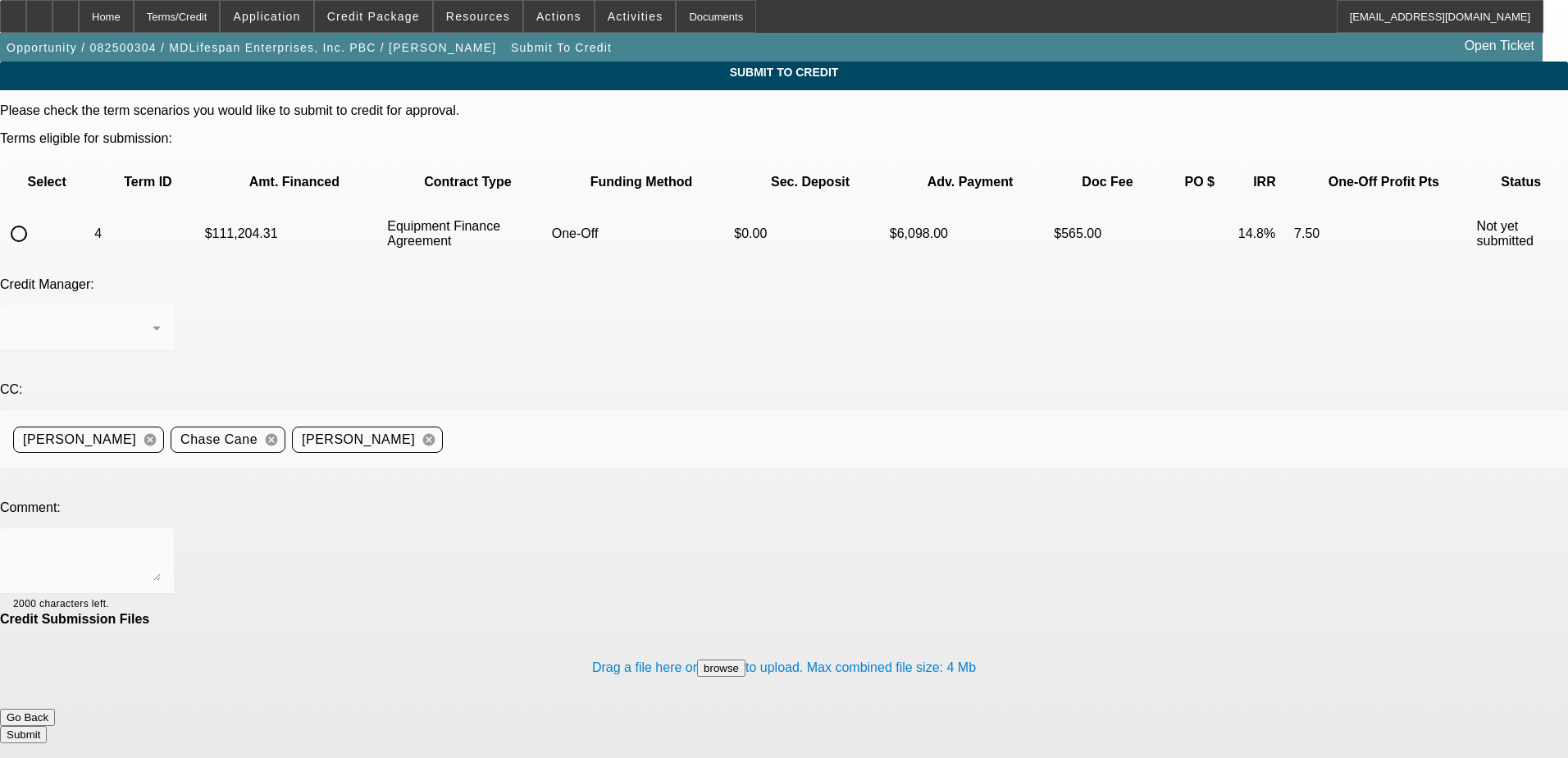
click at [35, 217] on input "radio" at bounding box center [18, 233] width 33 height 33
radio input "true"
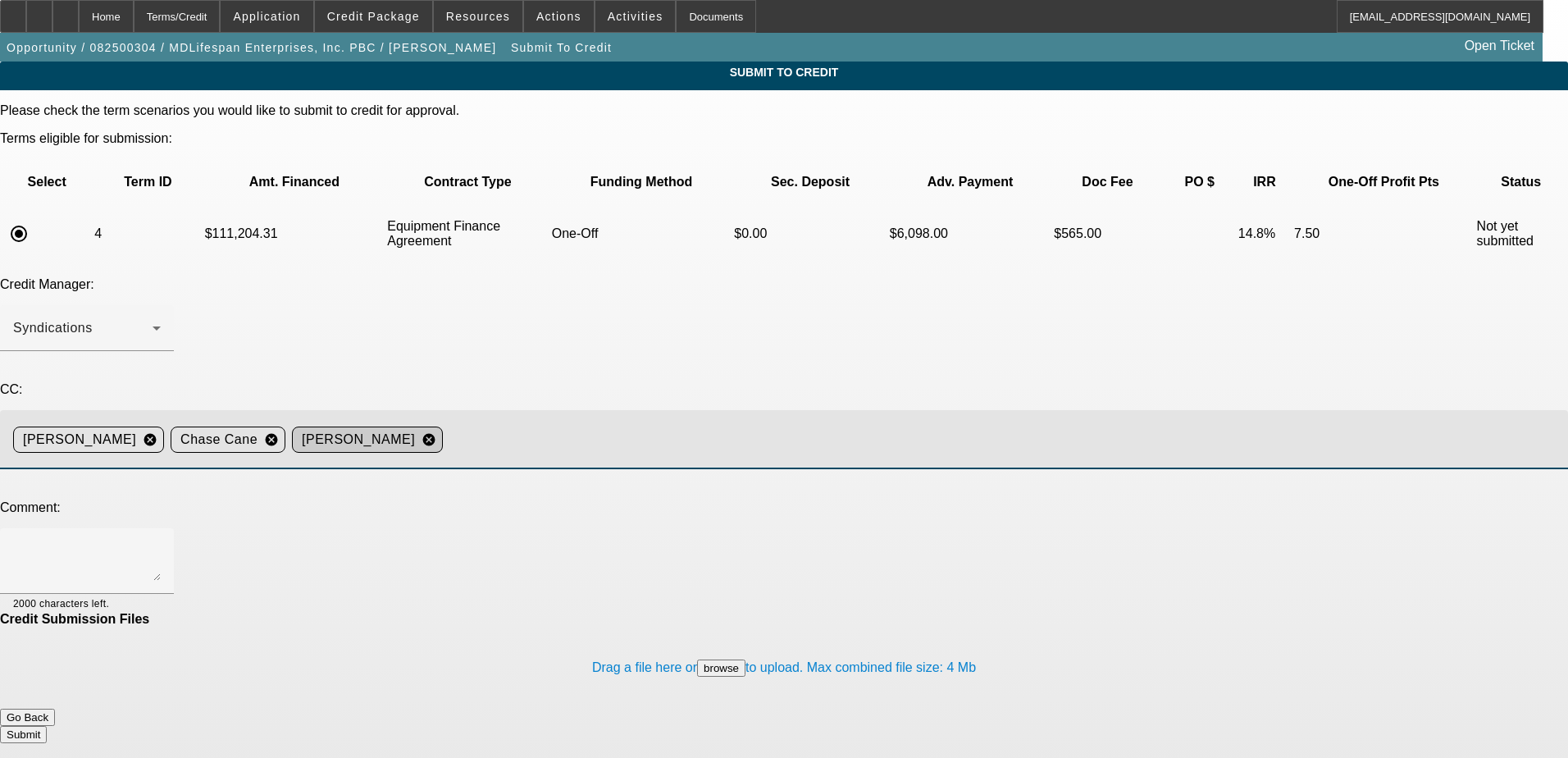
click at [443, 432] on mat-icon "cancel" at bounding box center [429, 439] width 28 height 15
click at [161, 541] on textarea at bounding box center [87, 561] width 148 height 40
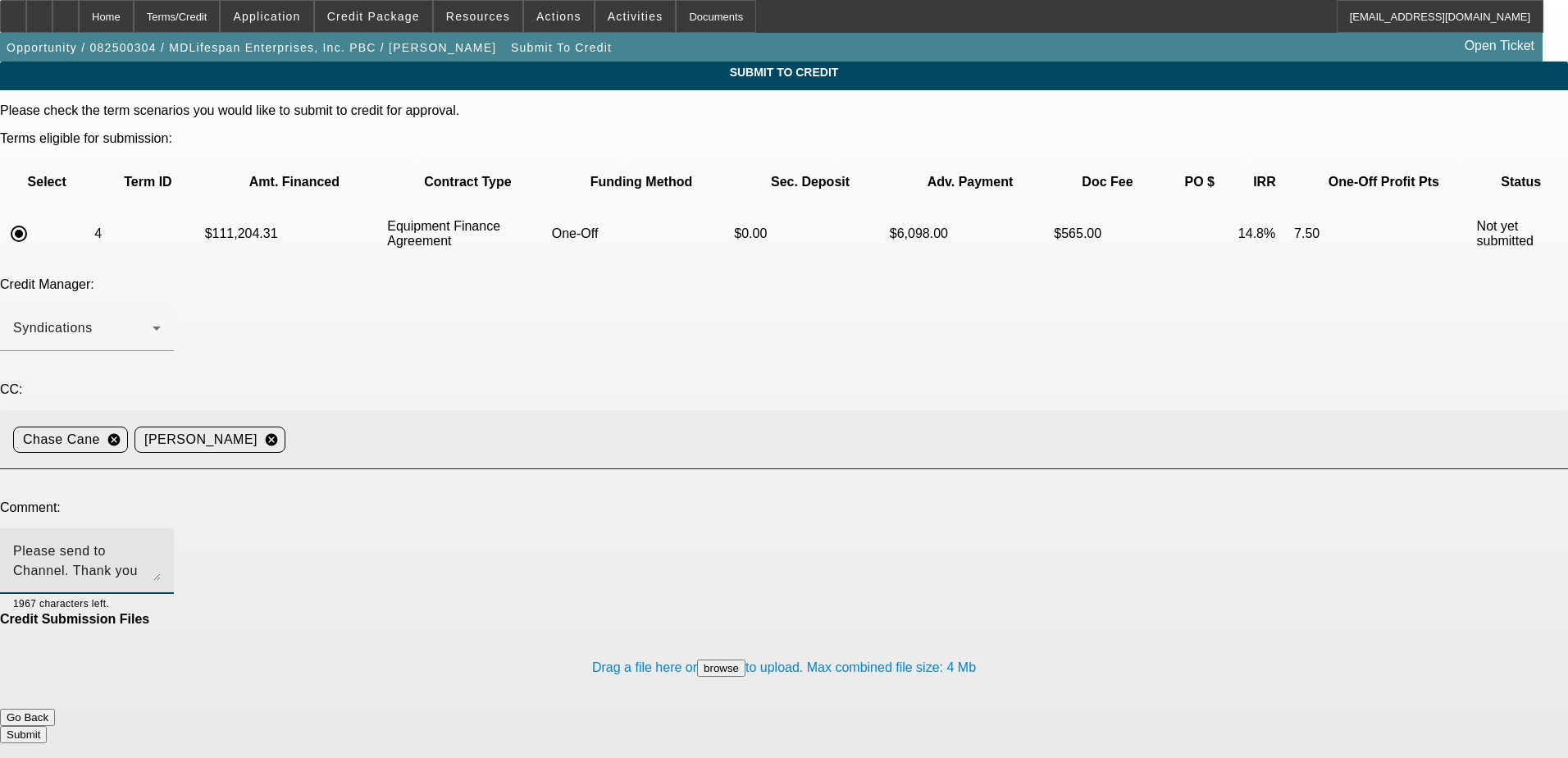
type textarea "Please send to Channel. Thank you"
click at [47, 725] on button "Submit" at bounding box center [23, 734] width 47 height 18
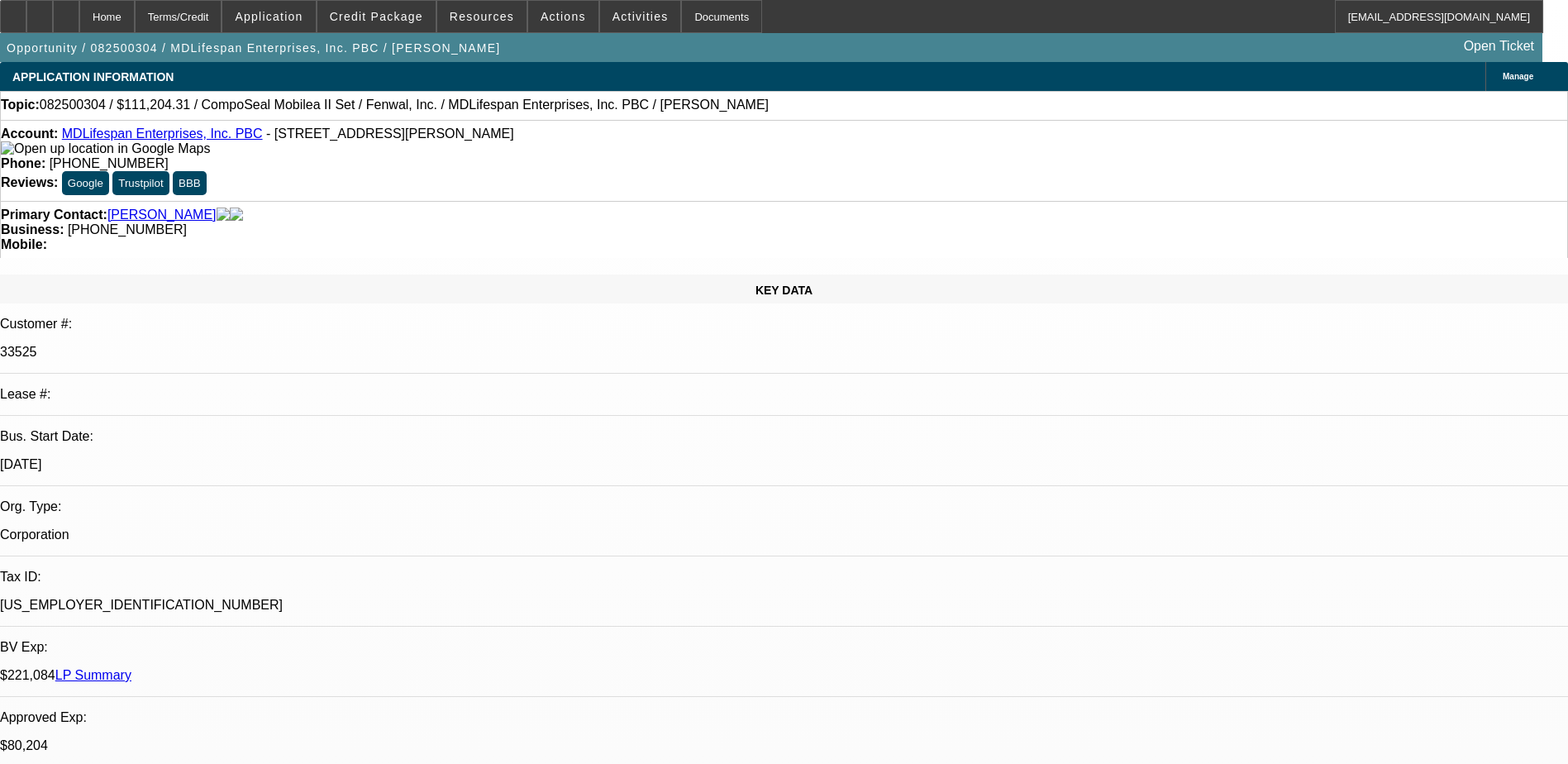
select select "0"
select select "6"
select select "0"
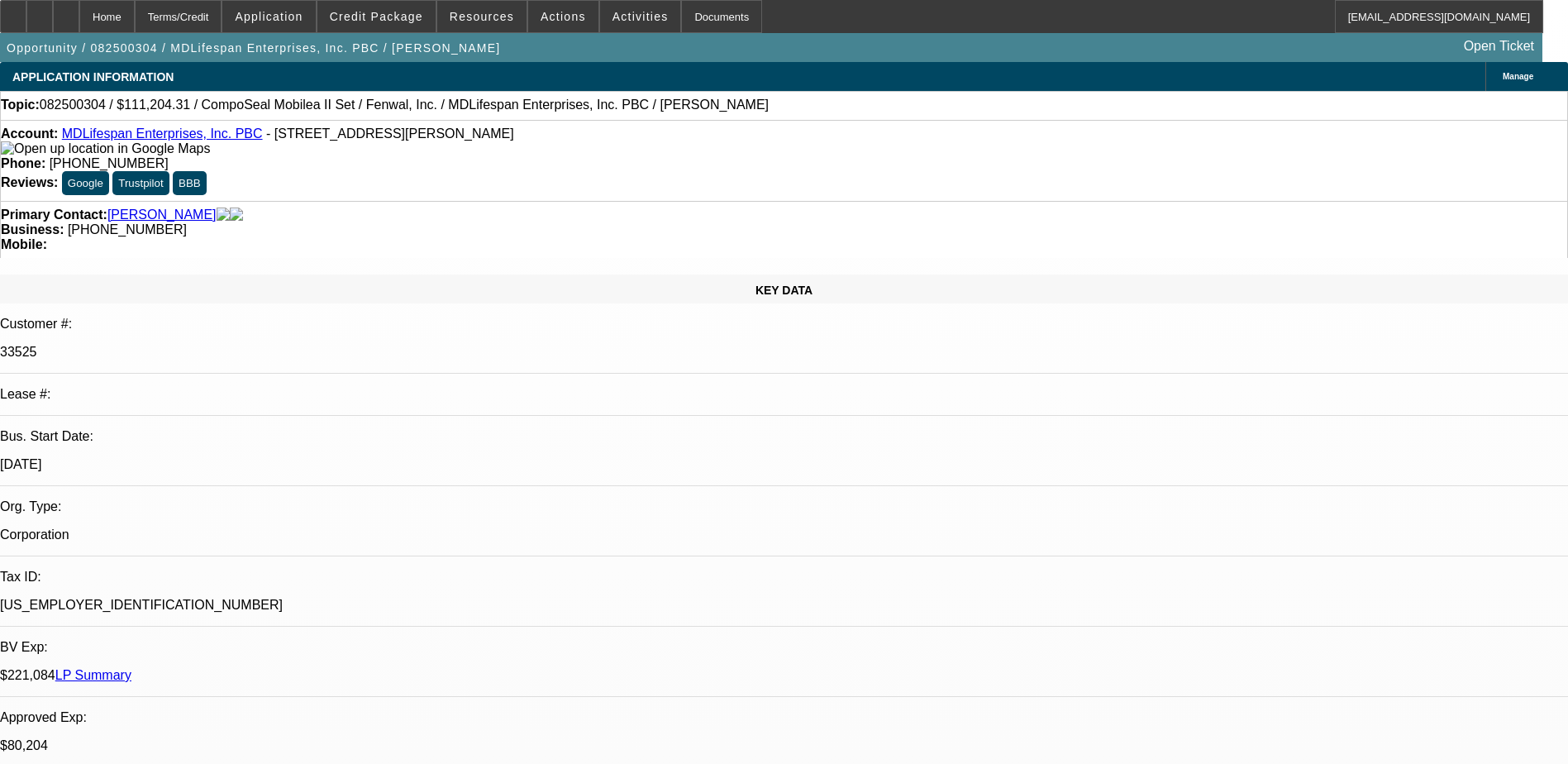
select select "0"
select select "3"
select select "0"
select select "6"
select select "0"
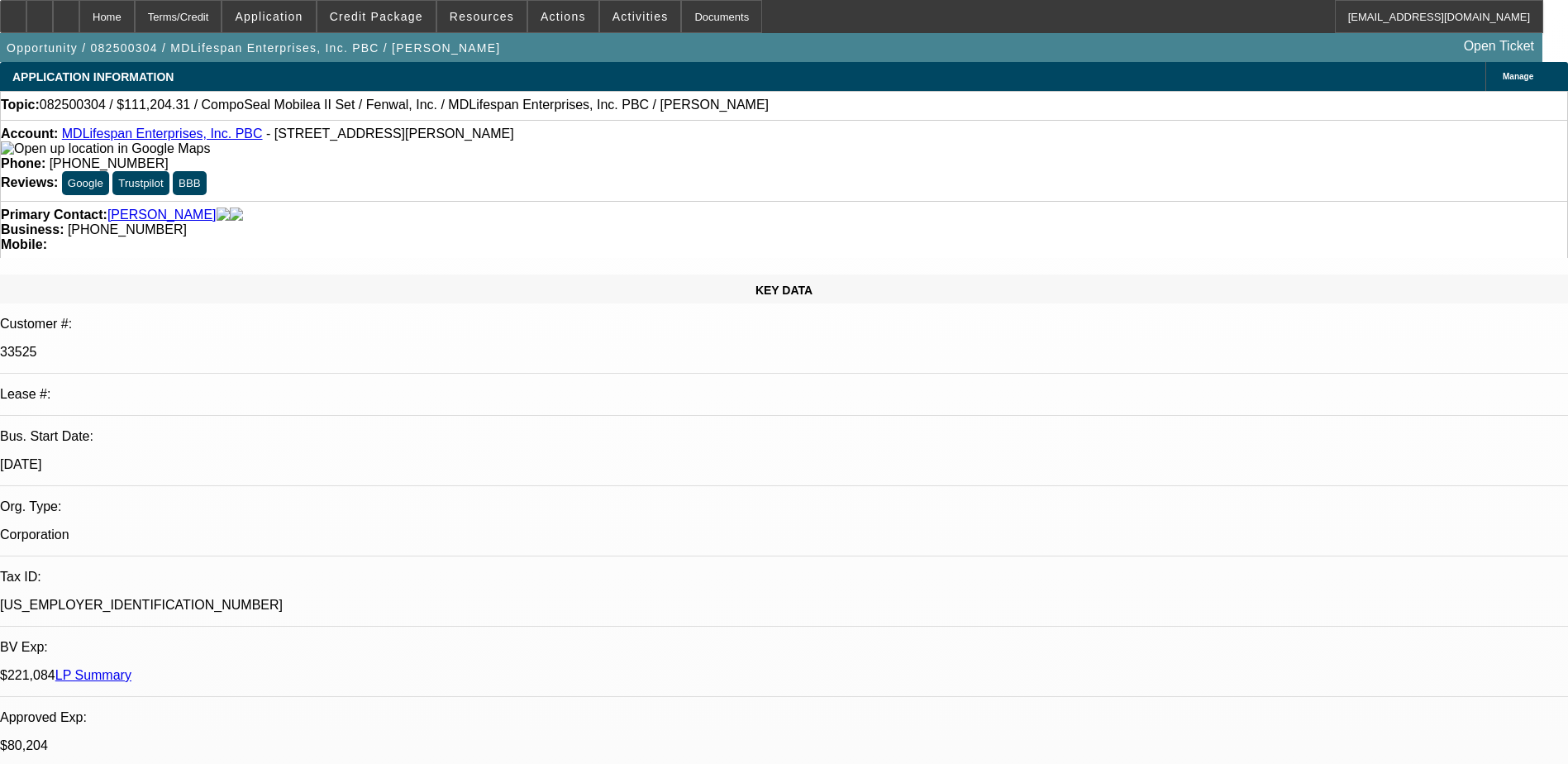
select select "2"
select select "0"
select select "6"
select select "0.2"
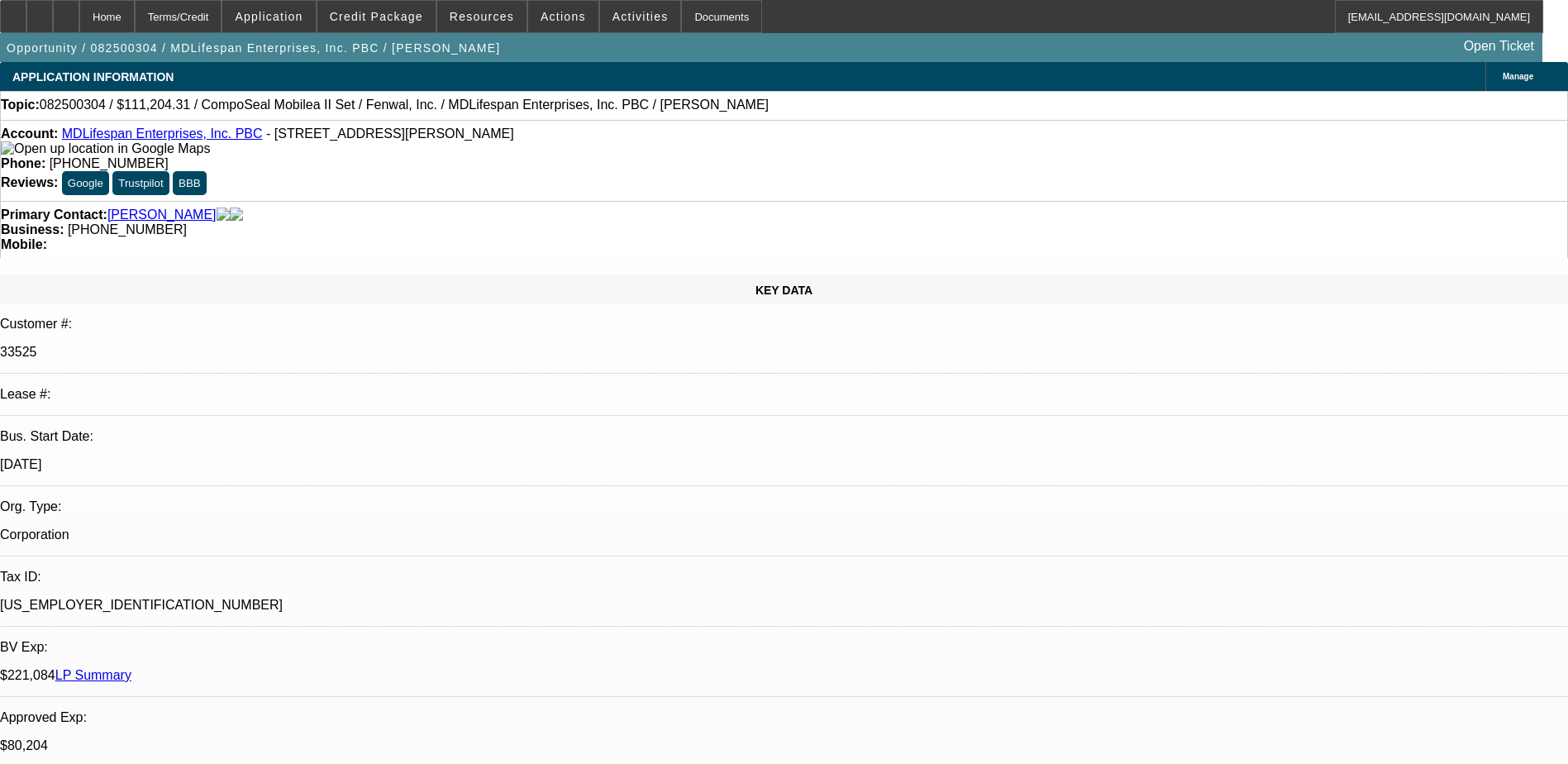
select select "2"
select select "0"
select select "6"
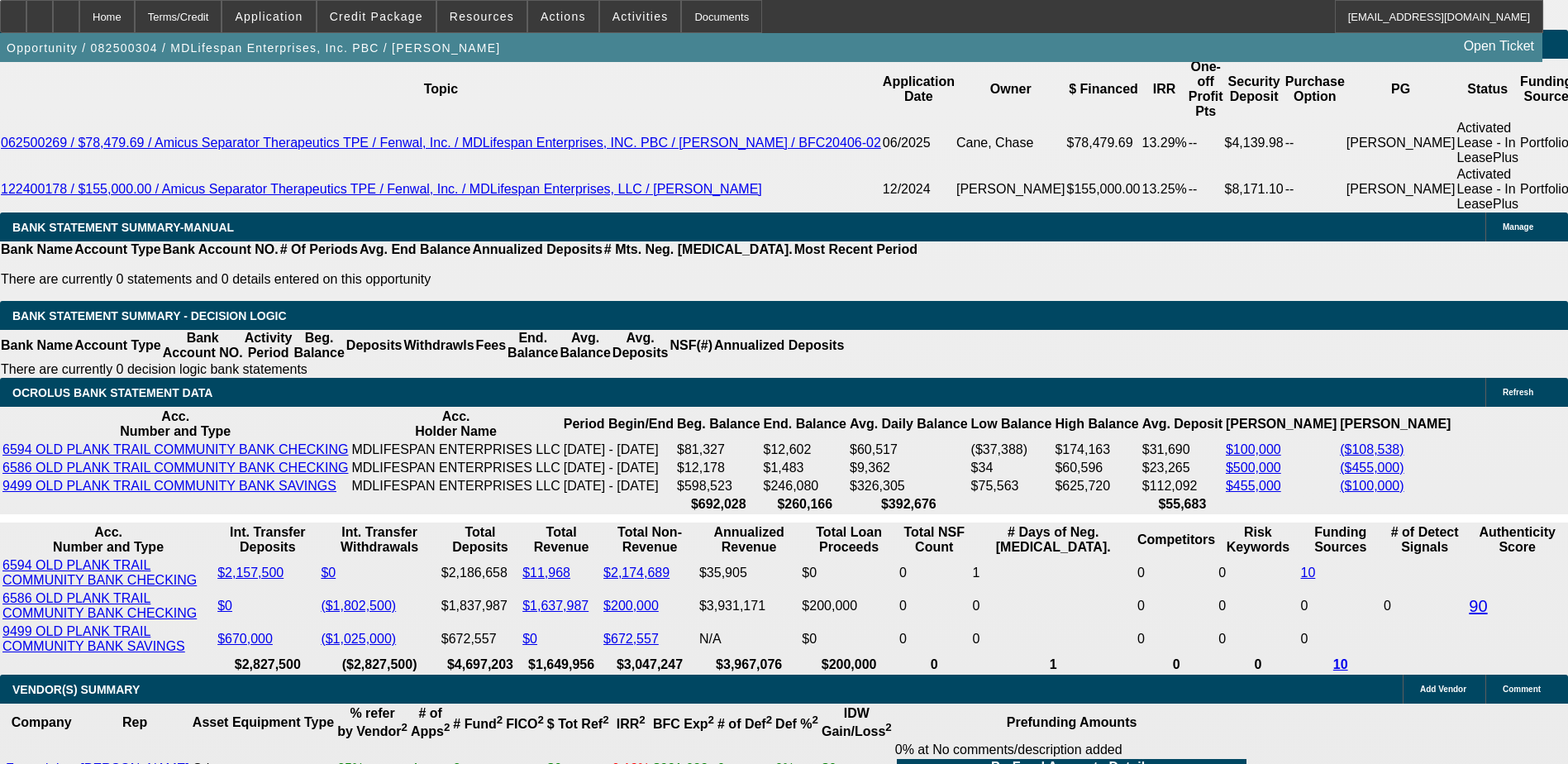
scroll to position [3059, 0]
